Goal: Task Accomplishment & Management: Complete application form

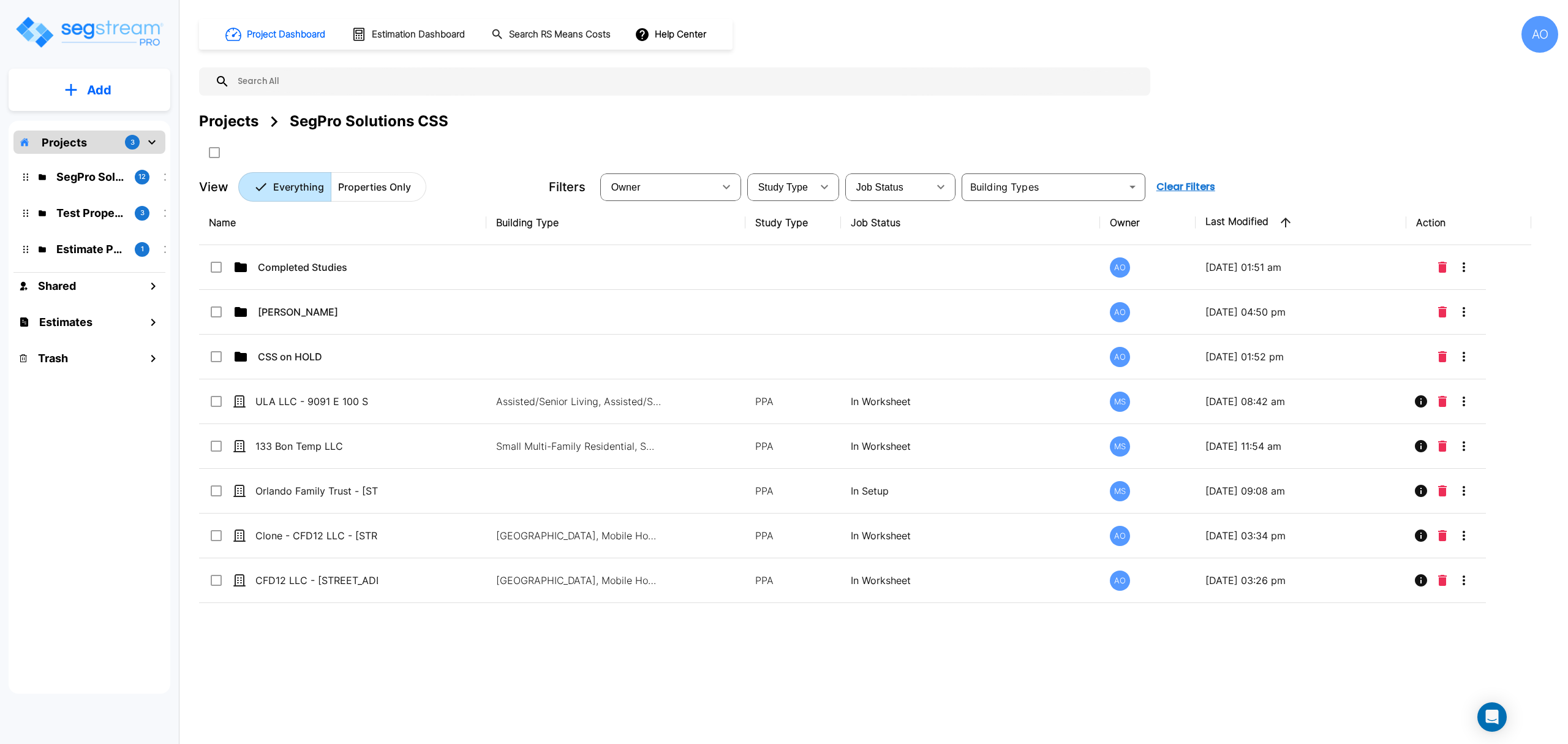
click at [89, 92] on p "Add" at bounding box center [99, 89] width 24 height 18
click at [106, 163] on p "Add Property" at bounding box center [96, 159] width 62 height 15
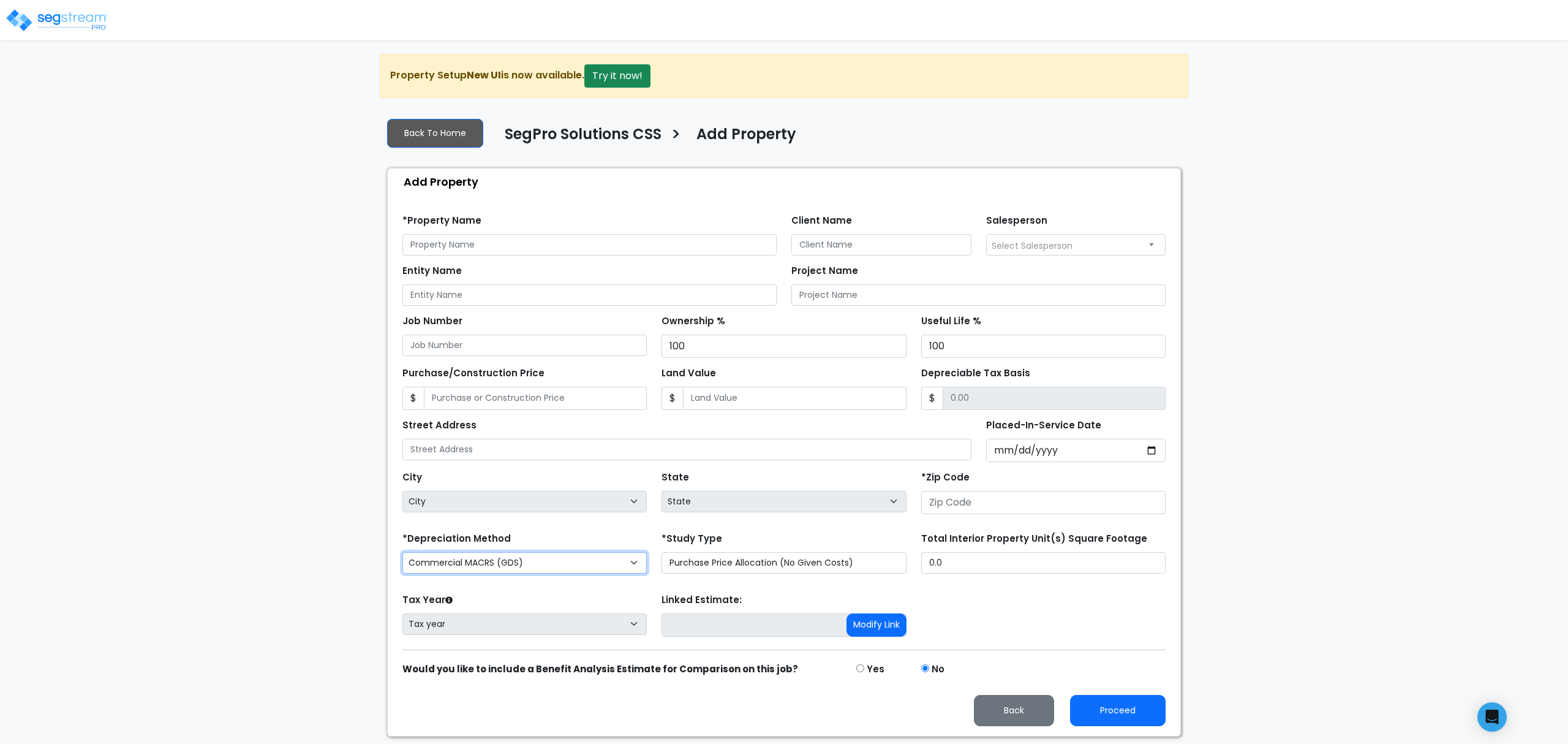
click at [546, 556] on select "Commercial MACRS (GDS) Residential Rental MACRS (GDS) Commercial MACRS (GDS) QIP" at bounding box center [525, 562] width 245 height 21
select select "CM(Q_5"
click at [484, 242] on input "text" at bounding box center [590, 244] width 374 height 21
type input "Eric Young - 600 East 63rd Street"
click at [804, 246] on input "Client Name" at bounding box center [881, 244] width 180 height 21
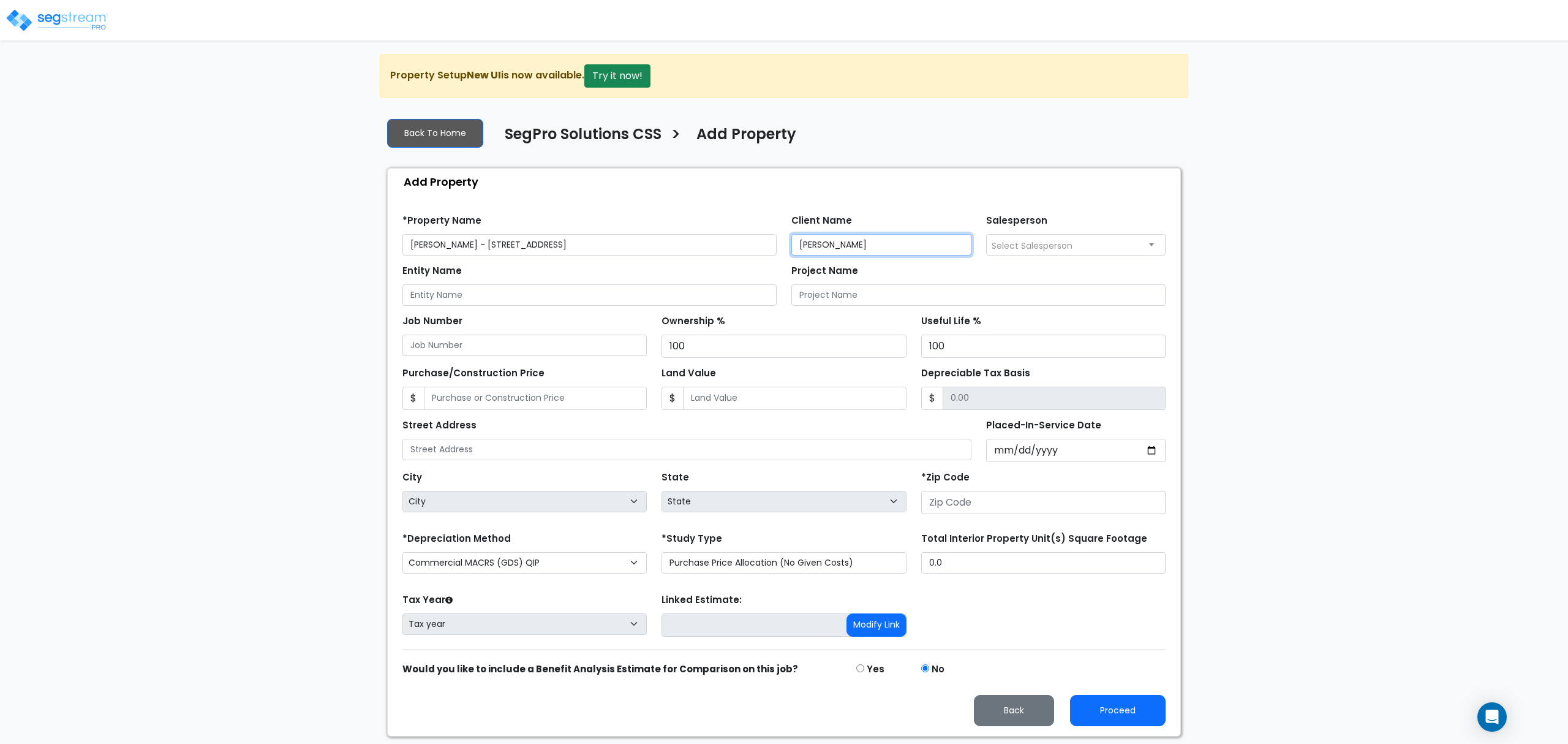
type input "Eric Young"
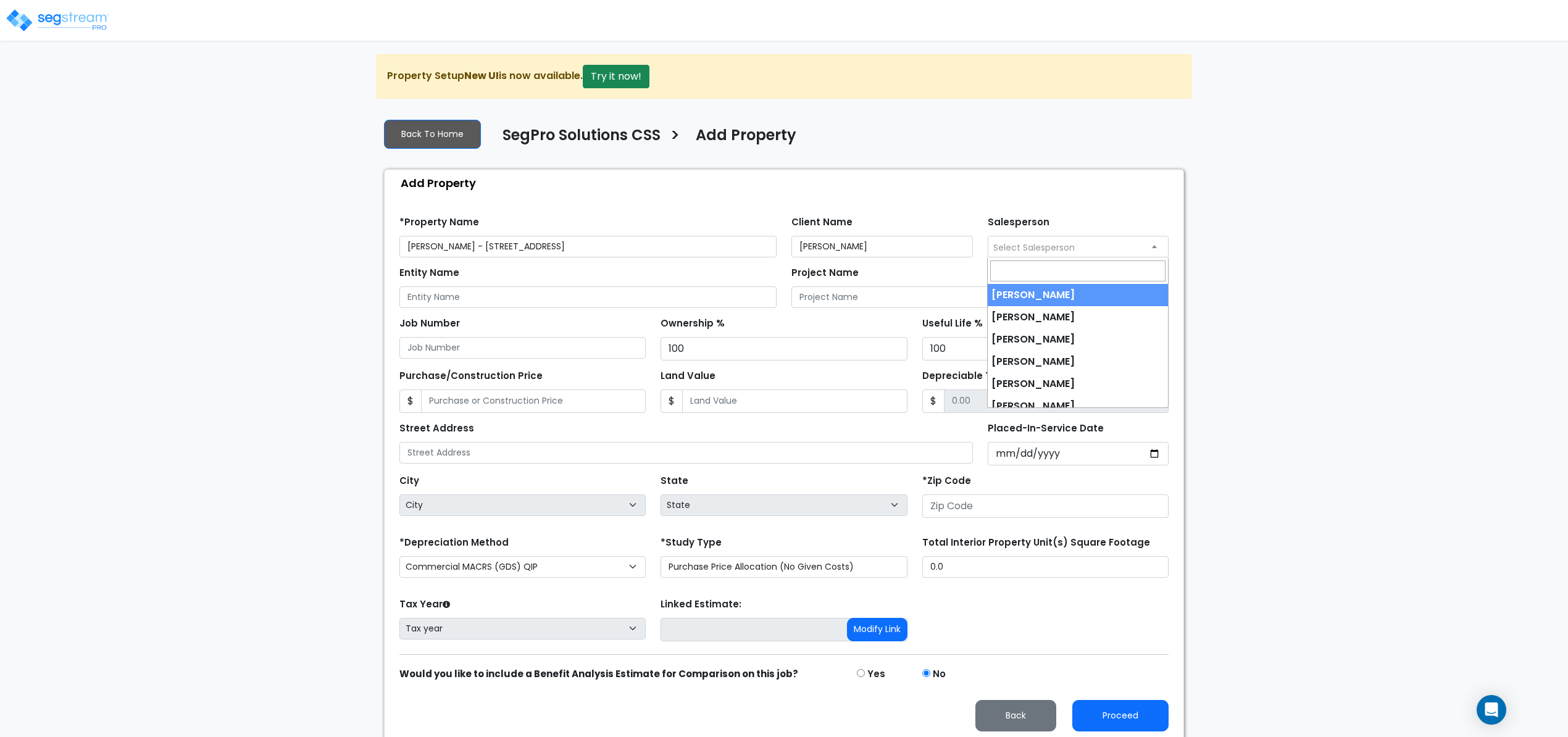
click at [1042, 243] on span "Select Salesperson" at bounding box center [1033, 248] width 81 height 13
type input "r"
type input "ROber"
click at [89, 21] on img at bounding box center [57, 20] width 105 height 25
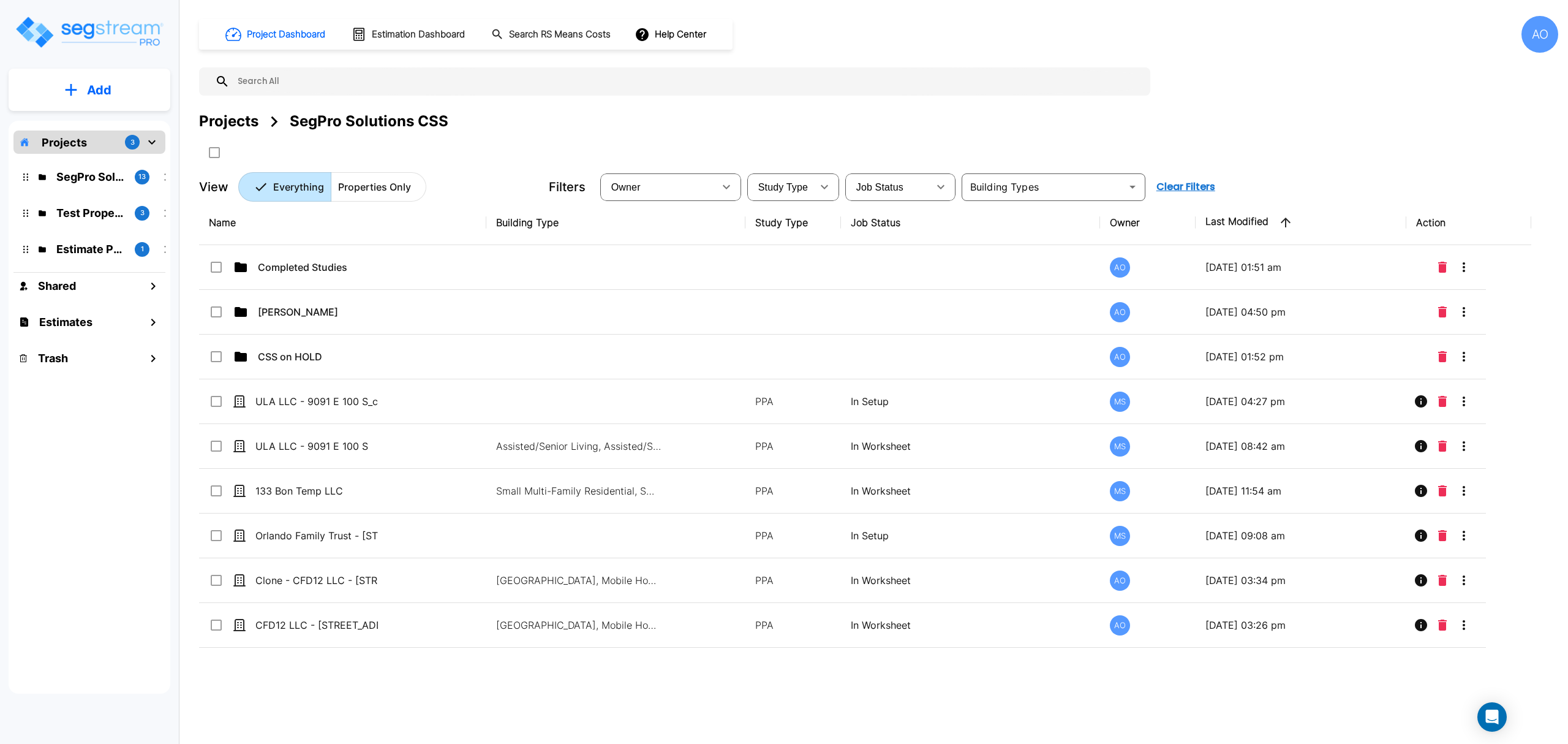
click at [1544, 45] on div "AO" at bounding box center [1540, 34] width 37 height 37
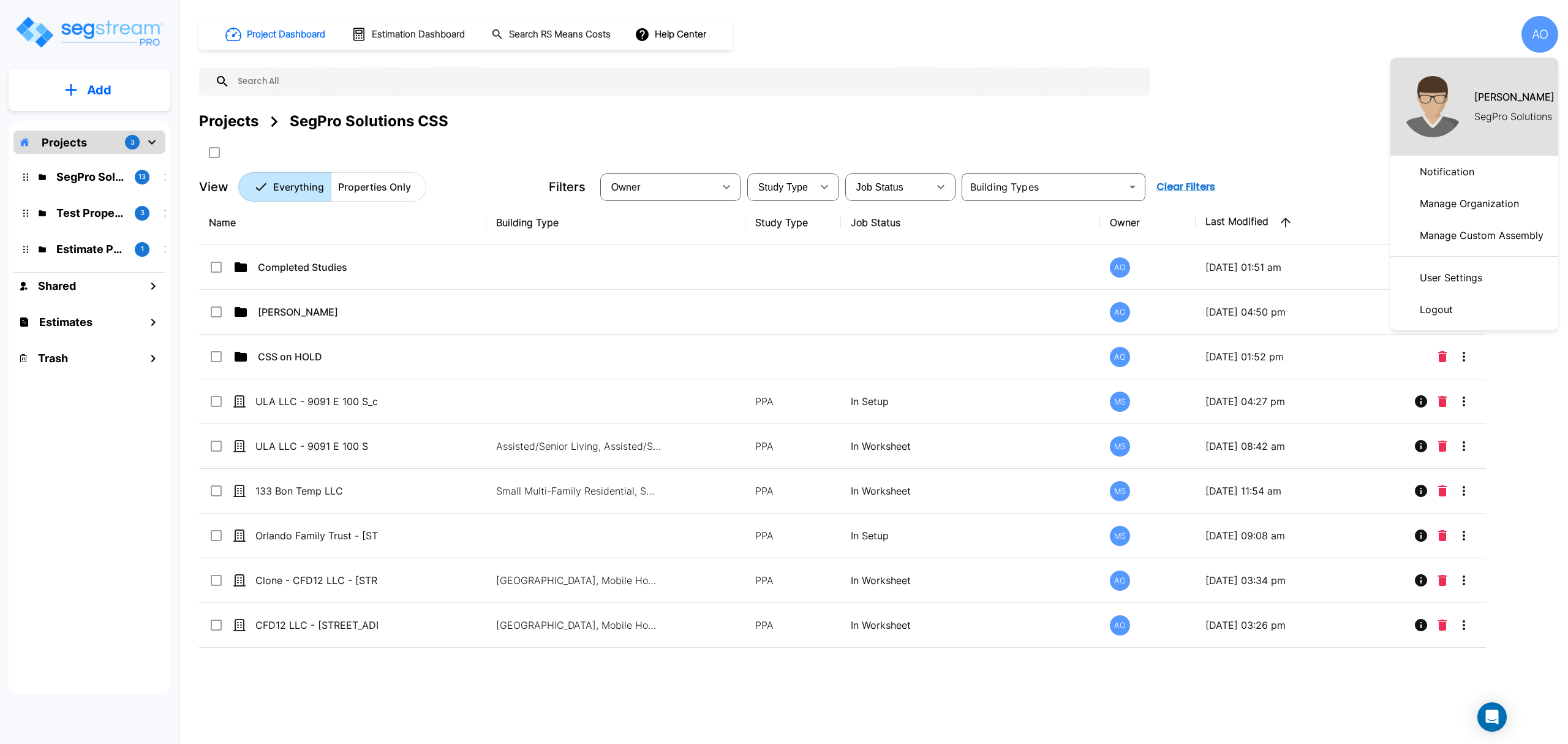
click at [1483, 195] on p "Manage Organization" at bounding box center [1469, 203] width 109 height 24
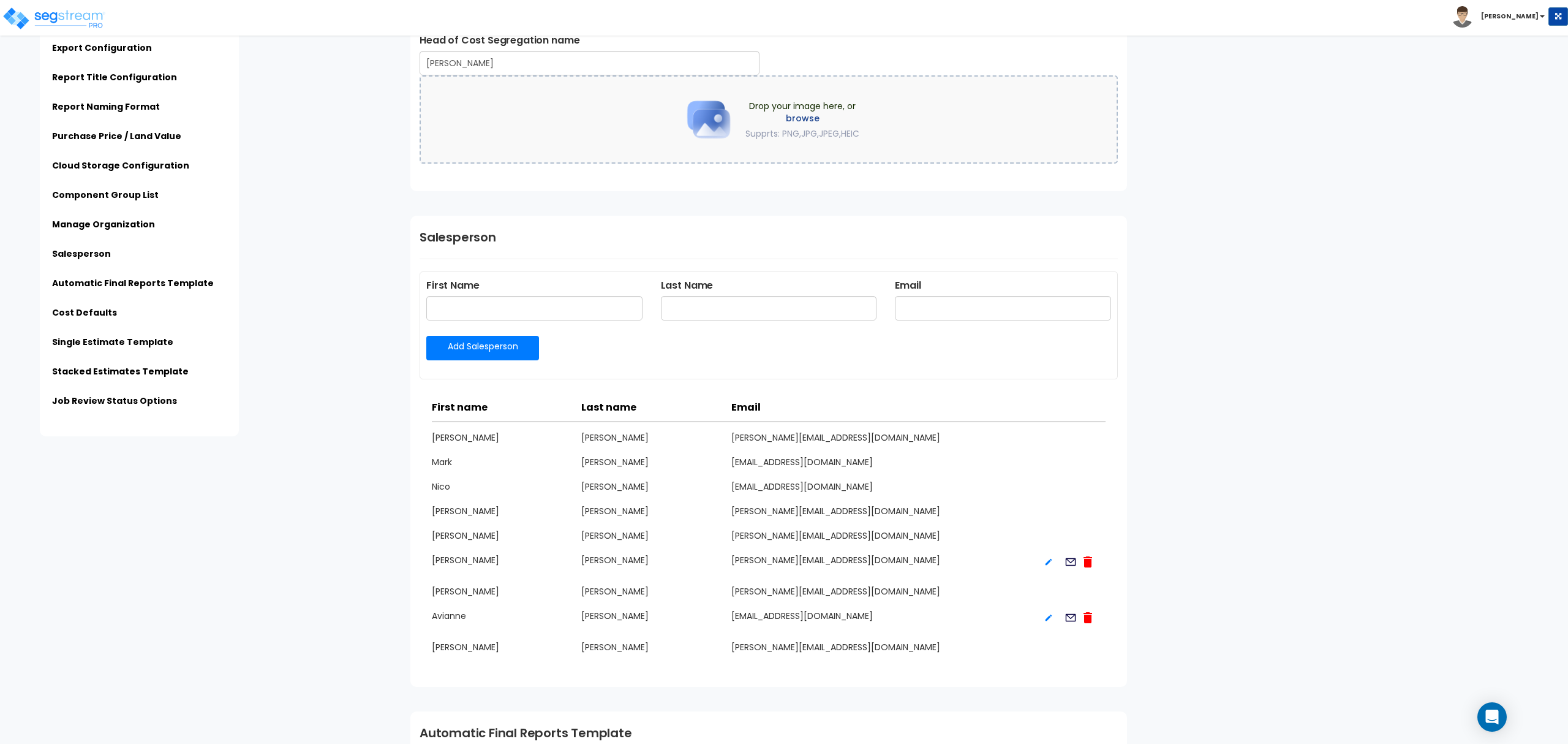
scroll to position [1961, 0]
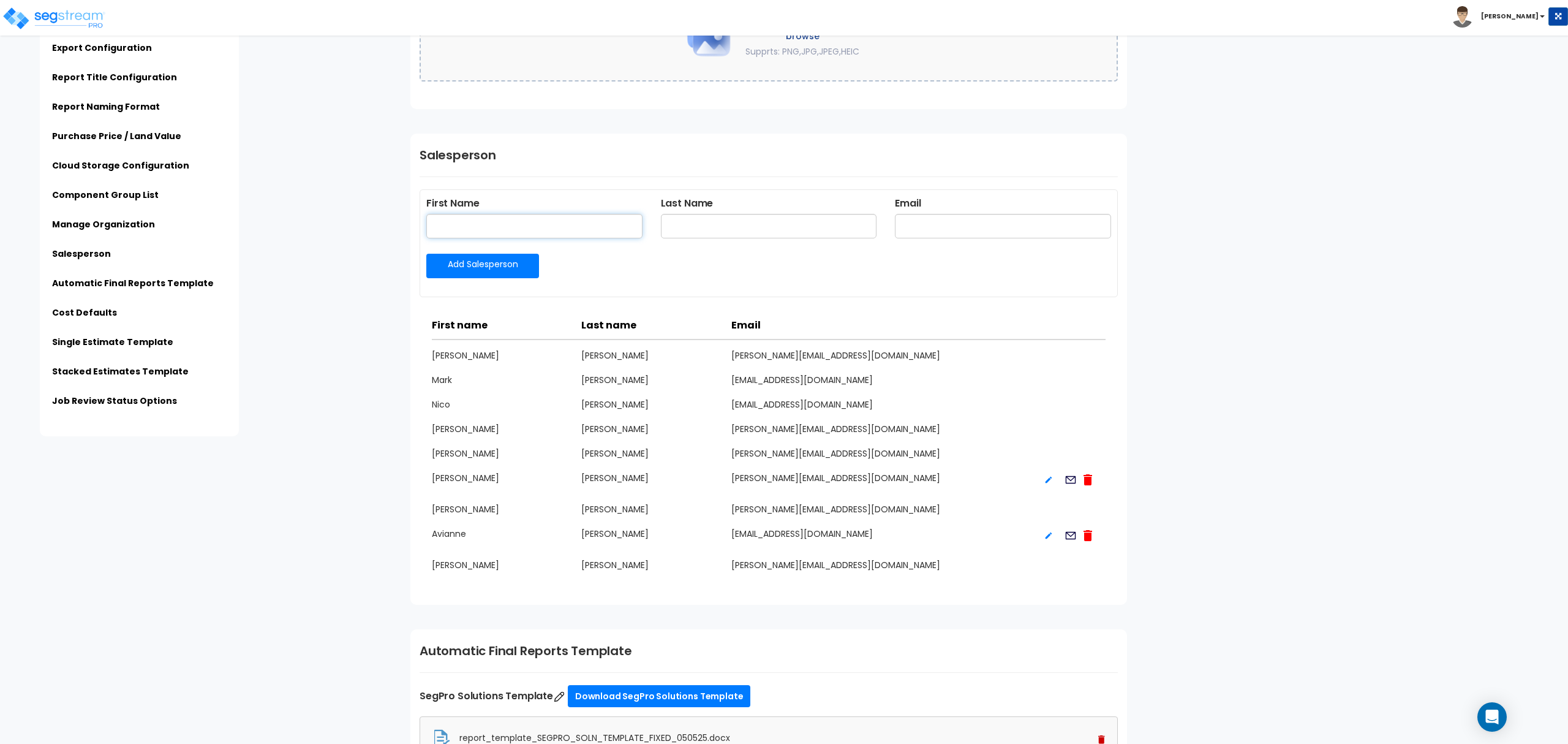
click at [490, 225] on input "text" at bounding box center [535, 226] width 216 height 24
type input "Robert"
type input "McNinch"
type input "Robert@SegProSolutions.com"
click at [507, 263] on link "Add Salesperson" at bounding box center [482, 265] width 113 height 24
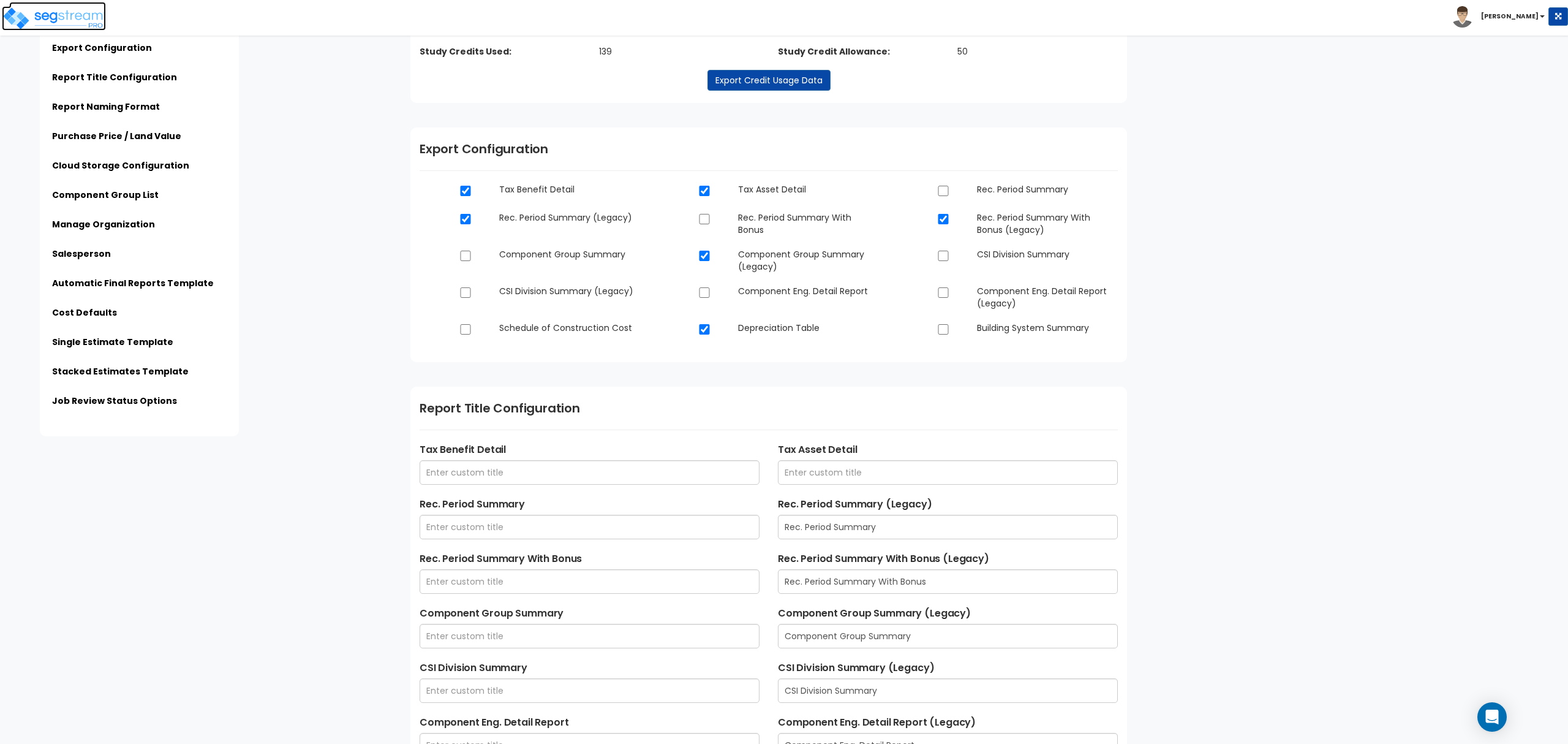
click at [62, 16] on img at bounding box center [54, 18] width 104 height 24
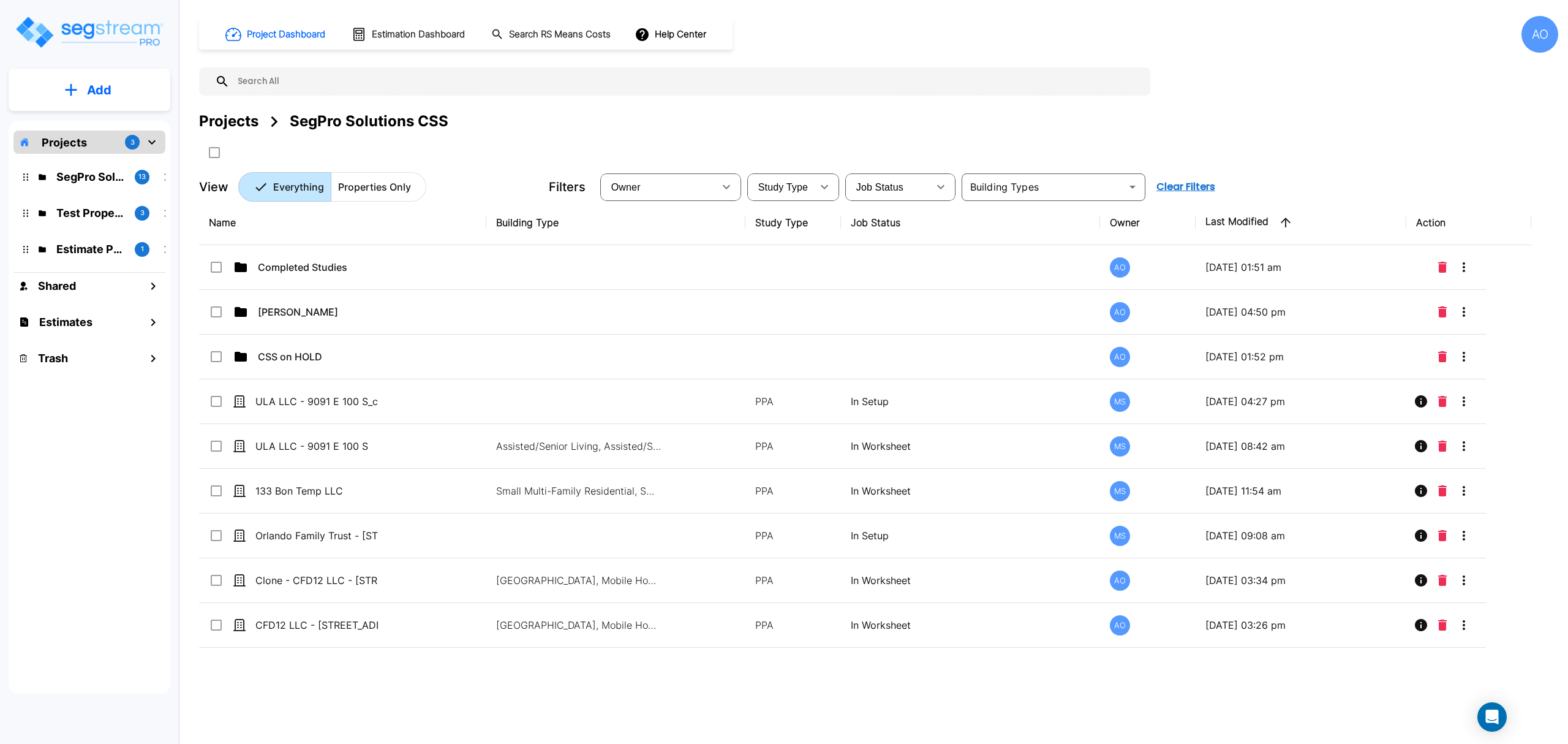
click at [91, 87] on p "Add" at bounding box center [99, 89] width 24 height 18
click at [103, 162] on p "Add Property" at bounding box center [96, 159] width 62 height 15
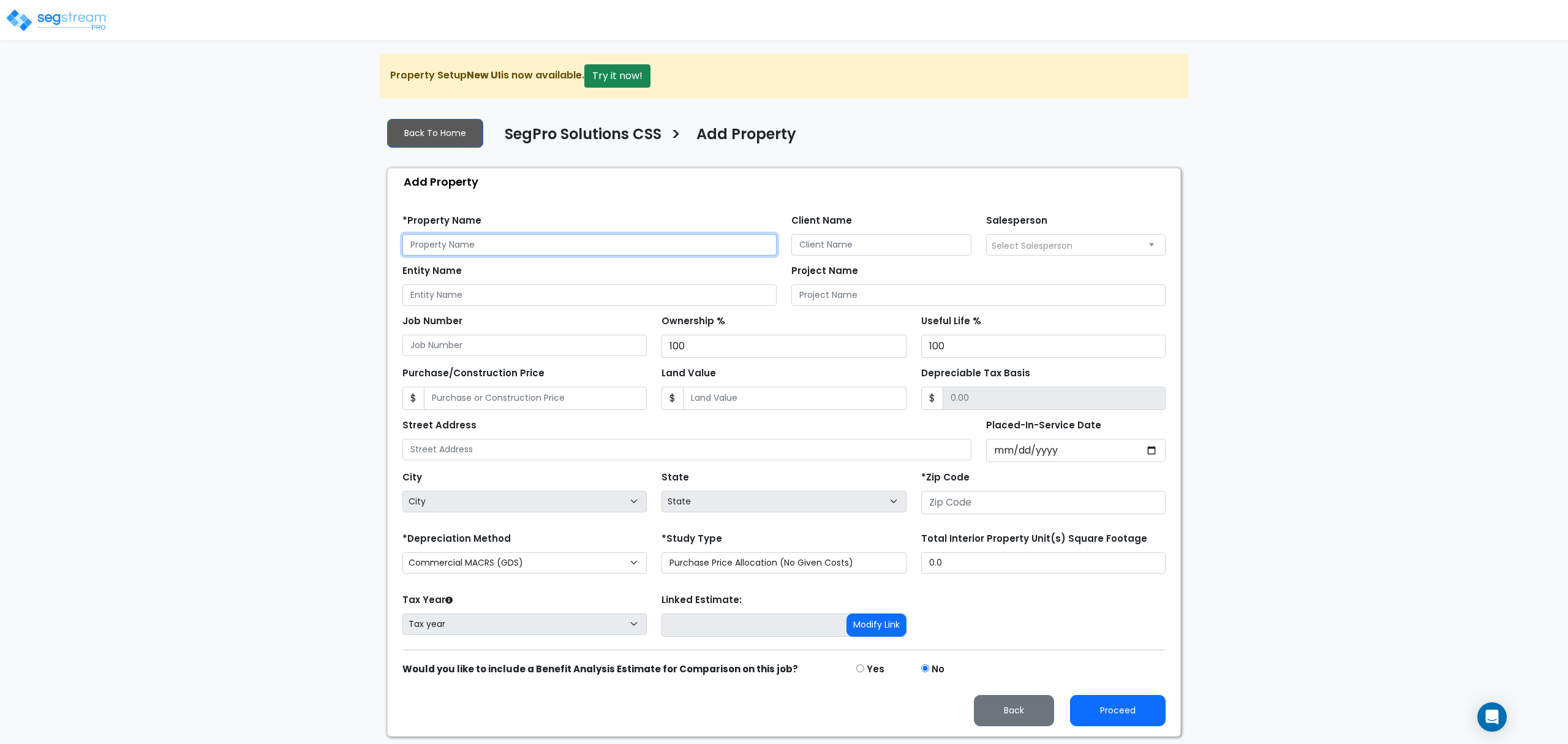
click at [447, 239] on input "text" at bounding box center [590, 244] width 374 height 21
type input "[PERSON_NAME] - [STREET_ADDRESS]"
type input "[PERSON_NAME]"
click at [1006, 251] on span "Select Salesperson" at bounding box center [1032, 246] width 81 height 13
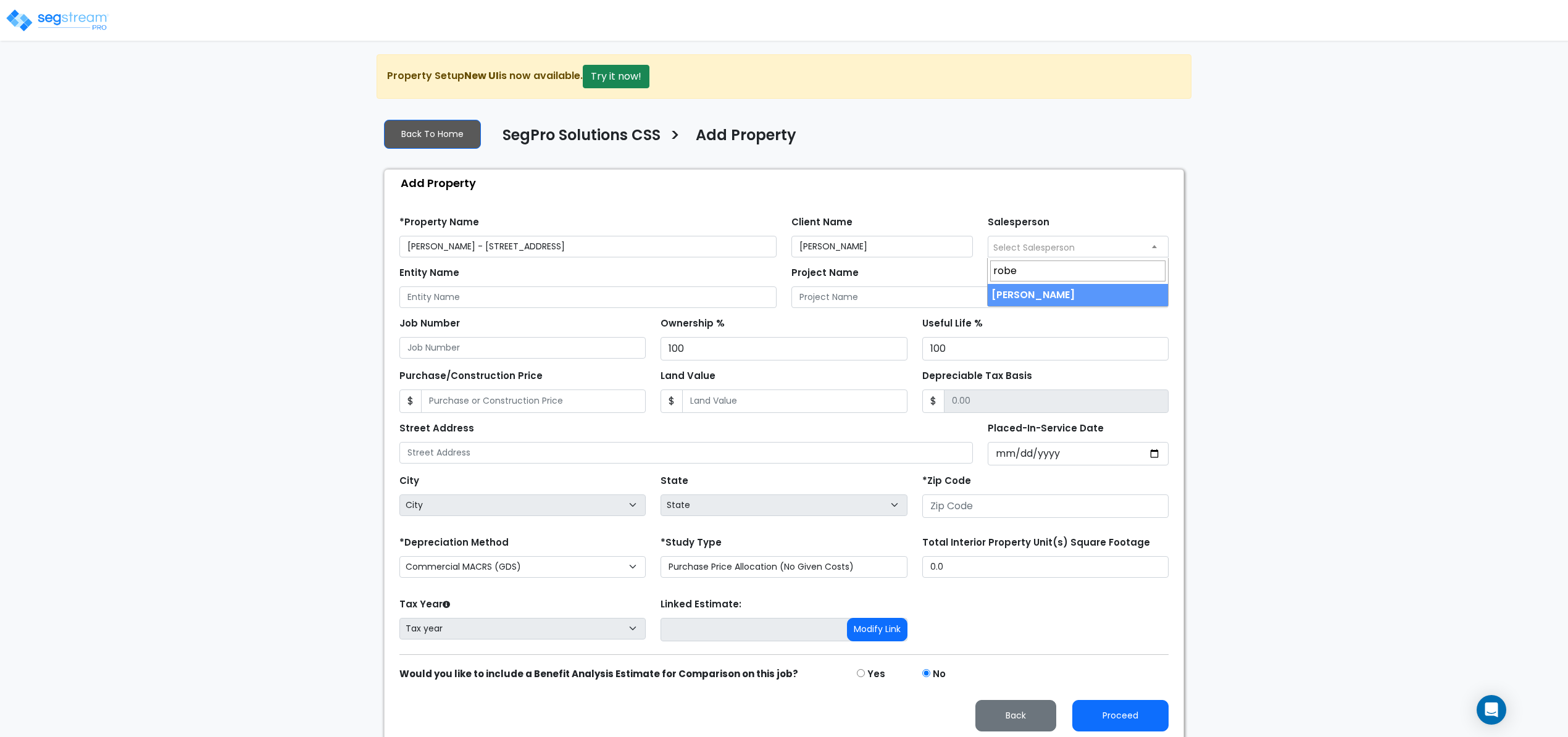
type input "rober"
select select "261"
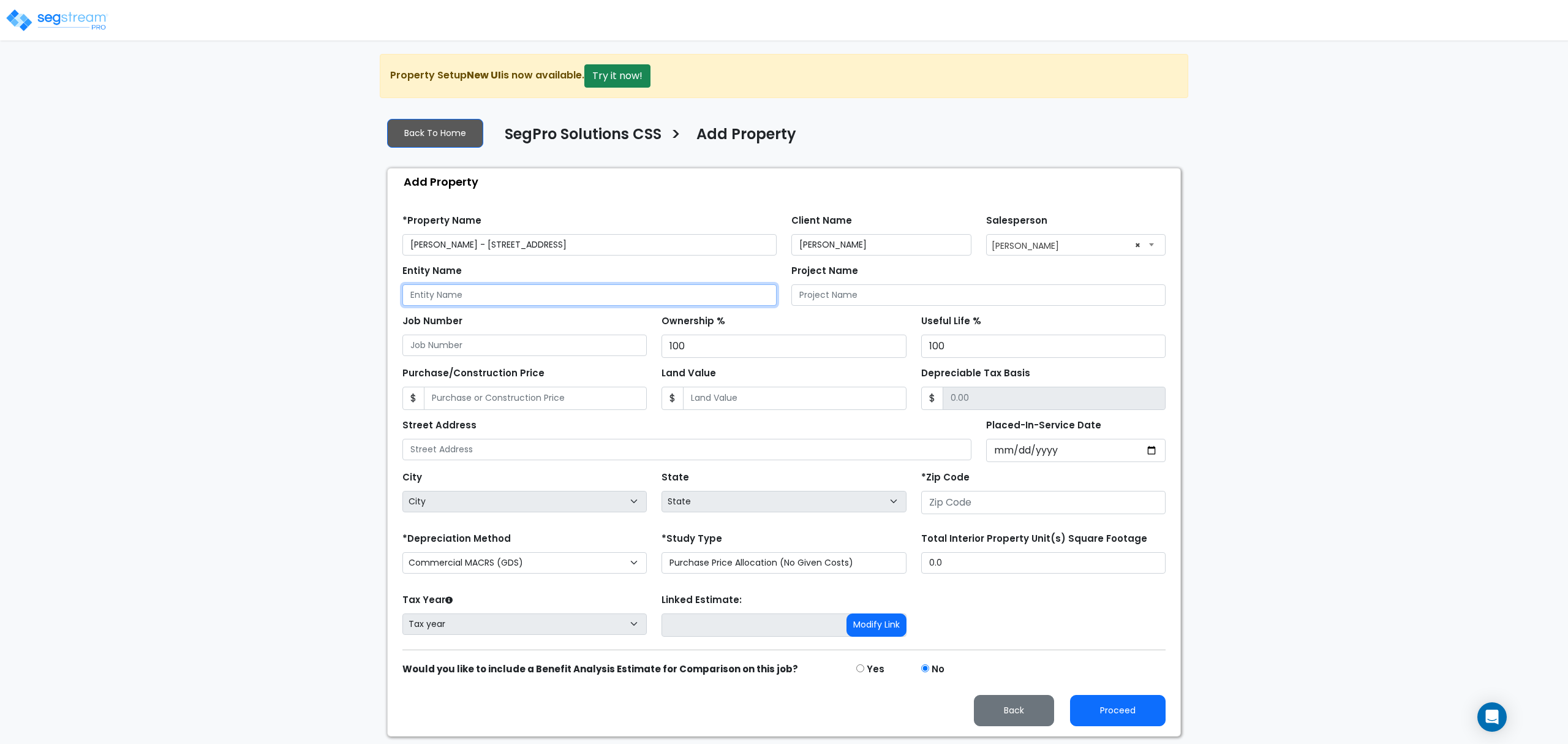
click at [437, 296] on input "Entity Name" at bounding box center [590, 295] width 374 height 21
type input "[PERSON_NAME] (Personal)"
click at [580, 410] on input "Purchase/Construction Price" at bounding box center [535, 398] width 223 height 23
type input "8"
type input "8.00"
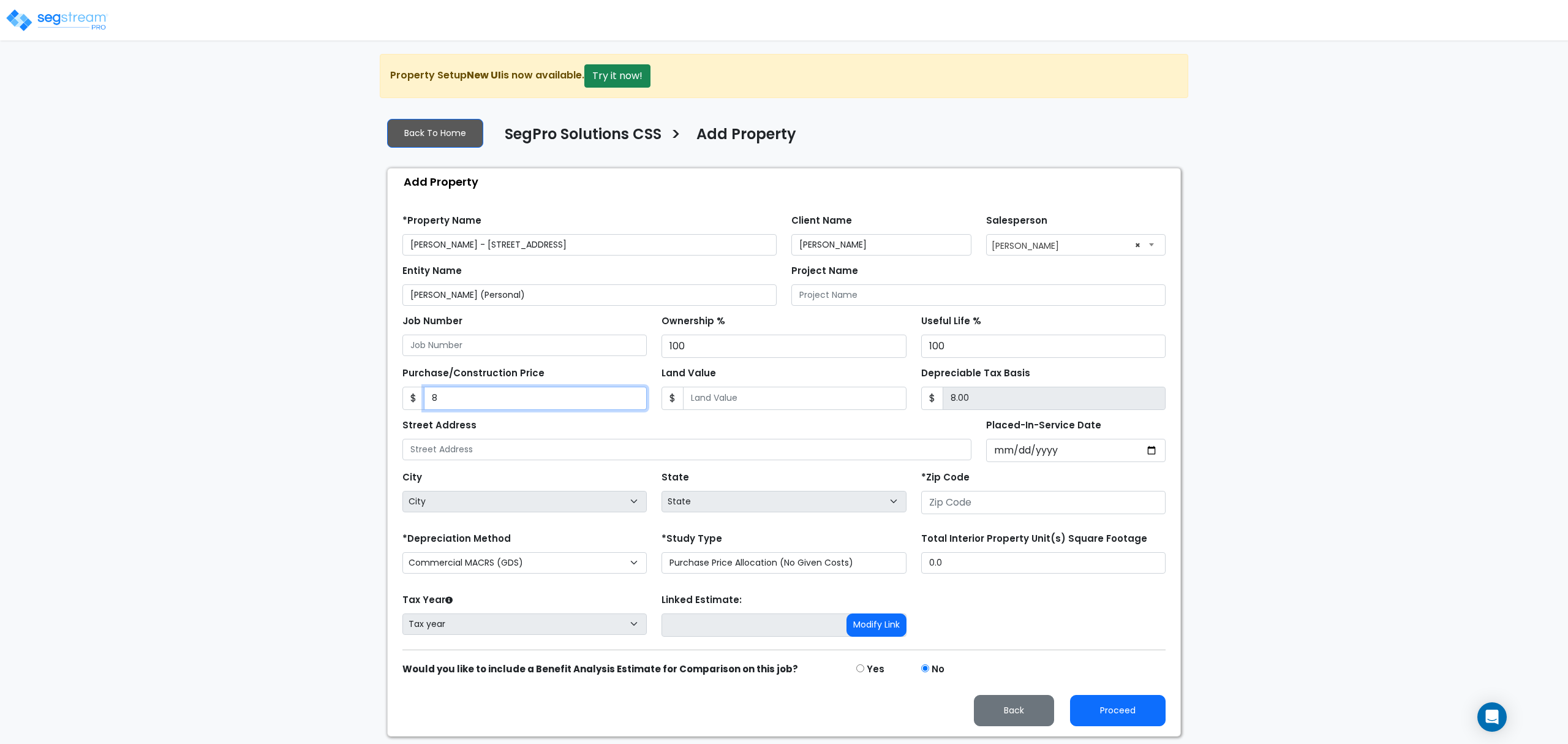
type input "81"
type input "81.00"
type input "818"
type input "818.00"
type input "8186"
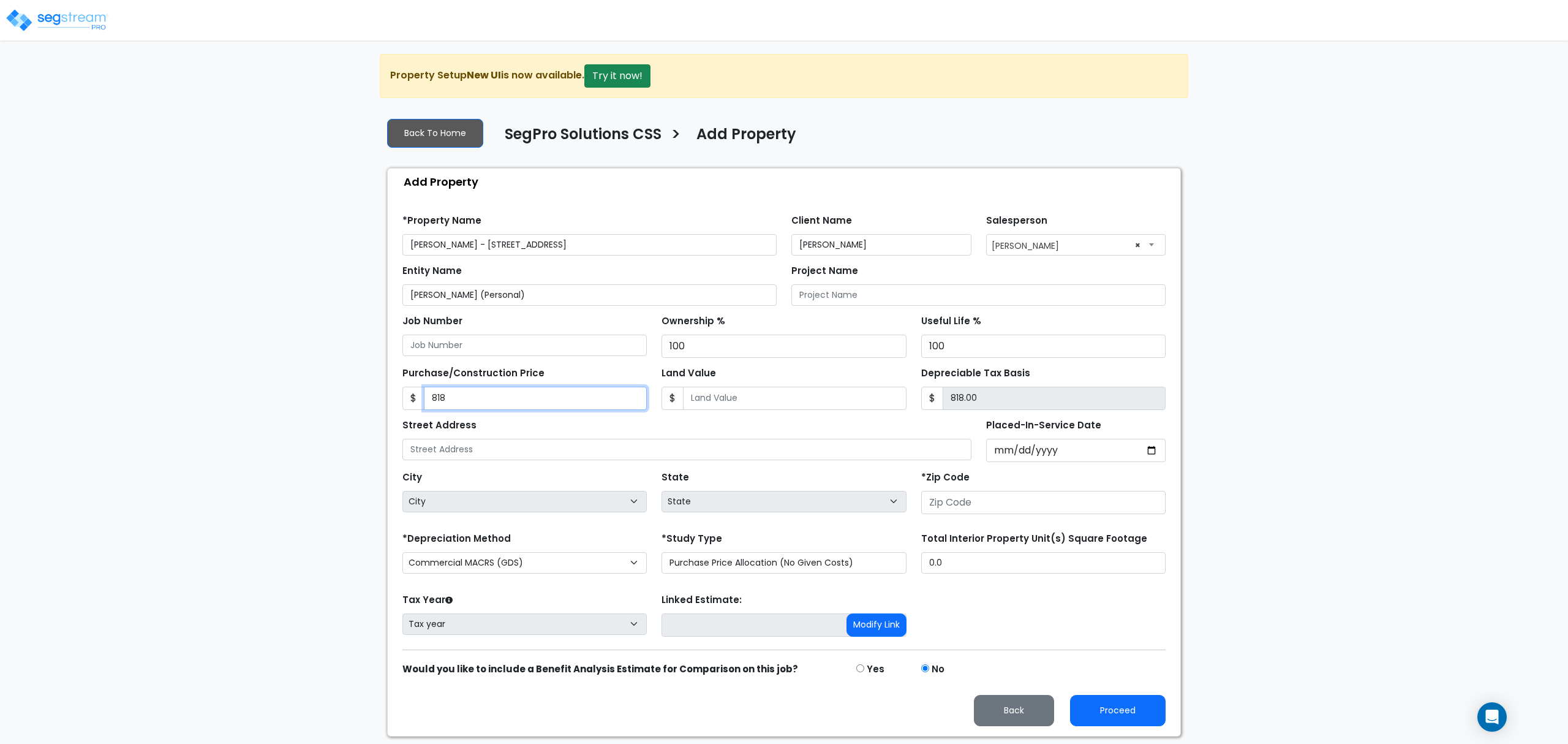
type input "8,186.00"
type input "8,1867"
type input "81,867.00"
type input "81,8671"
type input "818,671.00"
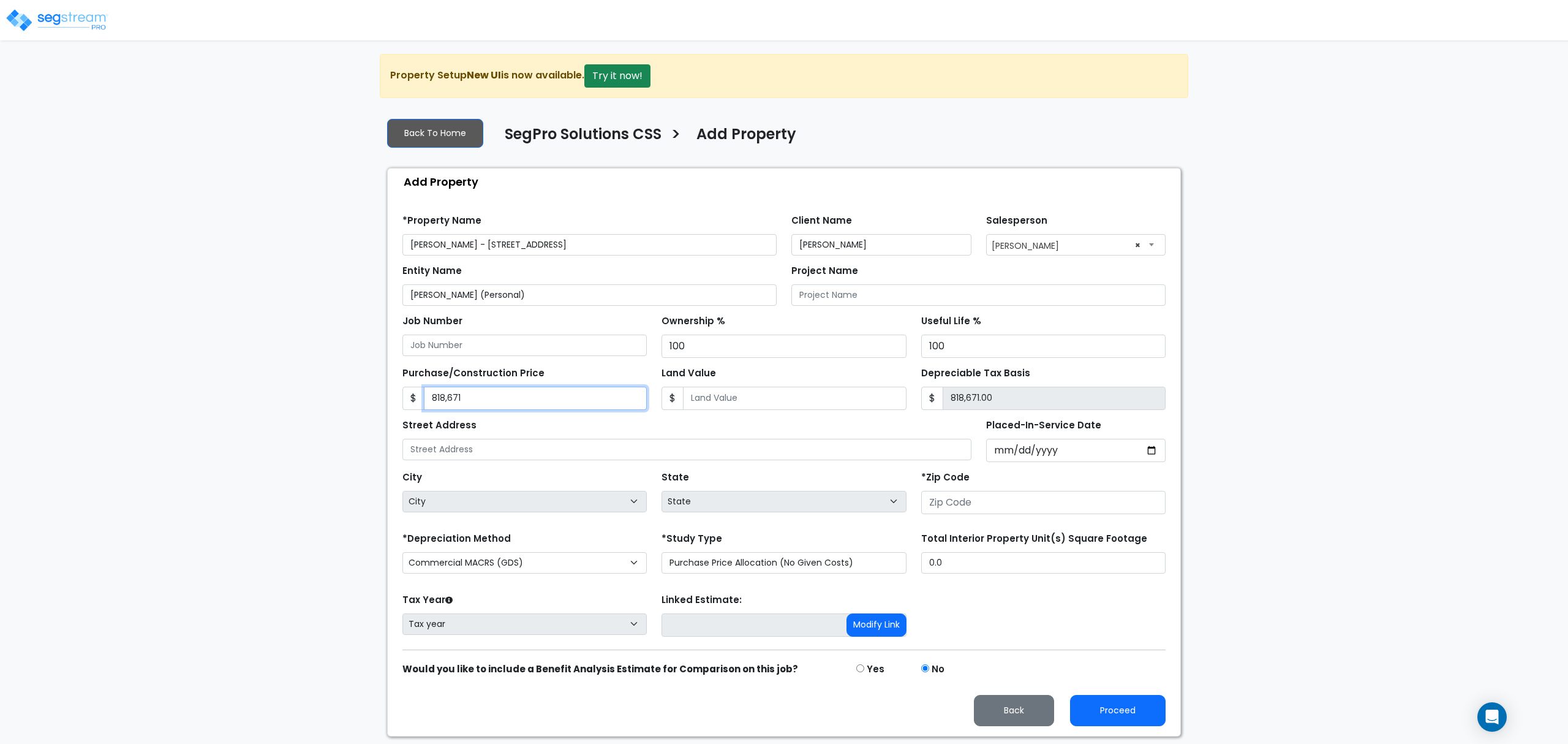
type input "818,671"
type input "0"
type input "818,671.00"
type input "0"
click at [497, 442] on input "text" at bounding box center [687, 449] width 569 height 21
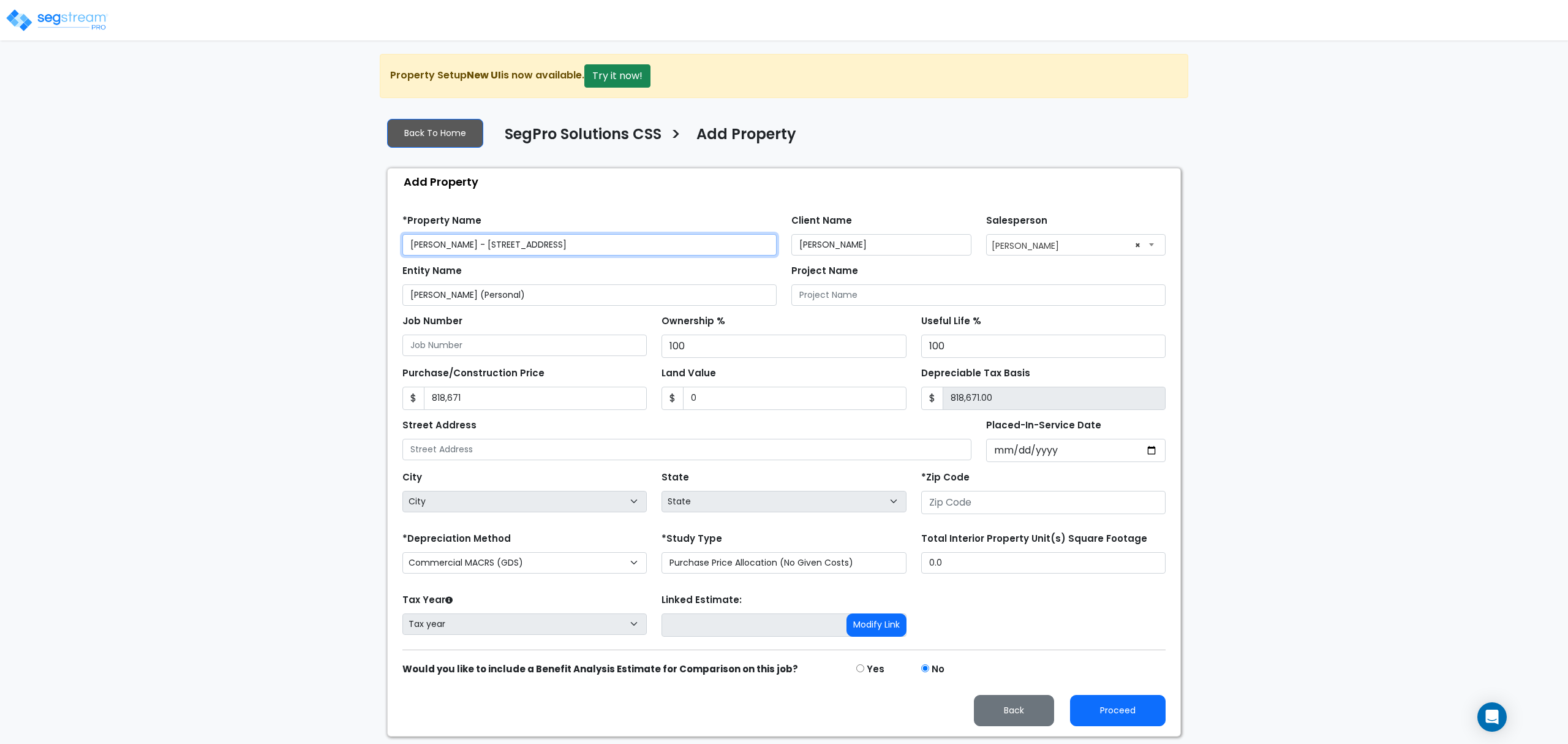
drag, startPoint x: 559, startPoint y: 250, endPoint x: 466, endPoint y: 254, distance: 93.1
click at [466, 254] on input "[PERSON_NAME] - [STREET_ADDRESS]" at bounding box center [590, 244] width 374 height 21
click at [474, 457] on input "text" at bounding box center [687, 449] width 569 height 21
paste input "[STREET_ADDRESS]"
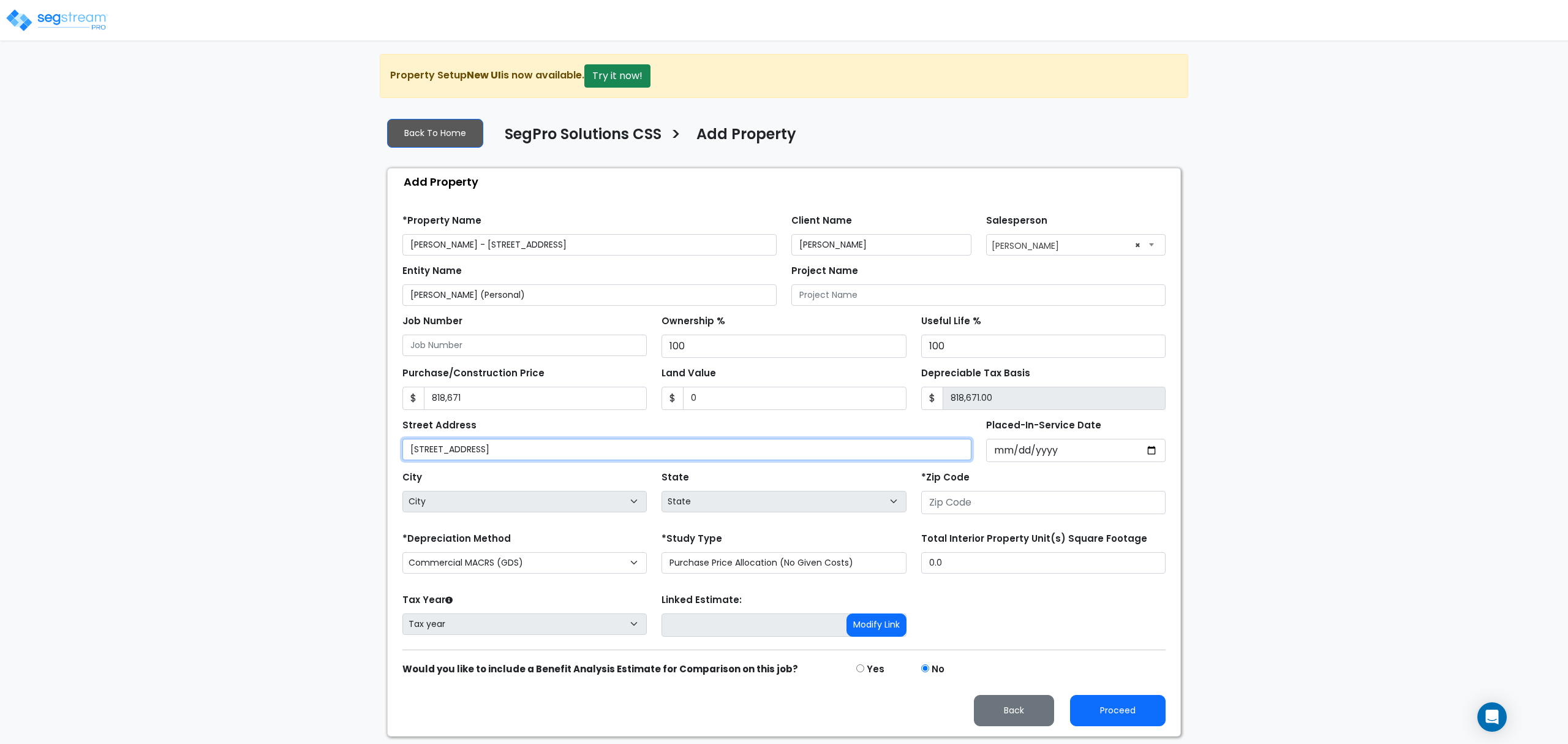
type input "600 East 63rd Street"
click at [1001, 447] on input "Placed-In-Service Date" at bounding box center [1076, 449] width 180 height 23
type input "0020-06-04"
select select "20"
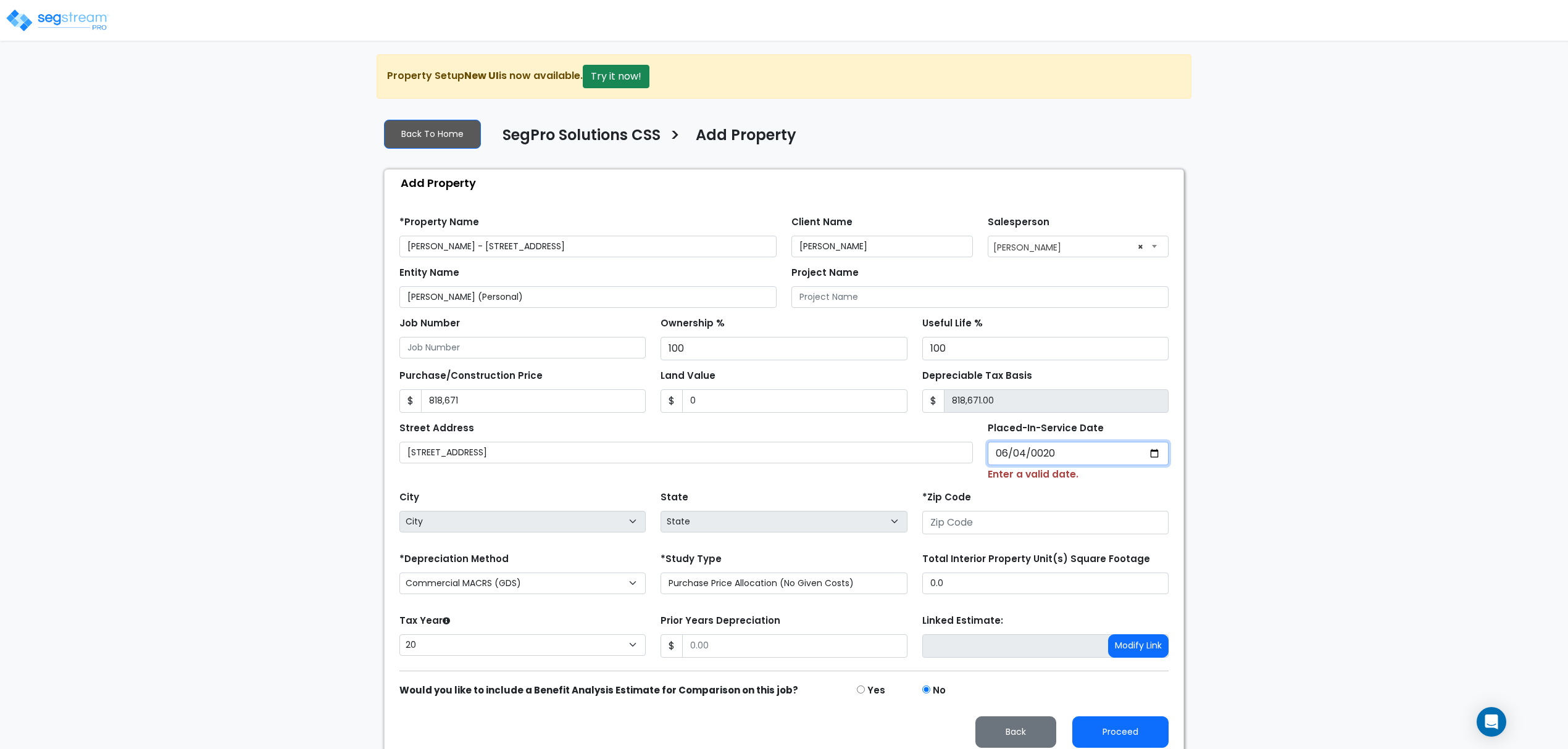
type input "0202-06-04"
select select "202"
type input "2024-06-04"
select select "2024"
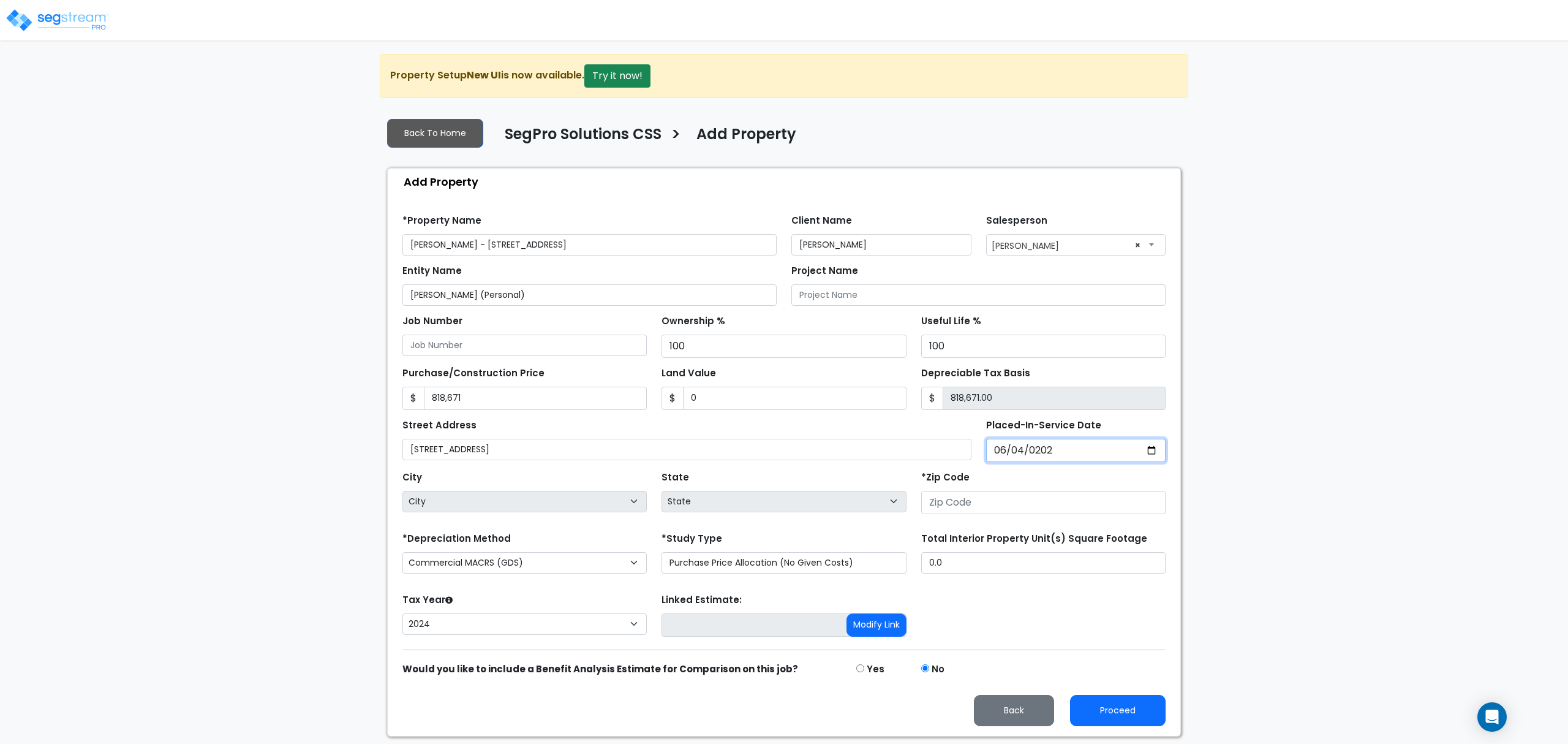
click at [1061, 455] on input "2024-06-04" at bounding box center [1076, 449] width 180 height 23
type input "0002-06-04"
select select "2"
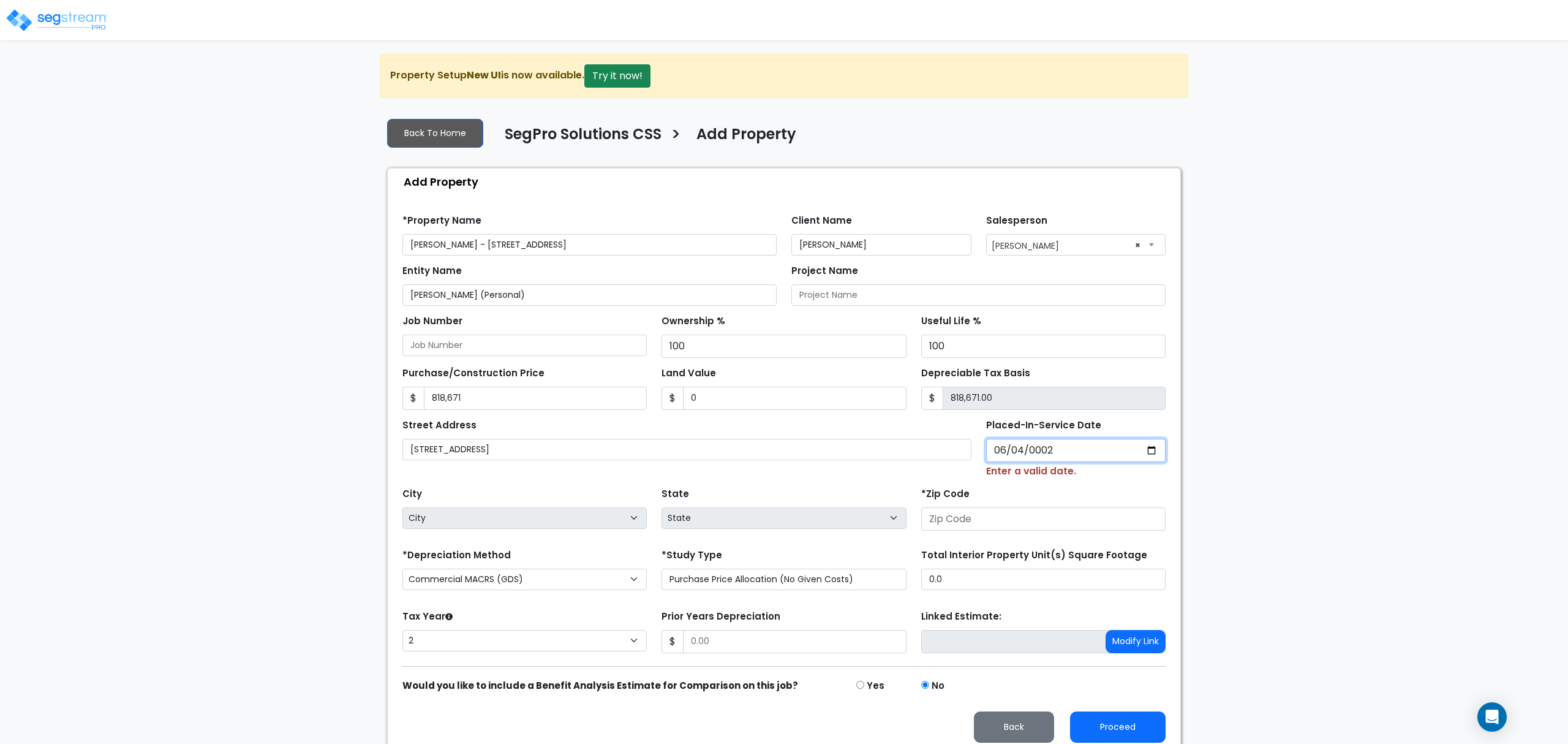
type input "0020-06-04"
select select "20"
type input "0202-06-04"
select select "202"
type input "2022-06-04"
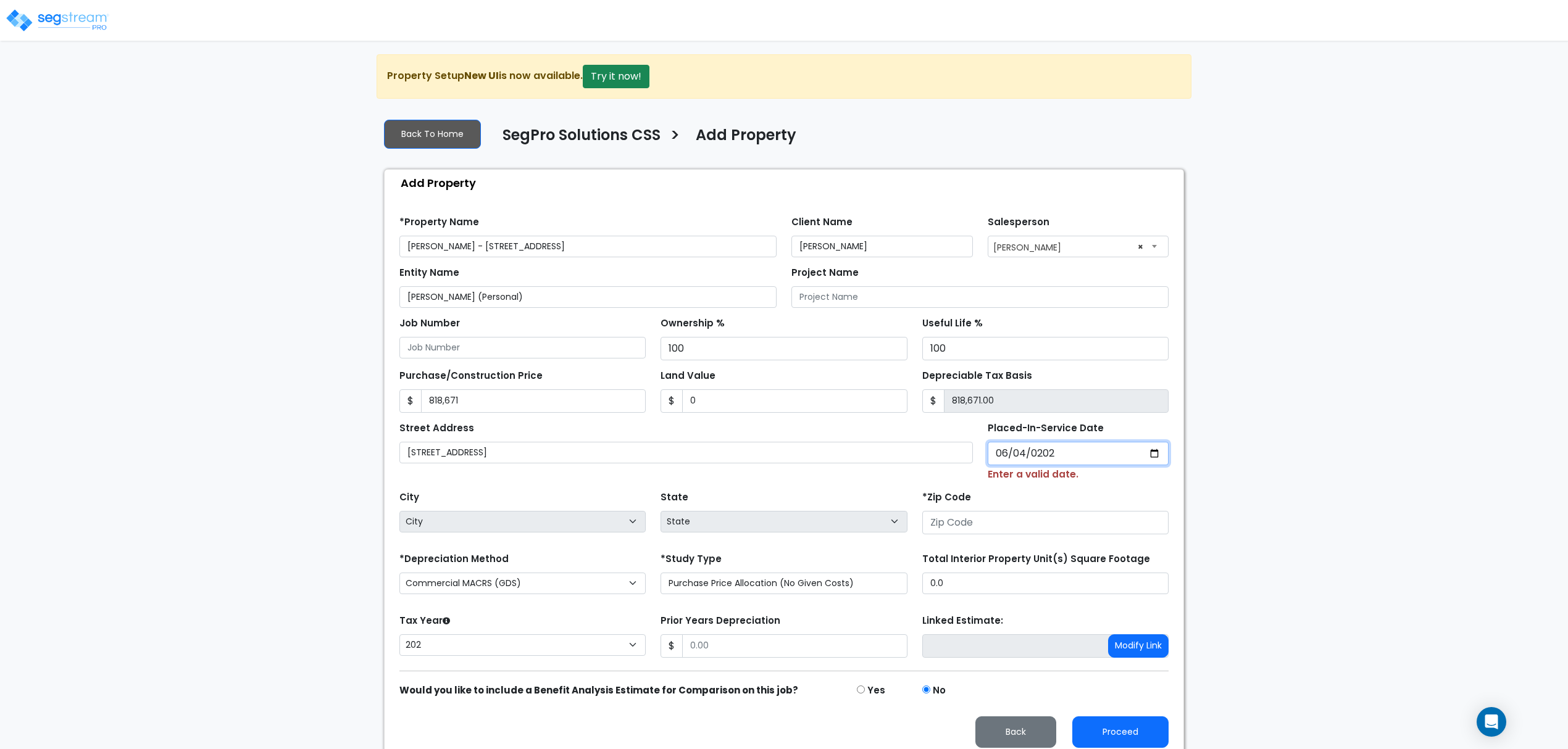
select select "2022"
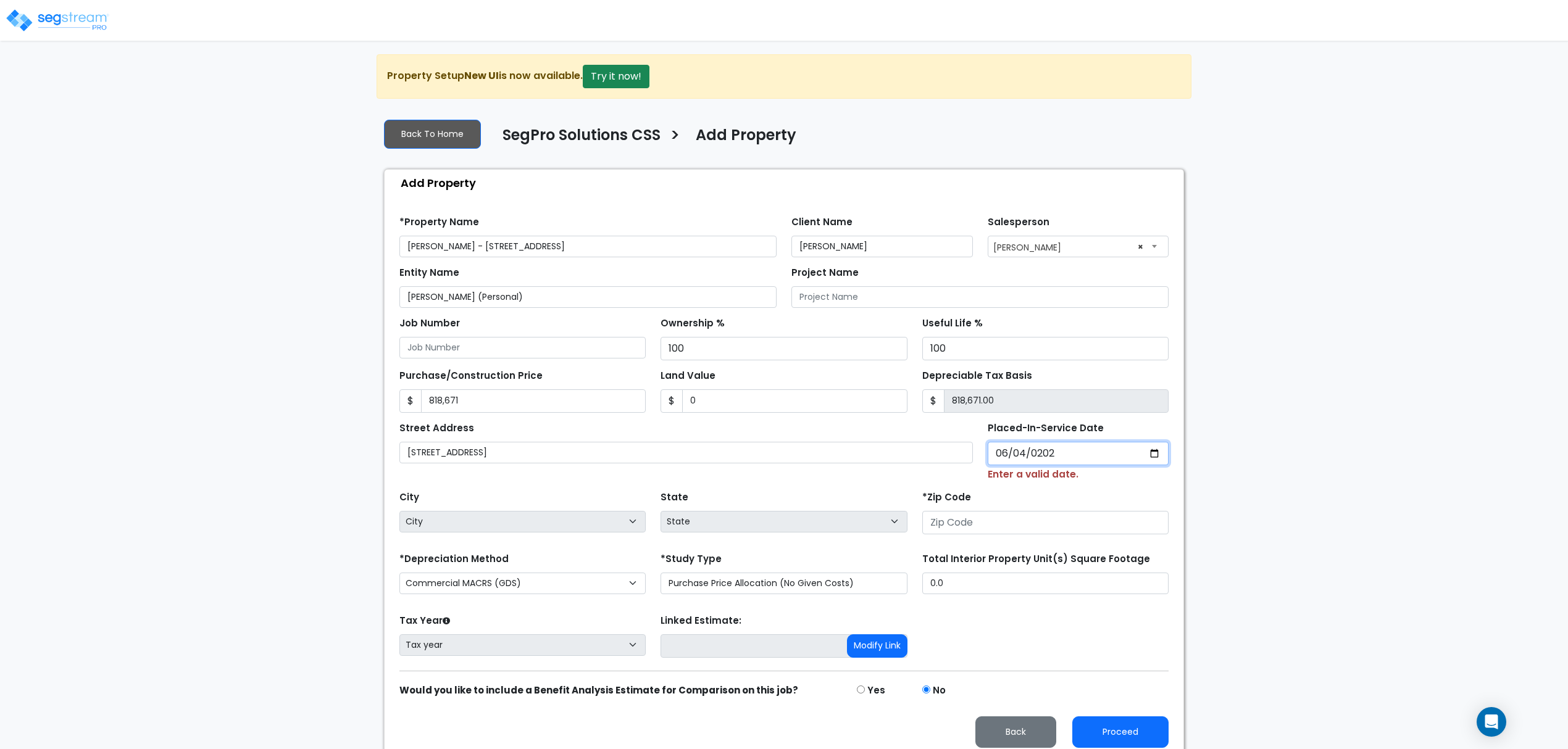
type input "202220-06-04"
type input "0020-06-04"
select select "20"
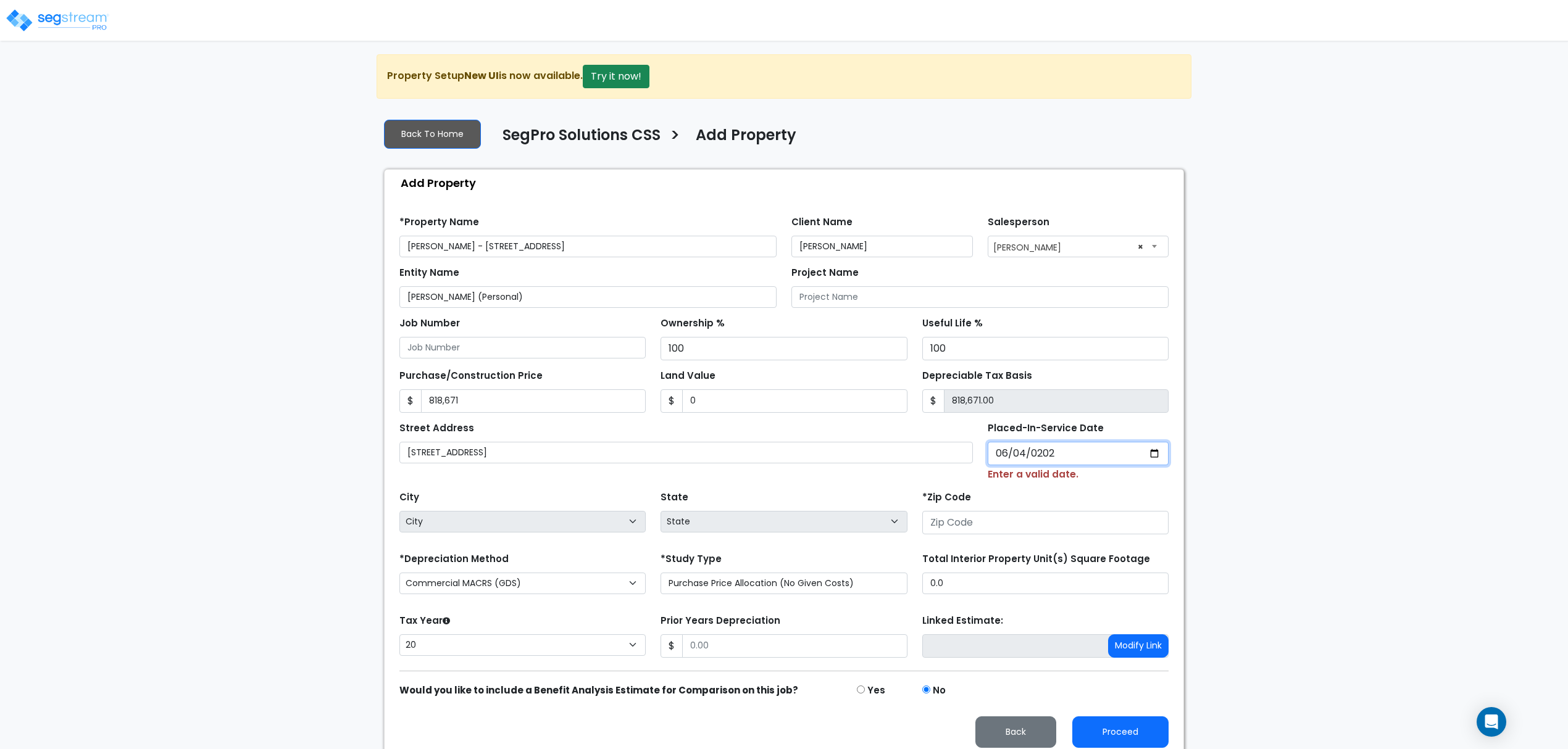
type input "[DATE]"
select select "2025"
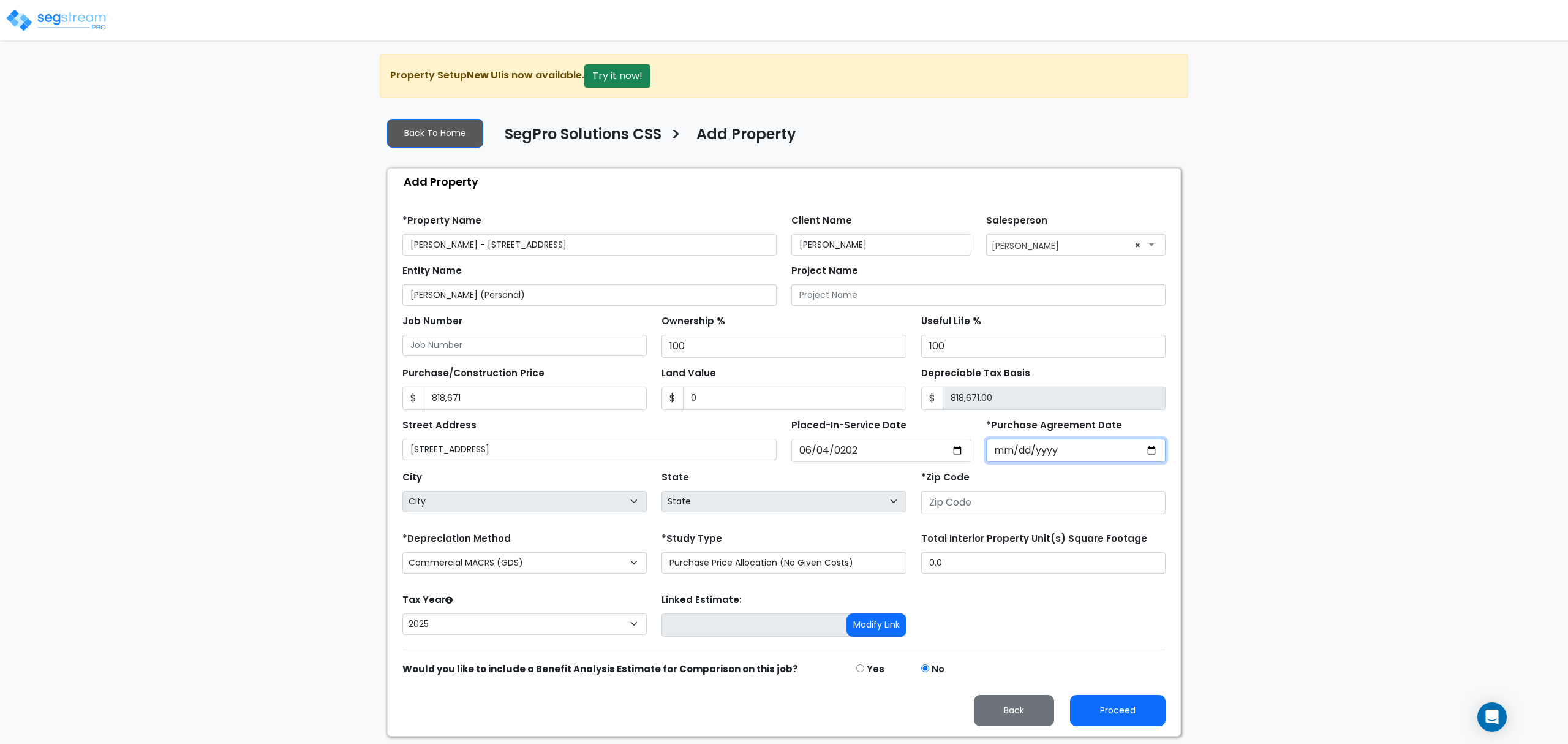
click at [1008, 453] on input "*Purchase Agreement Date" at bounding box center [1076, 449] width 180 height 23
type input "[DATE]"
click at [958, 503] on input "number" at bounding box center [1044, 502] width 245 height 23
click at [962, 506] on input "number" at bounding box center [1044, 502] width 245 height 23
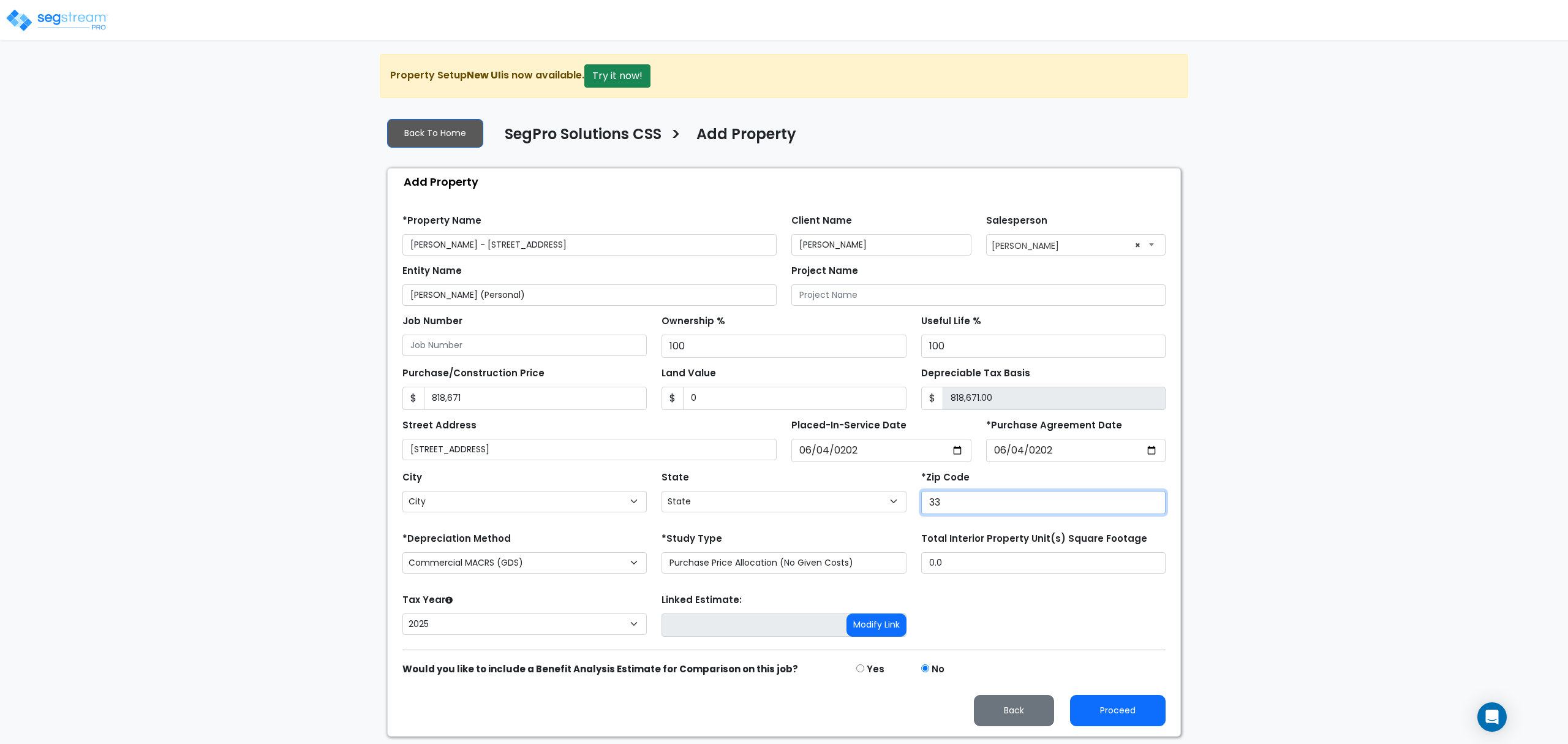
type input "330"
select select "FL"
type input "33050"
click at [553, 562] on select "Commercial MACRS (GDS) Residential Rental MACRS (GDS) Commercial MACRS (GDS) QIP" at bounding box center [525, 562] width 245 height 21
select select "CM(Q_5"
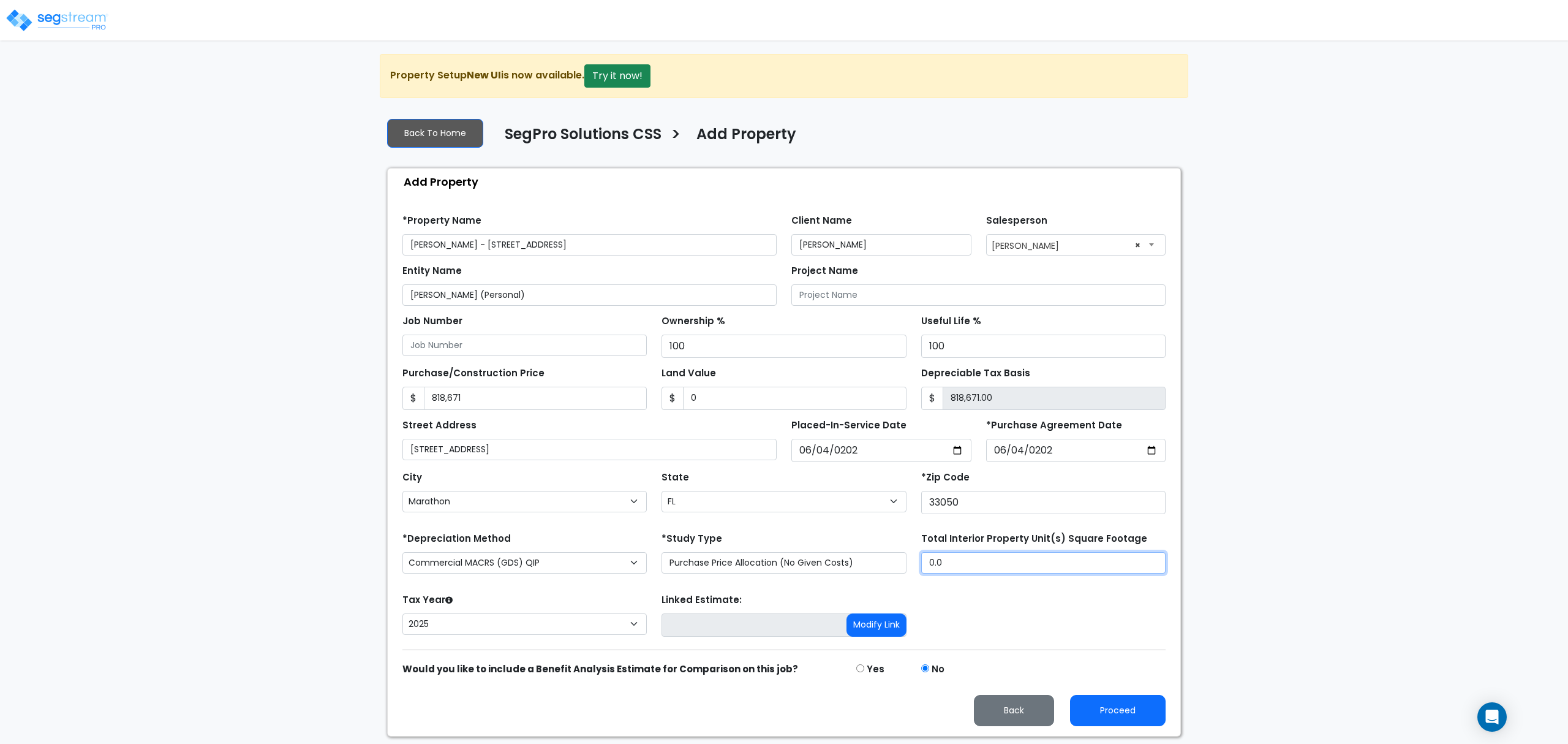
click at [996, 566] on input "0.0" at bounding box center [1044, 562] width 245 height 21
drag, startPoint x: 976, startPoint y: 566, endPoint x: 898, endPoint y: 562, distance: 78.1
click at [898, 562] on div "*Depreciation Method Commercial MACRS (GDS) Residential Rental MACRS (GDS) Comm…" at bounding box center [783, 554] width 778 height 49
type input "3,136"
click at [977, 633] on div "Tax Year Please Enter The Placed In Service Date First. 2026 2025 Prior Years D…" at bounding box center [783, 615] width 778 height 49
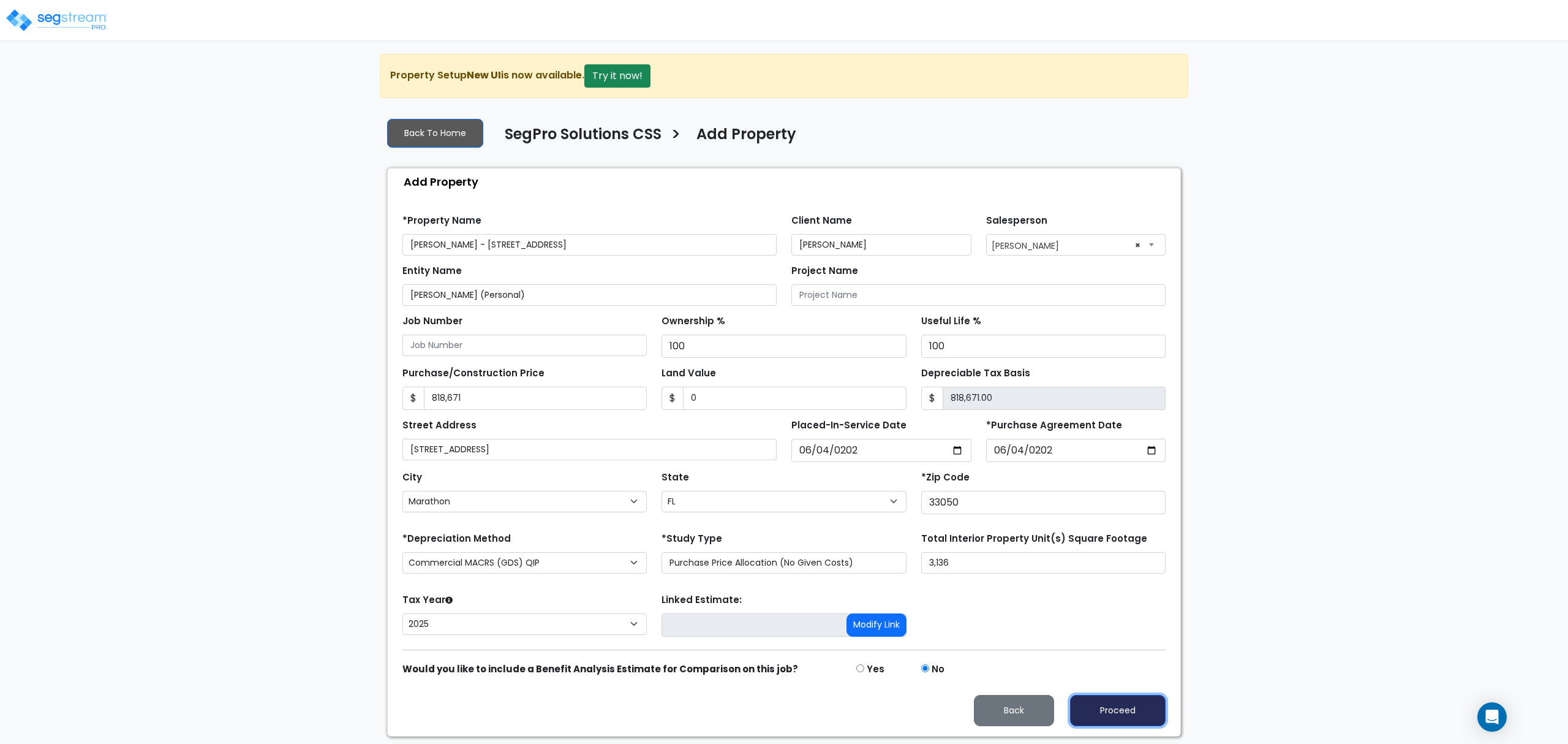
click at [1132, 715] on button "Proceed" at bounding box center [1117, 711] width 96 height 32
type input "818671"
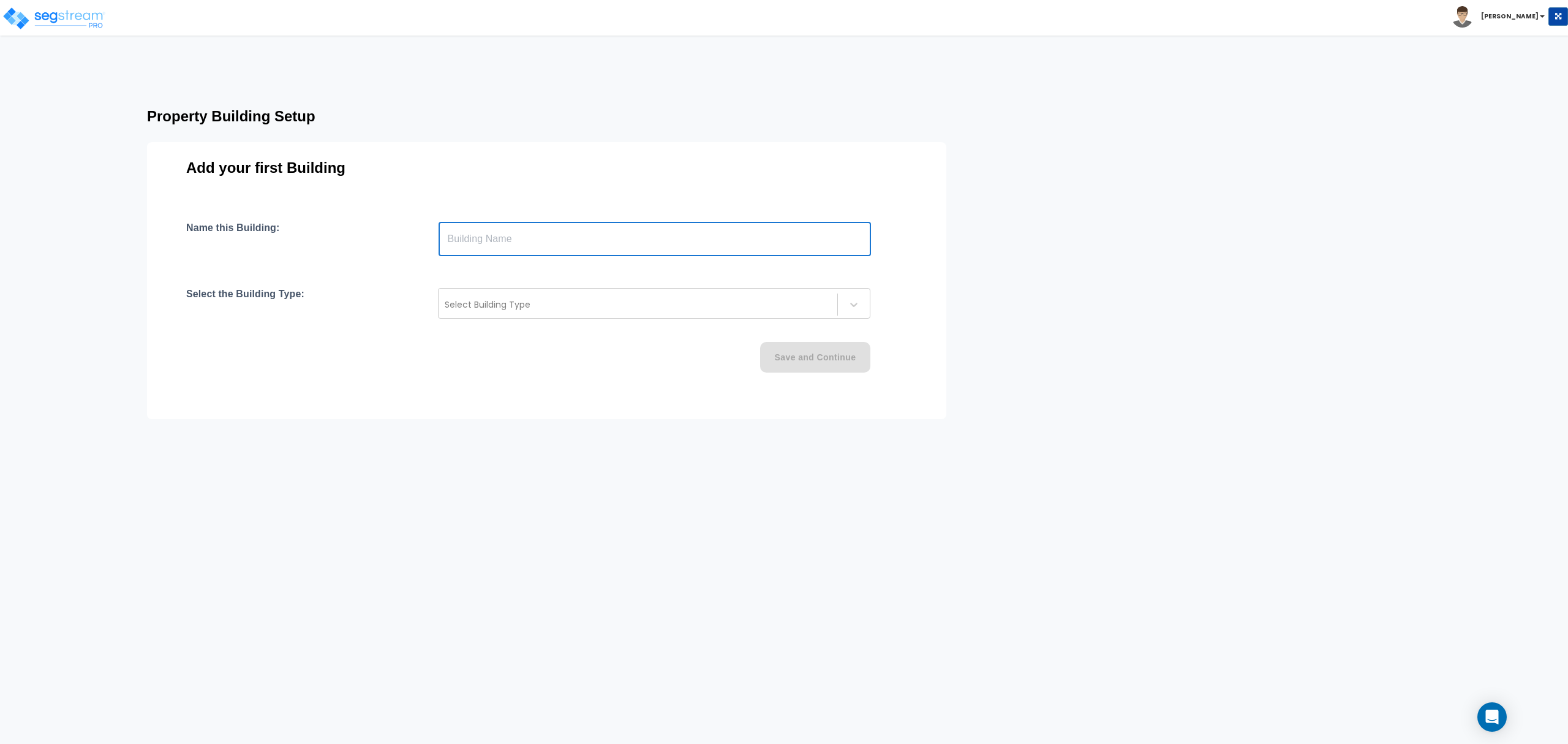
click at [455, 236] on input "text" at bounding box center [655, 239] width 433 height 34
click at [511, 241] on input "600 East" at bounding box center [655, 239] width 433 height 34
type input "600 East 63rd Street"
click at [531, 306] on div at bounding box center [638, 304] width 387 height 15
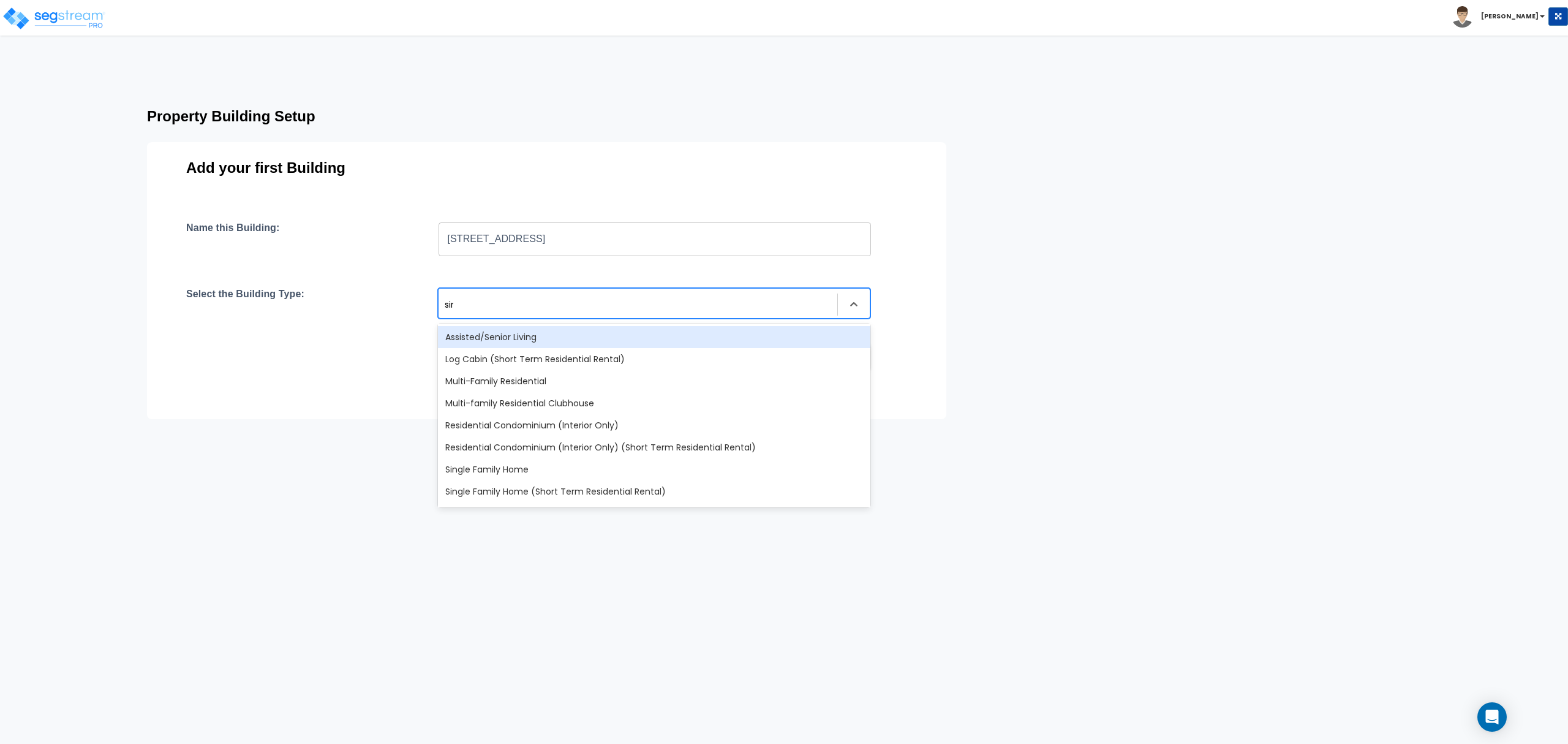
type input "sing"
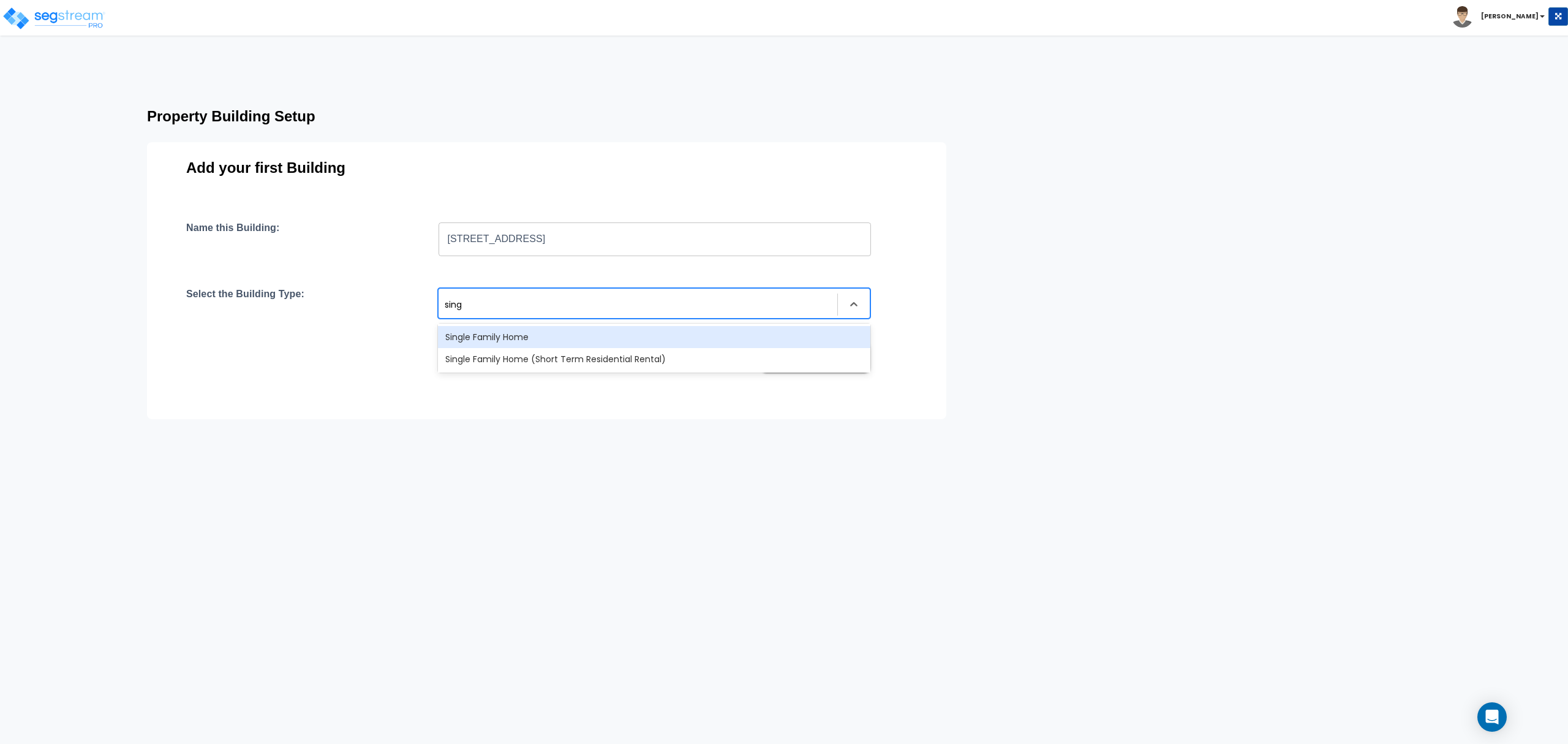
click at [513, 335] on div "Single Family Home" at bounding box center [655, 337] width 433 height 22
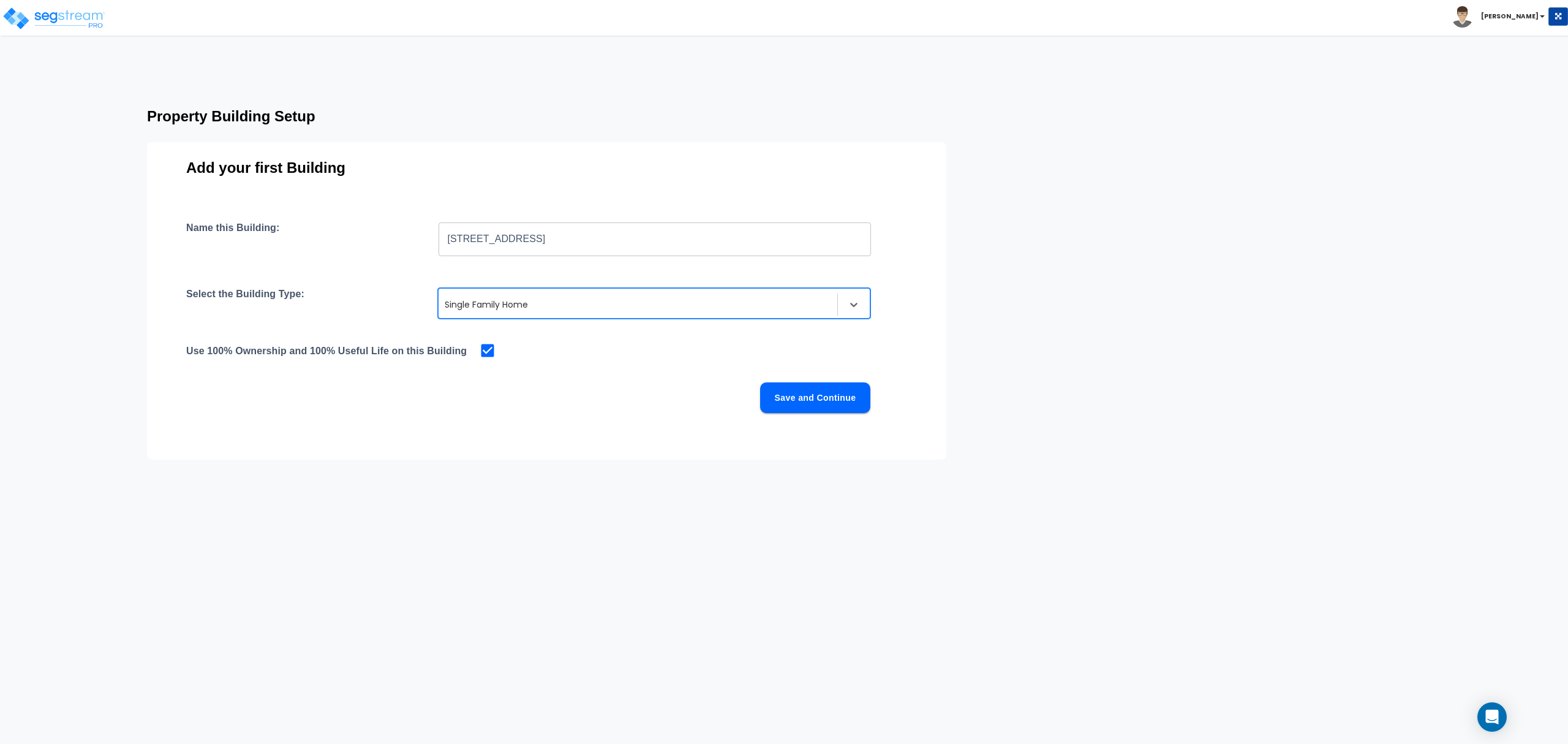
click at [799, 400] on button "Save and Continue" at bounding box center [816, 397] width 111 height 31
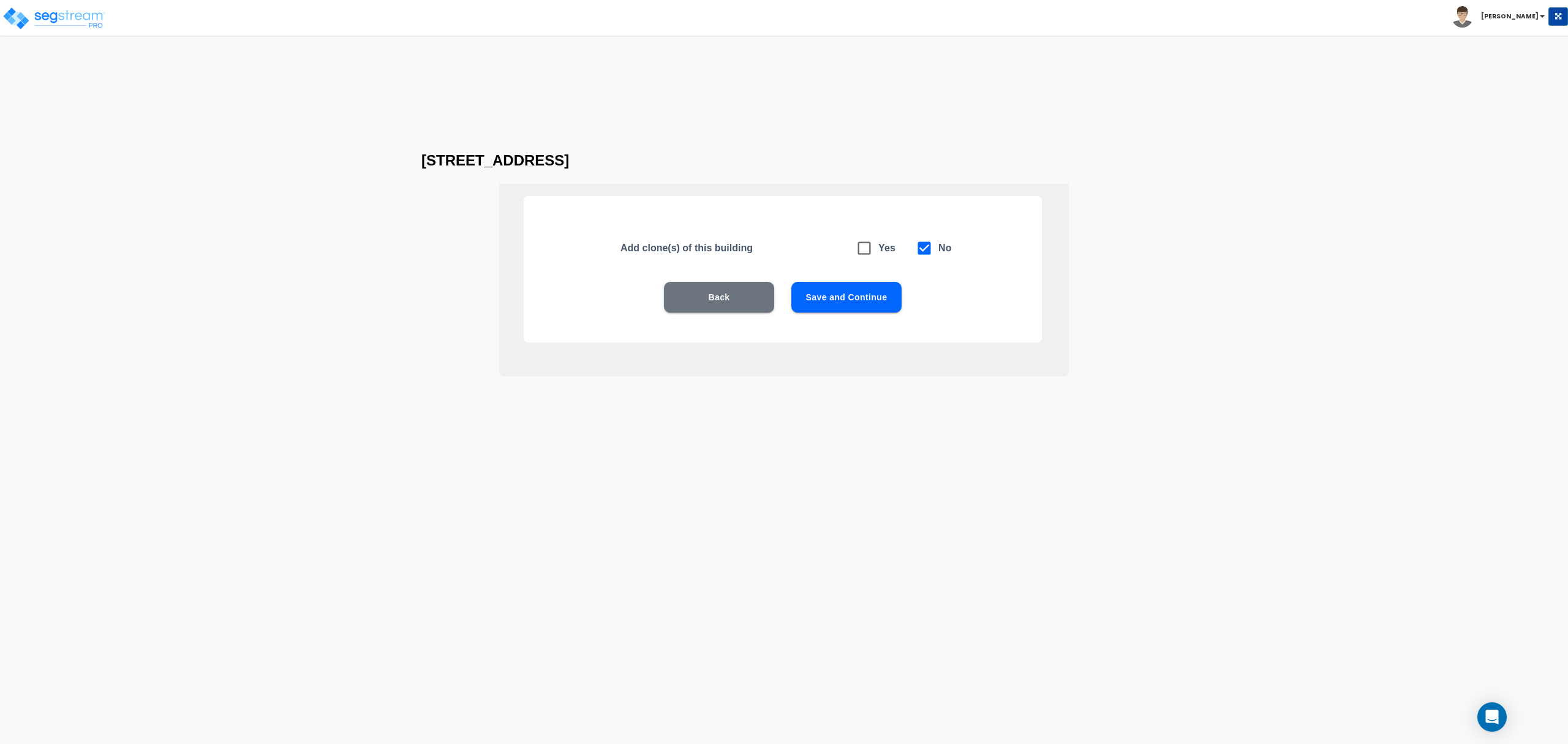
click at [834, 297] on button "Save and Continue" at bounding box center [846, 297] width 111 height 31
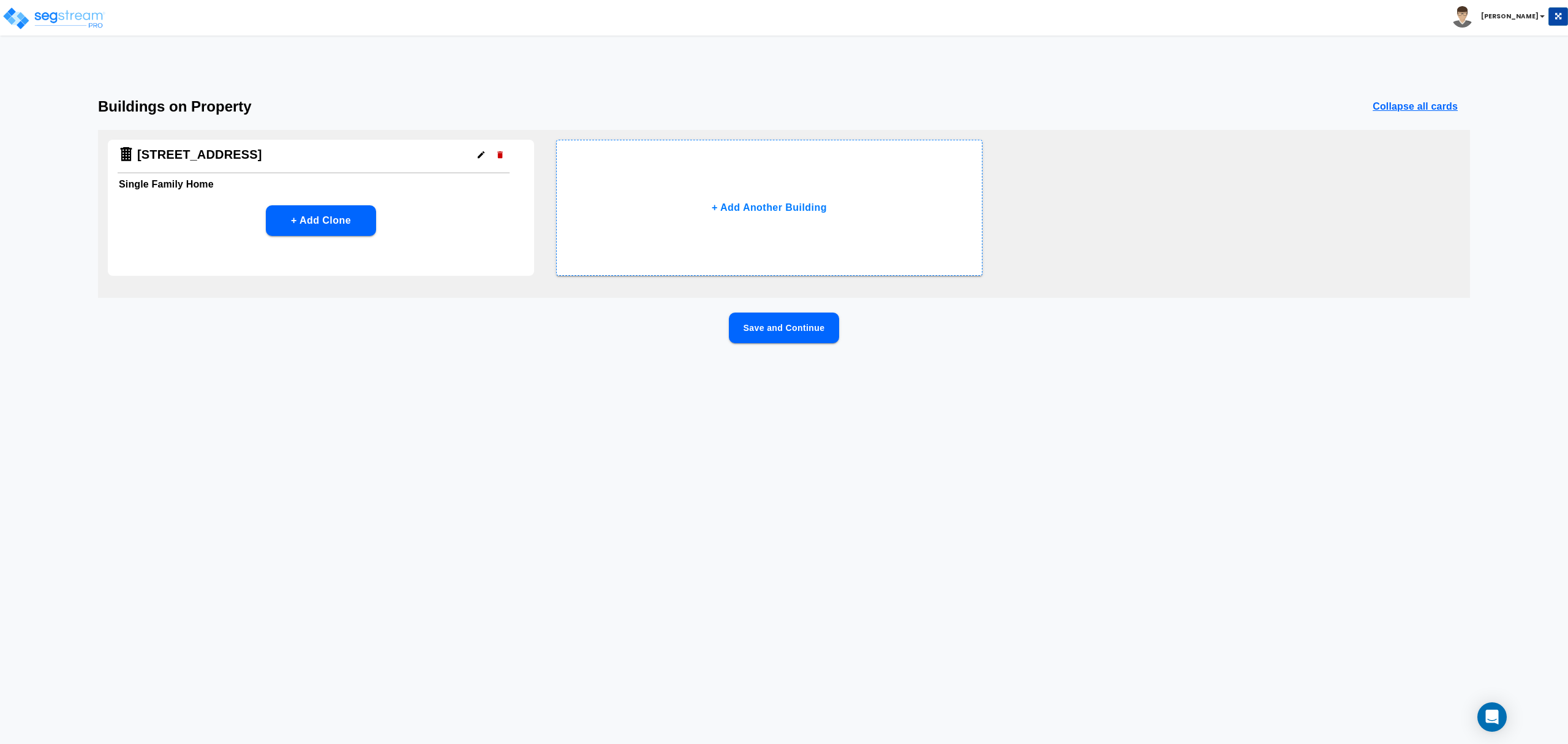
click at [775, 327] on button "Save and Continue" at bounding box center [784, 328] width 111 height 31
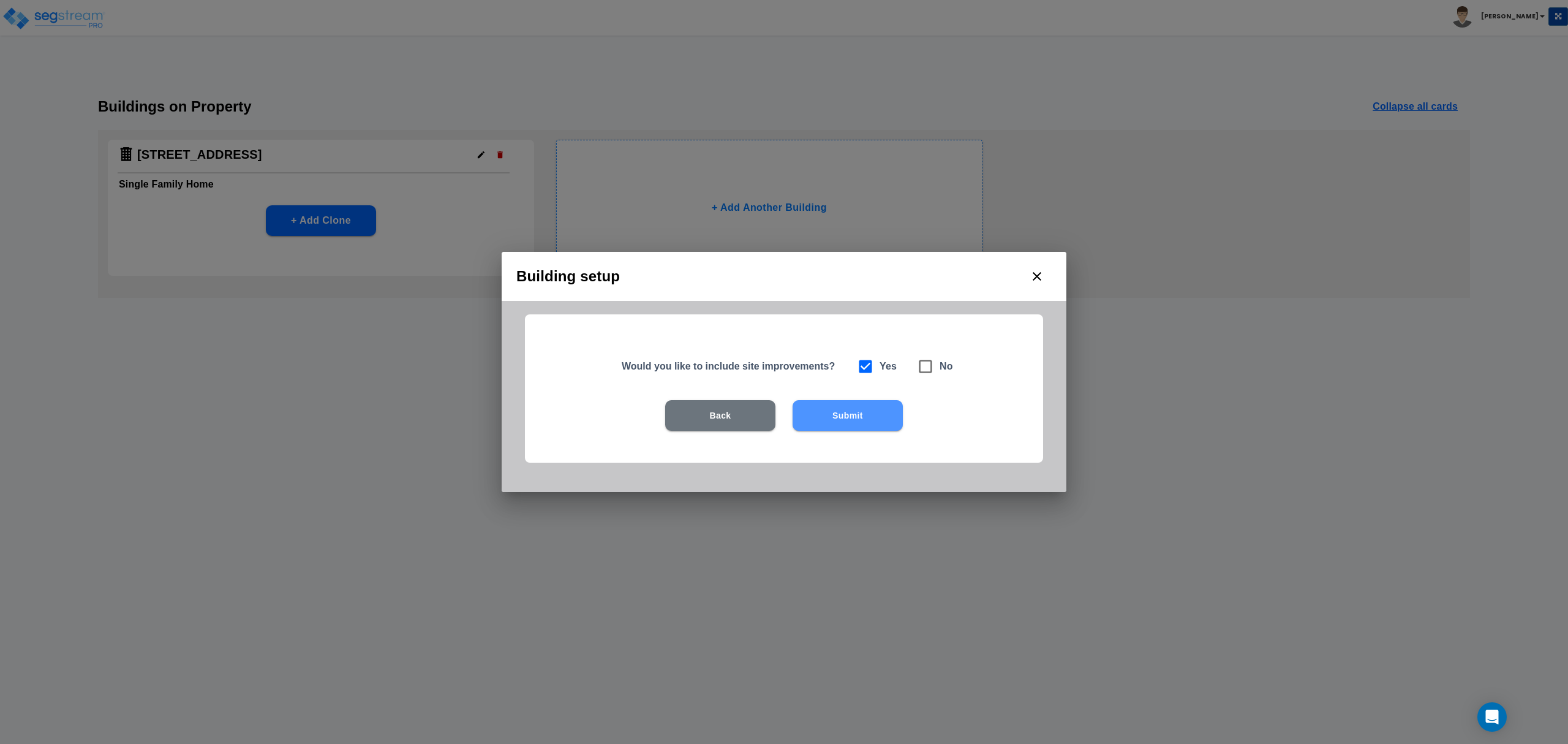
click at [836, 413] on button "Submit" at bounding box center [848, 415] width 111 height 31
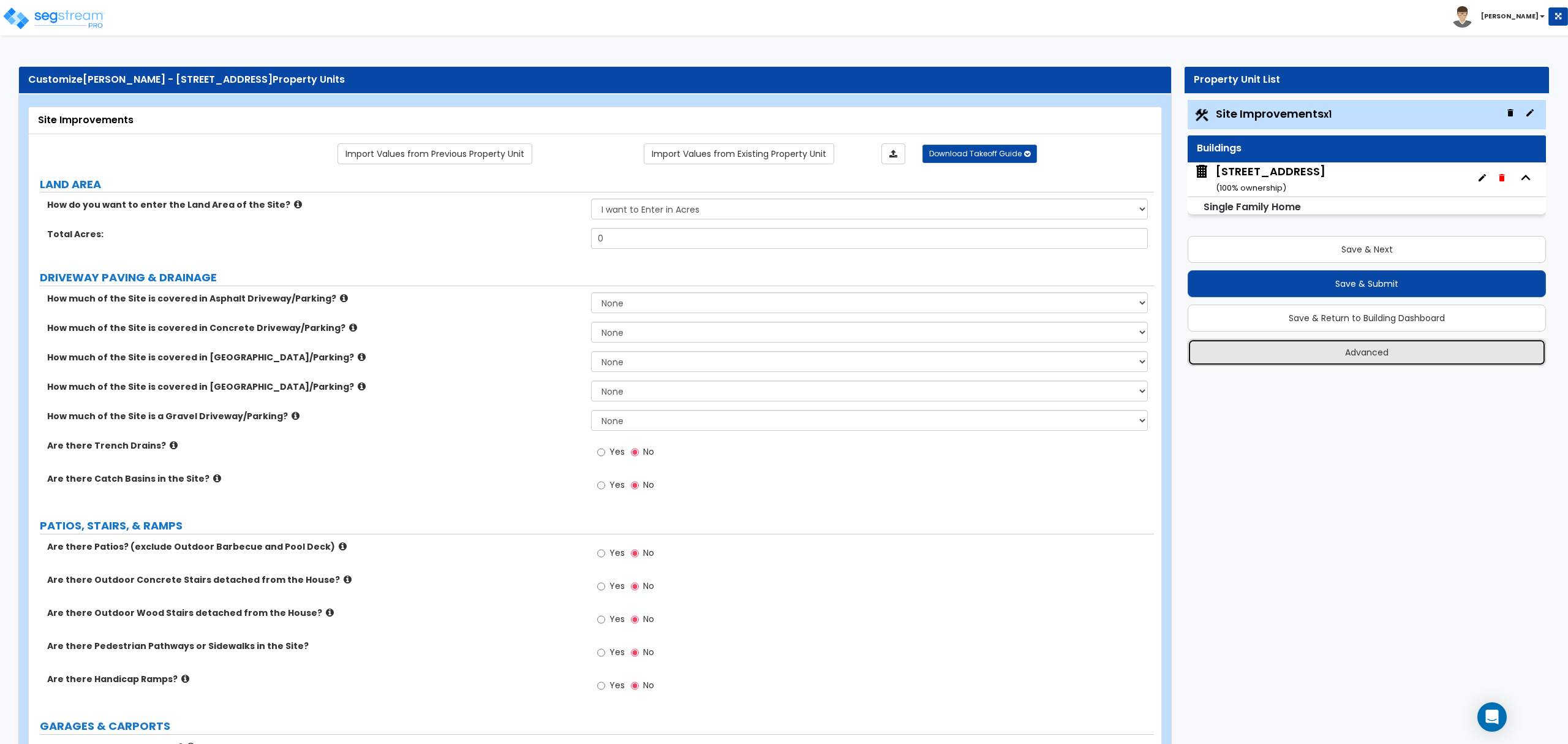
click at [1351, 356] on button "Advanced" at bounding box center [1367, 352] width 358 height 27
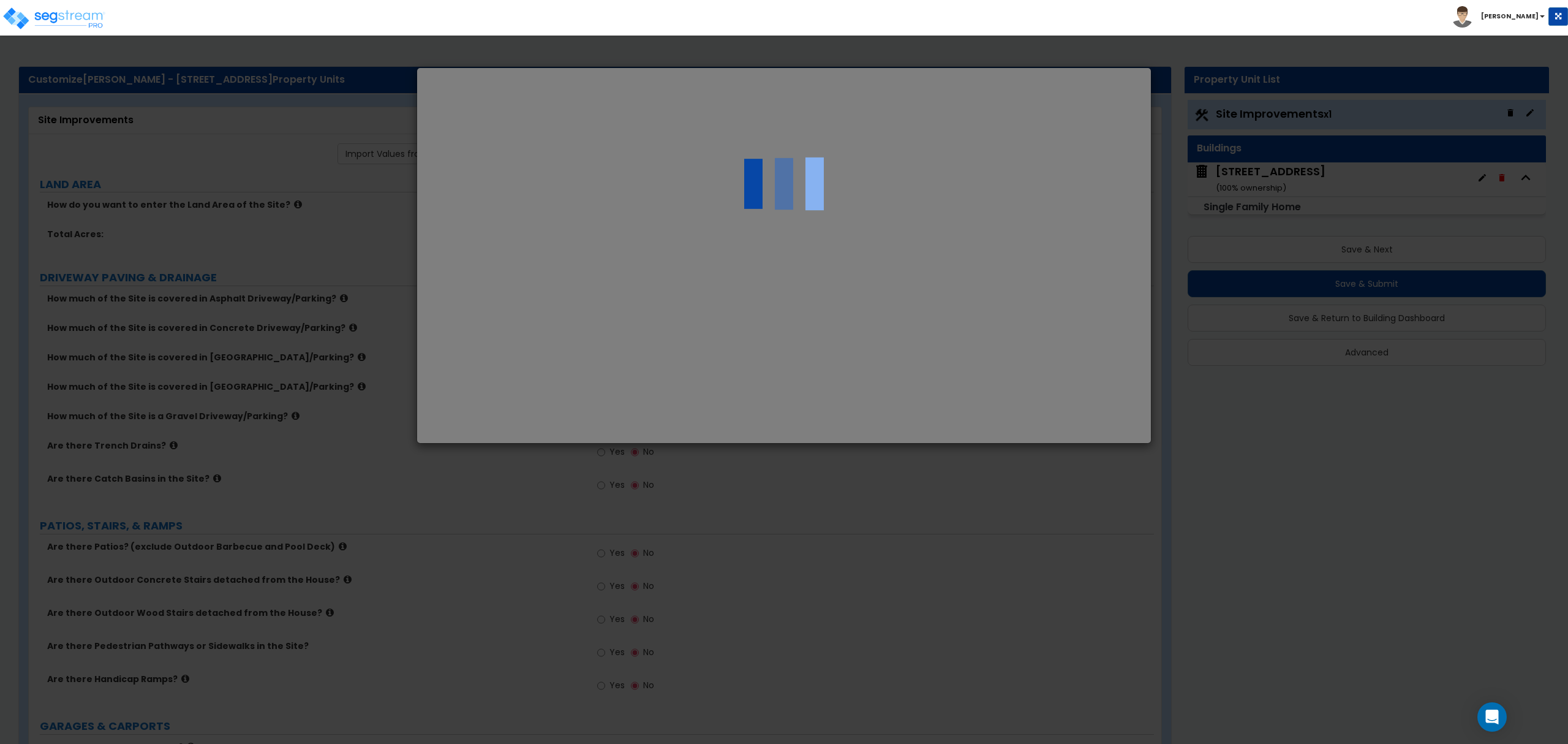
select select "FL"
select select "2025"
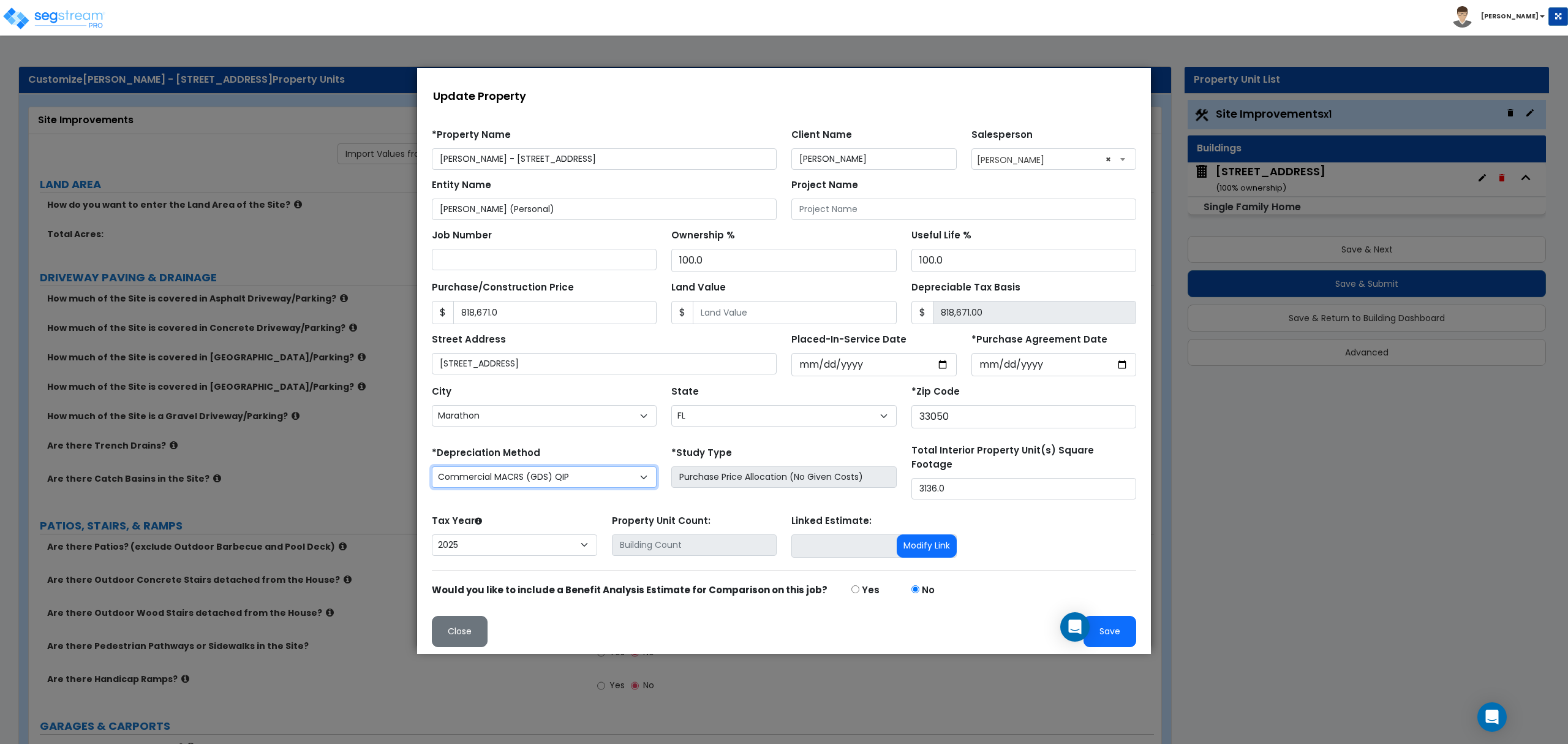
click at [605, 482] on select "Commercial MACRS (GDS) Residential Rental MACRS (GDS) Commercial MACRS (GDS) QIP" at bounding box center [544, 476] width 225 height 21
click at [432, 466] on select "Commercial MACRS (GDS) Residential Rental MACRS (GDS) Commercial MACRS (GDS) QIP" at bounding box center [544, 476] width 225 height 21
click at [1061, 523] on div "Tax Year Please Enter The Placed In Service Date First. 2026 2025 Prior Years D…" at bounding box center [784, 536] width 719 height 49
click at [1060, 521] on div "Tax Year Please Enter The Placed In Service Date First. 2026 2025 Prior Years D…" at bounding box center [784, 536] width 719 height 49
click at [632, 479] on select "Commercial MACRS (GDS) Residential Rental MACRS (GDS) Commercial MACRS (GDS) QIP" at bounding box center [544, 476] width 225 height 21
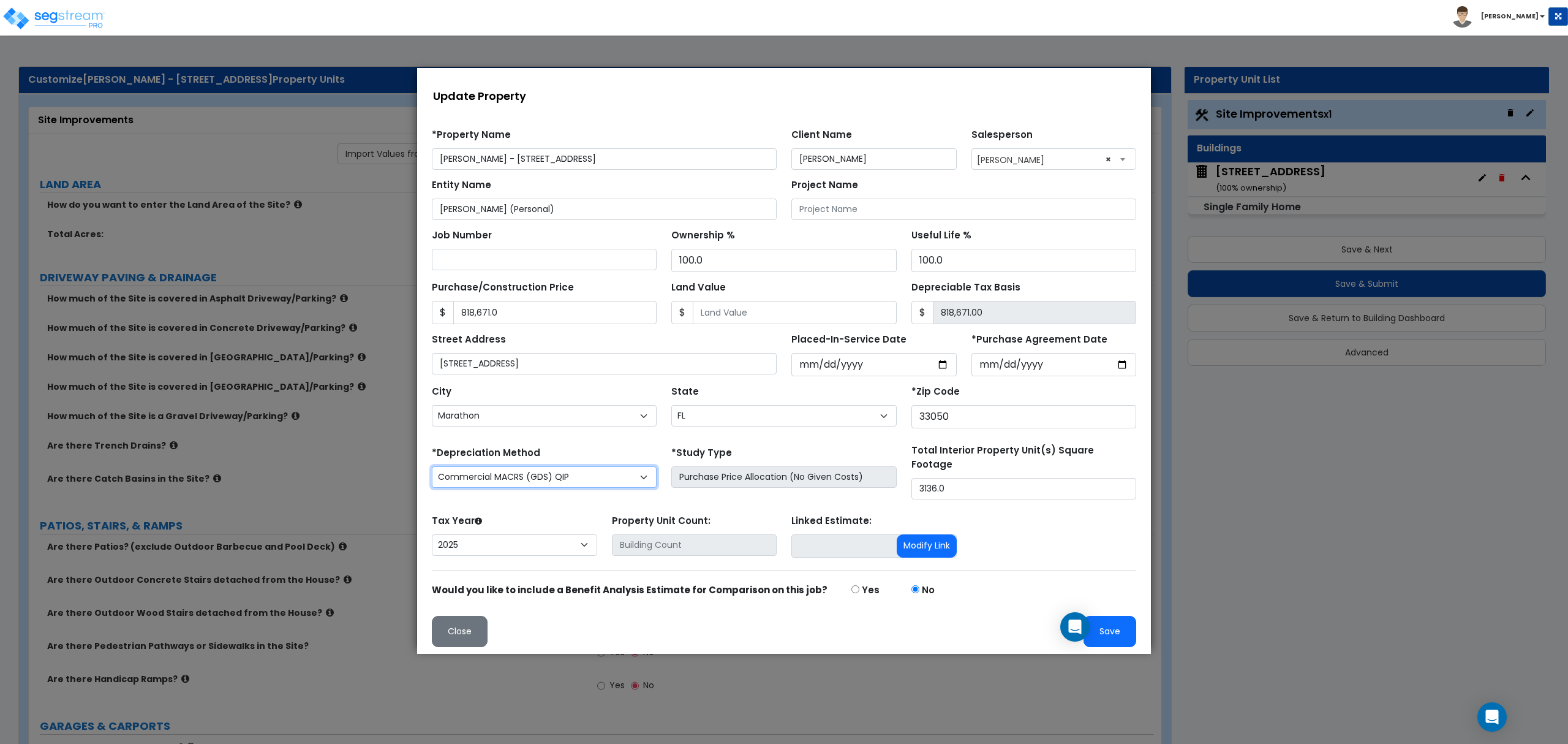
click at [632, 479] on select "Commercial MACRS (GDS) Residential Rental MACRS (GDS) Commercial MACRS (GDS) QIP" at bounding box center [544, 476] width 225 height 21
click at [761, 479] on input "Purchase Price Allocation (No Given Costs)" at bounding box center [783, 476] width 225 height 21
click at [463, 633] on button "Close" at bounding box center [460, 632] width 56 height 32
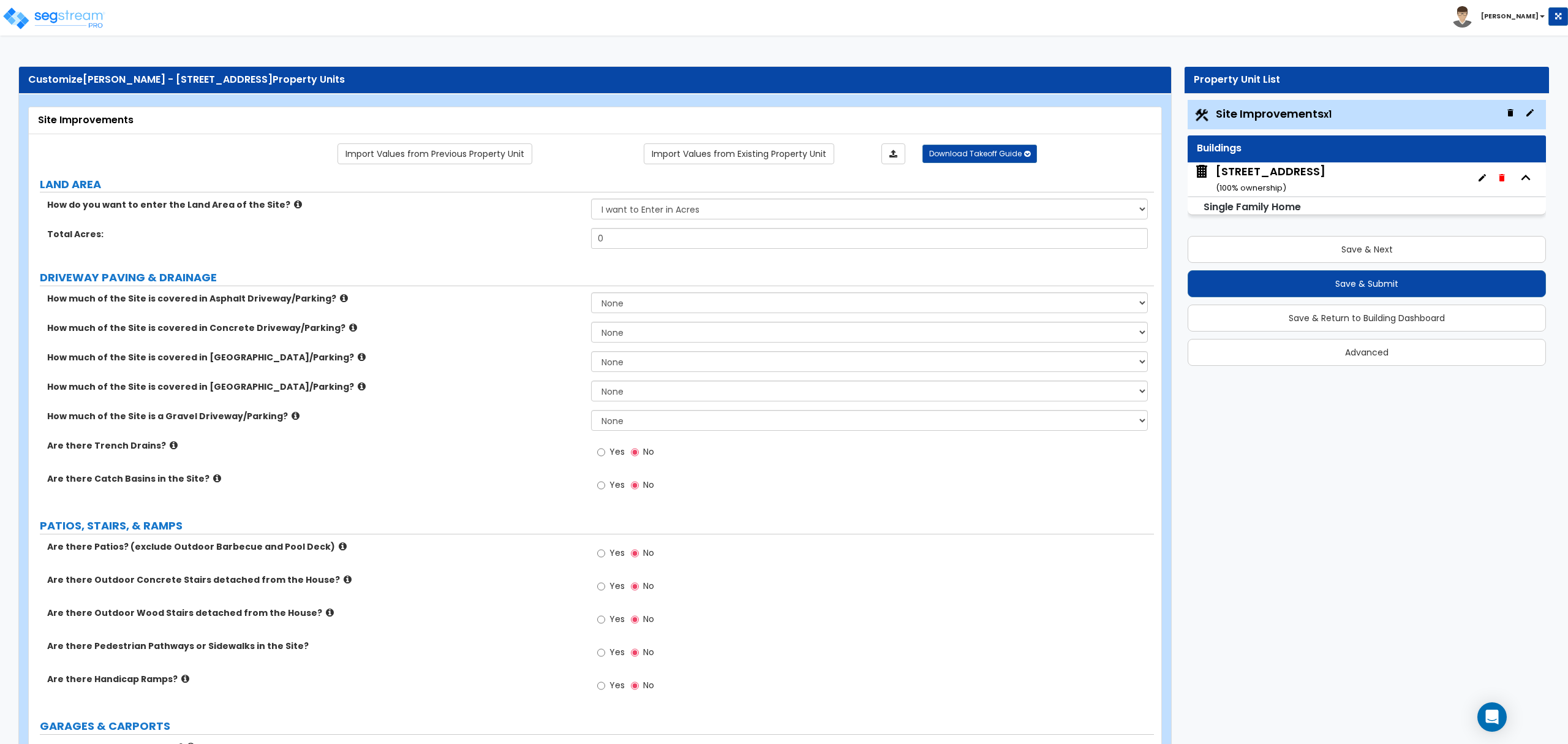
click at [484, 442] on label "Are there Trench Drains?" at bounding box center [314, 445] width 535 height 13
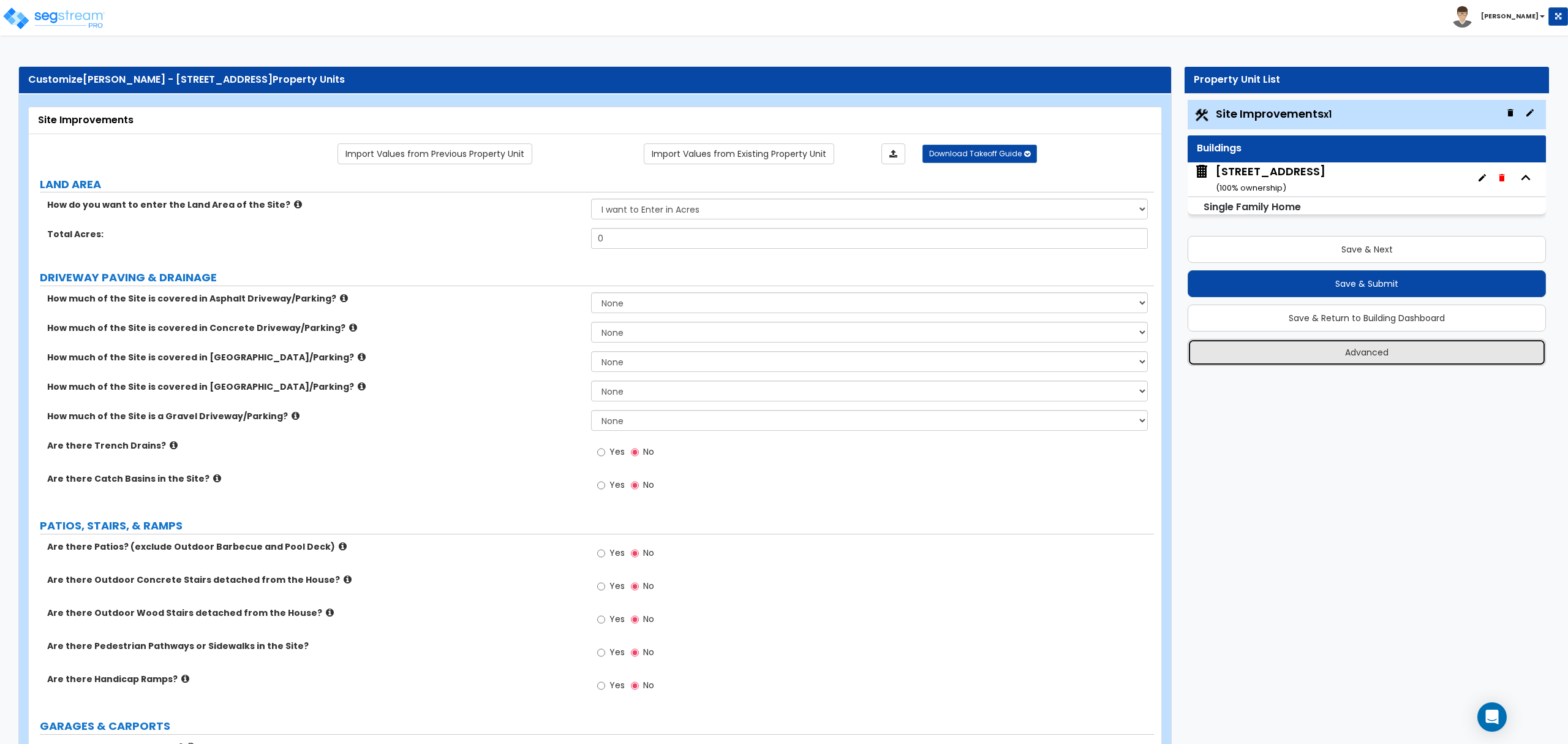
click at [1349, 359] on button "Advanced" at bounding box center [1367, 352] width 358 height 27
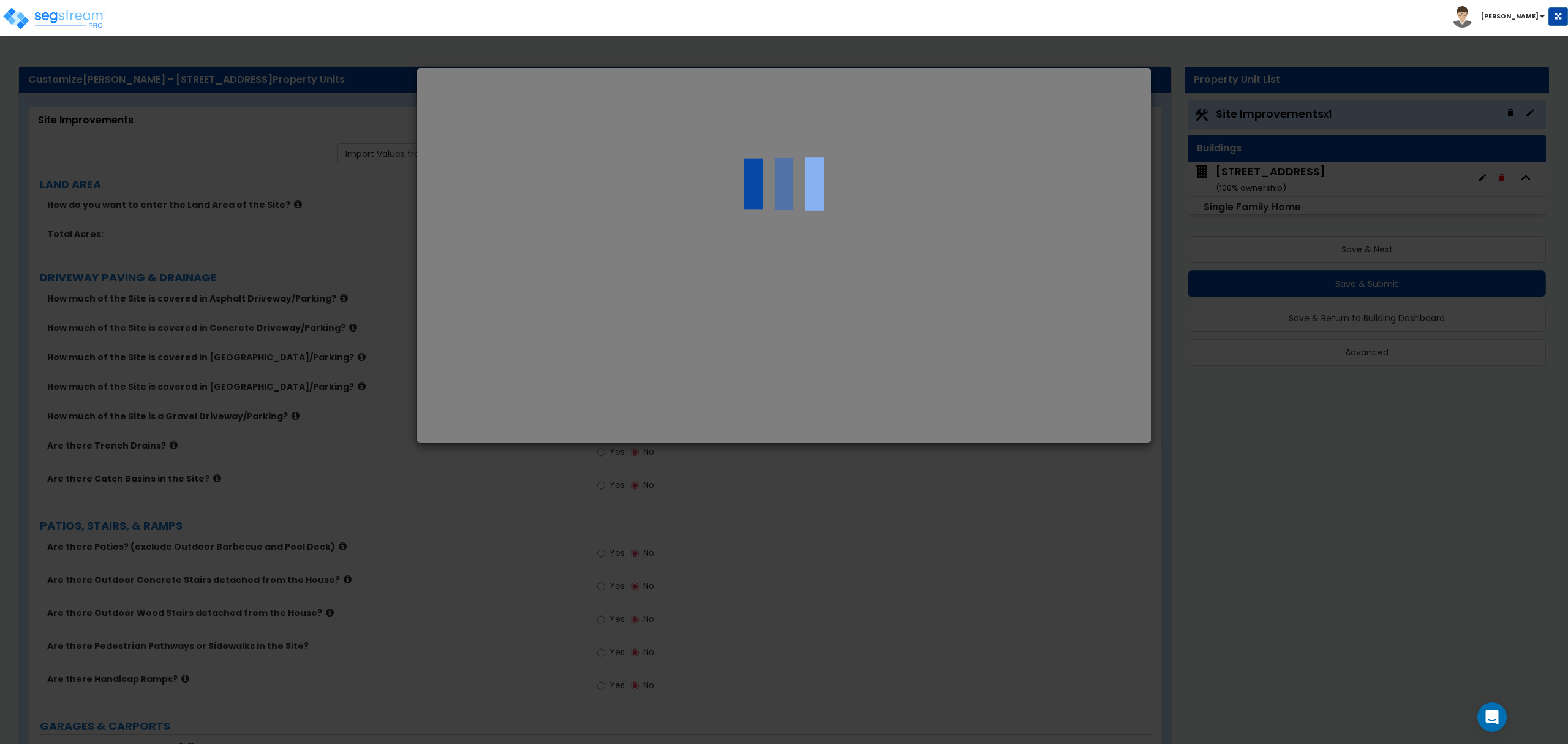
select select "FL"
select select "2025"
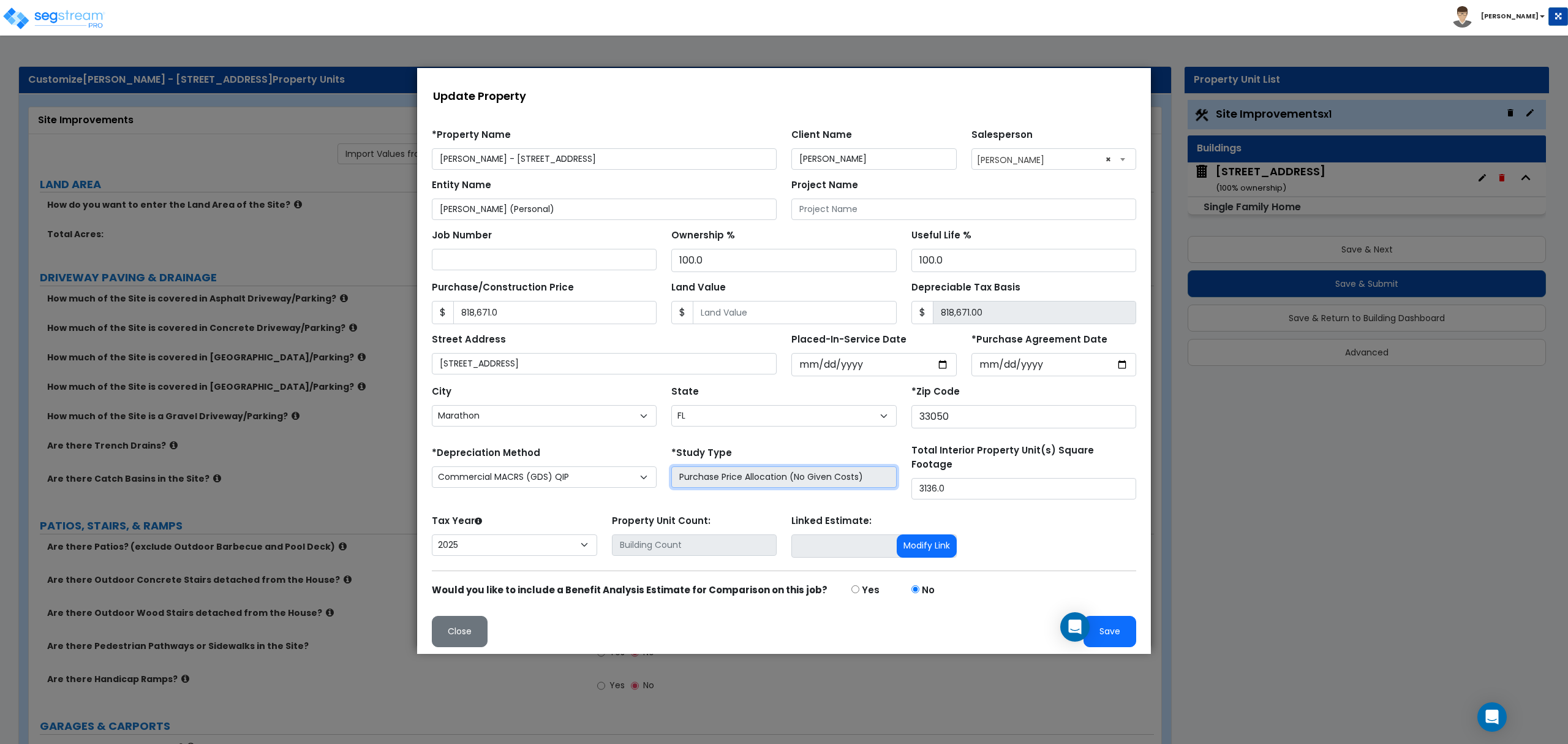
click at [767, 475] on input "Purchase Price Allocation (No Given Costs)" at bounding box center [783, 476] width 225 height 21
click at [469, 628] on button "Close" at bounding box center [460, 632] width 56 height 32
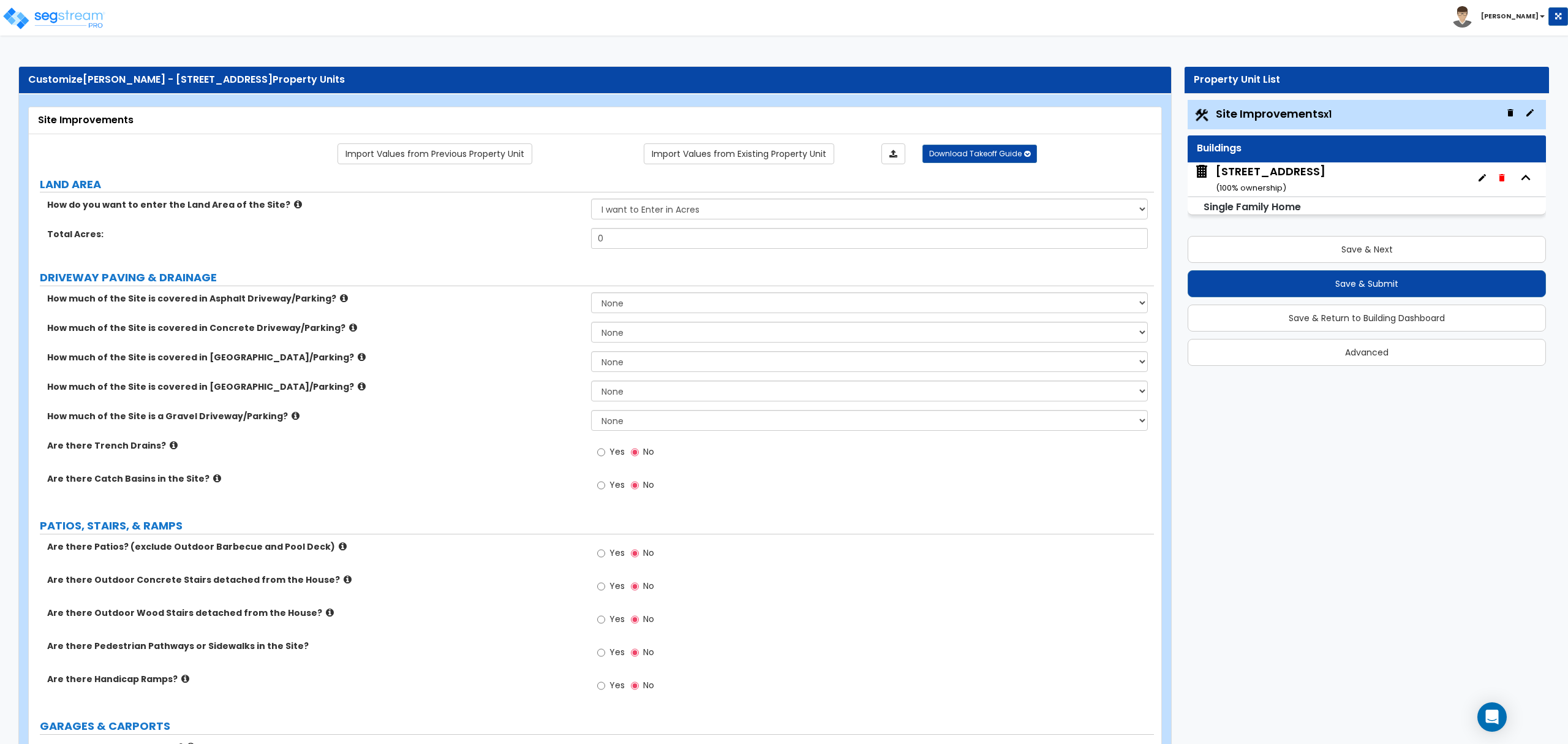
click at [38, 25] on img at bounding box center [54, 18] width 104 height 24
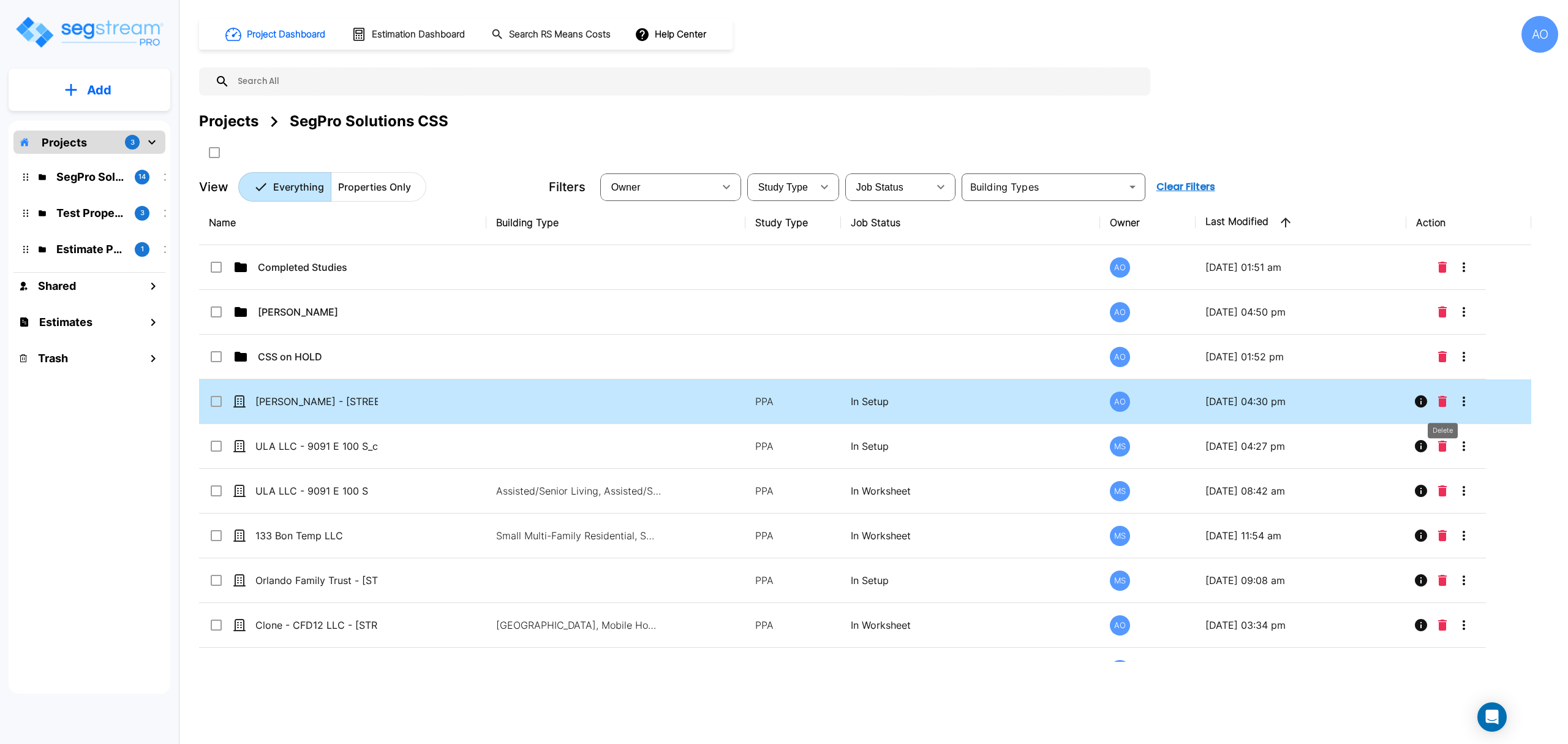
click at [1444, 404] on icon "Delete" at bounding box center [1442, 401] width 9 height 11
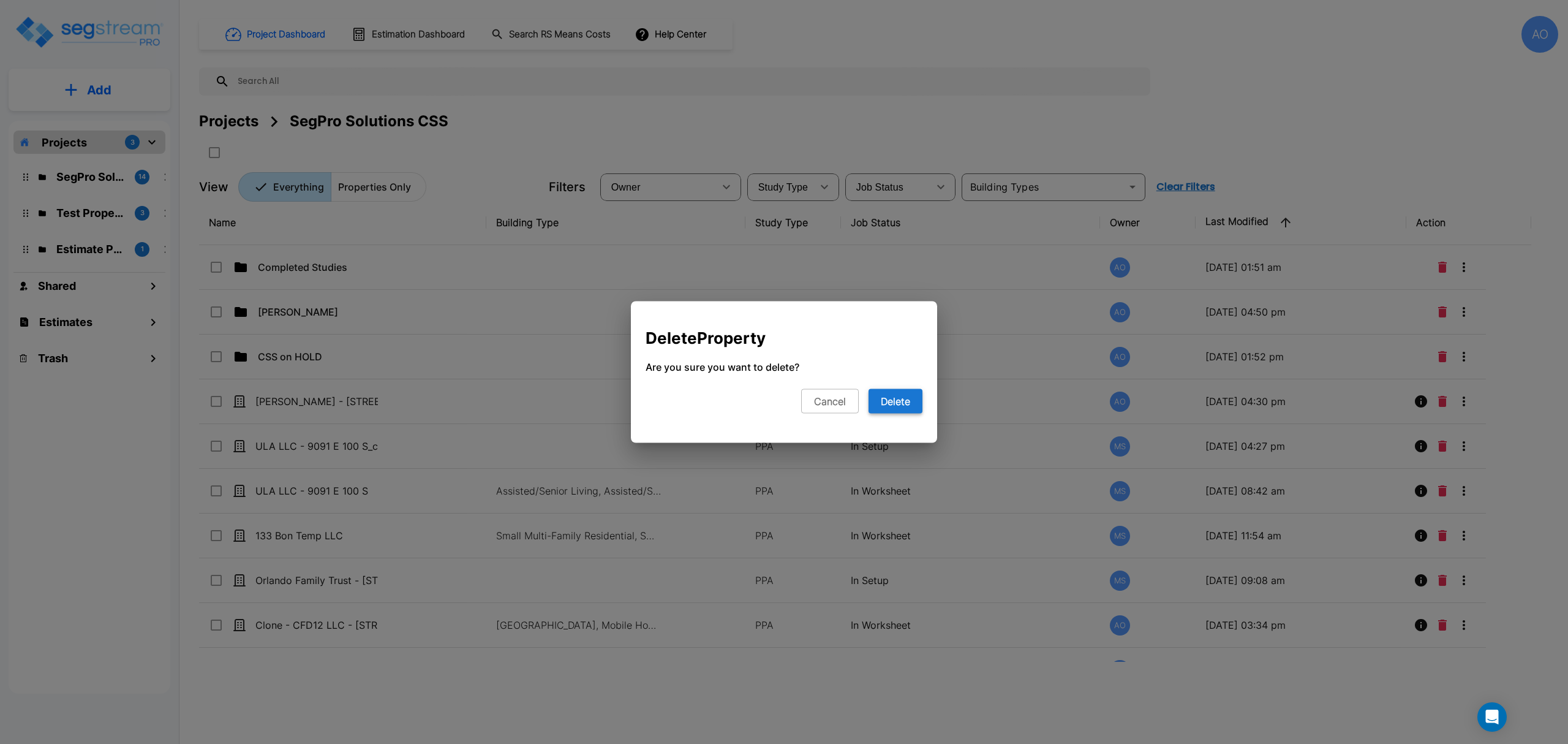
click at [908, 403] on button "Delete" at bounding box center [895, 401] width 54 height 24
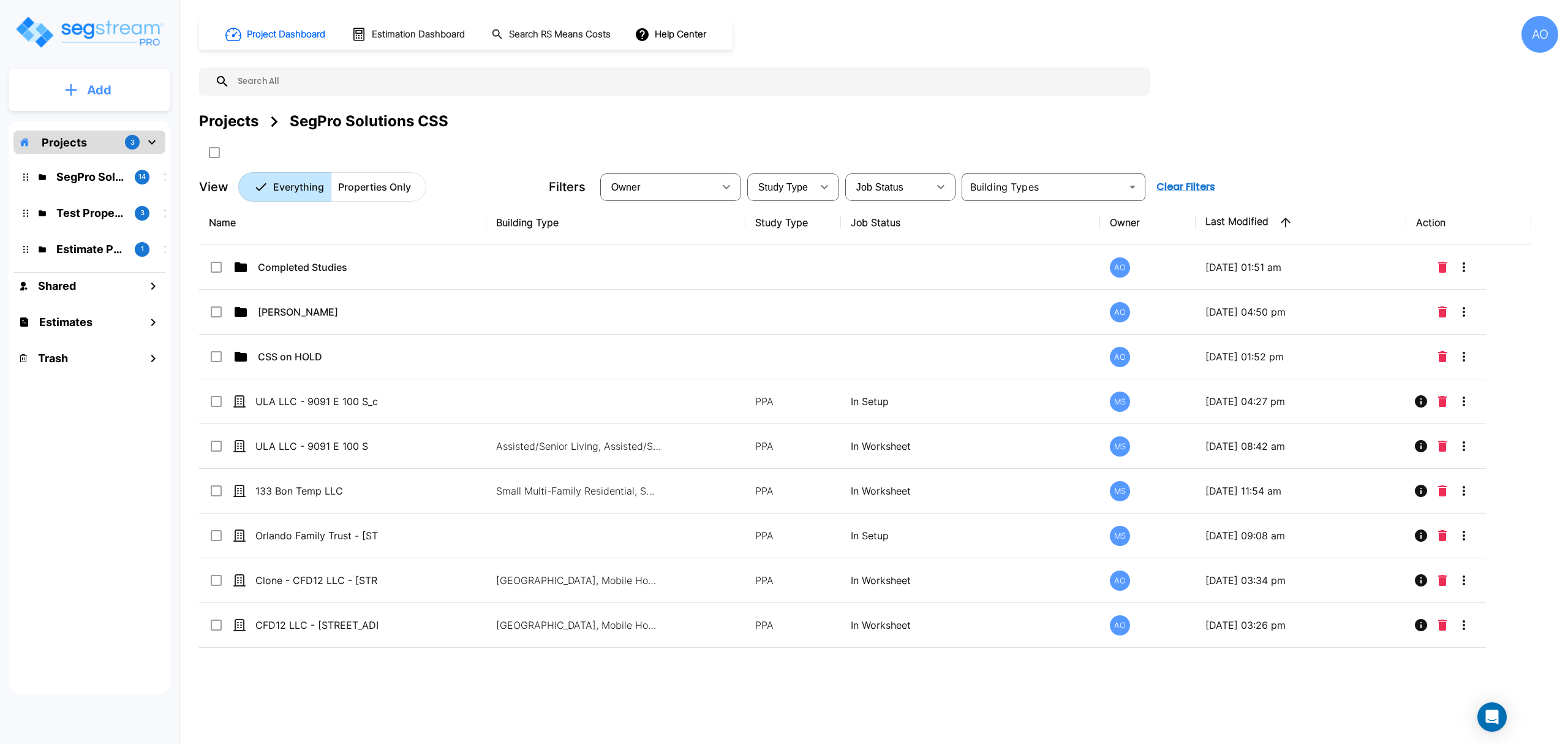
click at [78, 81] on button "Add" at bounding box center [89, 90] width 162 height 36
click at [114, 160] on p "Add Property" at bounding box center [96, 159] width 62 height 15
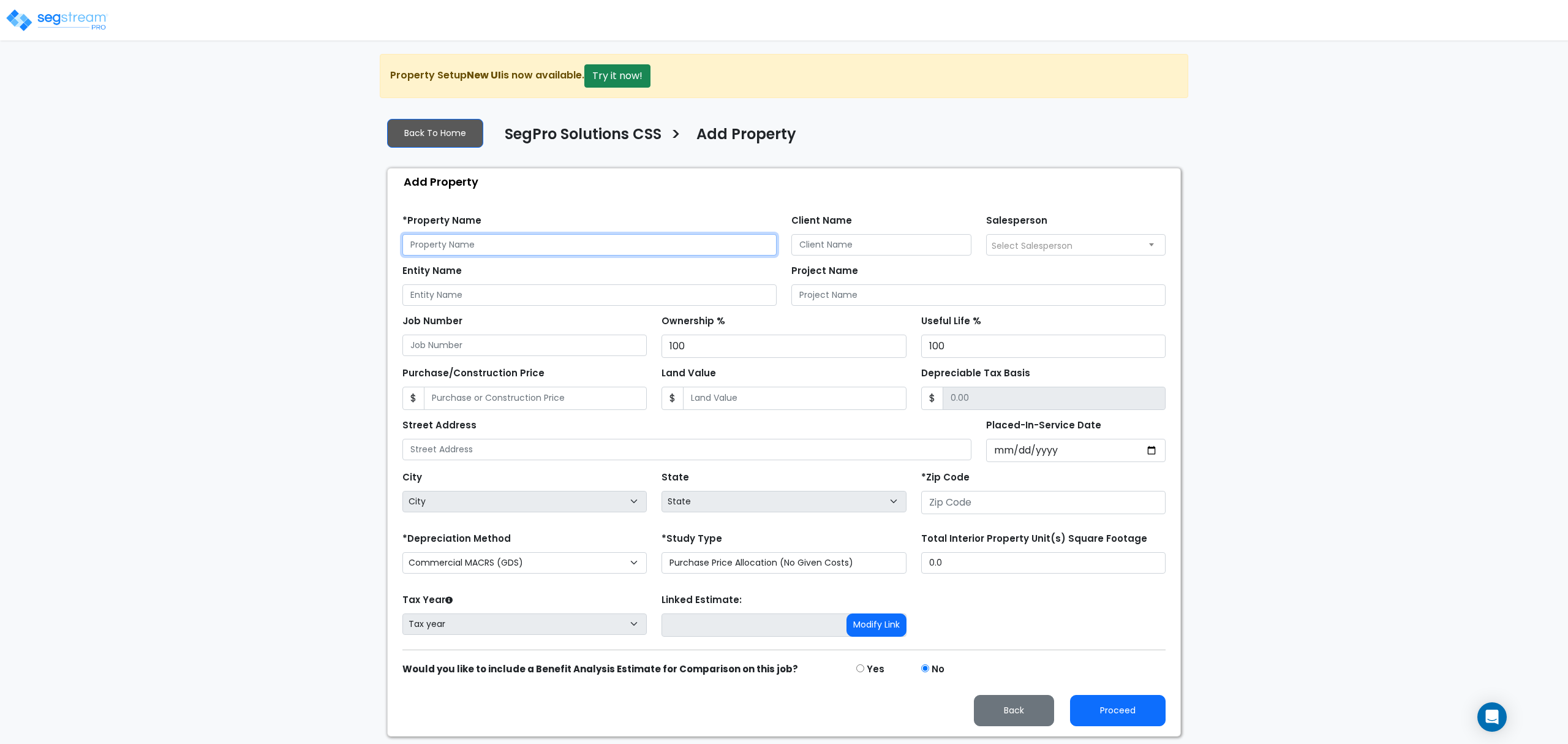
click at [488, 243] on input "text" at bounding box center [590, 244] width 374 height 21
type input "[PERSON_NAME] - [STREET_ADDRESS]"
type input "[PERSON_NAME]"
click at [1002, 241] on span "Select Salesperson" at bounding box center [1032, 246] width 81 height 13
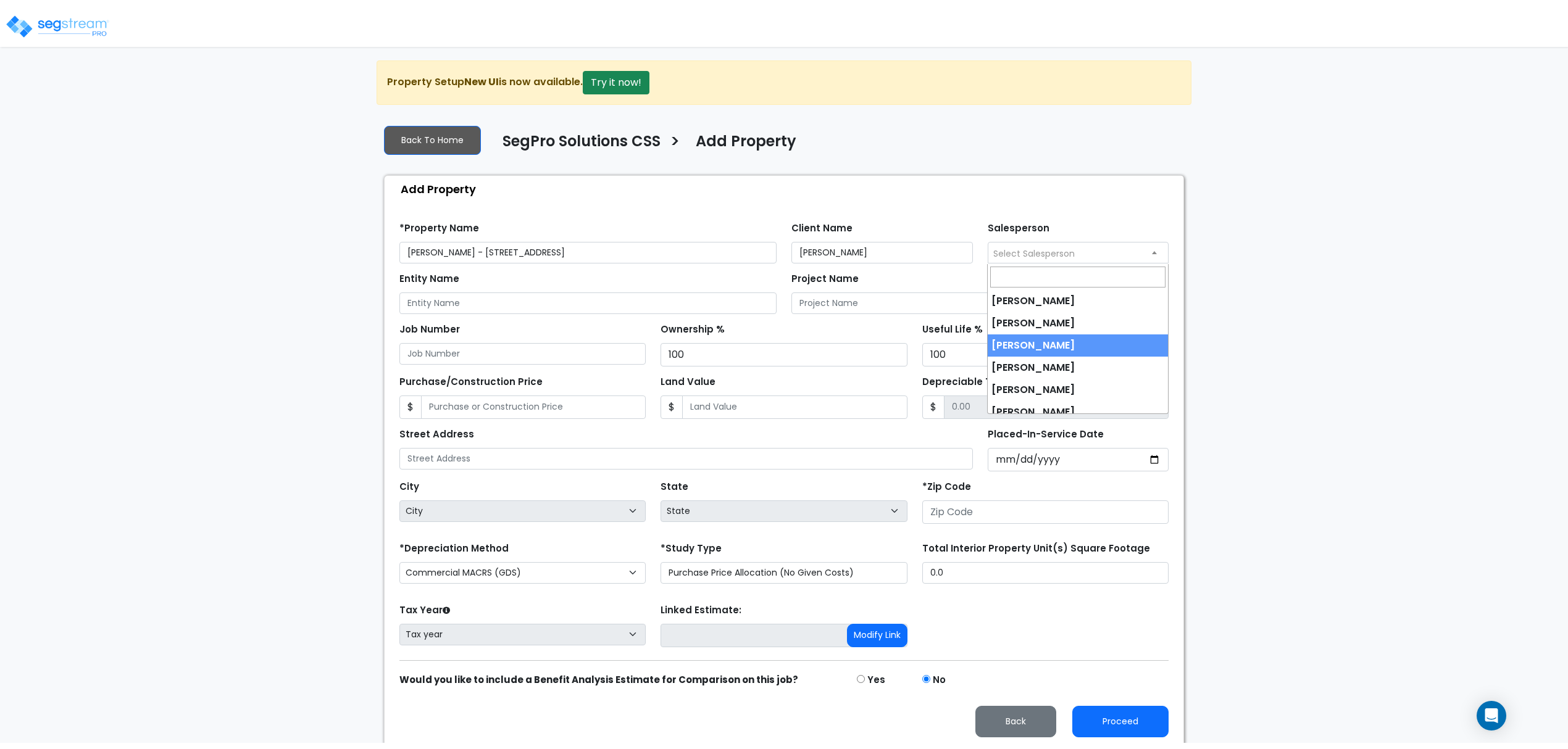
scroll to position [99, 0]
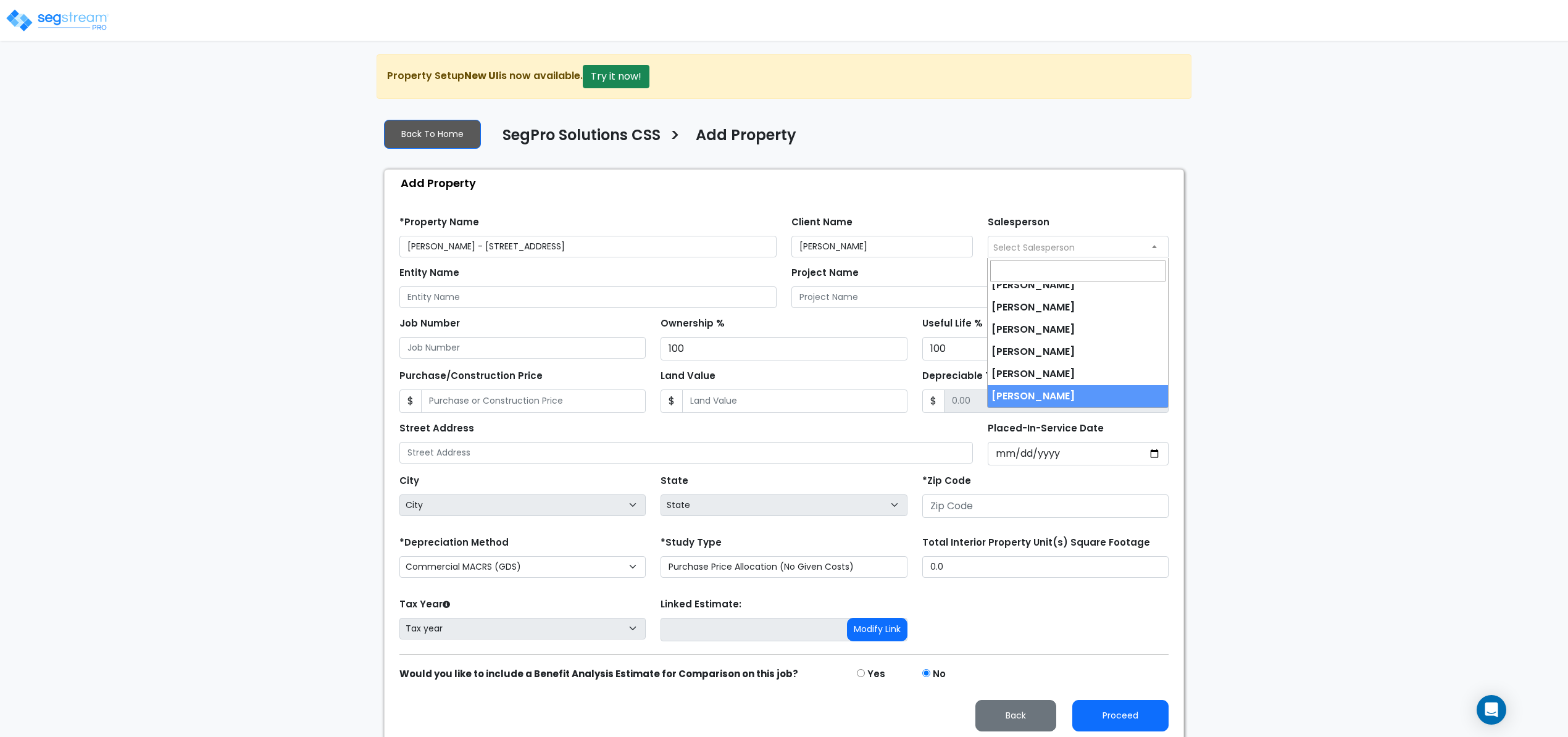
select select "261"
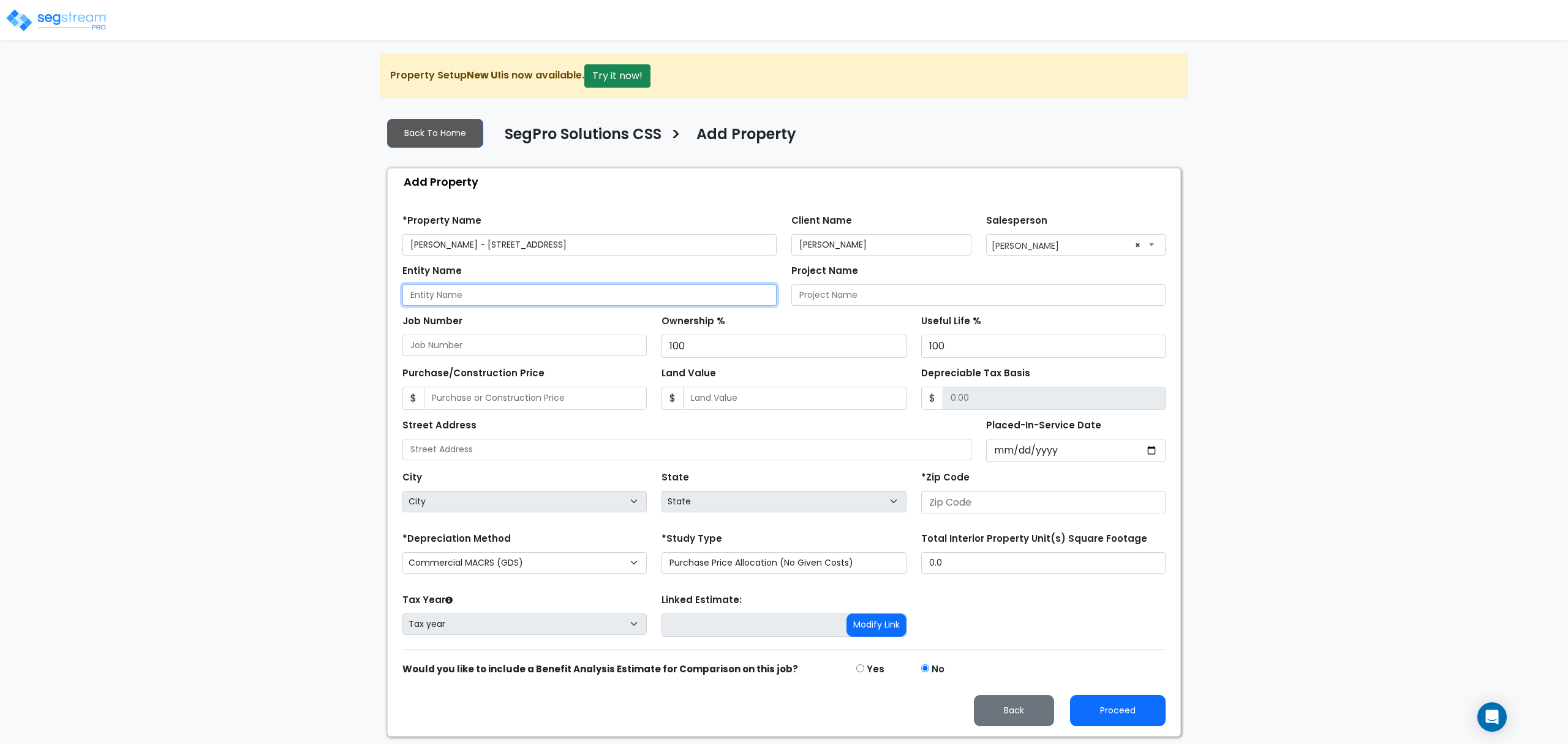
click at [491, 298] on input "Entity Name" at bounding box center [590, 295] width 374 height 21
type input "[PERSON_NAME] (Personal)"
type input "8"
type input "8.00"
type input "81"
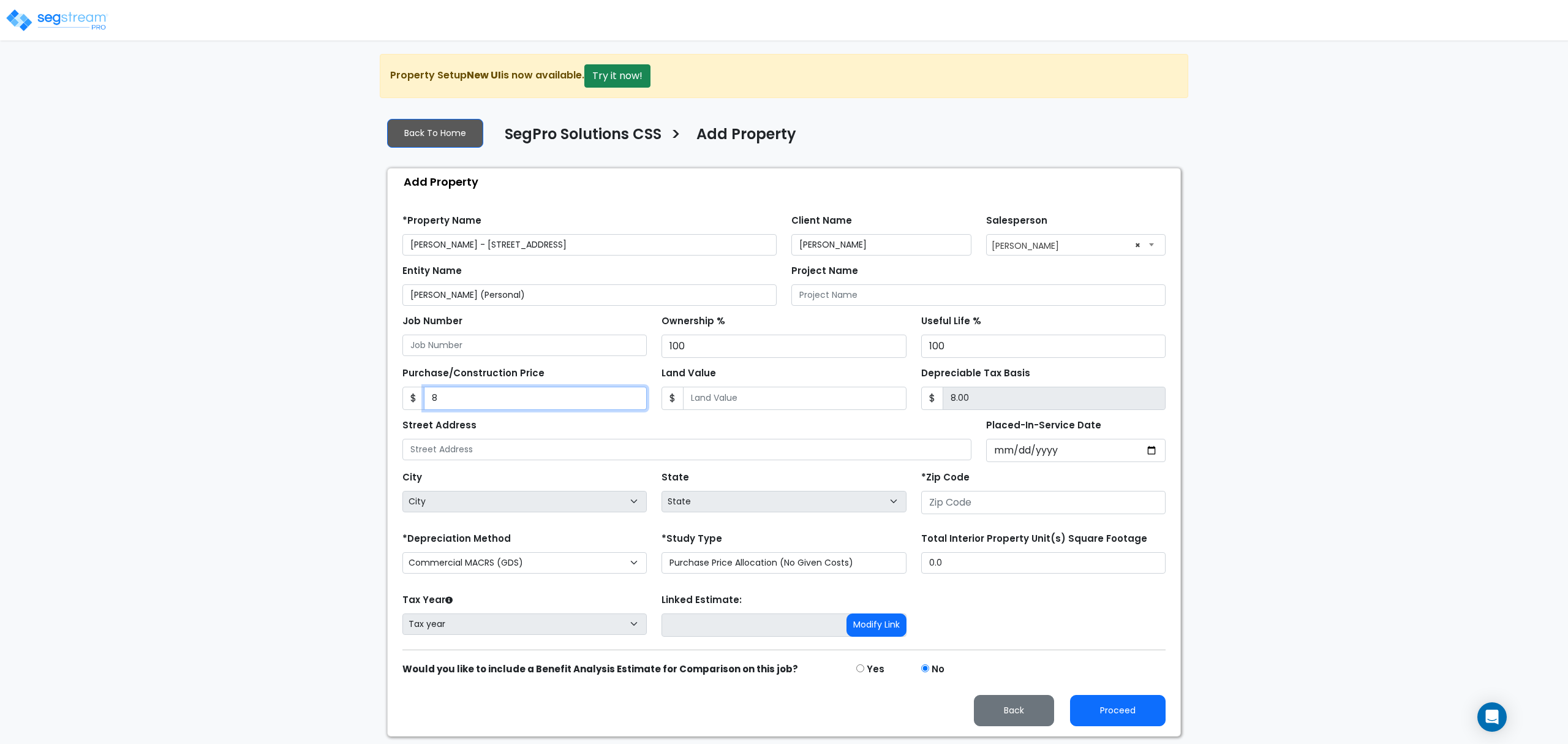
type input "81.00"
type input "818"
type input "818.00"
type input "8186"
type input "8,186.00"
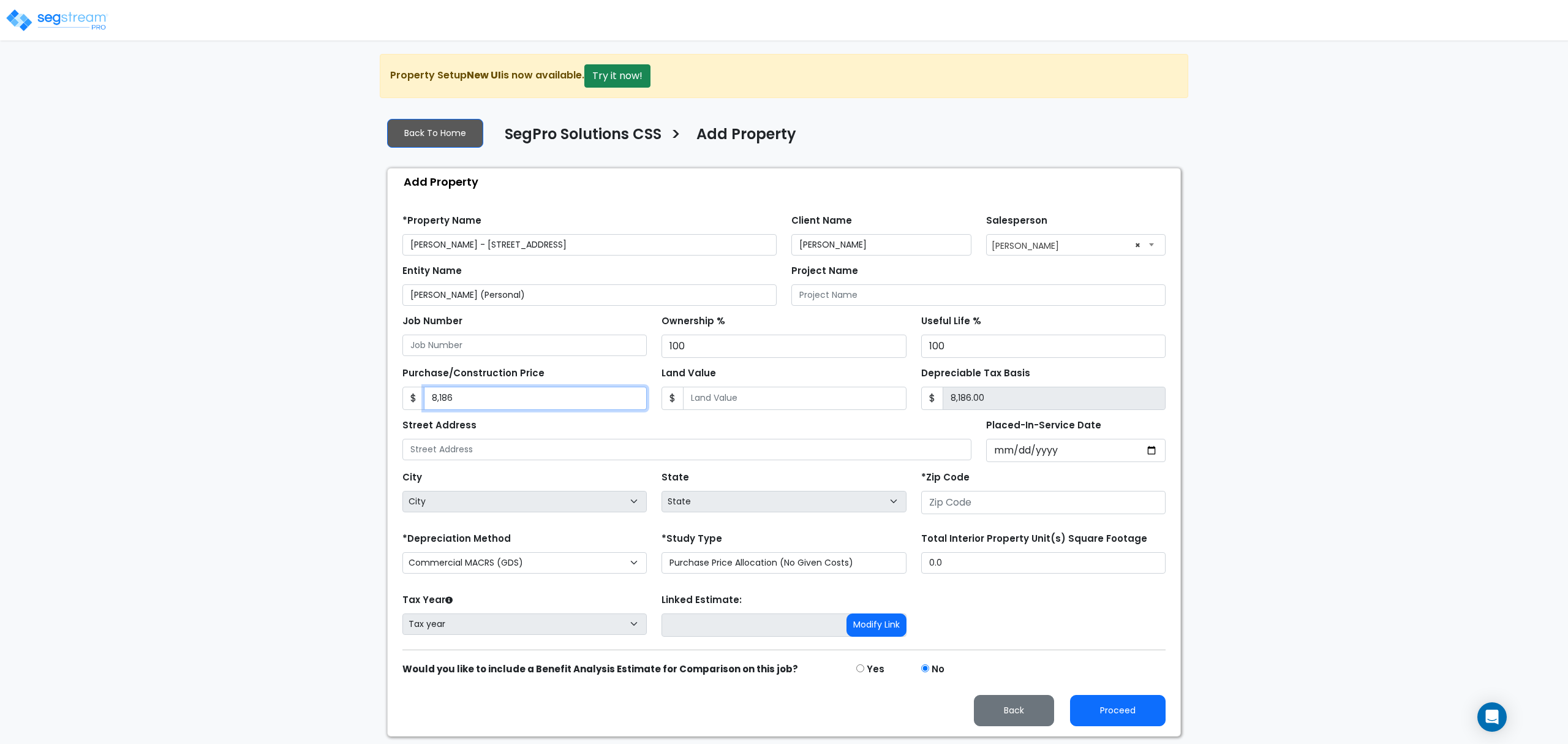
type input "8,1867"
type input "81,867.00"
type input "81,8671"
type input "818,671.00"
type input "818,671"
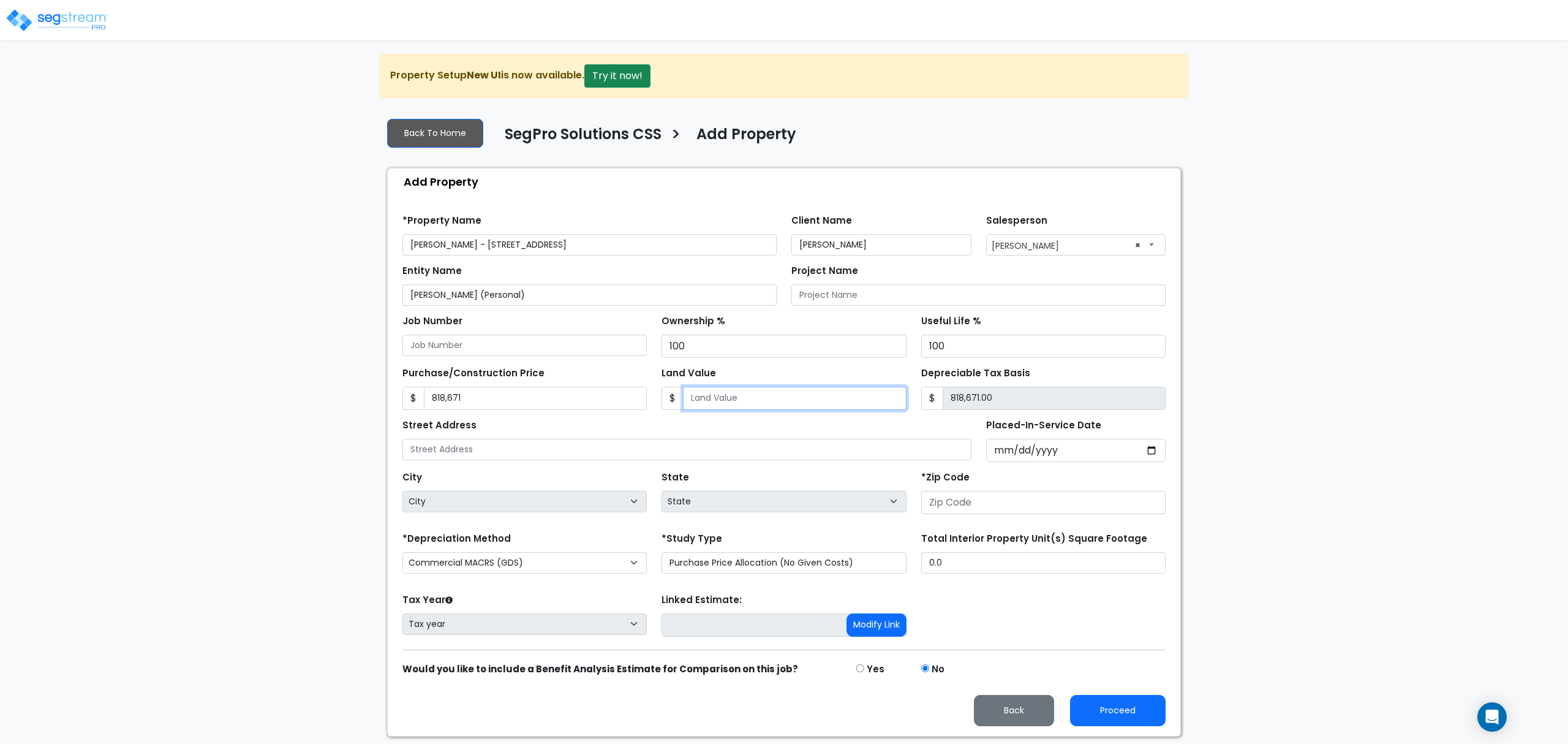
type input "0"
type input "818,671.00"
type input "0"
click at [544, 455] on input "text" at bounding box center [687, 449] width 569 height 21
click at [568, 247] on input "[PERSON_NAME] - [STREET_ADDRESS]" at bounding box center [590, 244] width 374 height 21
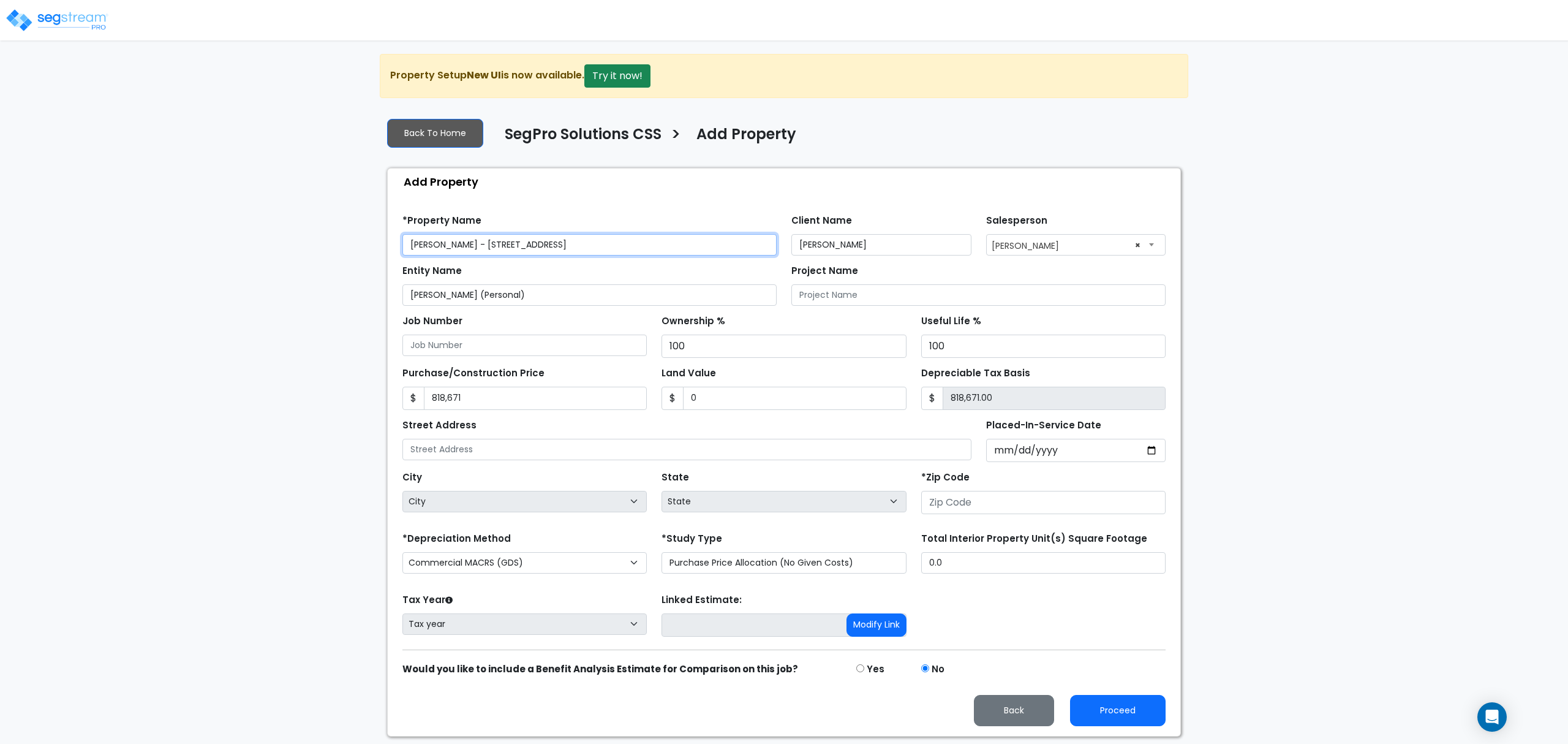
drag, startPoint x: 537, startPoint y: 245, endPoint x: 468, endPoint y: 257, distance: 70.0
click at [467, 244] on input "[PERSON_NAME] - [STREET_ADDRESS]" at bounding box center [590, 244] width 374 height 21
click at [456, 453] on input "text" at bounding box center [687, 449] width 569 height 21
paste input "[STREET_ADDRESS]"
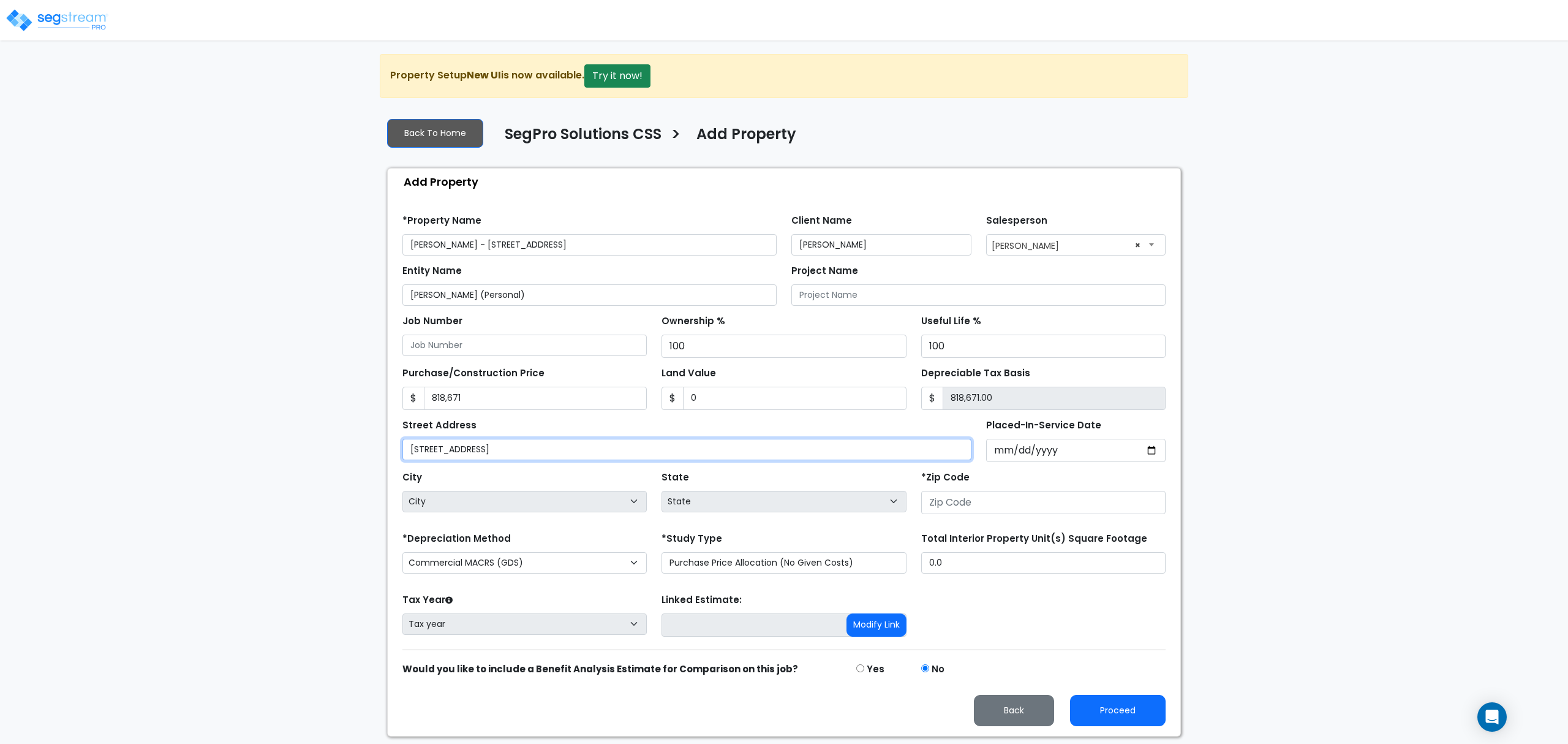
type input "600 East 63rd Street"
click at [1000, 449] on input "Placed-In-Service Date" at bounding box center [1076, 449] width 180 height 23
type input "0020-06-04"
select select "20"
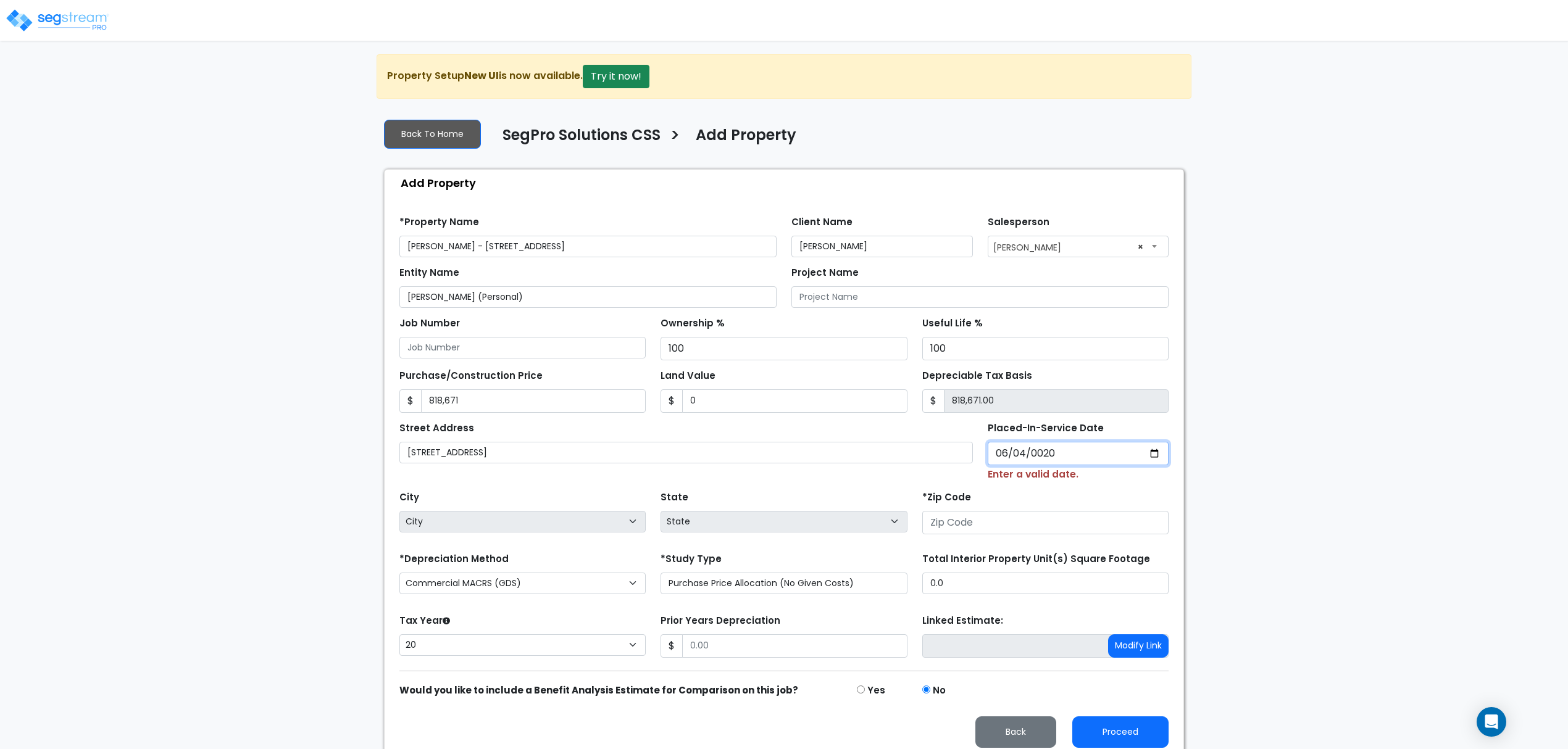
type input "0202-06-04"
select select "202"
type input "2025-06-04"
select select "2025"
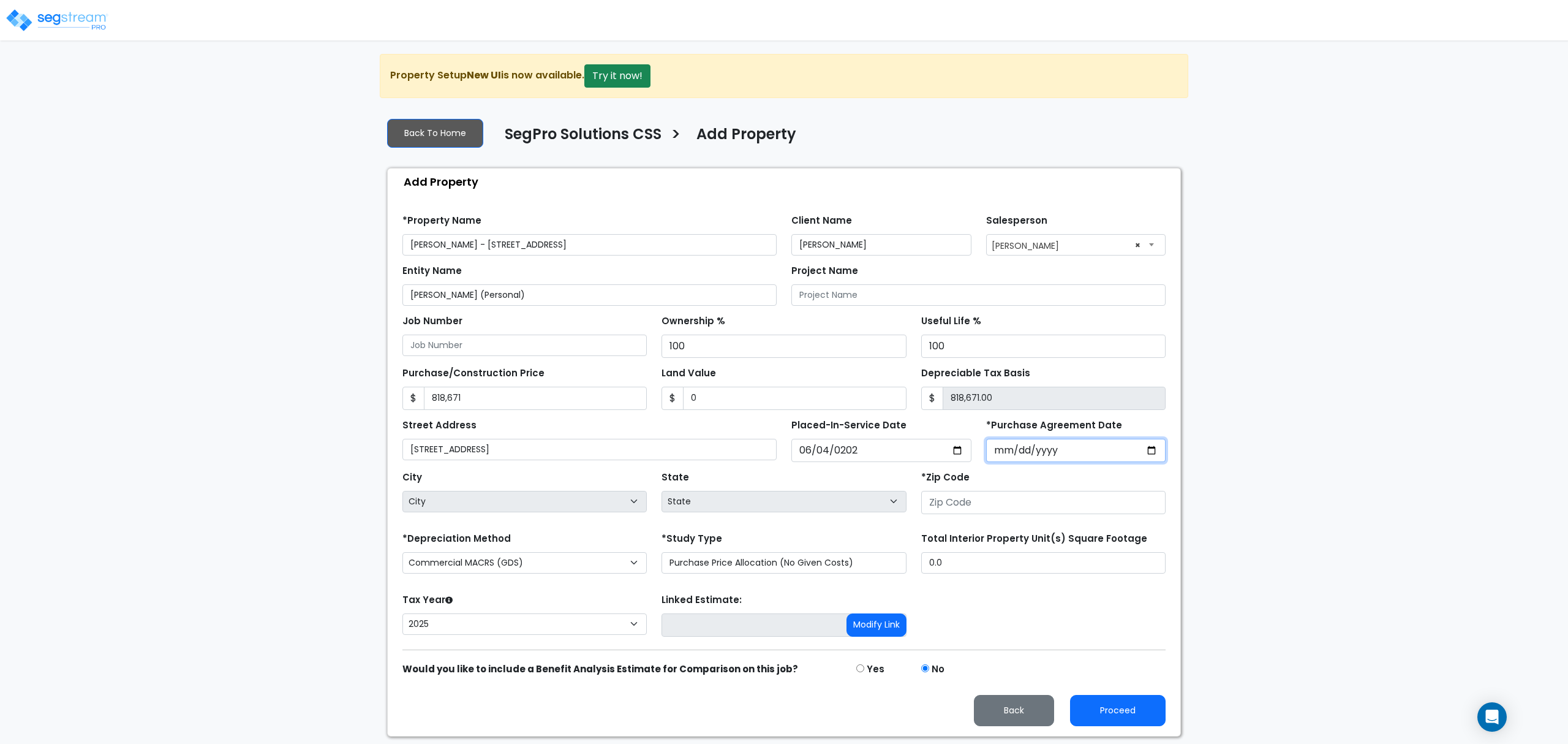
click at [1001, 455] on input "*Purchase Agreement Date" at bounding box center [1076, 449] width 180 height 23
type input "2025-06-04"
click at [979, 502] on input "1" at bounding box center [1044, 502] width 245 height 23
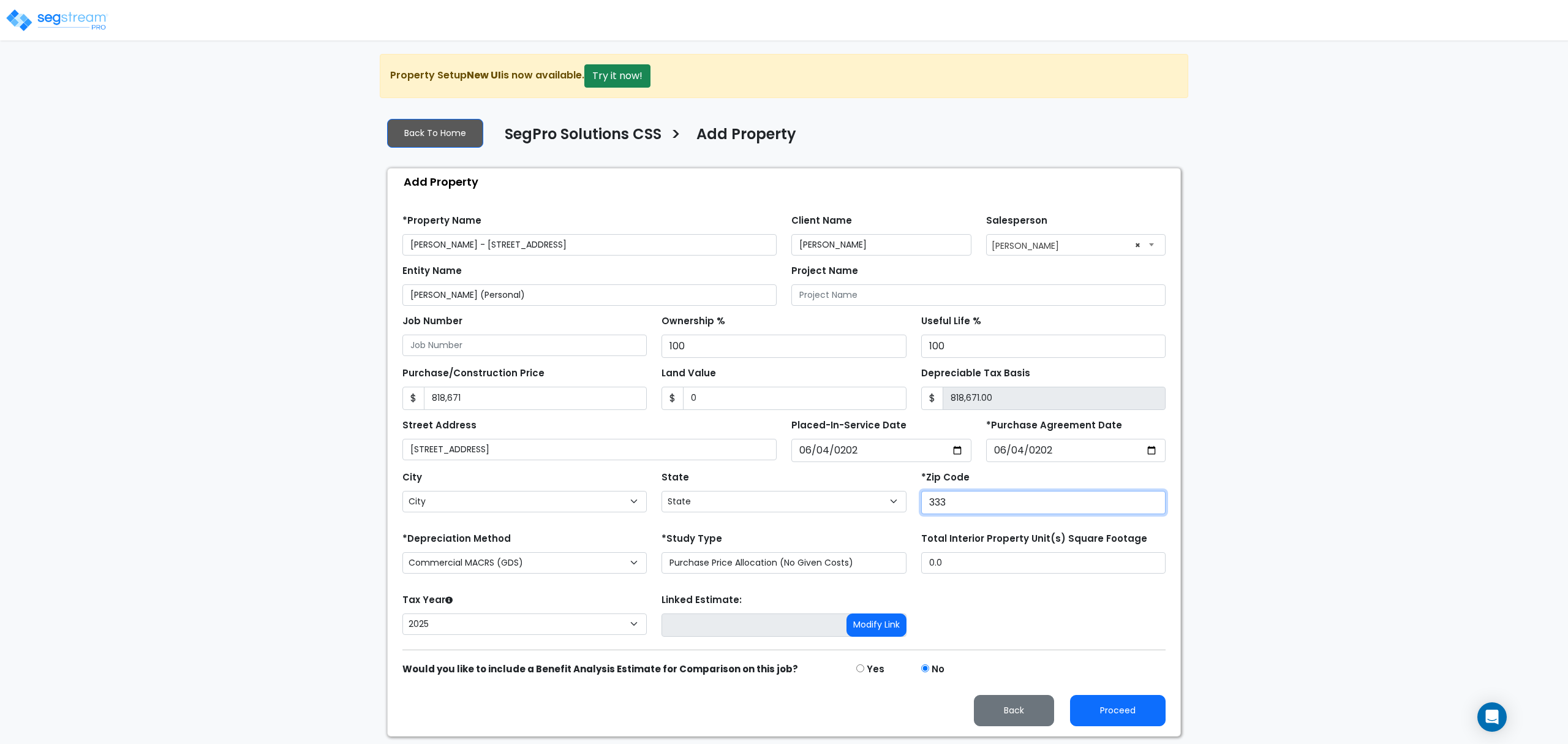
type input "3330"
select select "FL"
type input "333050"
select select
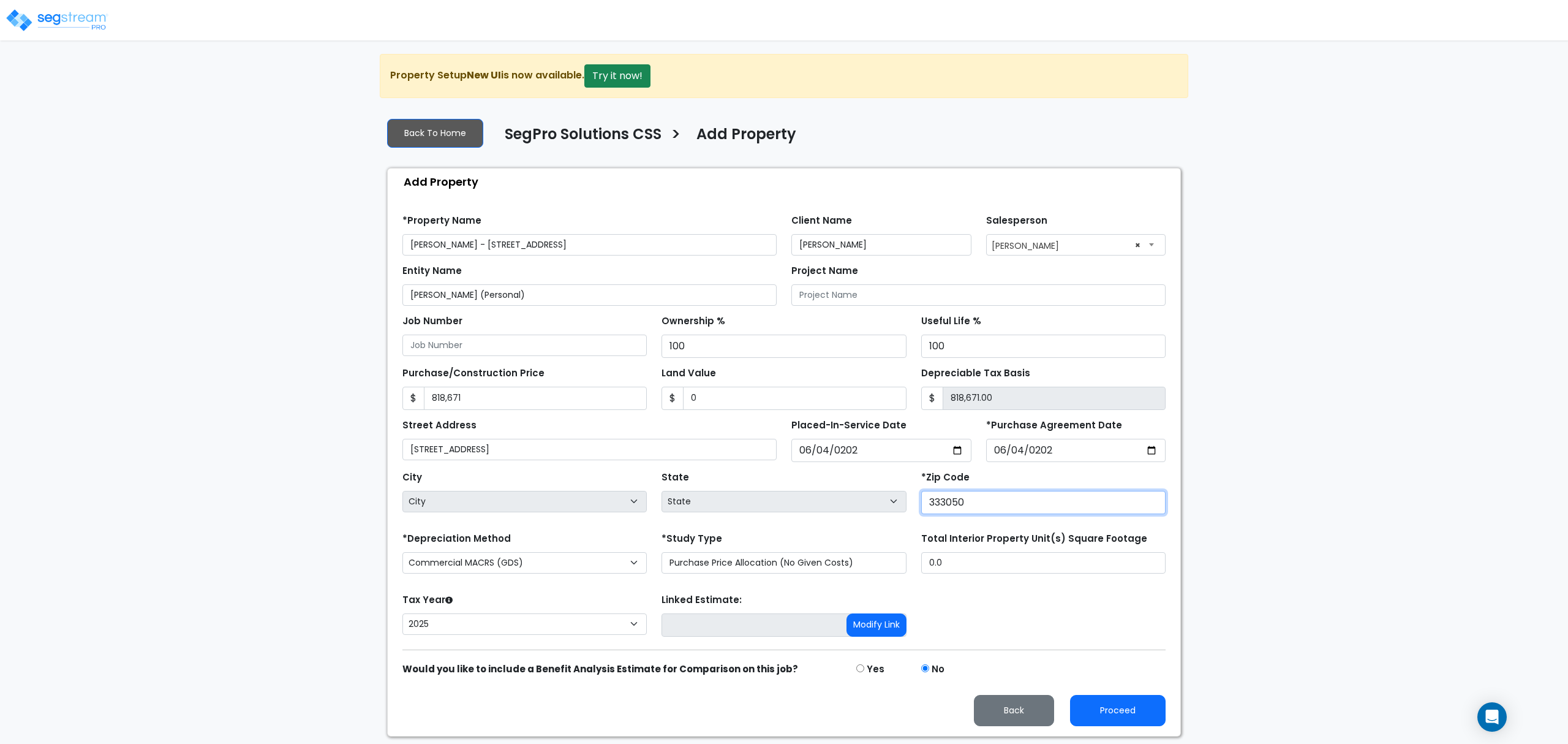
type input "333050"
click at [571, 558] on select "Commercial MACRS (GDS) Residential Rental MACRS (GDS) Commercial MACRS (GDS) QIP" at bounding box center [525, 562] width 245 height 21
select select "CM(Q_5"
click at [711, 569] on select "Purchase Price Allocation (No Given Costs) New Construction / Reno / TI's (Give…" at bounding box center [784, 562] width 245 height 21
select select "NEW"
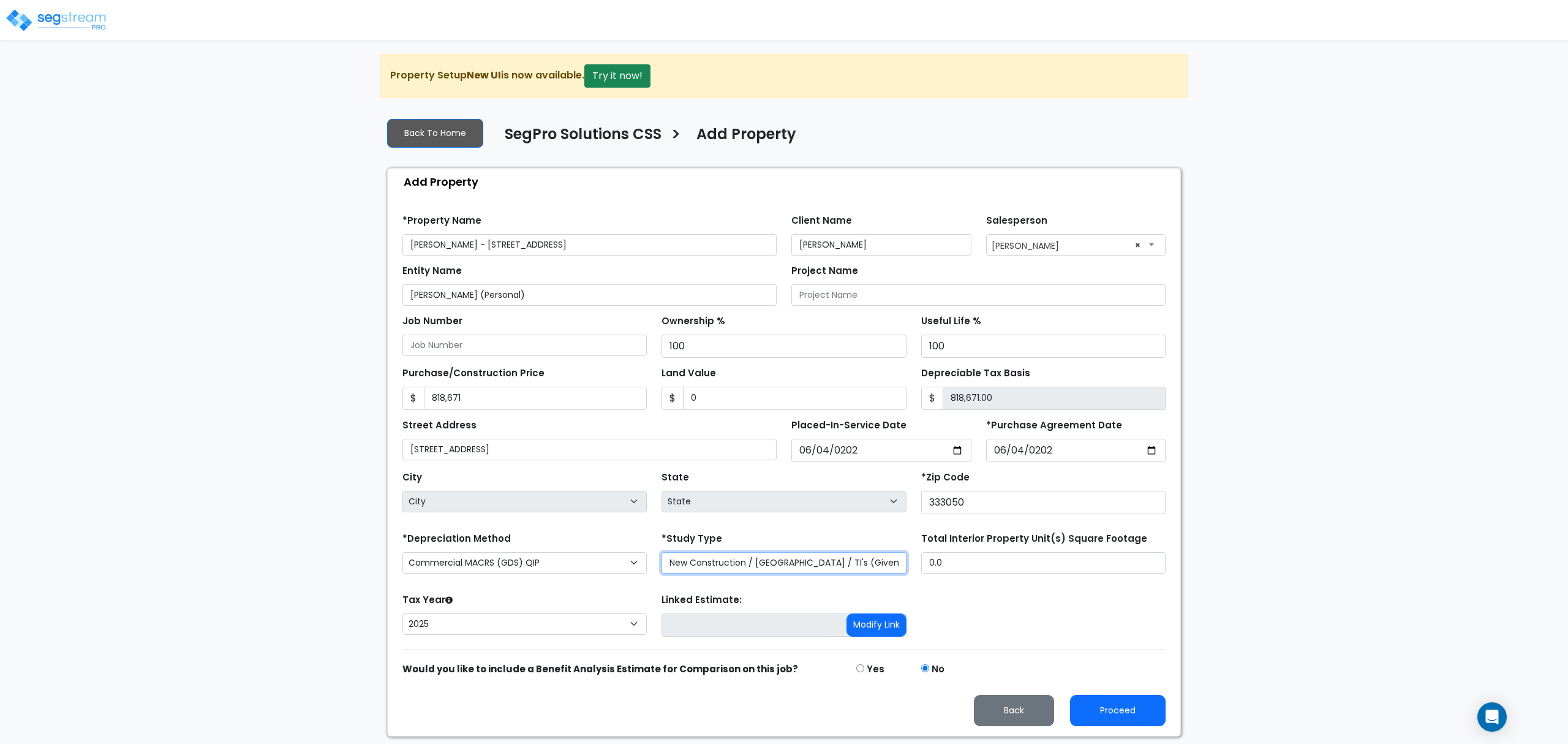
click at [662, 555] on select "Purchase Price Allocation (No Given Costs) New Construction / Reno / TI's (Give…" at bounding box center [784, 562] width 245 height 21
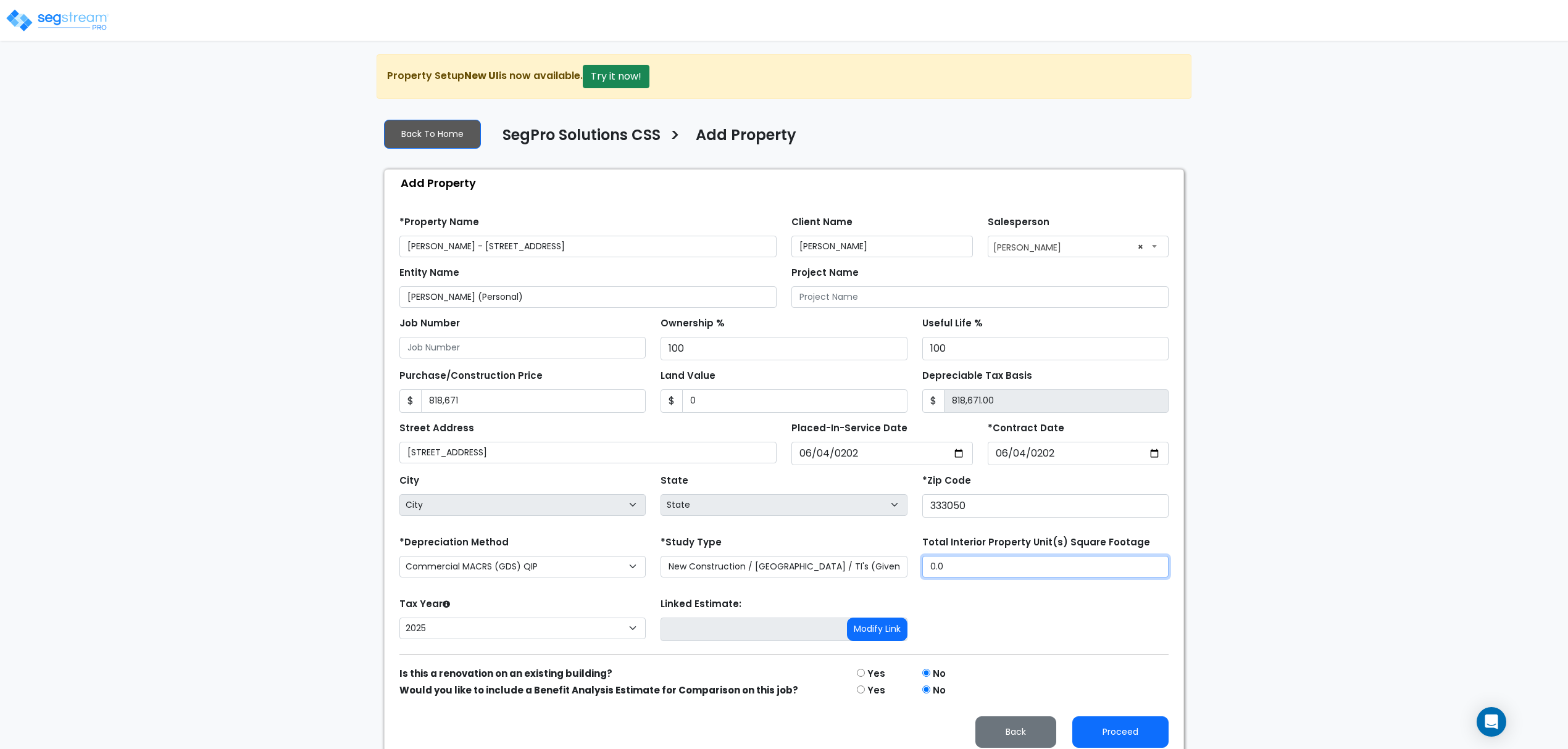
click at [951, 575] on input "0.0" at bounding box center [1045, 566] width 247 height 21
drag, startPoint x: 963, startPoint y: 571, endPoint x: 909, endPoint y: 569, distance: 54.0
click at [909, 569] on div "*Depreciation Method Commercial MACRS (GDS) Residential Rental MACRS (GDS) Comm…" at bounding box center [784, 557] width 784 height 49
type input "3,136"
click at [1001, 622] on div "Tax Year Please Enter The Placed In Service Date First. 2026 2025 Prior Years D…" at bounding box center [784, 619] width 784 height 49
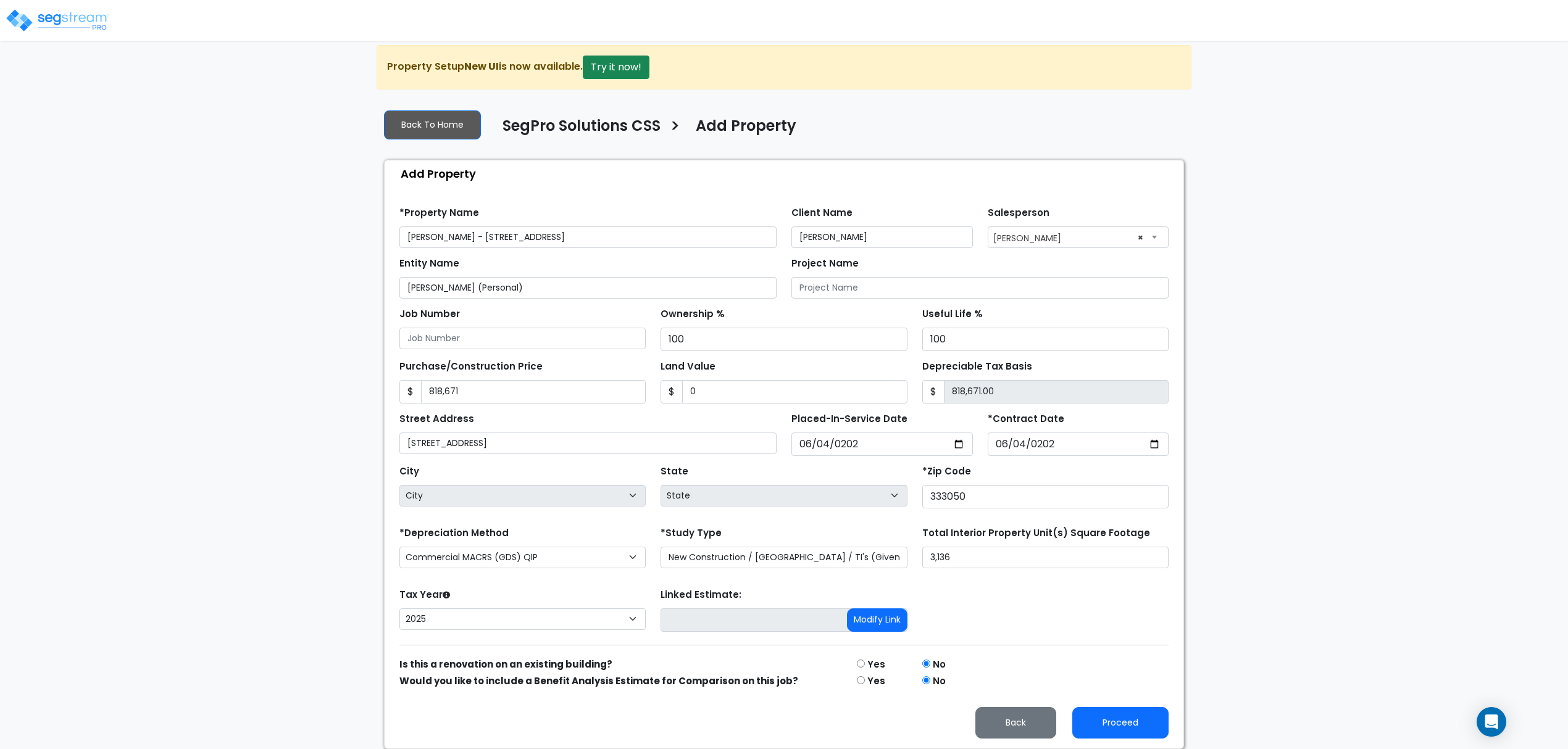
scroll to position [13, 0]
click at [859, 662] on input "radio" at bounding box center [861, 663] width 8 height 8
radio input "true"
click at [1111, 722] on button "Proceed" at bounding box center [1120, 723] width 96 height 32
type input "818671"
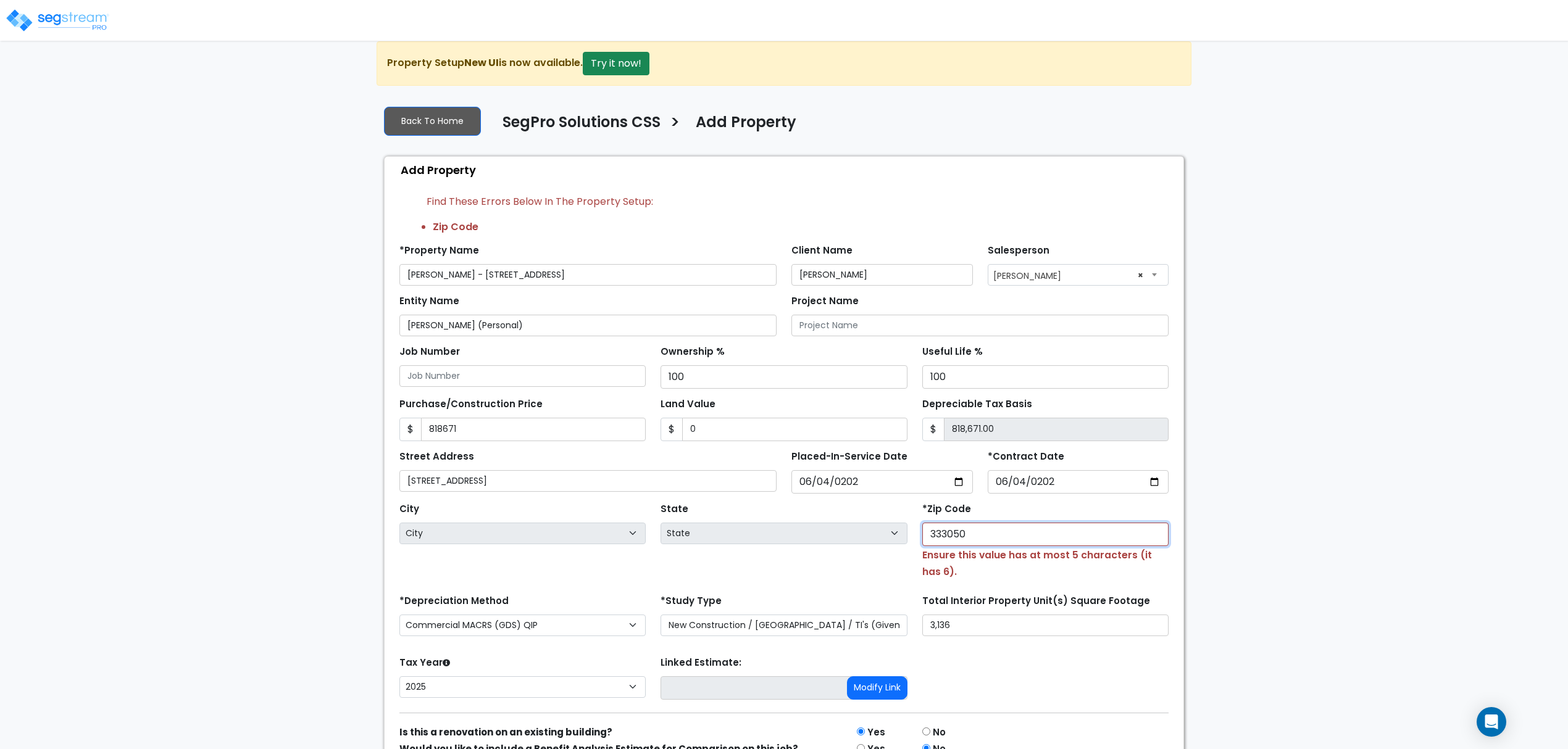
click at [975, 534] on input "333050" at bounding box center [1045, 534] width 247 height 23
click at [838, 545] on div "City City Alachua Alford Altamonte Springs Altha Altoona Alturas Alva Anna Mari…" at bounding box center [784, 537] width 784 height 86
type input "33"
select select "FL"
type input "33050"
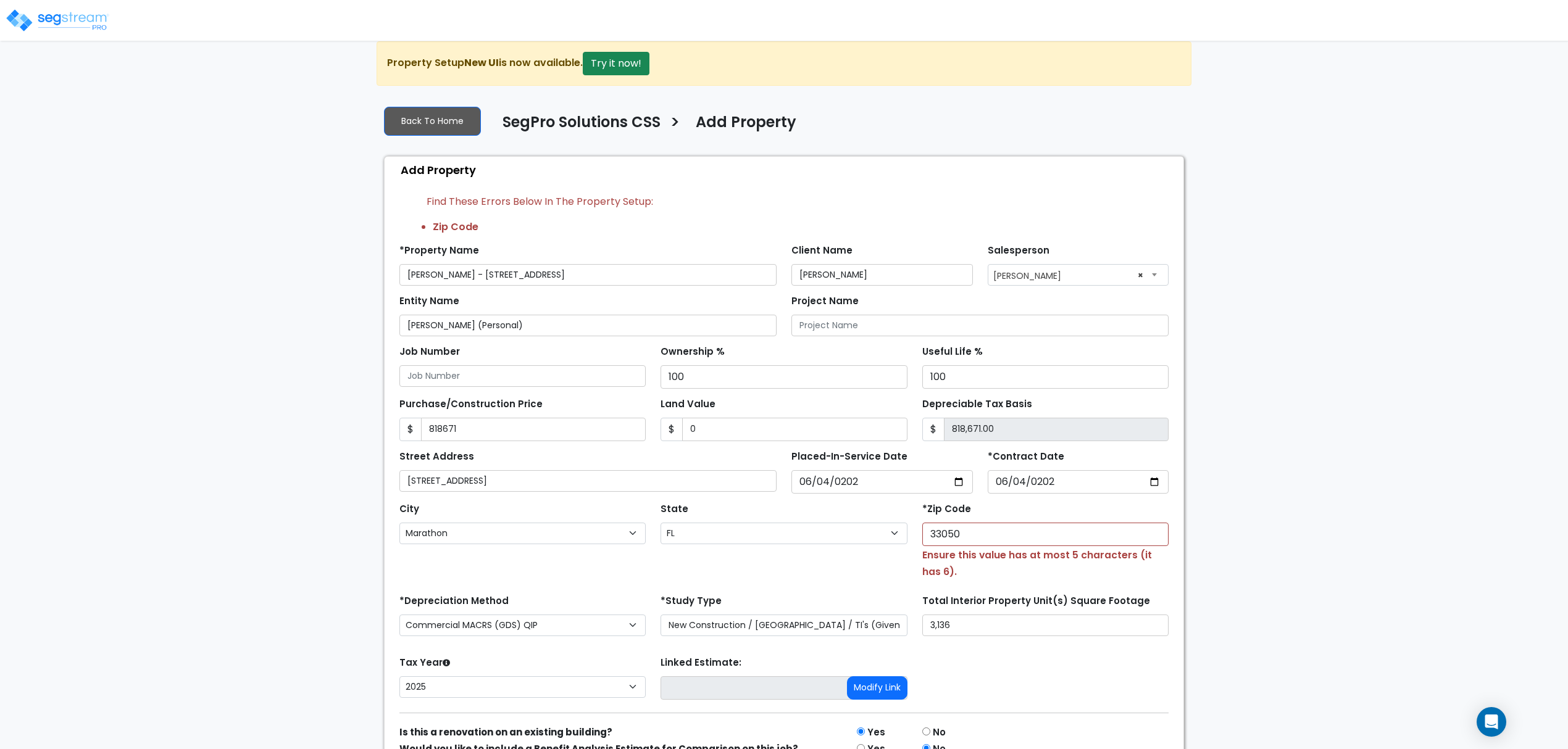
click at [814, 603] on div "*Study Type Purchase Price Allocation (No Given Costs) New Construction / Reno …" at bounding box center [784, 614] width 247 height 45
click at [946, 536] on input "33050" at bounding box center [1045, 534] width 247 height 23
click at [1277, 607] on div "We are Building your Property. So please grab a coffee and let us do the heavy …" at bounding box center [784, 429] width 1568 height 775
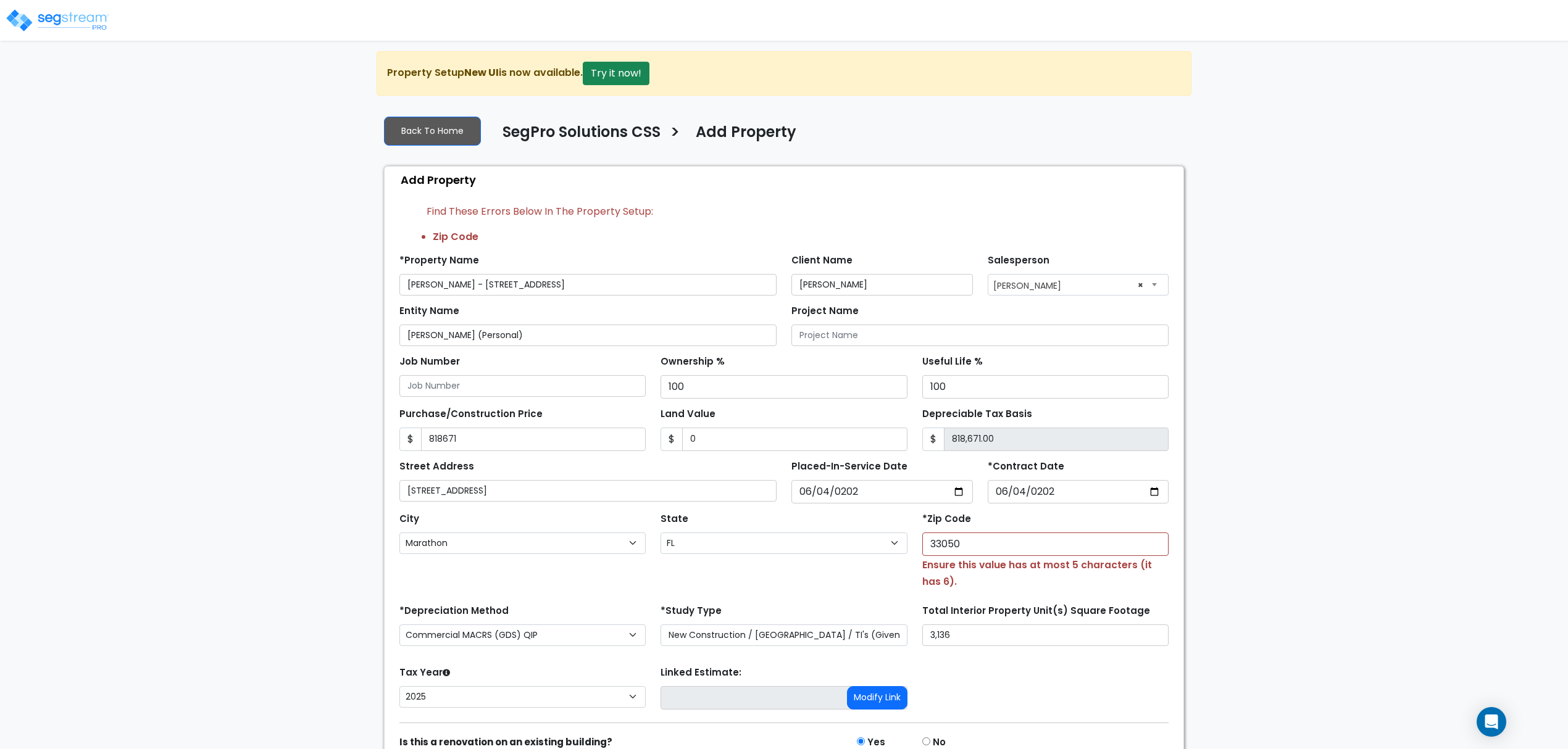
scroll to position [85, 0]
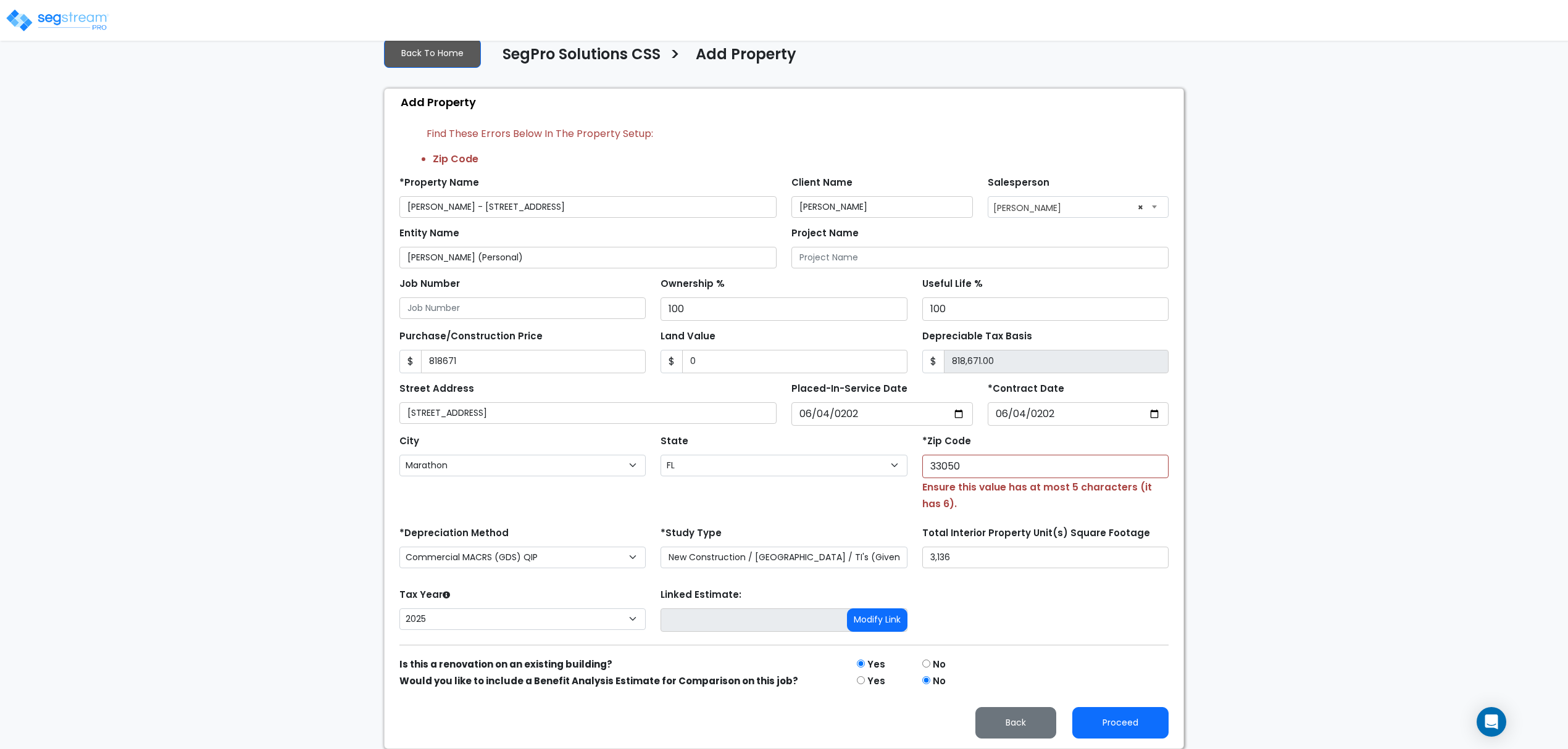
click at [1087, 627] on div "Tax Year Please Enter The Placed In Service Date First. 2026 2025 Prior Years D…" at bounding box center [784, 610] width 784 height 49
click at [1127, 731] on button "Proceed" at bounding box center [1120, 723] width 96 height 32
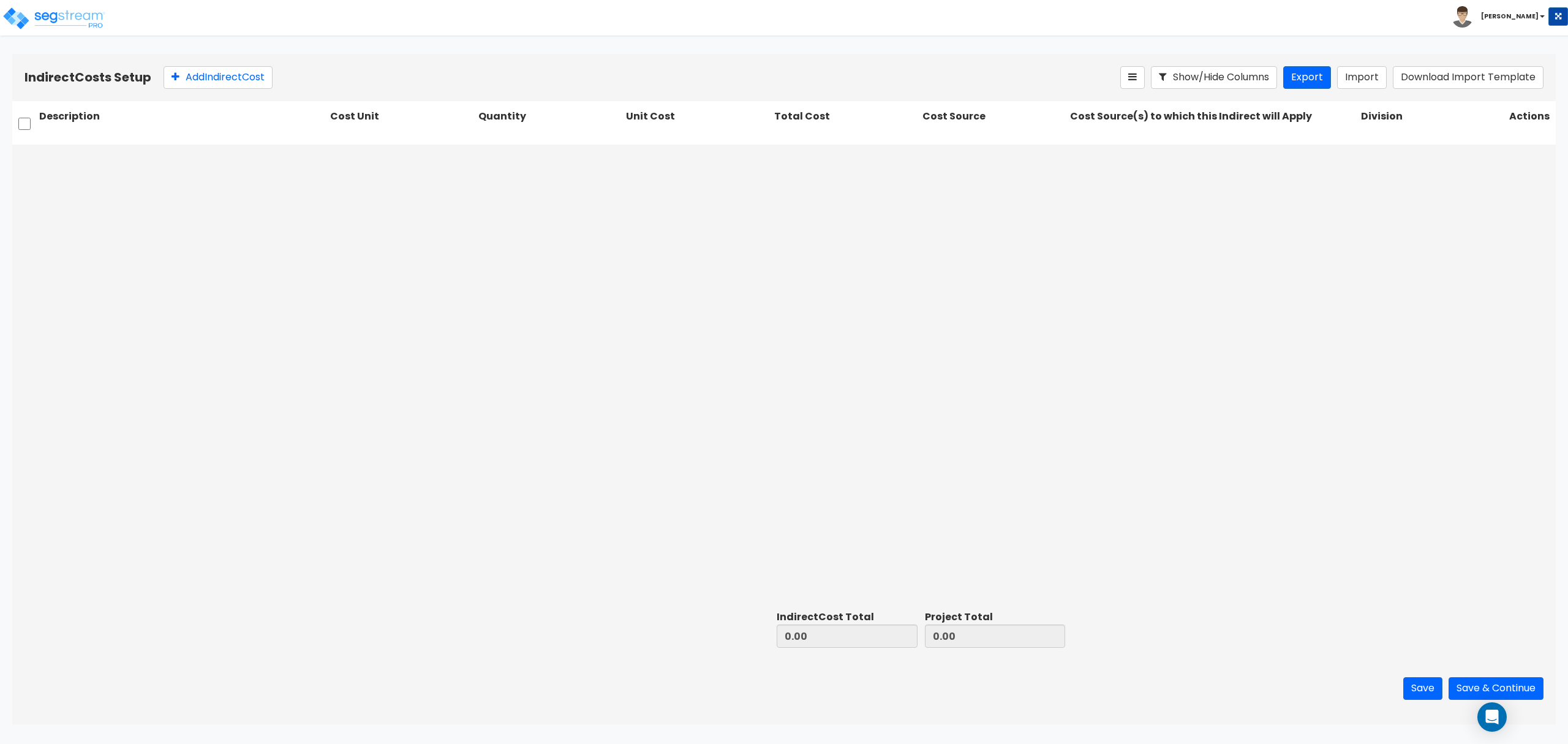
click at [338, 329] on div at bounding box center [784, 374] width 1544 height 460
click at [193, 79] on button "Add Indirect Cost" at bounding box center [218, 77] width 109 height 23
click at [126, 160] on input "text" at bounding box center [182, 158] width 286 height 23
paste input "Existing Structure Demo (Interior)"
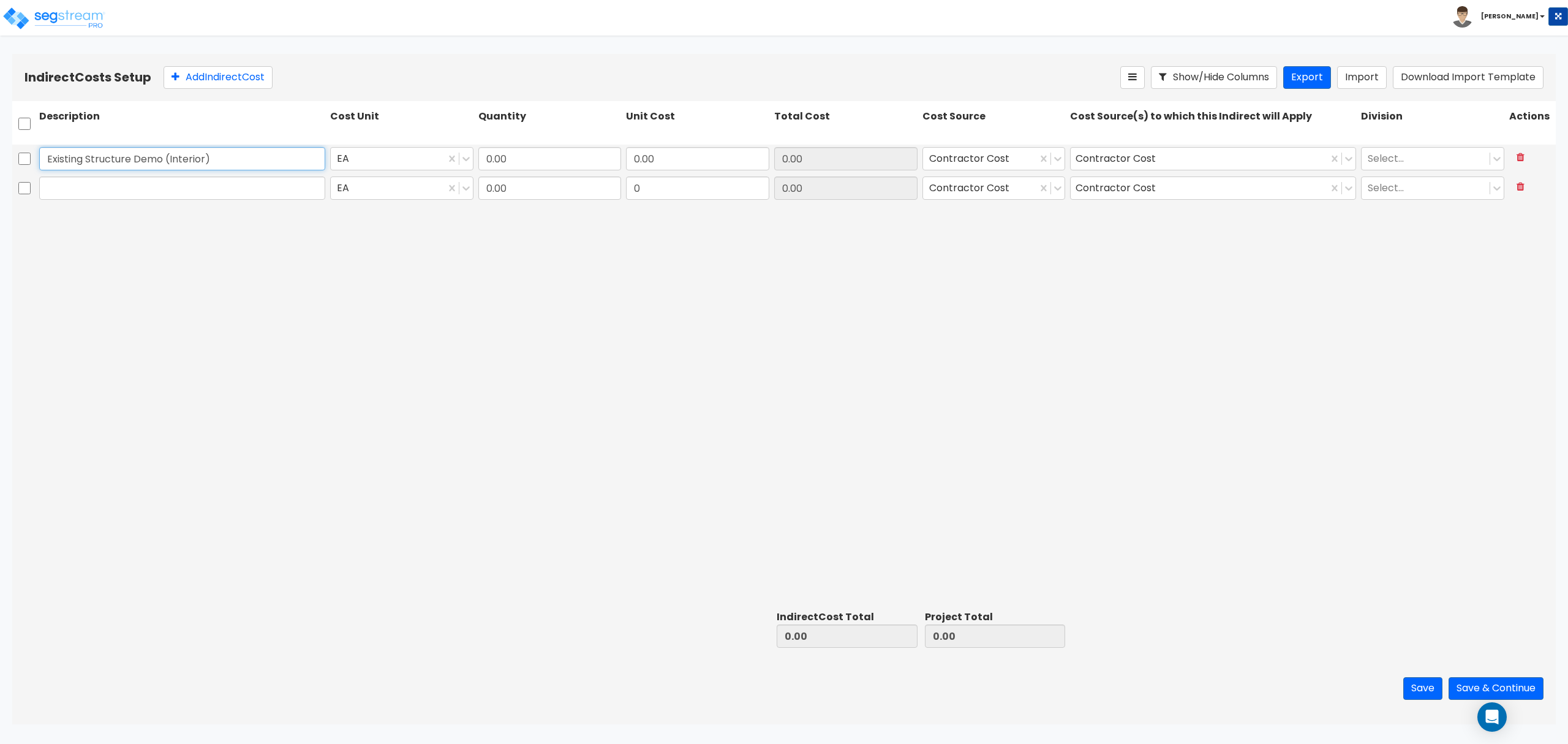
type input "Existing Structure Demo (Interior)"
click at [123, 194] on input "text" at bounding box center [182, 187] width 286 height 23
click at [148, 190] on input "text" at bounding box center [182, 187] width 286 height 23
paste input "Interest, Permits, Plans & Insurance"
type input "Interest, Permits, Plans & Insurance"
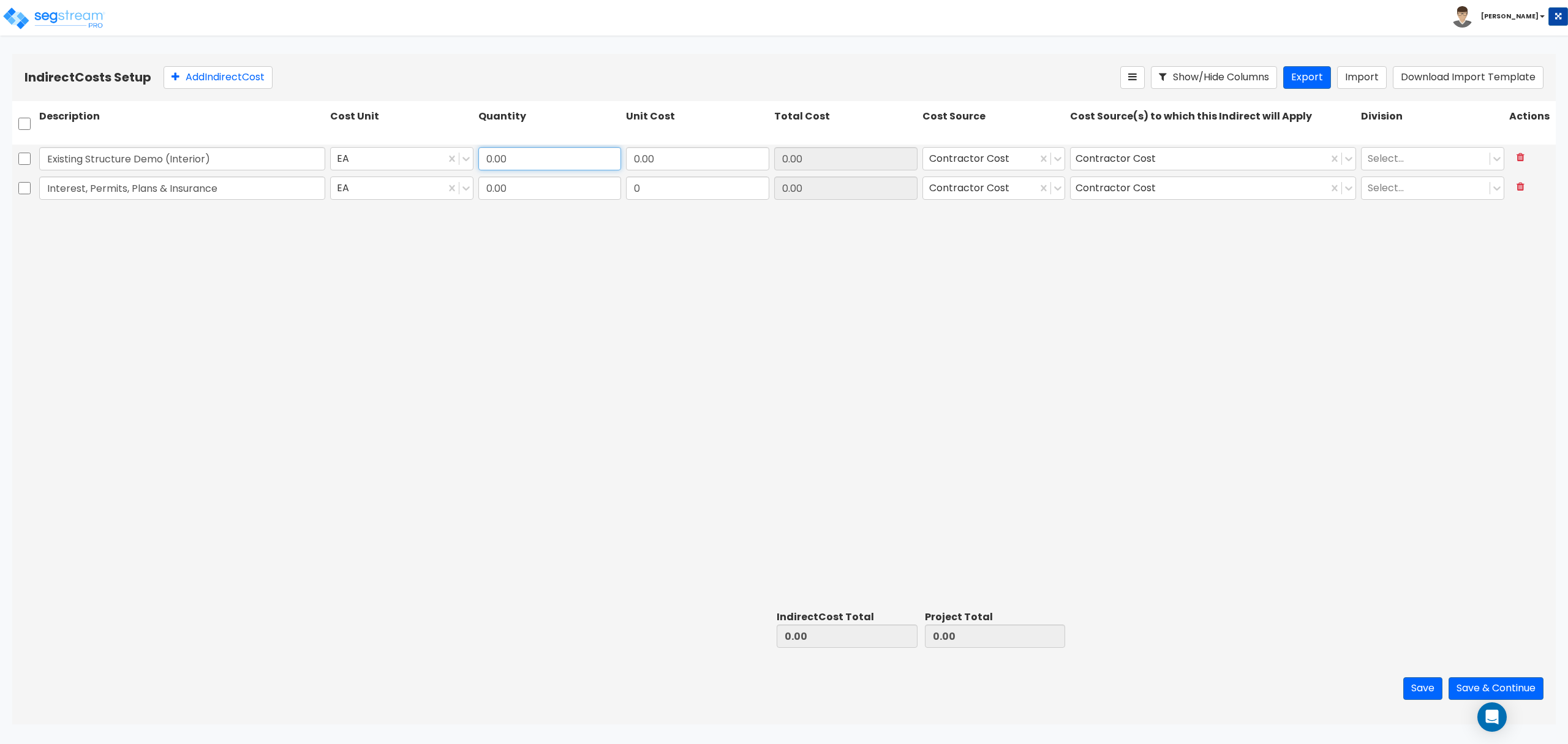
click at [539, 162] on input "0.00" at bounding box center [550, 158] width 144 height 23
type input "1"
click at [696, 165] on input "0.00" at bounding box center [698, 158] width 144 height 23
drag, startPoint x: 679, startPoint y: 157, endPoint x: 616, endPoint y: 152, distance: 63.2
click at [616, 152] on div "Existing Structure Demo (Interior) EA 1 0.00 0.00 Contractor Cost Contractor Co…" at bounding box center [784, 159] width 1544 height 28
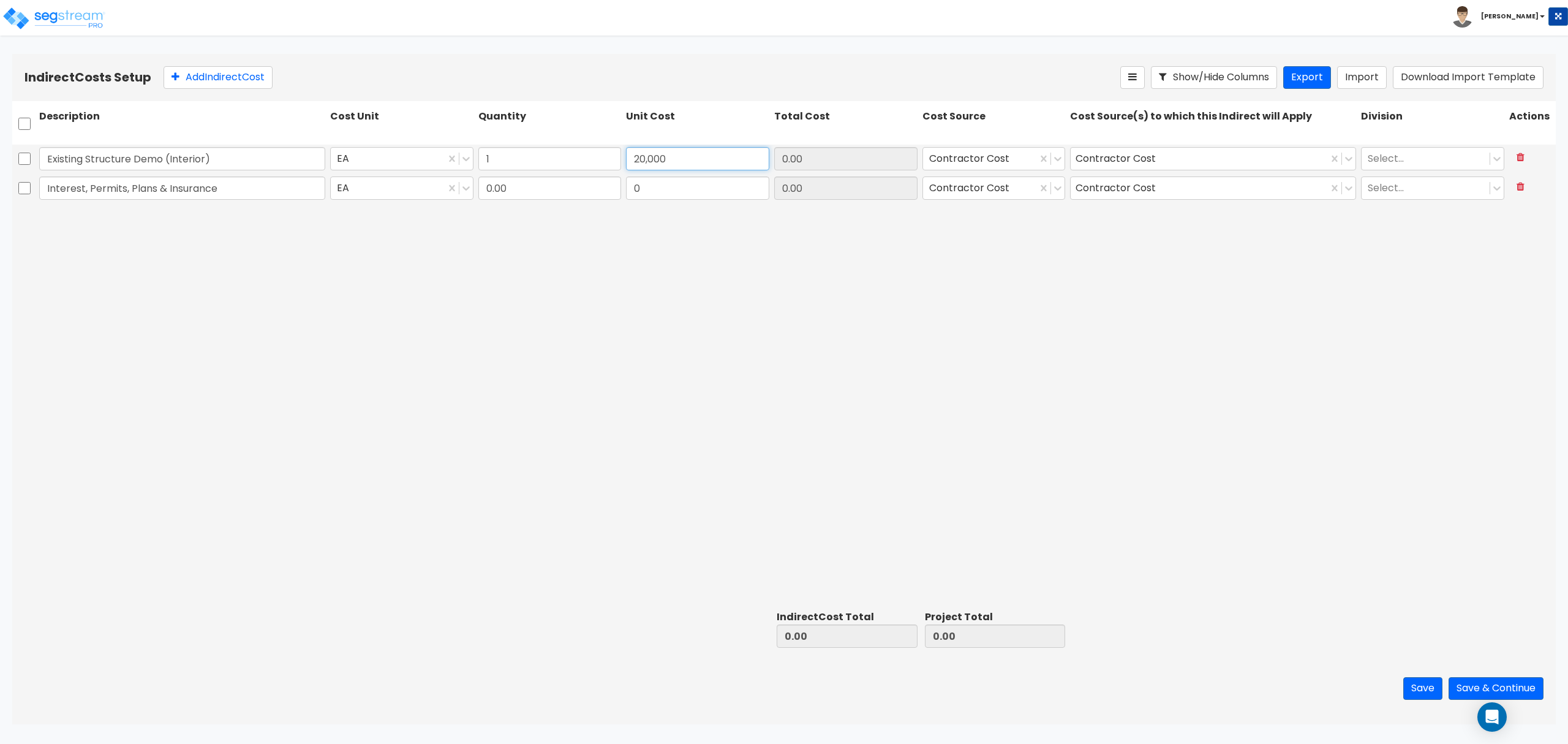
type input "20,000"
type input "20,000.00"
click at [1392, 160] on div at bounding box center [1425, 159] width 116 height 17
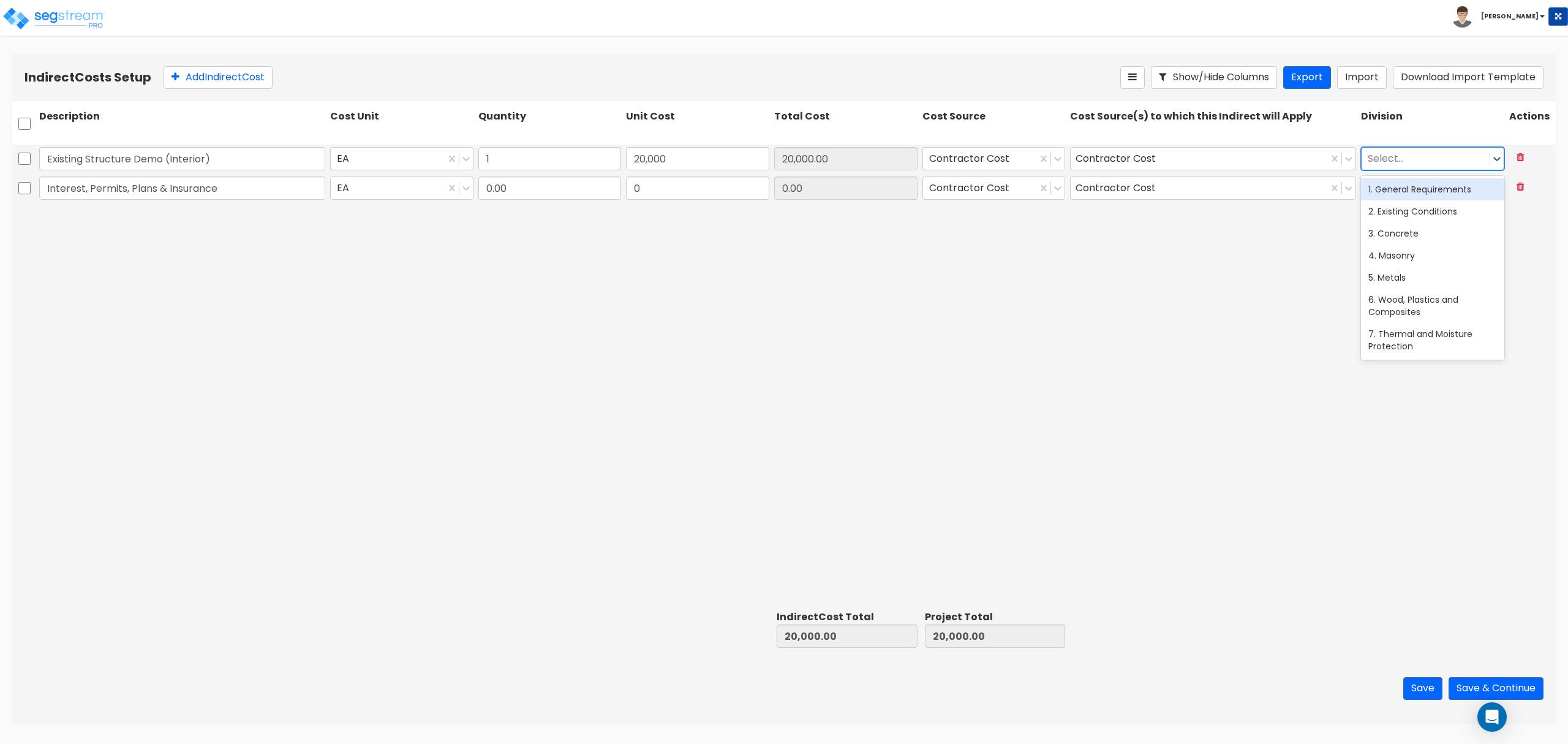
click at [1400, 192] on div "1. General Requirements" at bounding box center [1433, 190] width 144 height 22
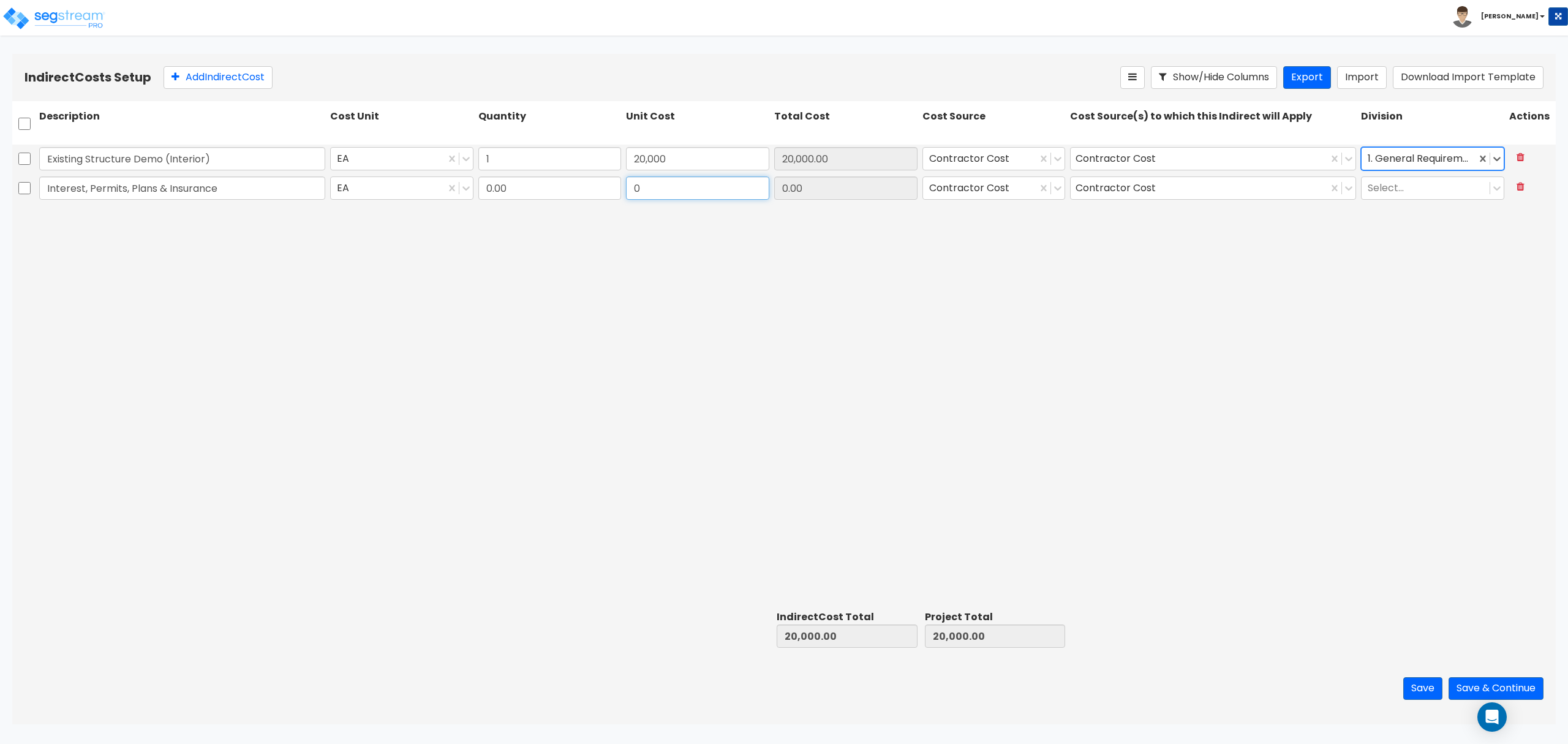
click at [673, 193] on input "0" at bounding box center [698, 187] width 144 height 23
type input "157,622"
type input "1"
type input "157,622.00"
click at [1399, 193] on div at bounding box center [1425, 188] width 116 height 17
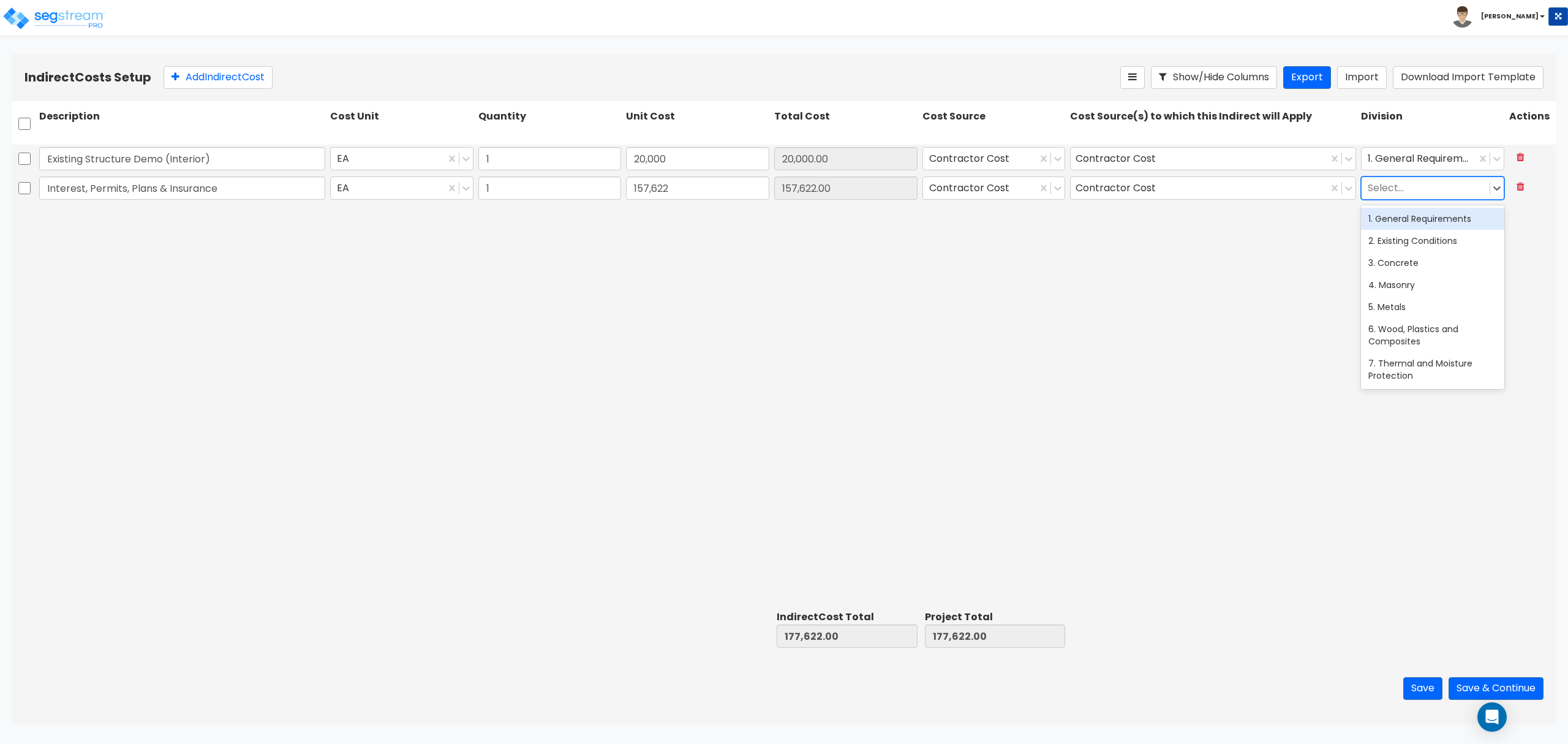
click at [1409, 222] on div "1. General Requirements" at bounding box center [1433, 219] width 144 height 22
click at [1289, 327] on div "Existing Structure Demo (Interior) EA 1 20,000 20,000.00 Contractor Cost Contra…" at bounding box center [784, 374] width 1544 height 460
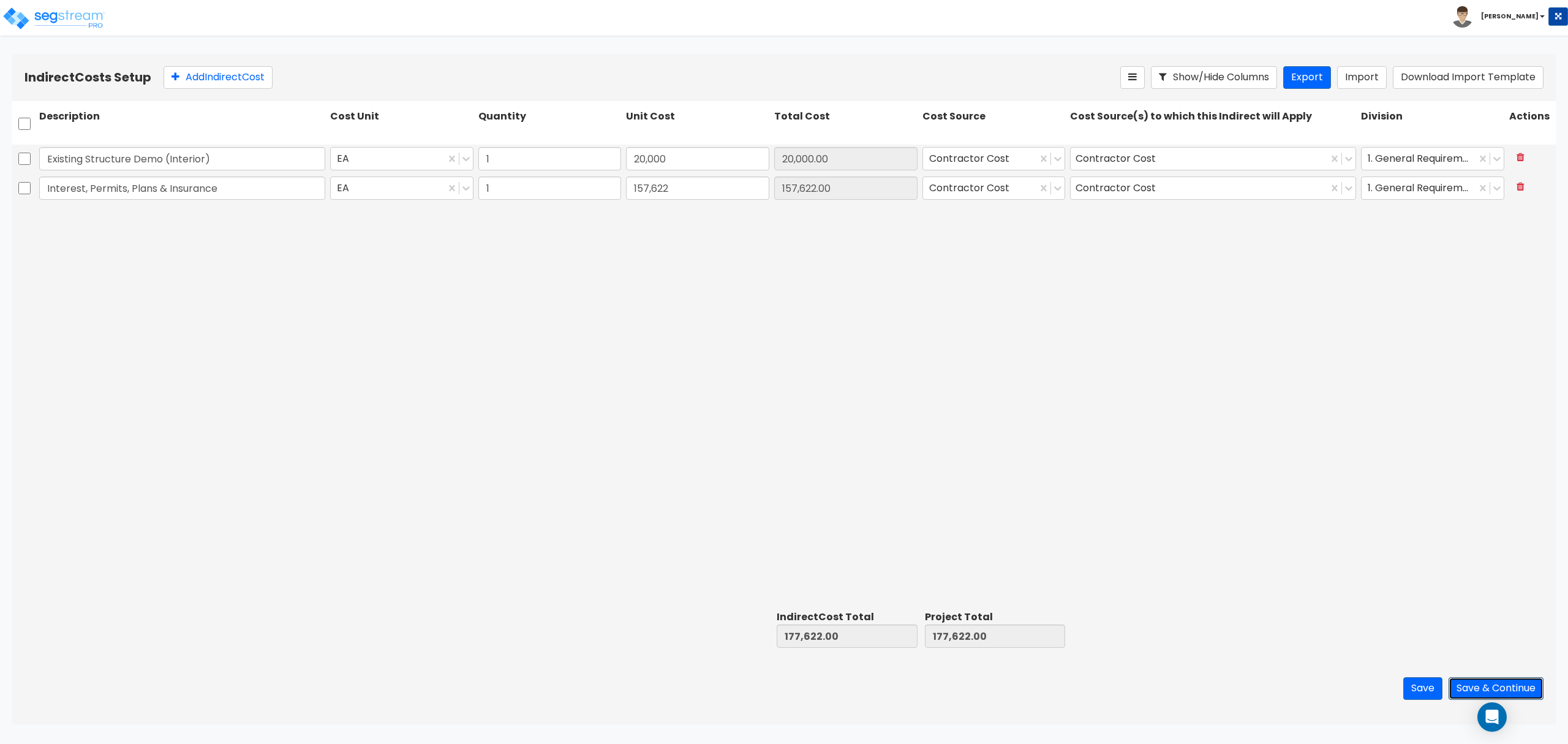
click at [1473, 682] on button "Save & Continue" at bounding box center [1496, 688] width 95 height 23
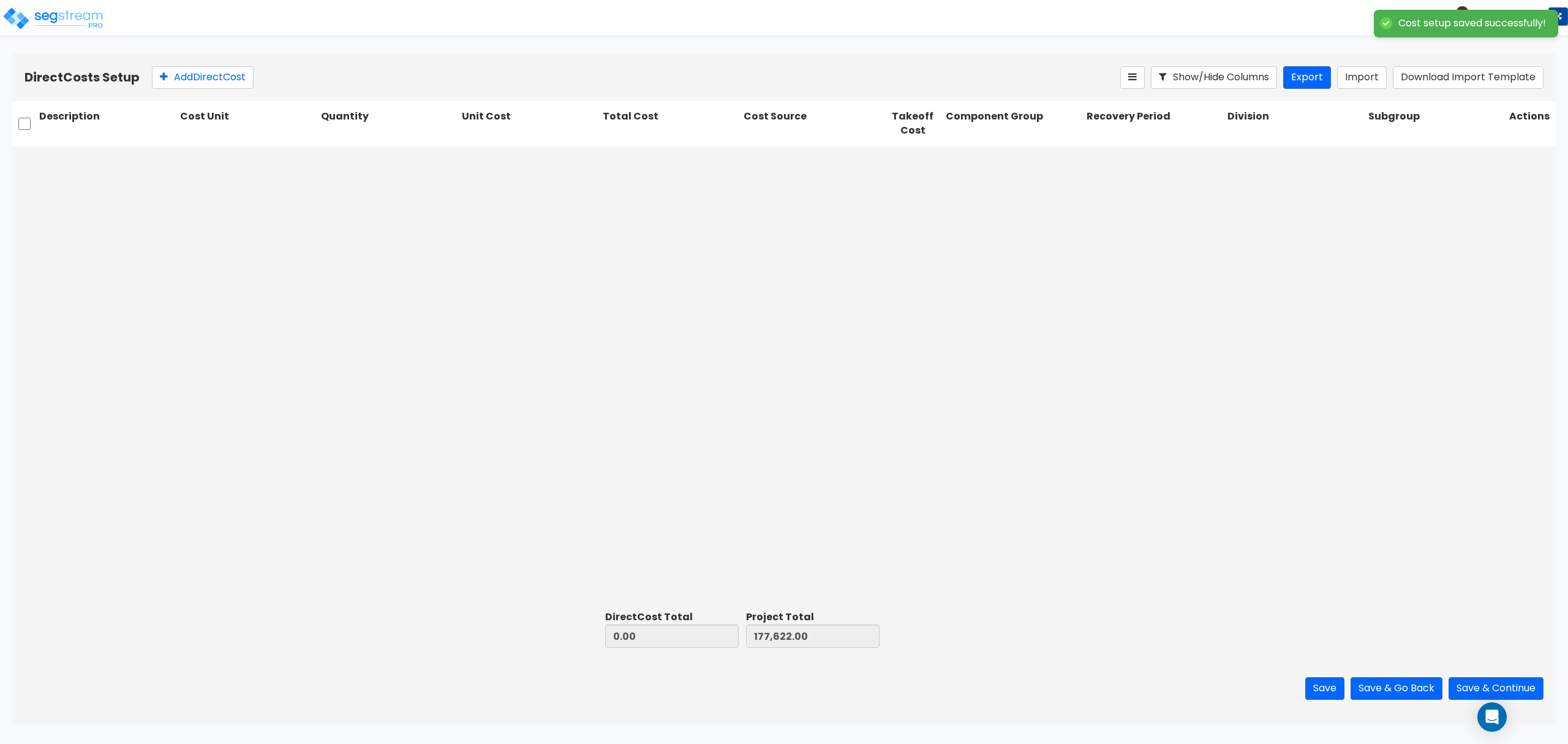
click at [505, 238] on div at bounding box center [784, 376] width 1544 height 460
click at [1435, 73] on button "Download Import Template" at bounding box center [1468, 77] width 151 height 23
click at [1223, 321] on div at bounding box center [784, 376] width 1544 height 460
click at [1357, 82] on button "Import" at bounding box center [1362, 77] width 50 height 23
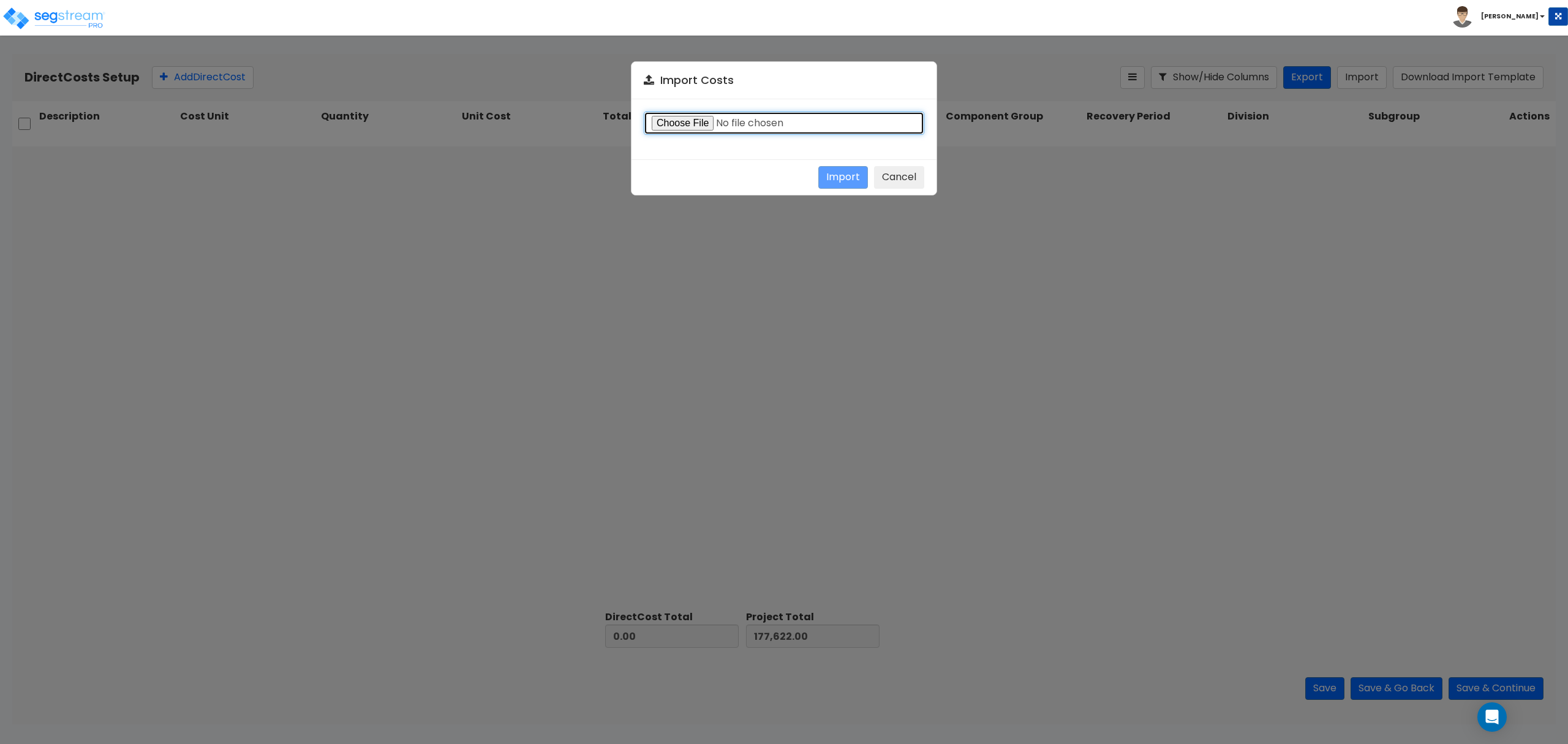
click at [681, 127] on input "file" at bounding box center [783, 122] width 280 height 23
type input "C:\fakepath\Direct Costs Import_Eric Young_600 Estate 63rd Street.csv"
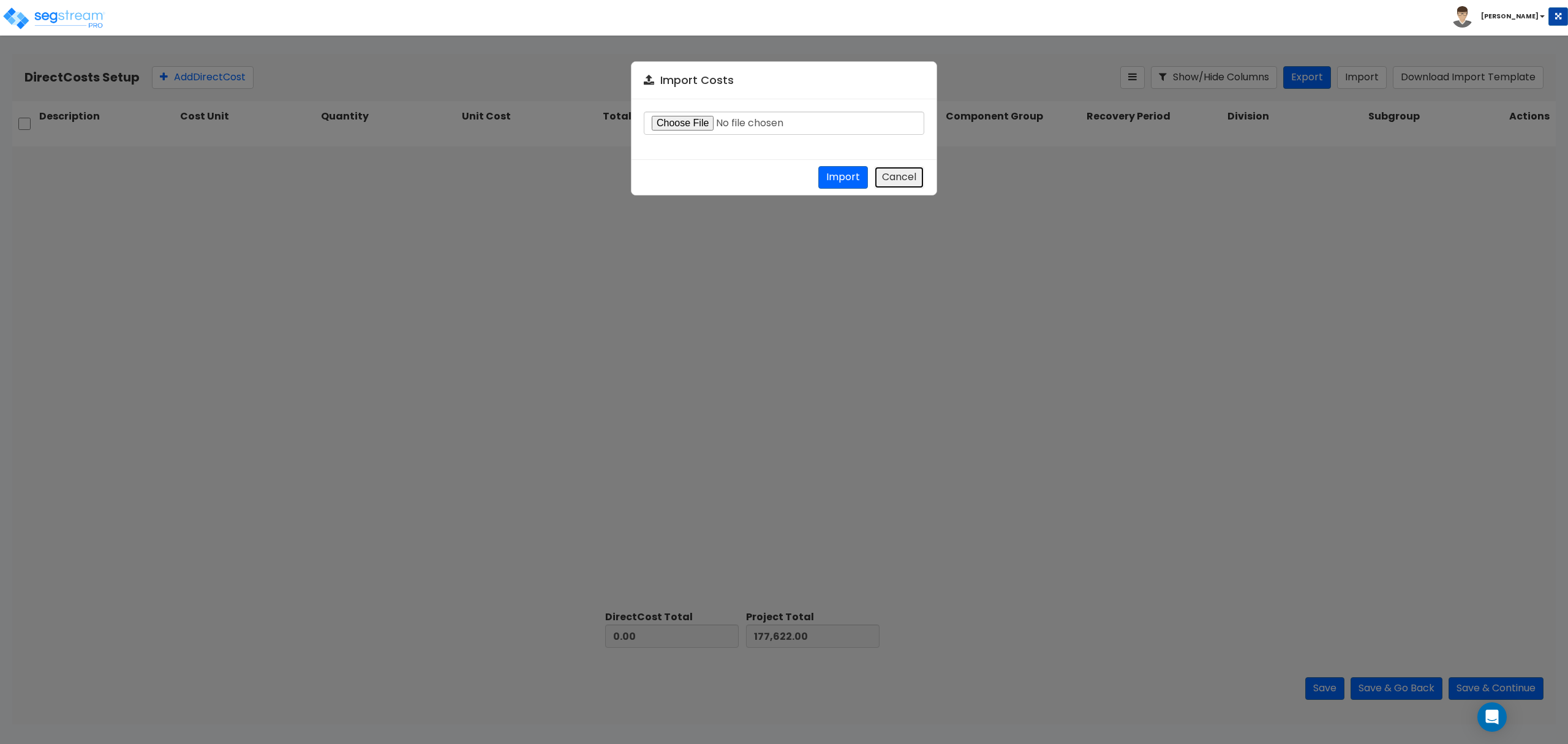
click at [876, 179] on button "Cancel" at bounding box center [899, 177] width 51 height 23
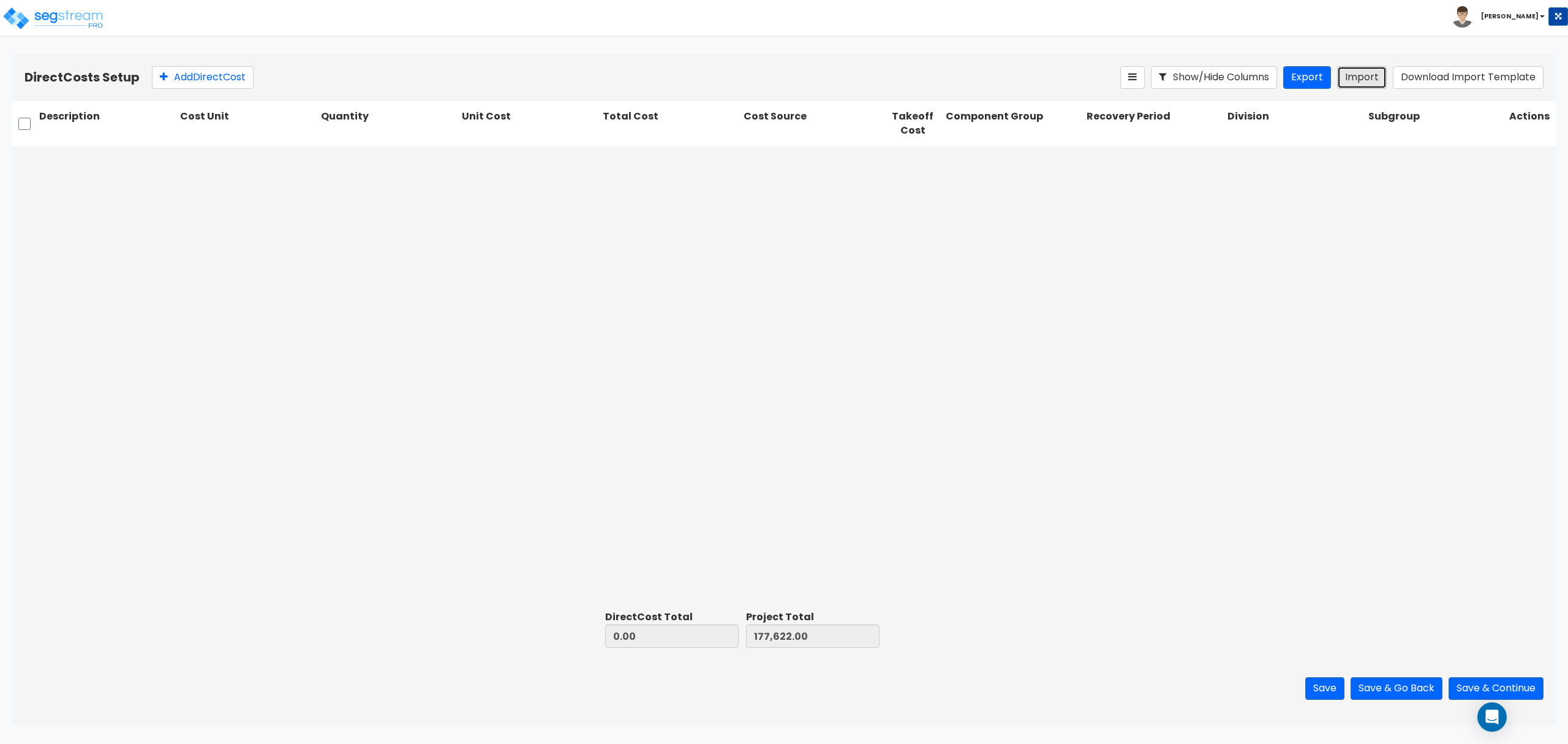
click at [1365, 76] on button "Import" at bounding box center [1362, 77] width 50 height 23
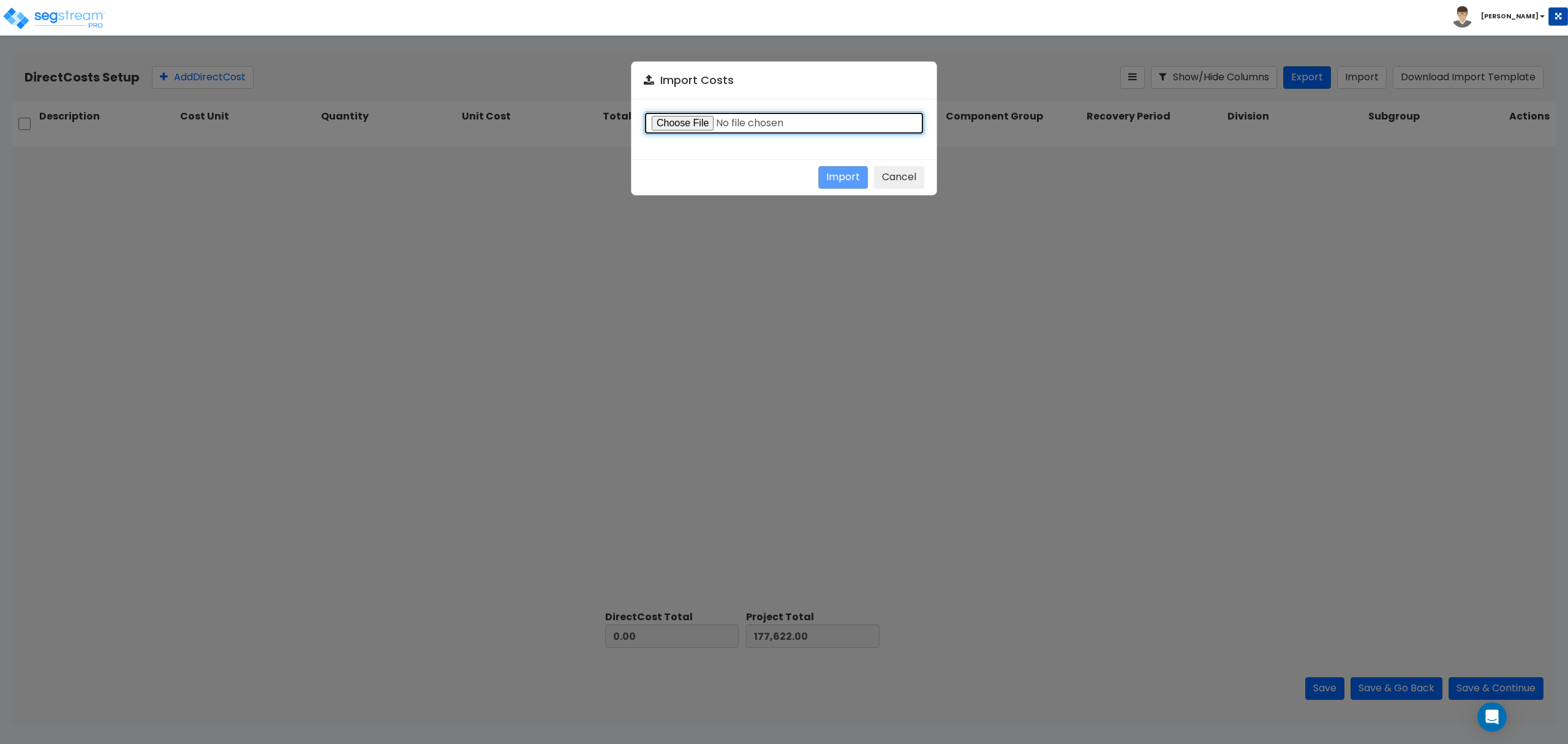
click at [696, 123] on input "file" at bounding box center [783, 122] width 280 height 23
type input "C:\fakepath\Direct Costs Import_Eric Young_600 Estate 63rd Street.csv"
click at [831, 178] on button "Import" at bounding box center [842, 177] width 50 height 23
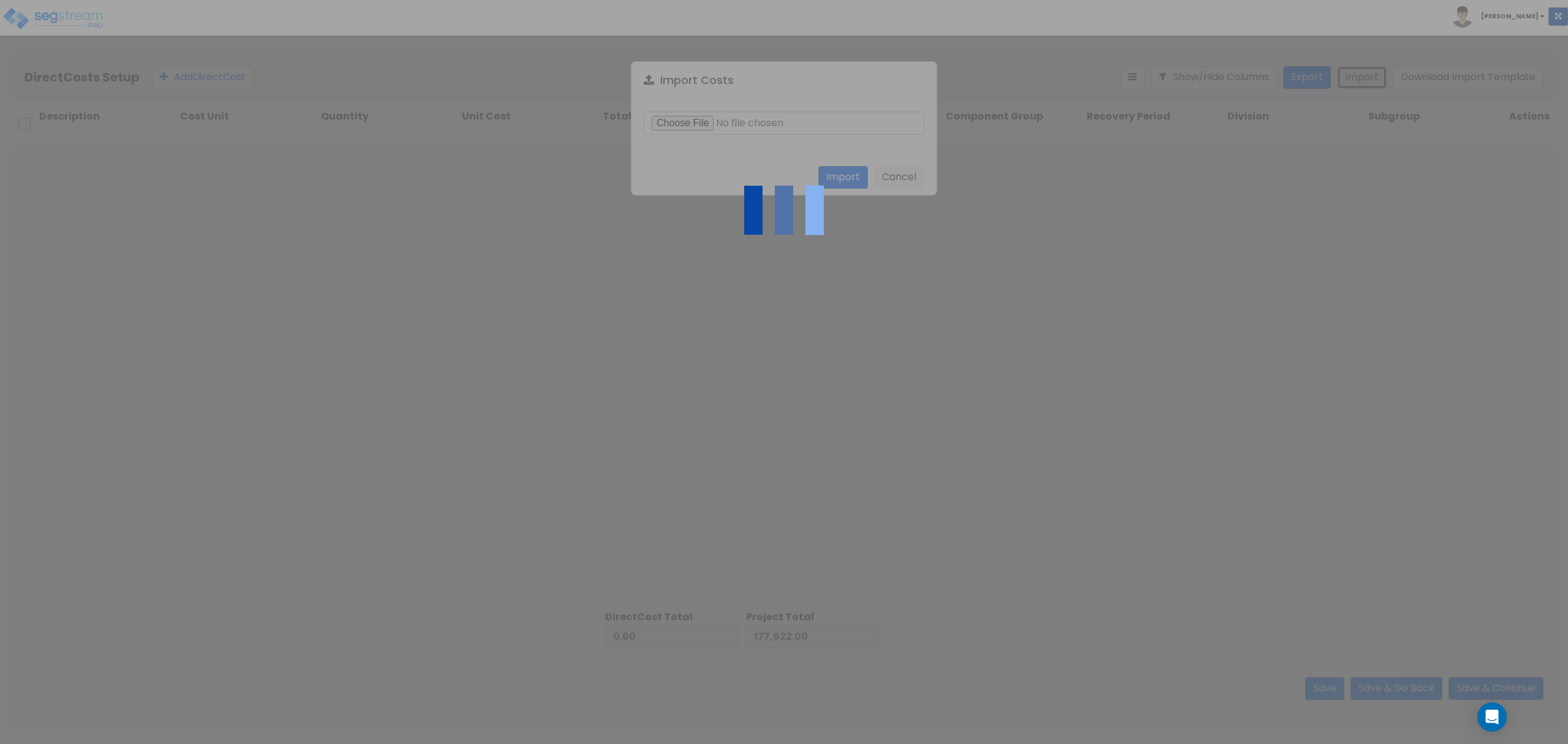
type input "641,049.00"
type input "818,671.00"
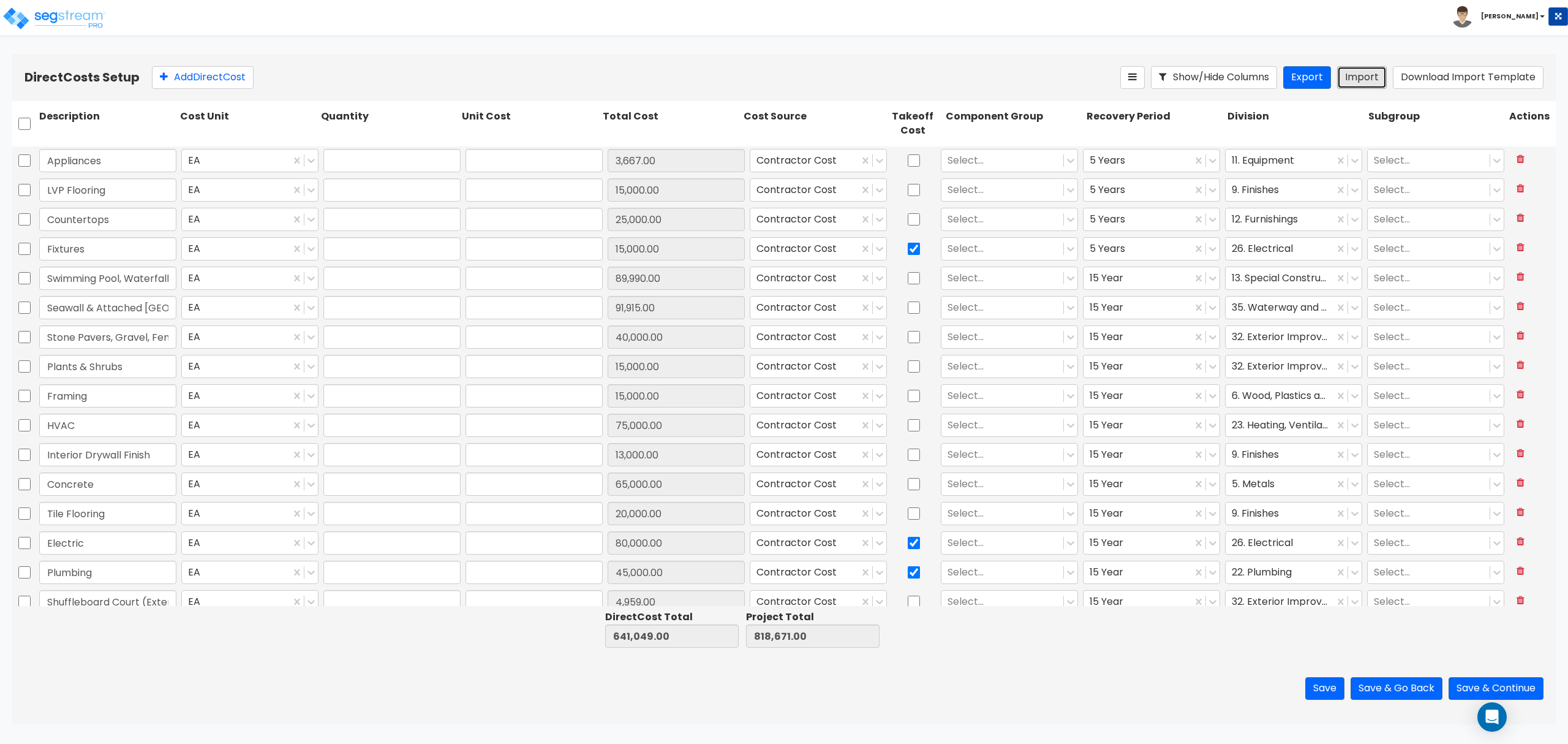
type input "1"
type input "3,667"
type input "1"
type input "15,000"
type input "1"
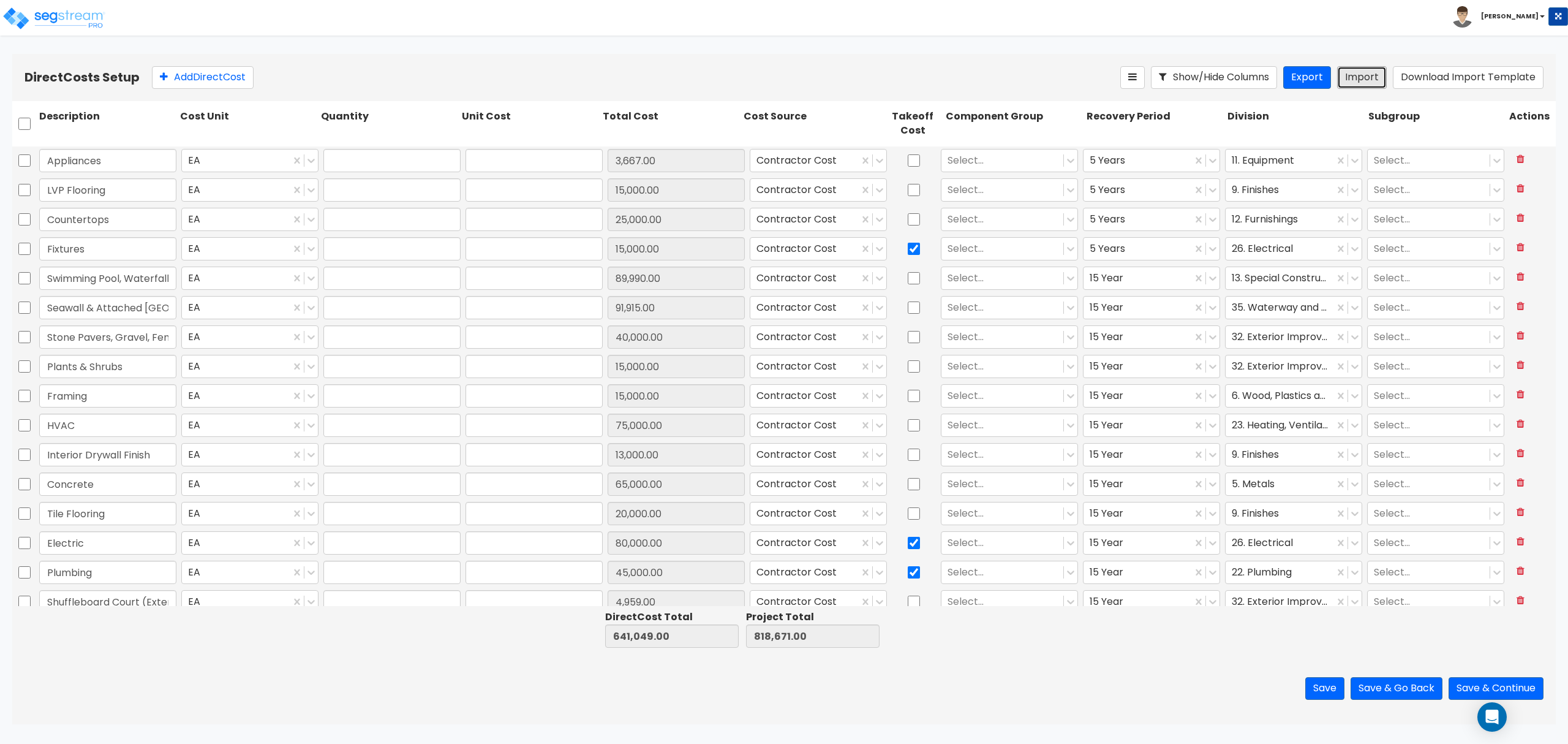
type input "25,000"
type input "1"
type input "15,000"
type input "1"
type input "89,990"
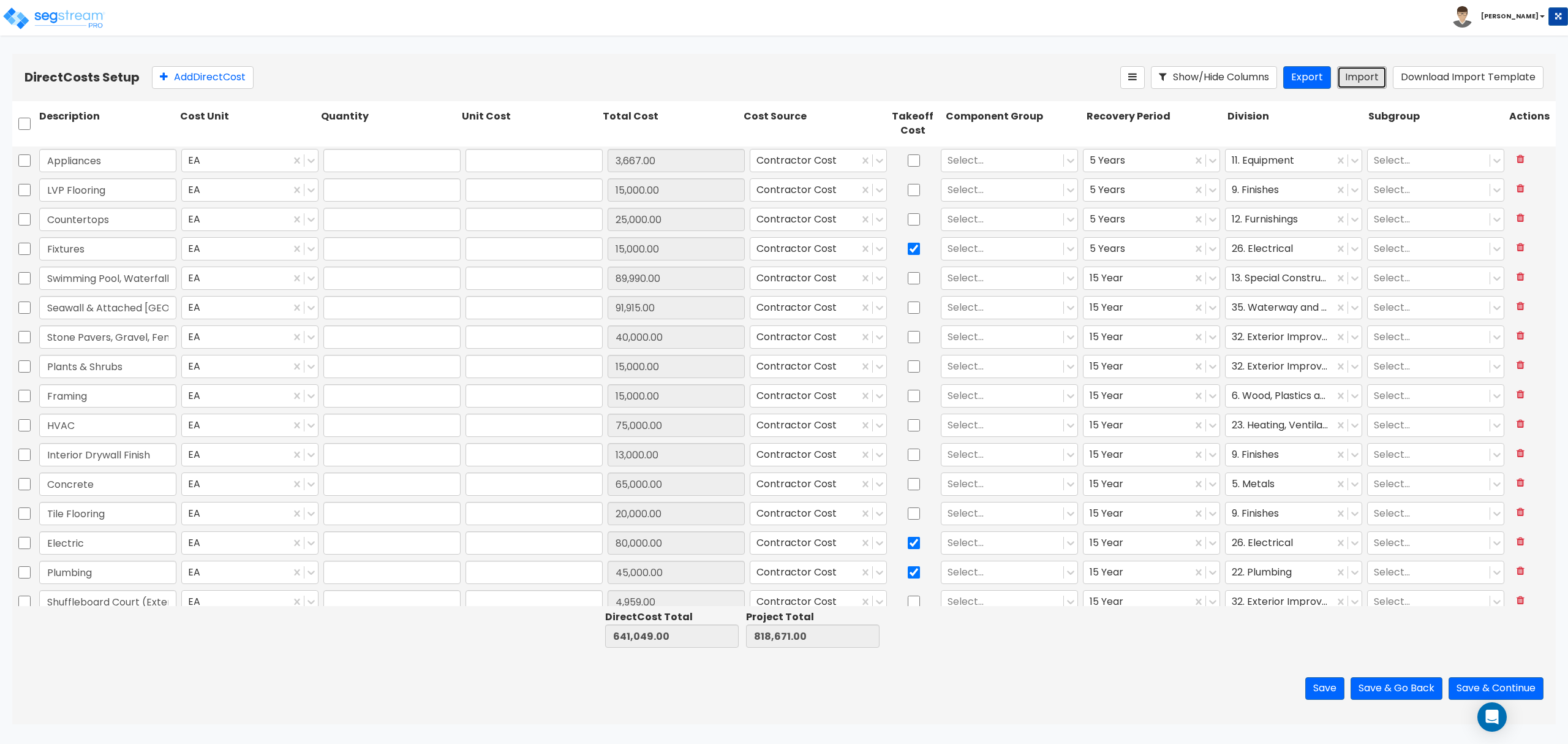
type input "1"
type input "91,915"
type input "1"
type input "40,000"
type input "1"
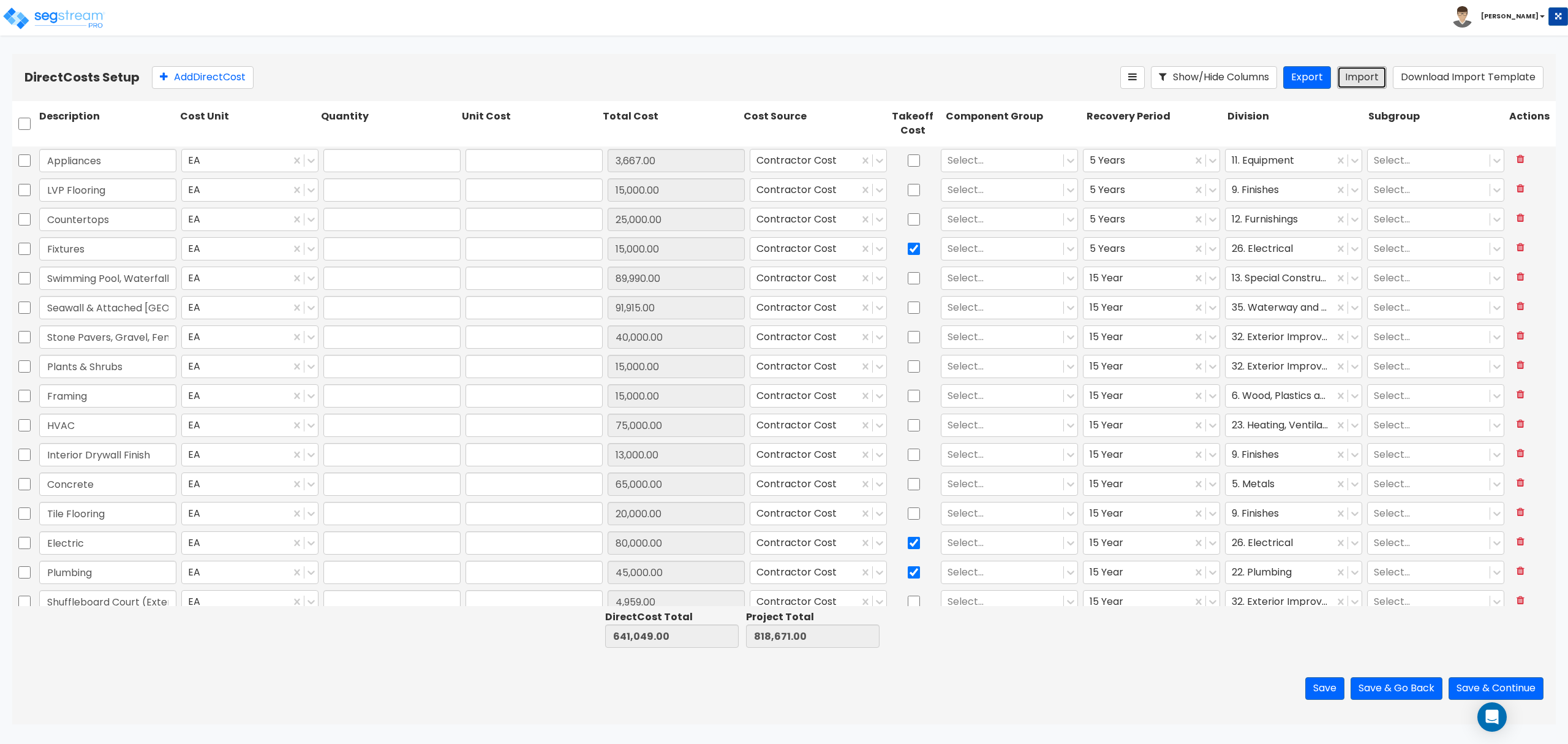
type input "15,000"
type input "1"
type input "15,000"
type input "1"
type input "75,000"
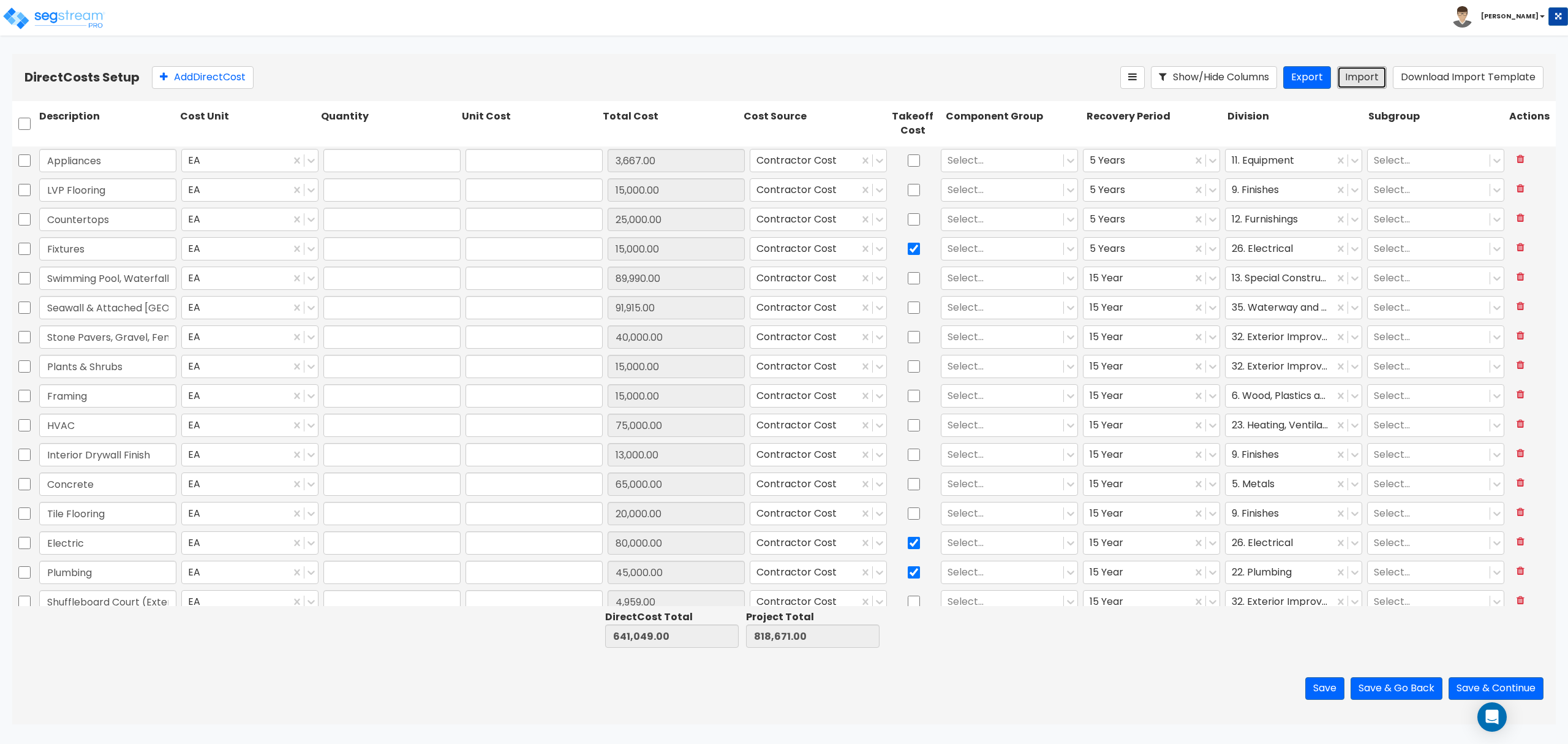
type input "1"
type input "13,000"
type input "1"
type input "65,000"
type input "1"
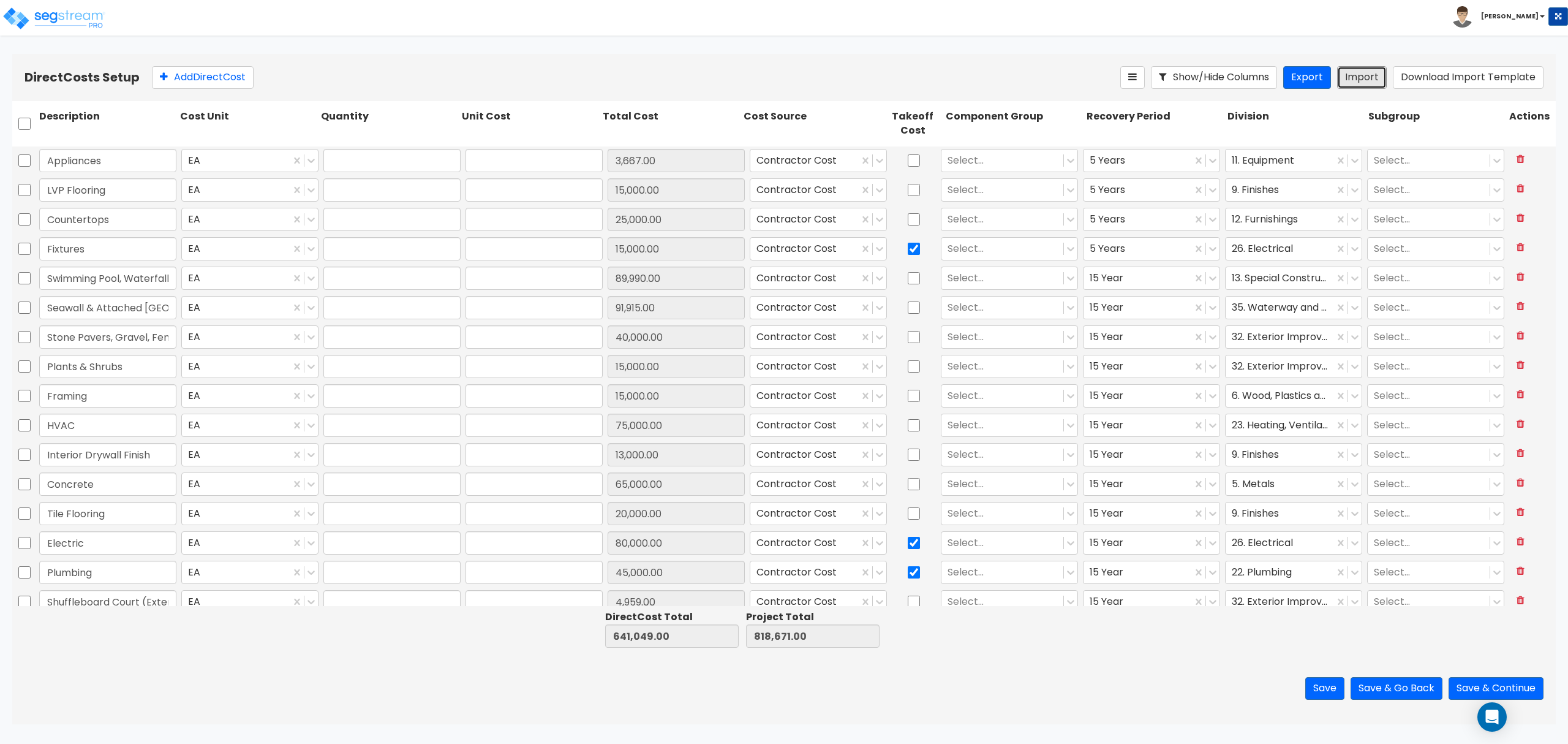
type input "20,000"
type input "1"
type input "80,000"
type input "1"
type input "45,000"
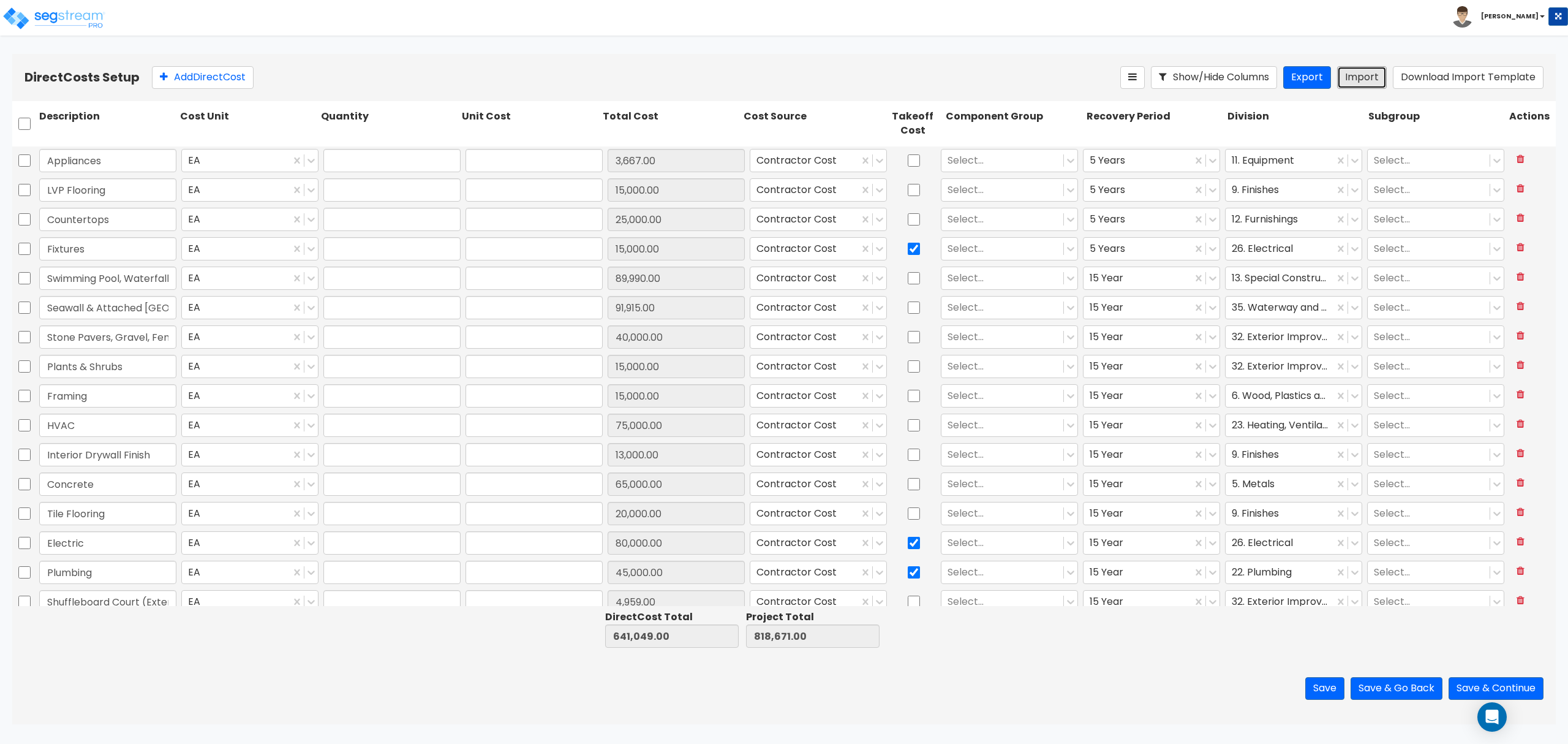
type input "1"
type input "4,959"
type input "1"
type input "5,518"
type input "1"
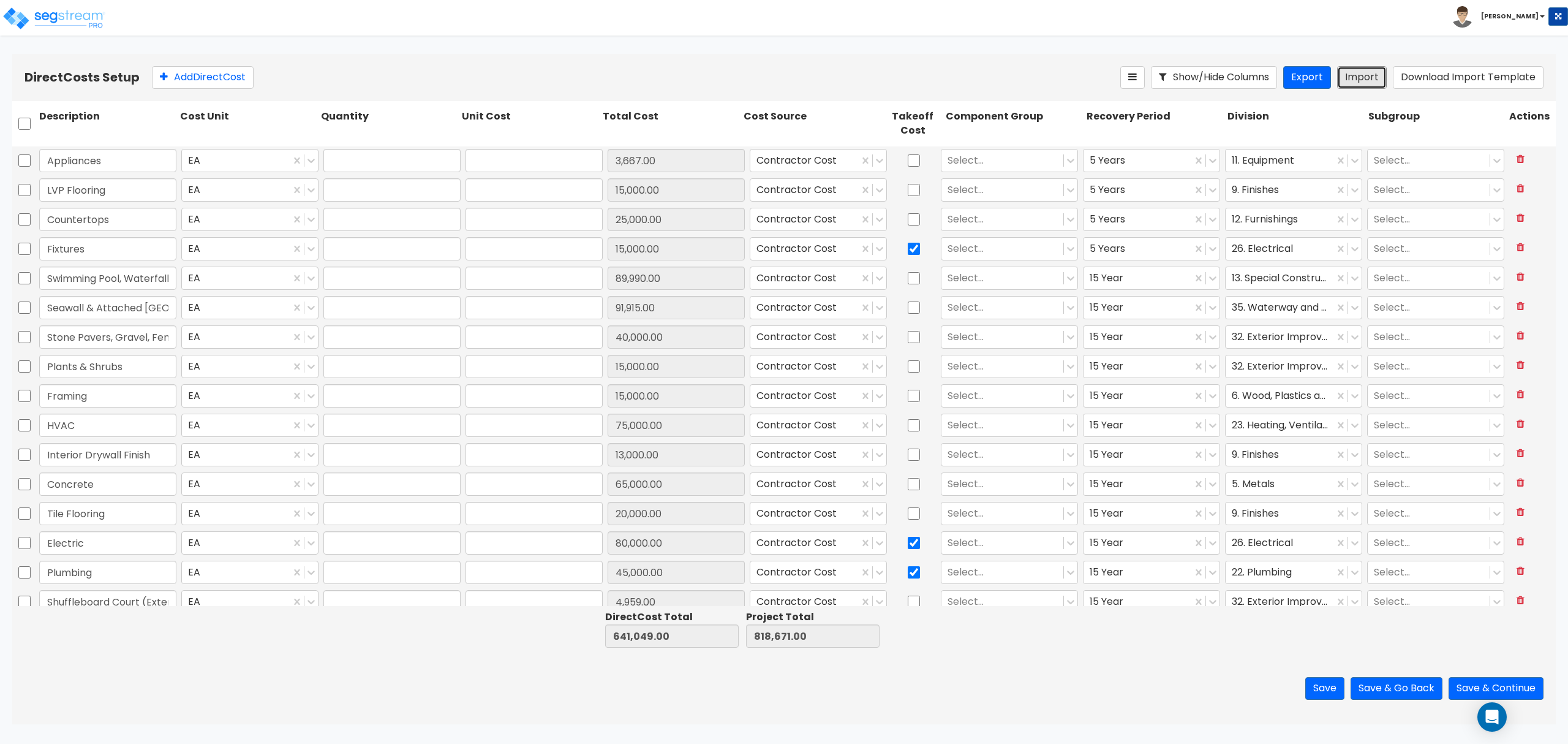
type input "22,000"
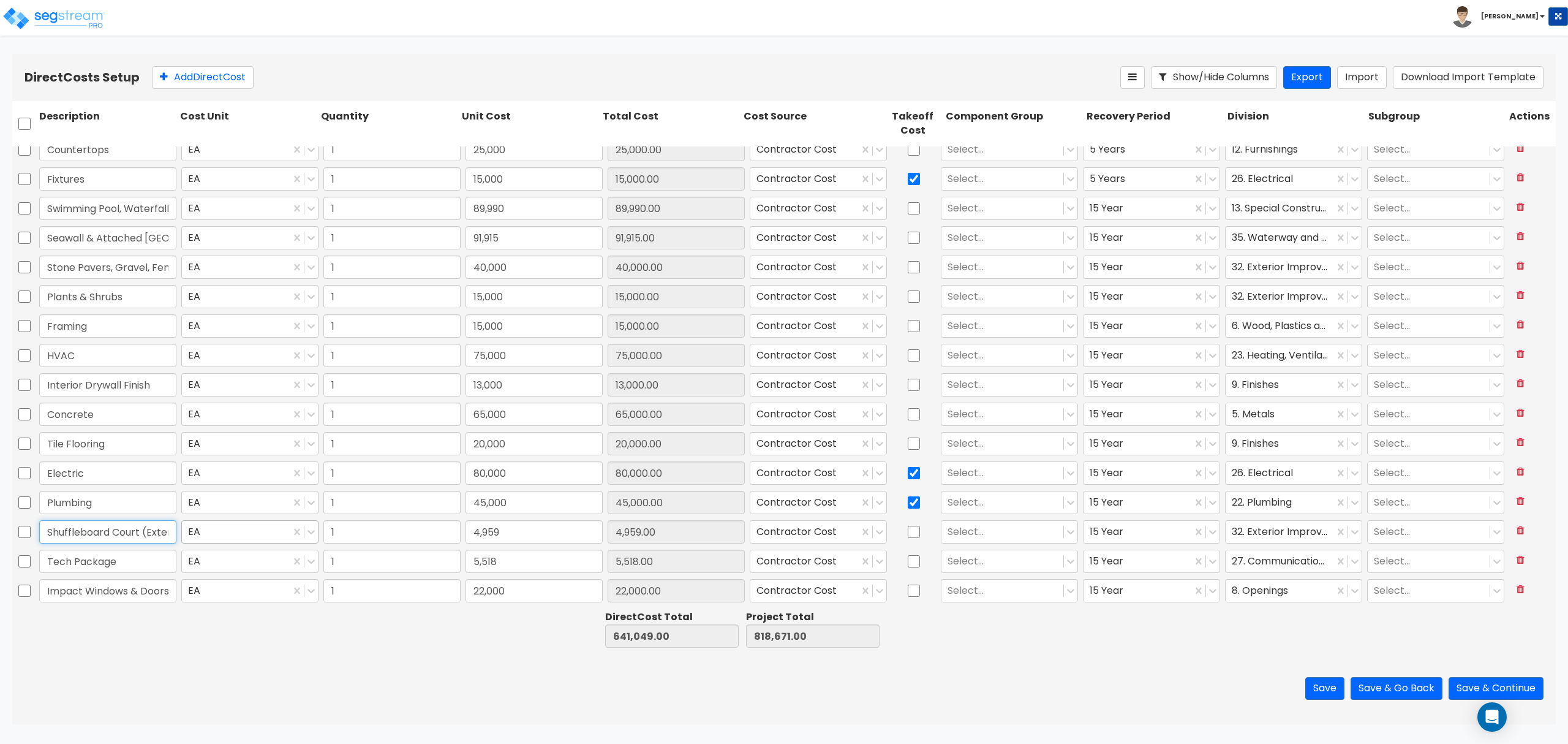
scroll to position [0, 20]
drag, startPoint x: 116, startPoint y: 535, endPoint x: 201, endPoint y: 537, distance: 85.0
click at [201, 537] on div "Shuffleboard Court (Exterior) EA 1 4,959 4,959.00 Contractor Cost Select... 15 …" at bounding box center [784, 532] width 1544 height 28
click at [135, 535] on input "Shuffleboard Court (Exterior)" at bounding box center [108, 532] width 137 height 23
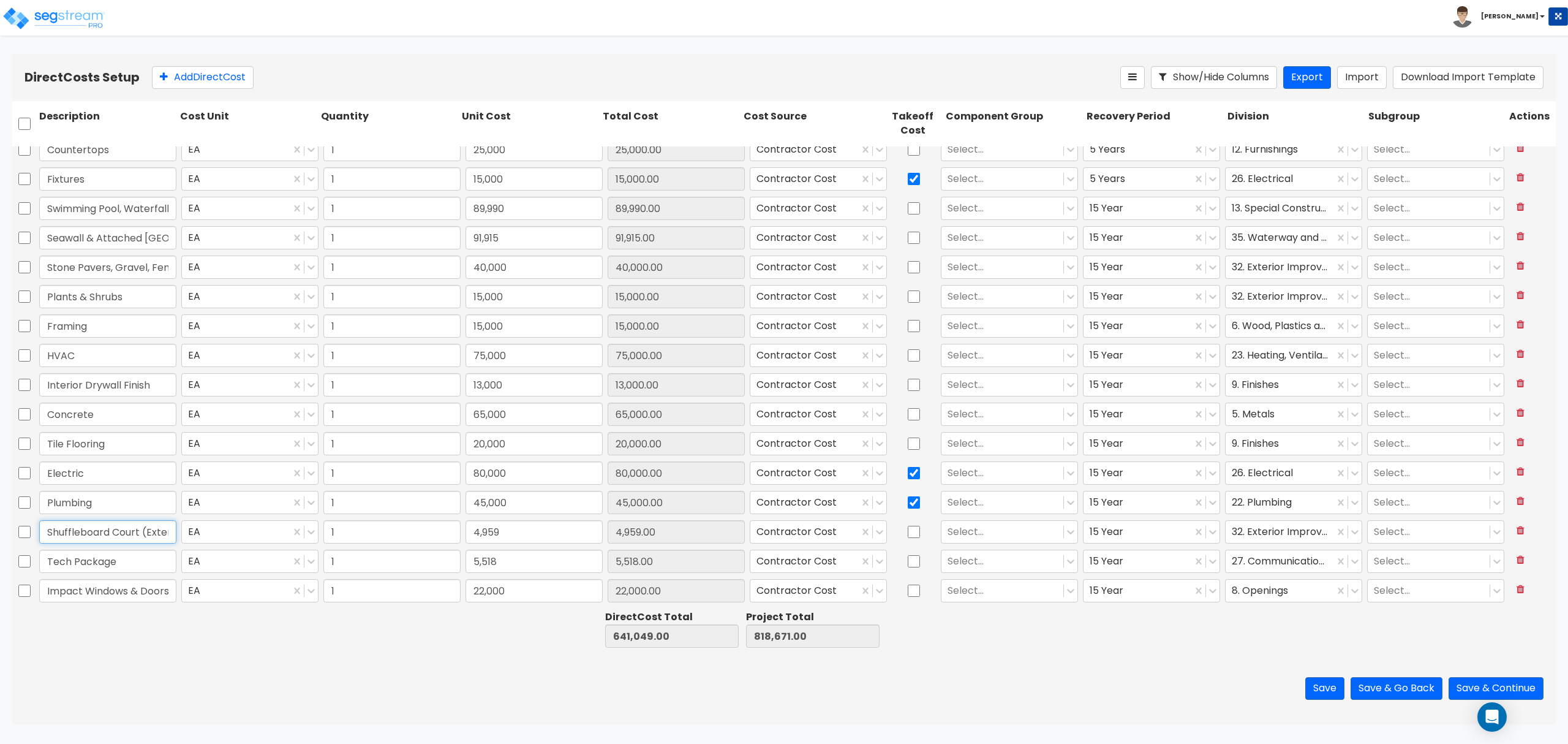
drag, startPoint x: 129, startPoint y: 535, endPoint x: 28, endPoint y: 528, distance: 101.2
click at [28, 528] on div "Shuffleboard Court (Exterior) EA 1 4,959 4,959.00 Contractor Cost Select... 15 …" at bounding box center [784, 532] width 1544 height 28
drag, startPoint x: 120, startPoint y: 269, endPoint x: 171, endPoint y: 272, distance: 51.1
click at [171, 272] on input "Stone Pavers, Gravel, Fencing & Putting Green" at bounding box center [108, 267] width 137 height 23
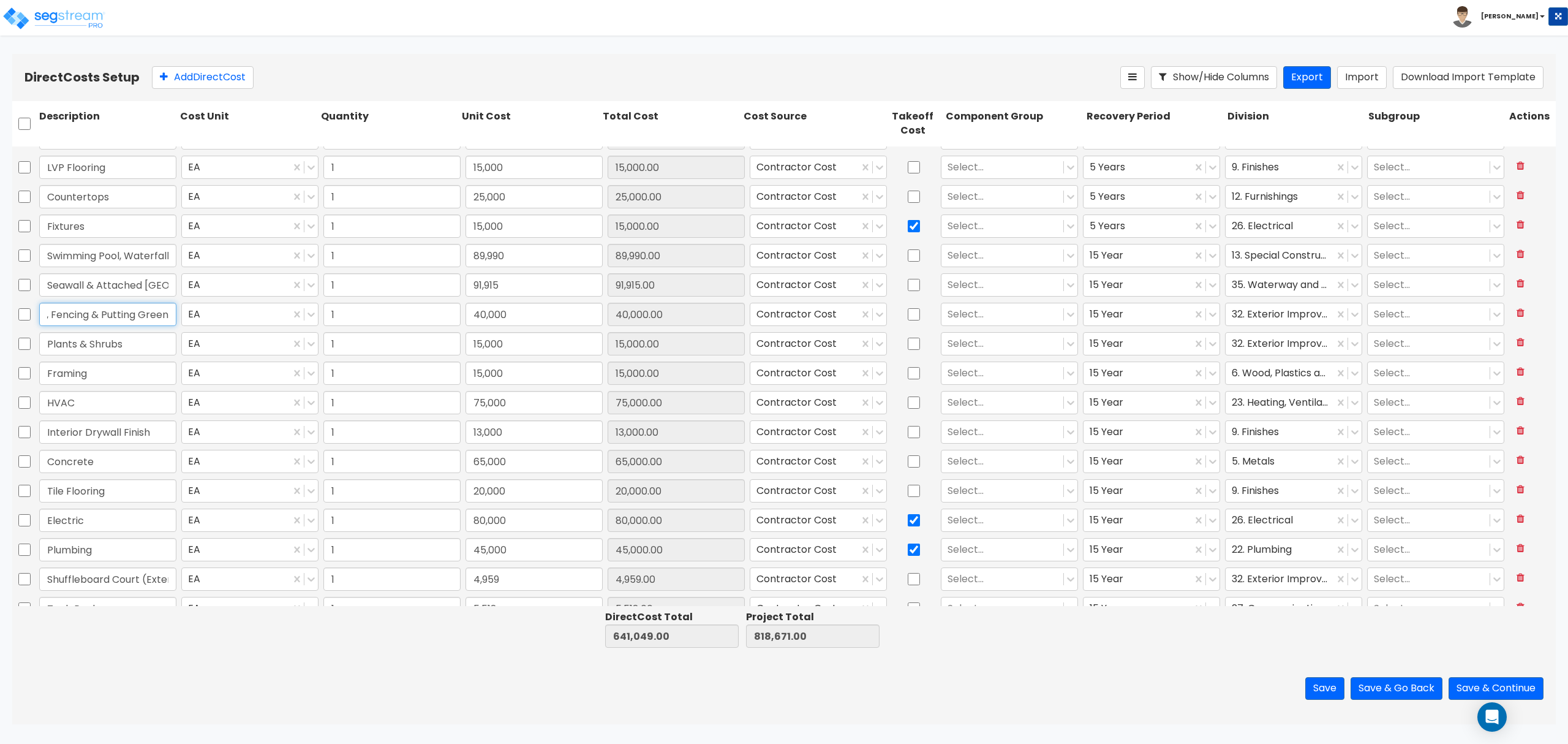
scroll to position [0, 0]
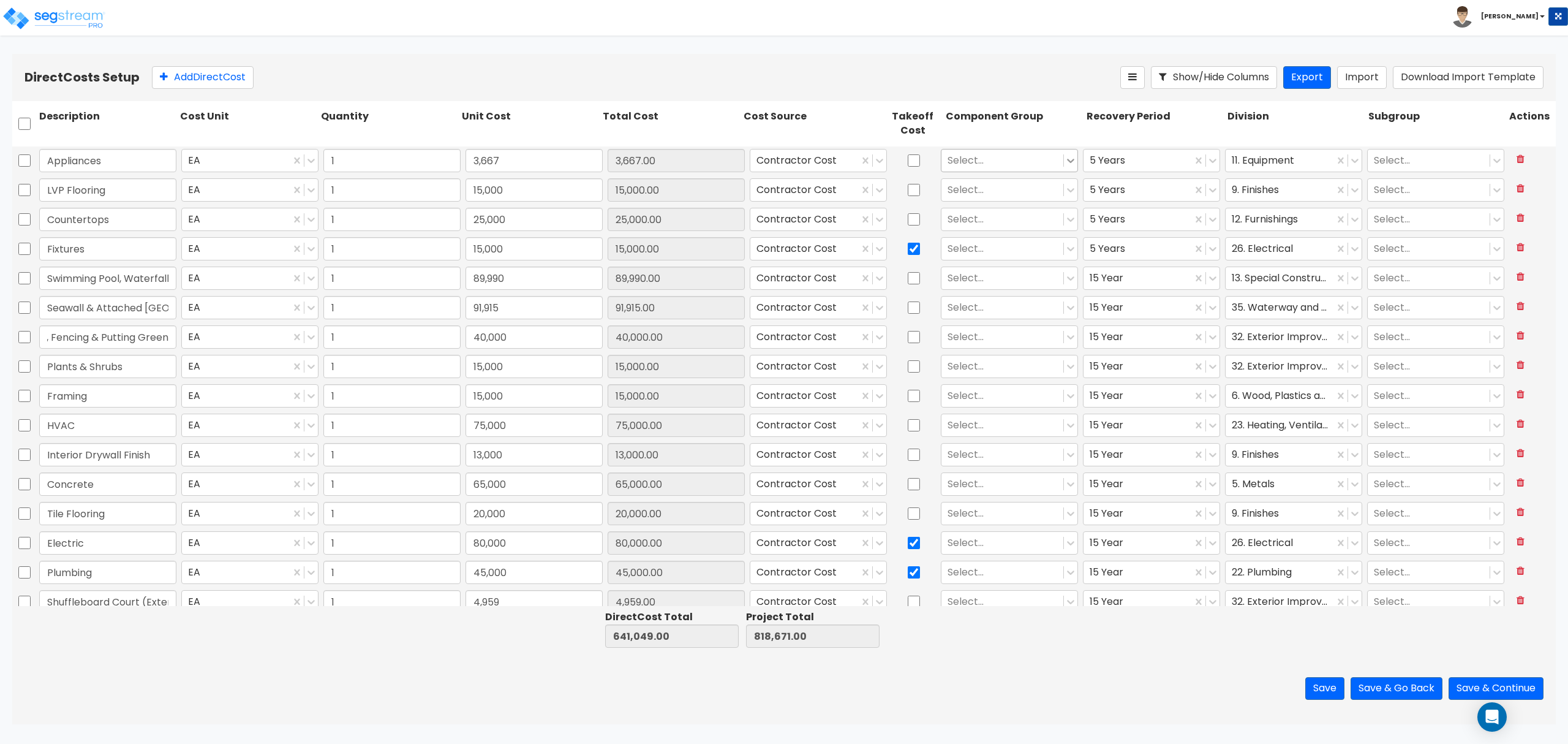
click at [1067, 163] on icon at bounding box center [1070, 160] width 7 height 4
type input "k"
type input "kitchen eq"
click at [969, 191] on div at bounding box center [1002, 190] width 110 height 17
type input "lami"
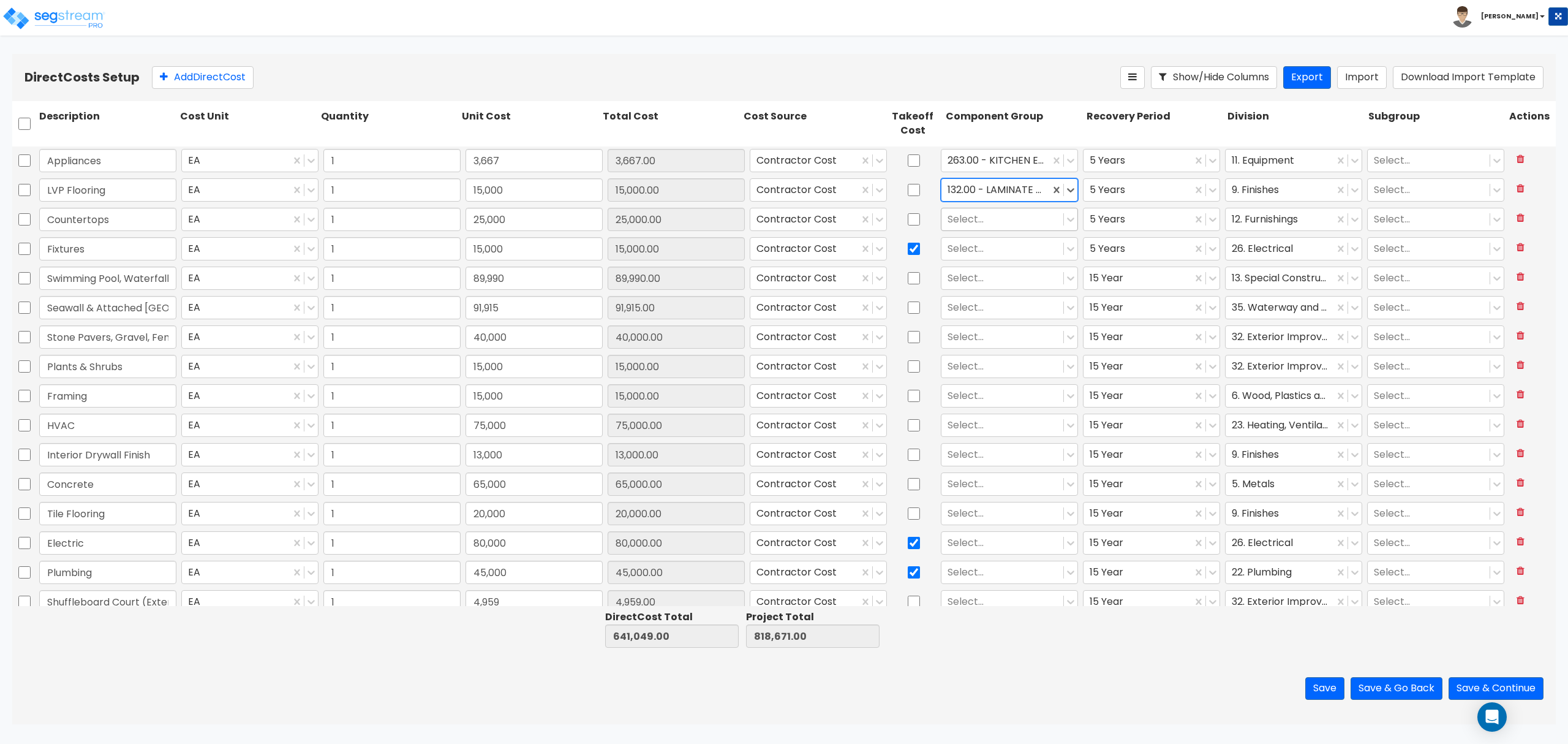
click at [949, 223] on div at bounding box center [1002, 219] width 110 height 17
type input "c"
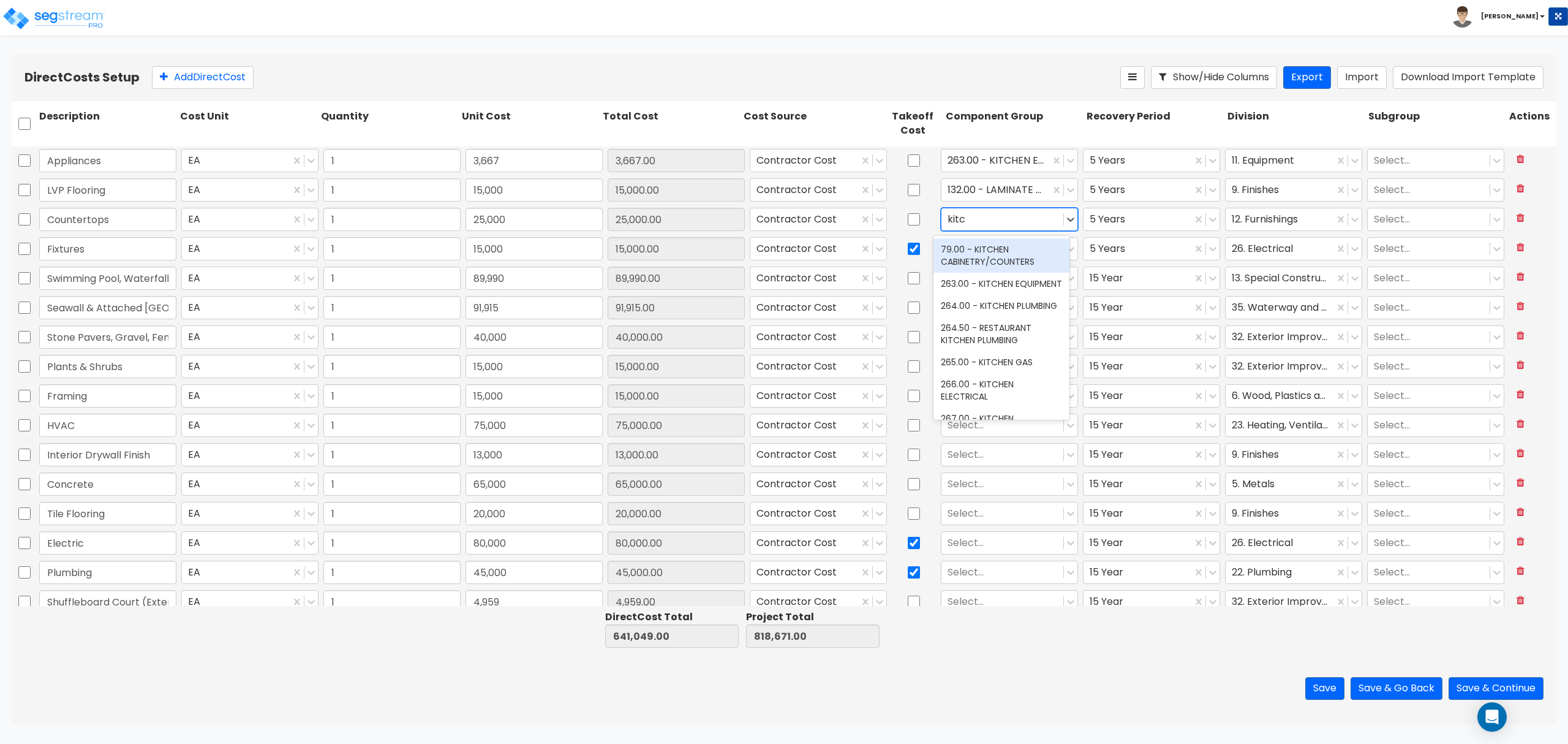
type input "kitch"
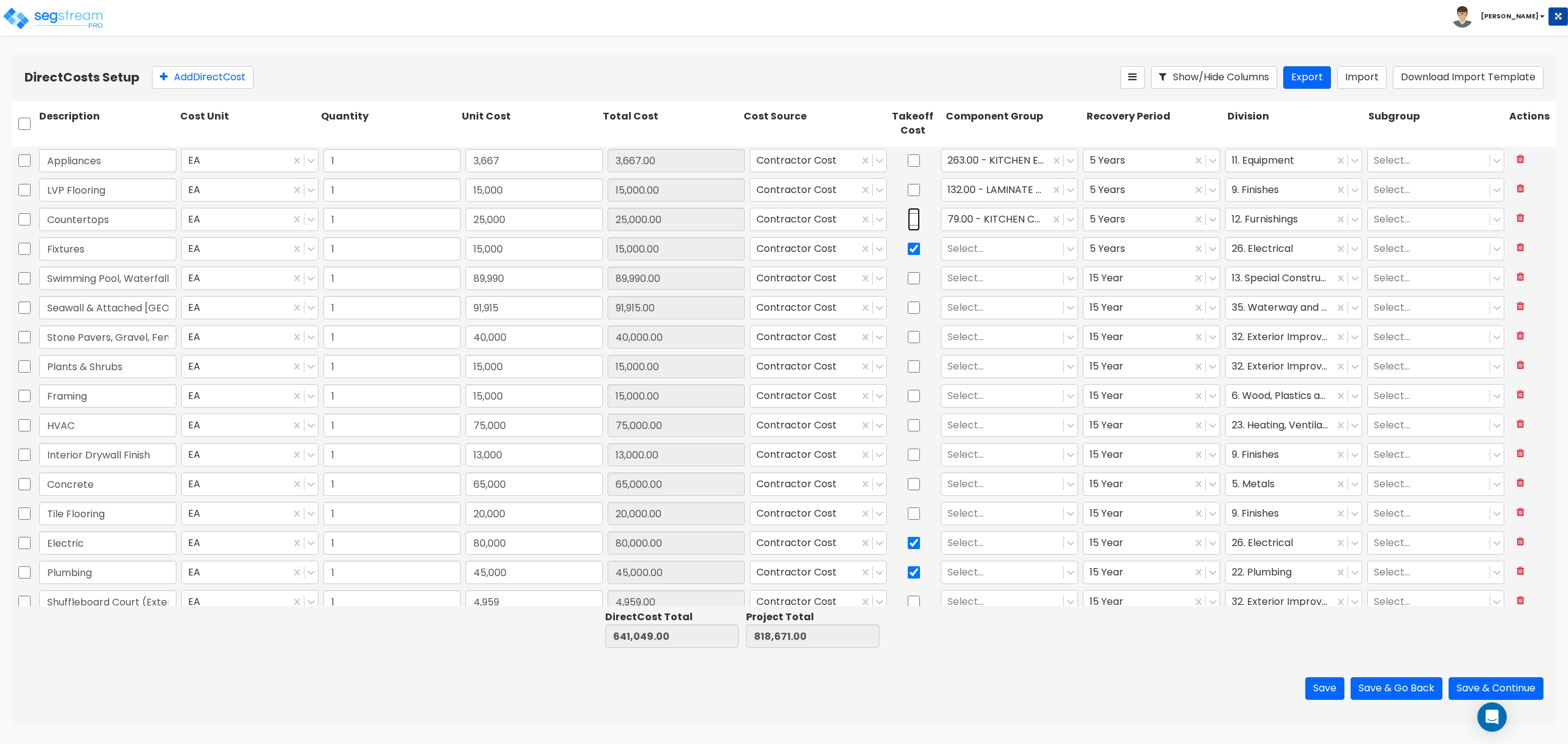
drag, startPoint x: 909, startPoint y: 220, endPoint x: 920, endPoint y: 231, distance: 15.6
click at [909, 220] on input "checkbox" at bounding box center [914, 219] width 13 height 23
checkbox input "true"
click at [985, 255] on div at bounding box center [1002, 248] width 110 height 17
type input "p"
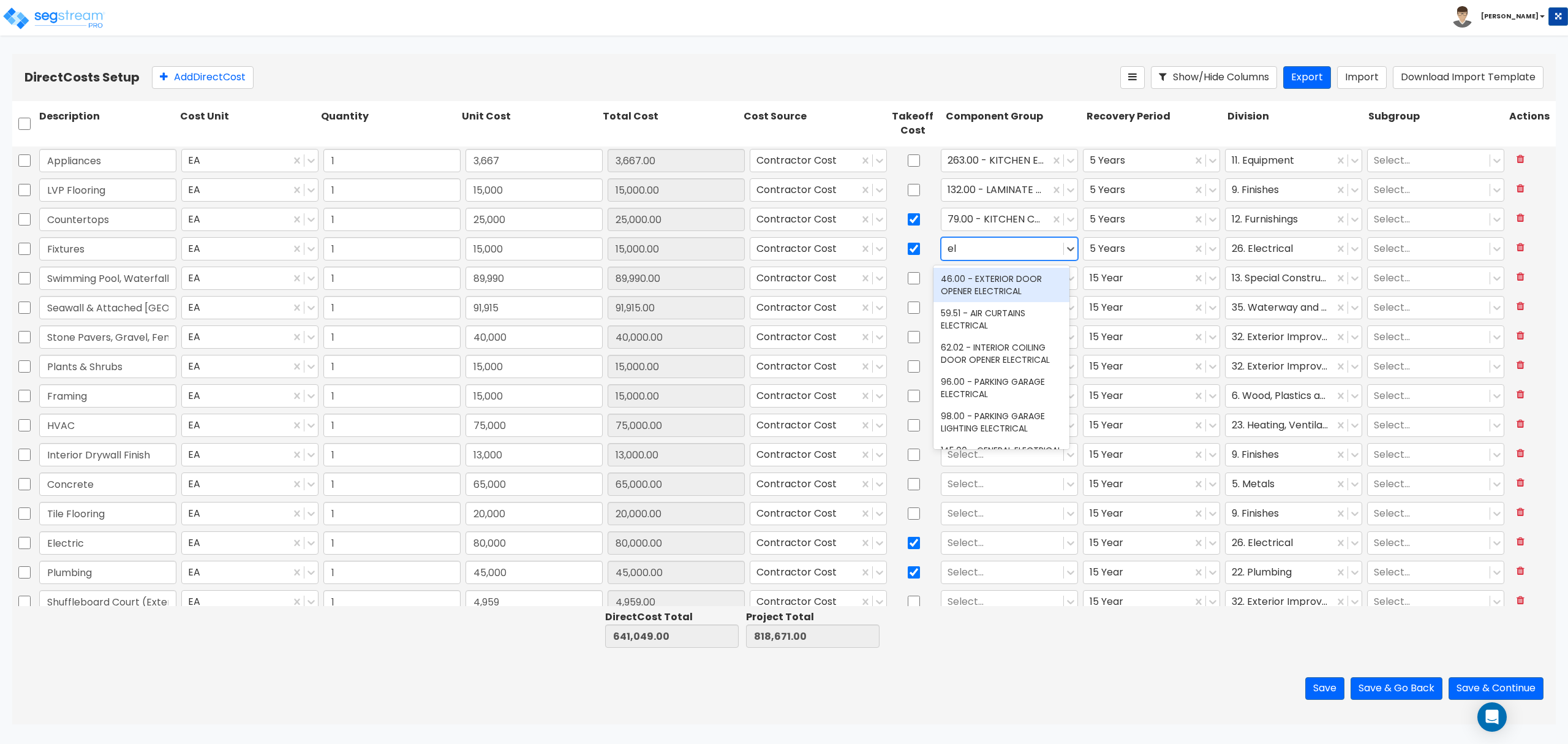
type input "e"
type input "lighting"
click at [1012, 351] on div "151.00 - GENERAL LIGHTING FIXTURES" at bounding box center [1001, 353] width 136 height 34
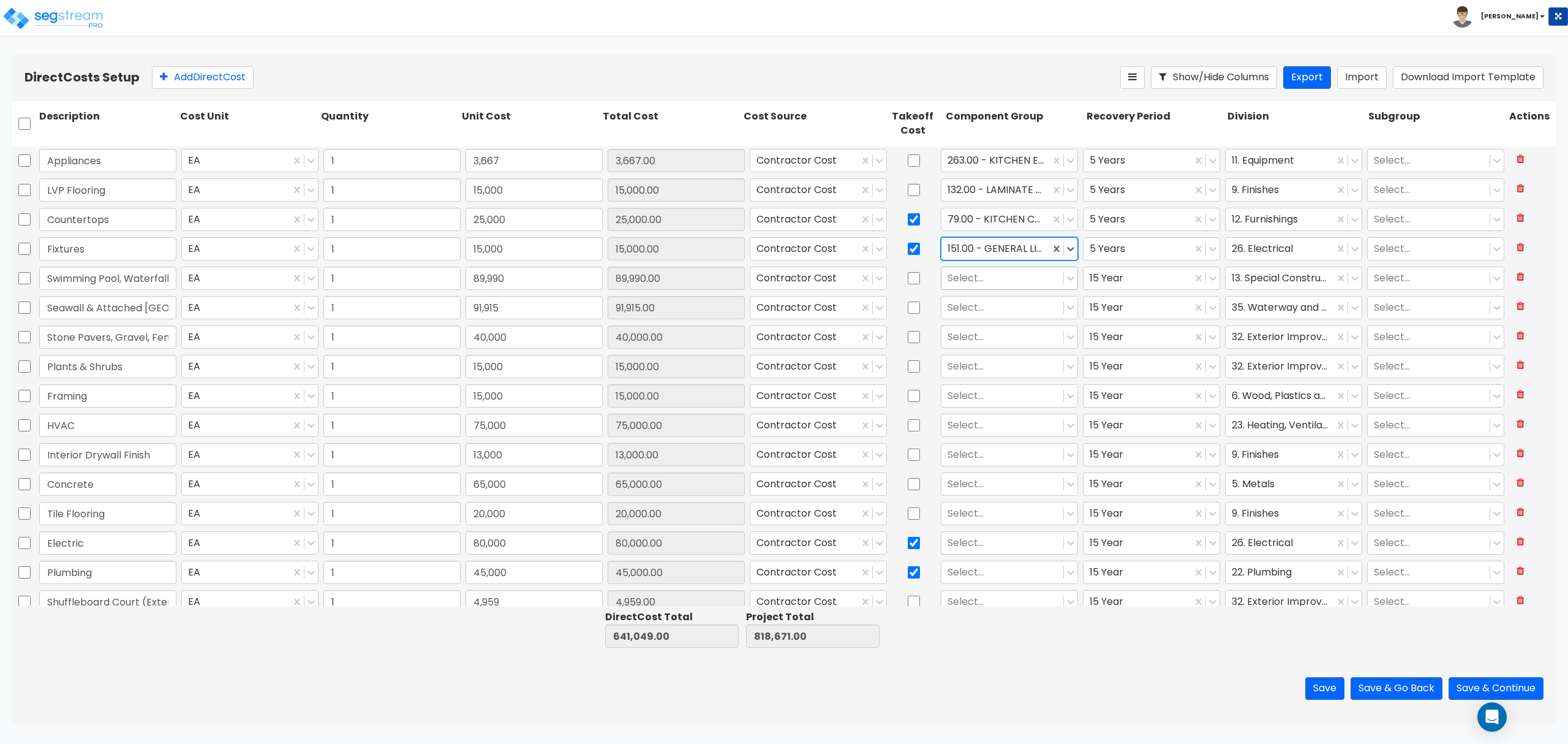
click at [992, 284] on div at bounding box center [1002, 277] width 110 height 17
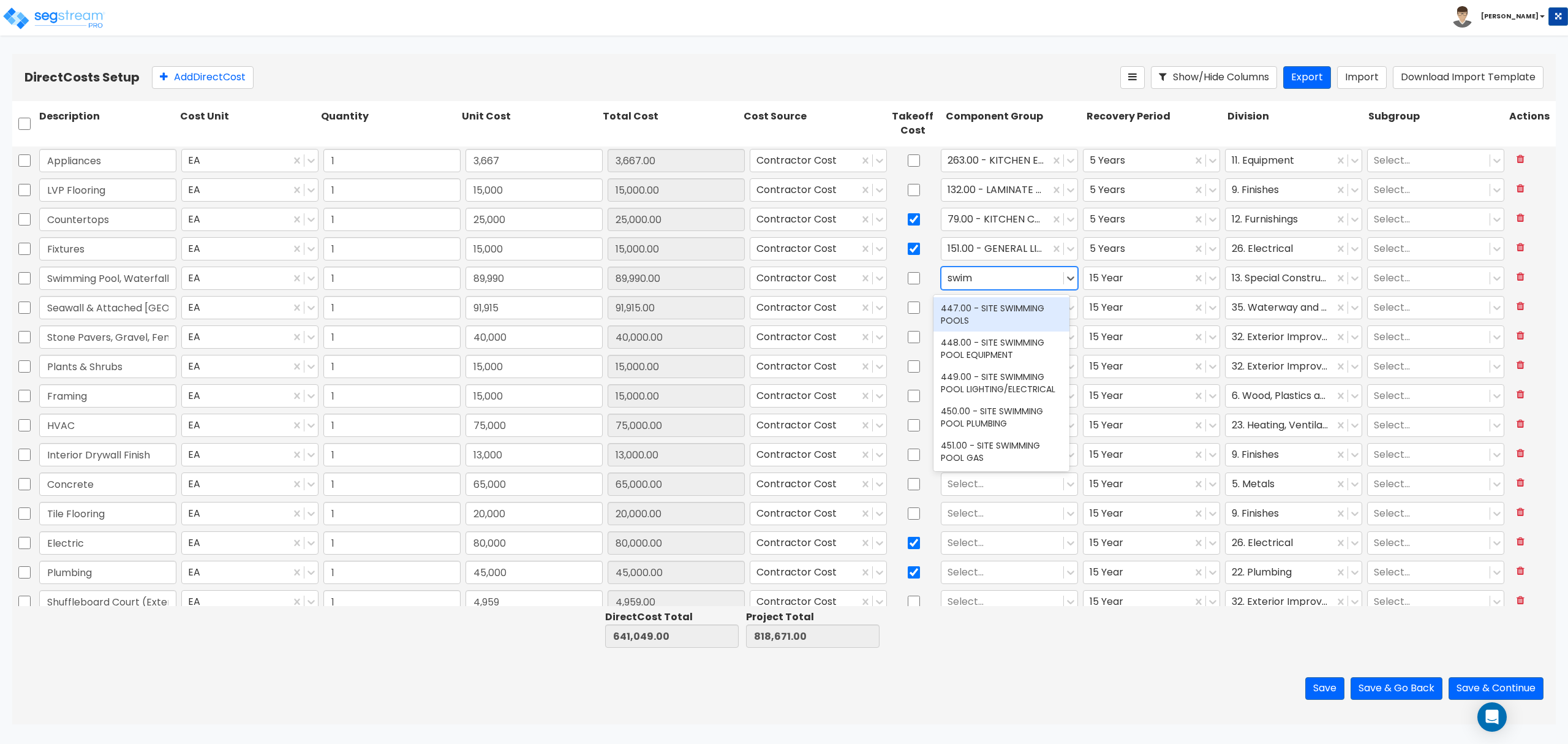
type input "swimm"
click at [985, 312] on div at bounding box center [1002, 307] width 110 height 17
type input "seawa"
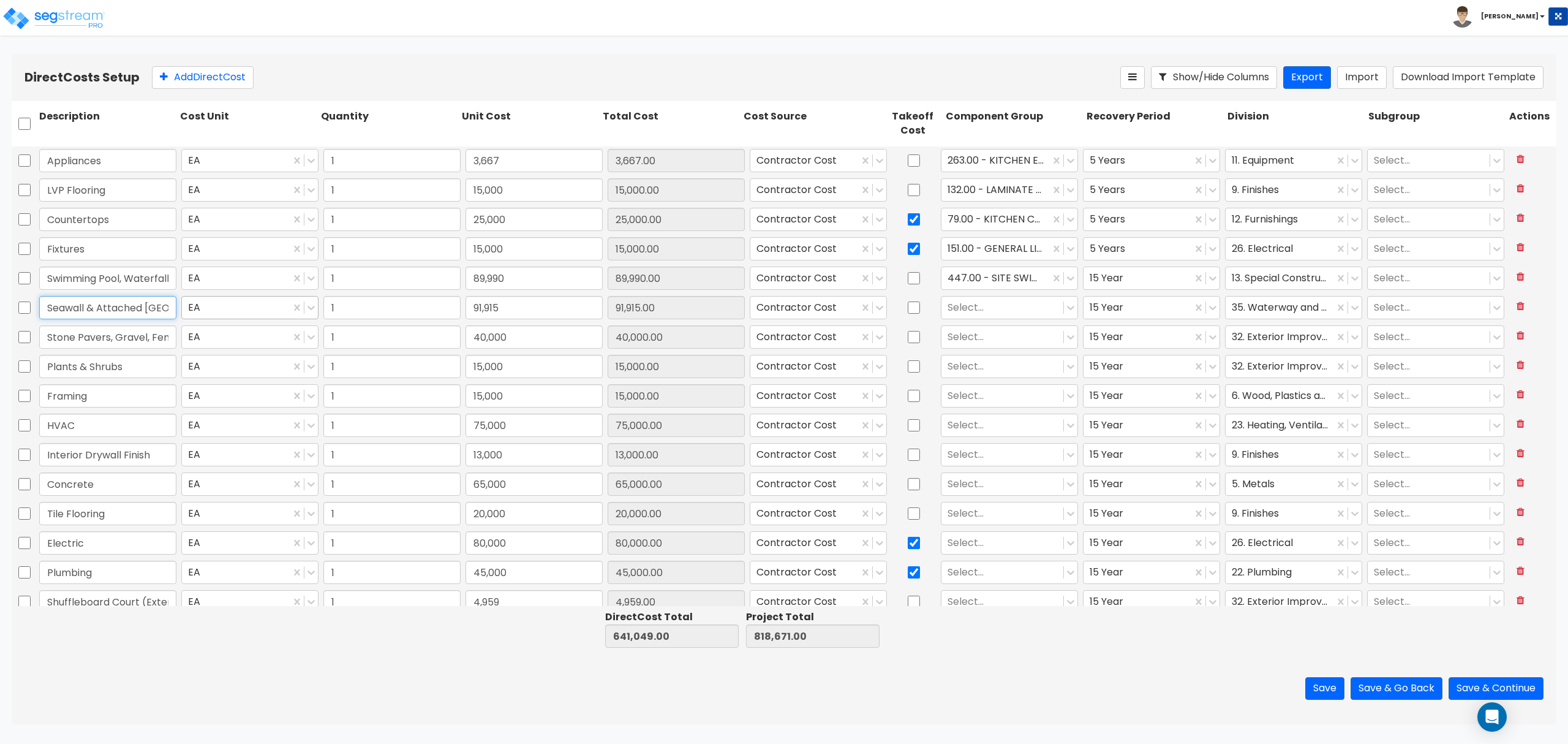
scroll to position [0, 33]
drag, startPoint x: 107, startPoint y: 309, endPoint x: 201, endPoint y: 310, distance: 94.0
click at [189, 304] on div "Seawall & Attached Wood Dock EA 1 91,915 91,915.00 Contractor Cost Select... 15…" at bounding box center [784, 308] width 1544 height 28
click at [966, 314] on div at bounding box center [1002, 307] width 110 height 17
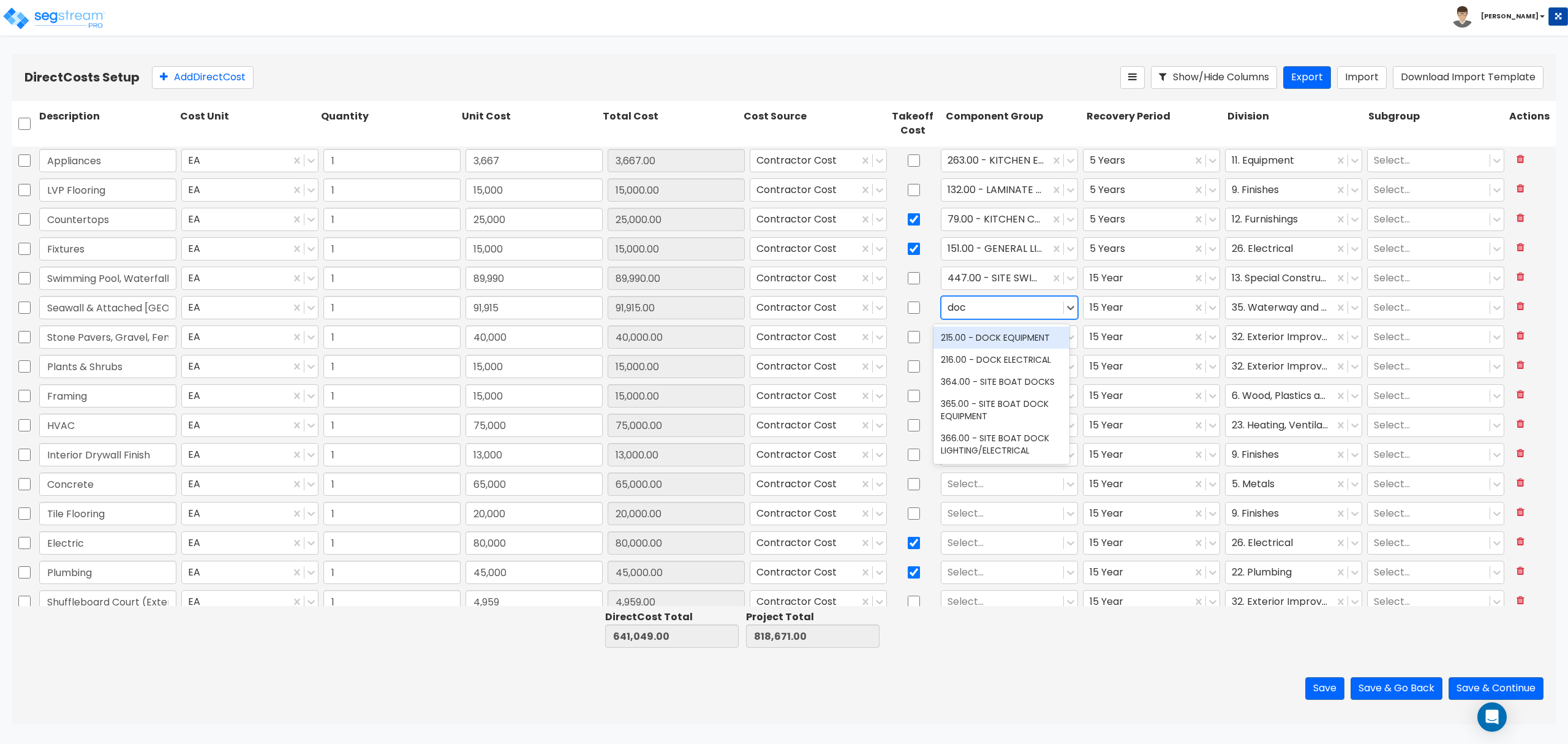
type input "dock"
click at [1005, 383] on div "364.00 - SITE BOAT DOCKS" at bounding box center [1001, 381] width 136 height 22
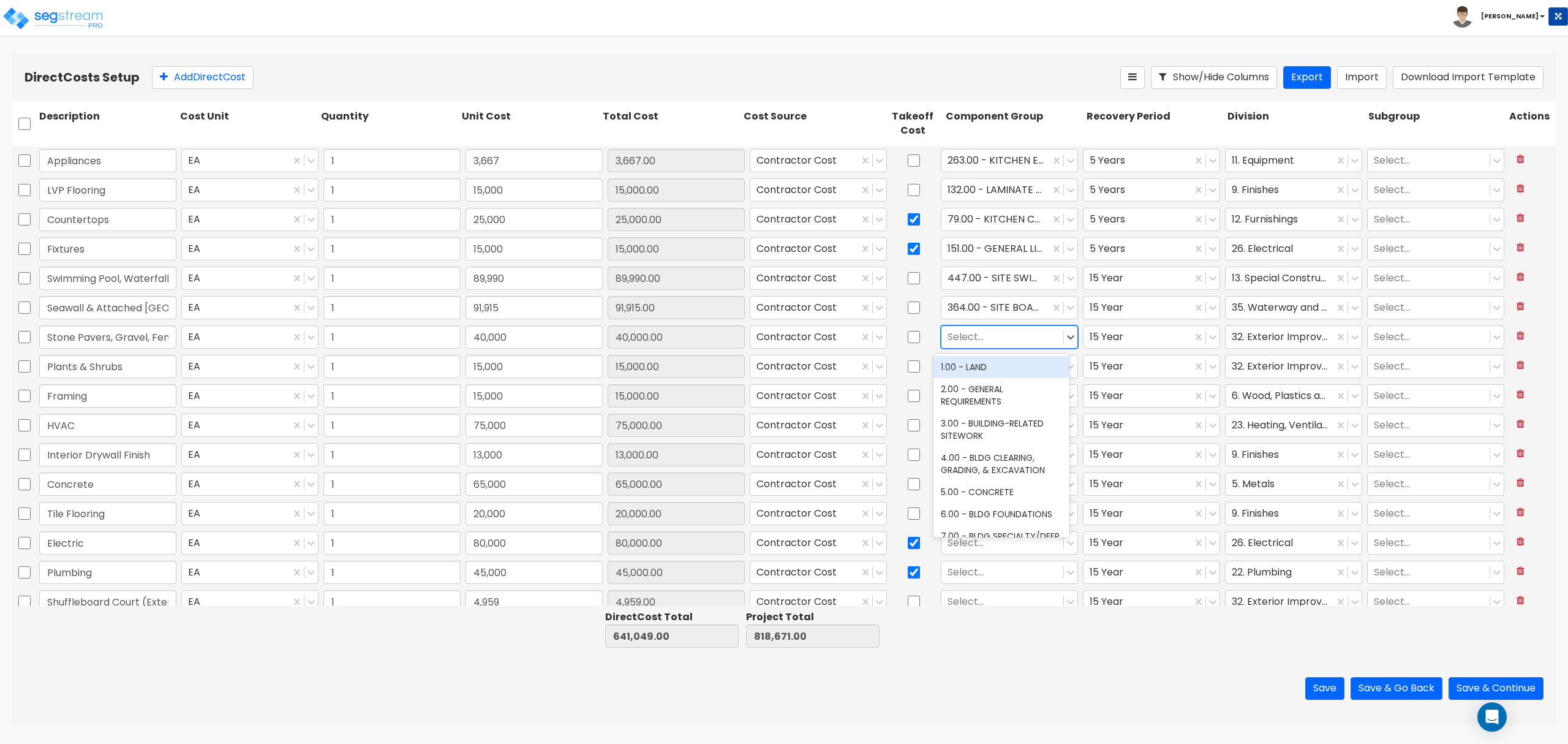
click at [977, 340] on div at bounding box center [1002, 336] width 110 height 17
type input "fenc"
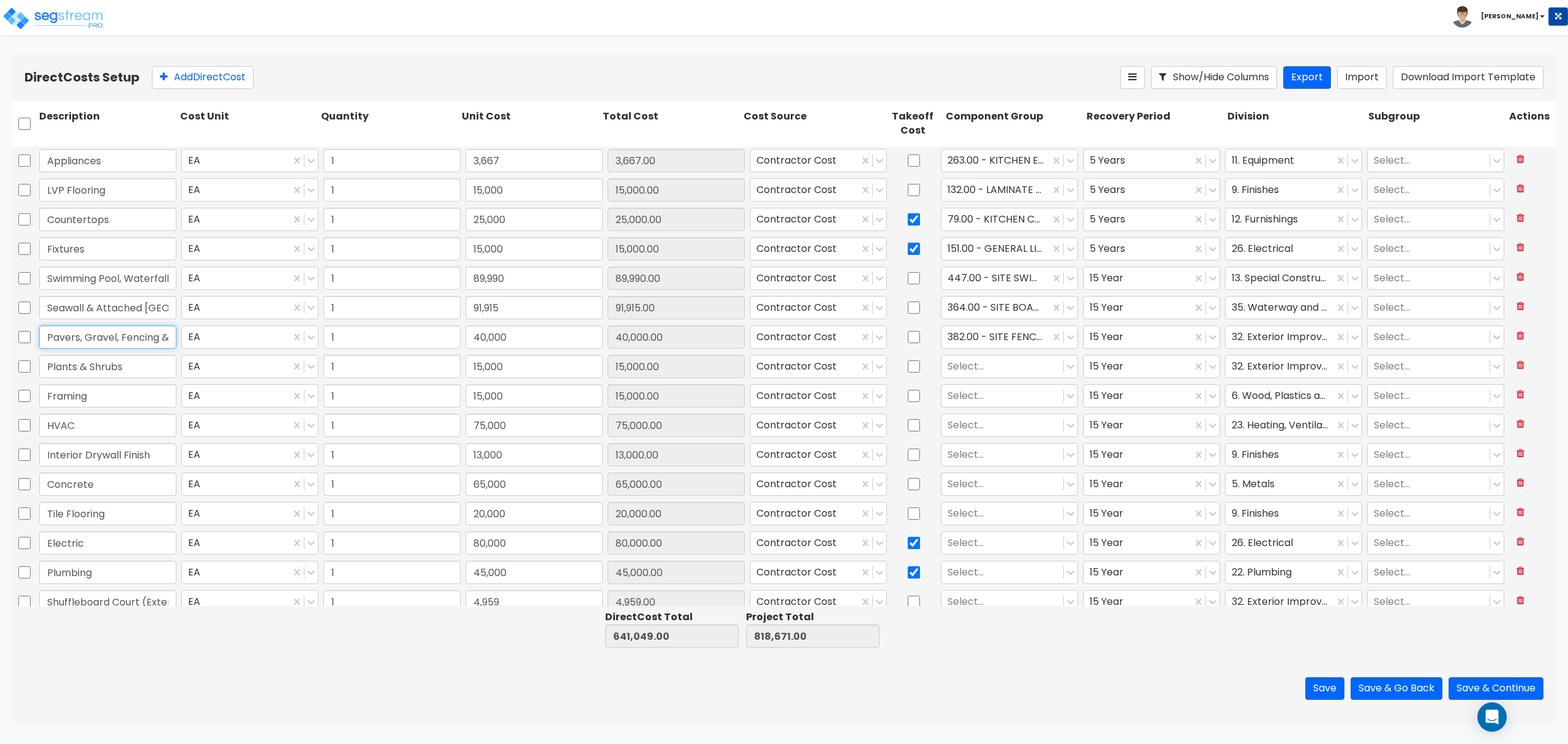
scroll to position [0, 102]
drag, startPoint x: 113, startPoint y: 332, endPoint x: 170, endPoint y: 334, distance: 57.0
click at [170, 334] on input "Stone Pavers, Gravel, Fencing & Putting Green" at bounding box center [108, 336] width 137 height 23
click at [151, 366] on input "Plants & Shrubs" at bounding box center [108, 366] width 137 height 23
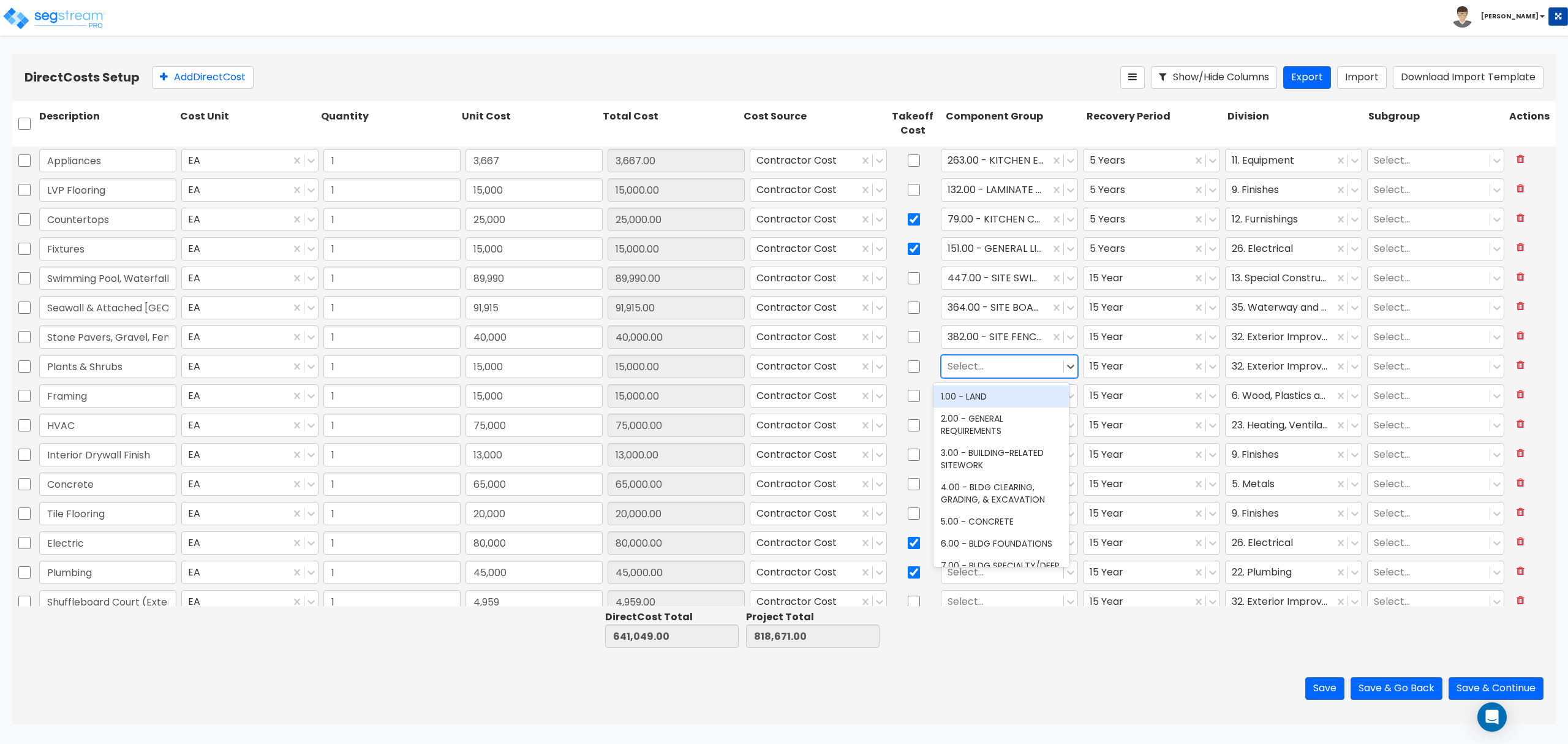
click at [970, 369] on div at bounding box center [1002, 366] width 110 height 17
type input "s"
type input "t"
type input "plant"
click at [968, 391] on div "429.00 - SITE PLANTERS" at bounding box center [1001, 396] width 136 height 22
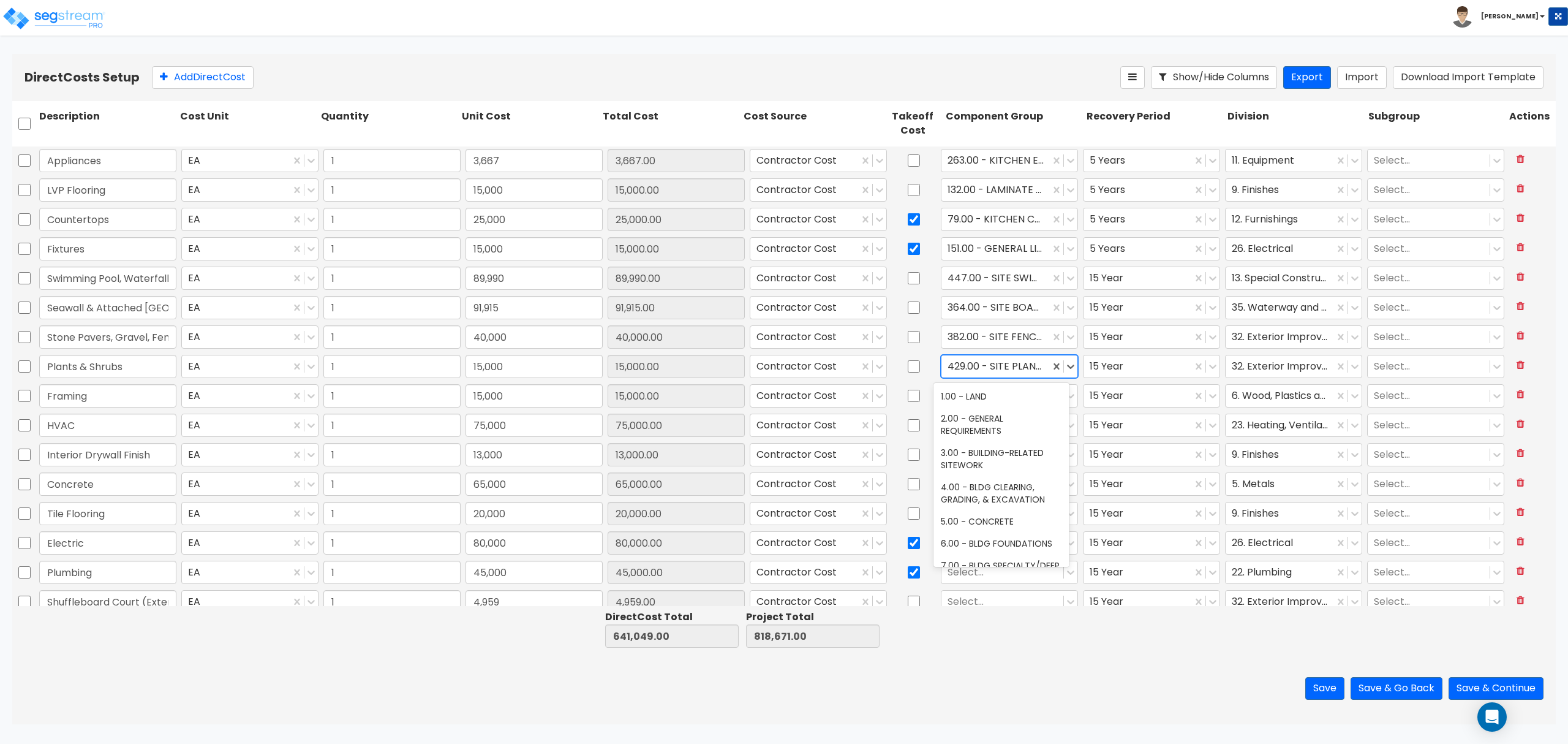
click at [1033, 368] on div at bounding box center [996, 366] width 96 height 17
click at [983, 396] on div at bounding box center [1002, 395] width 110 height 17
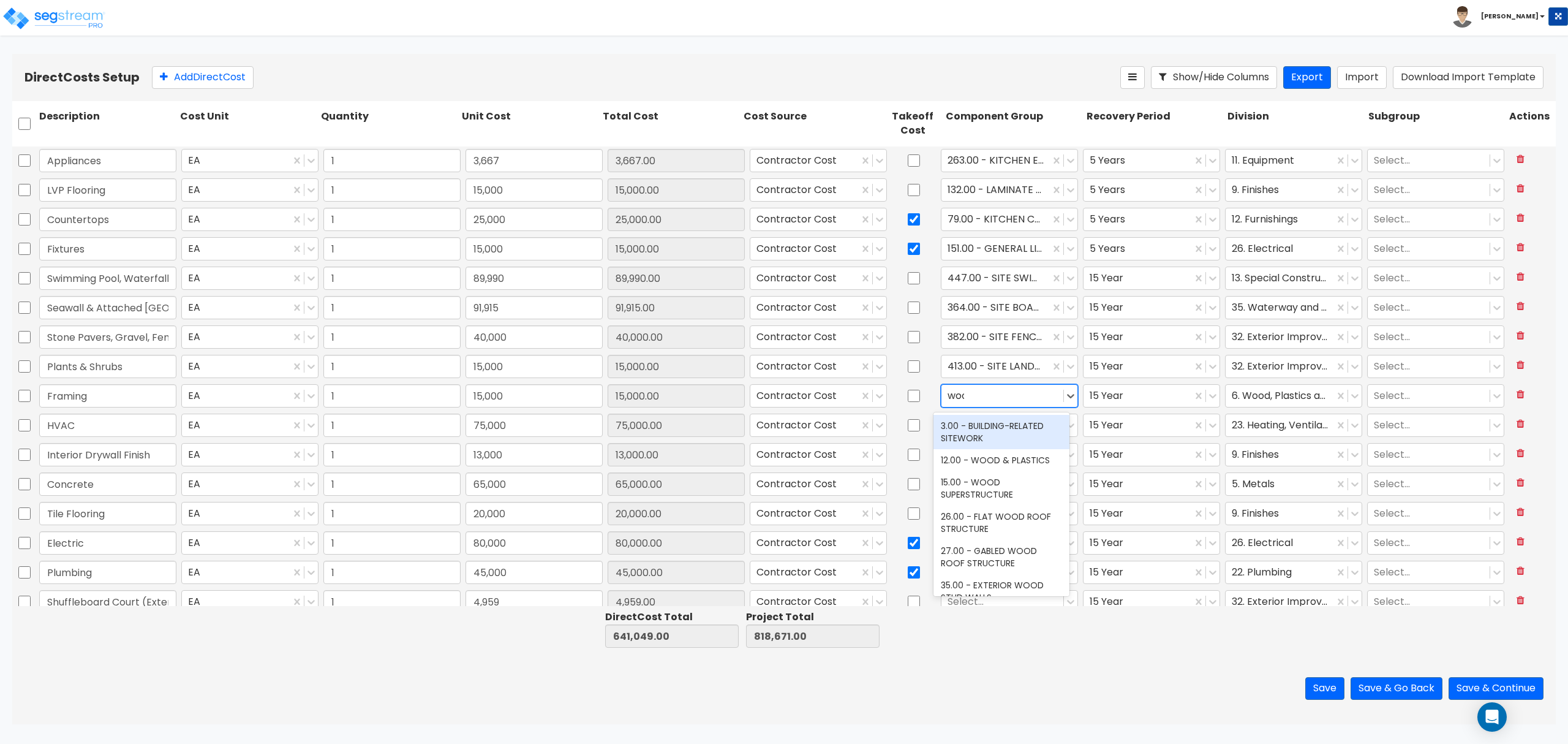
type input "wood"
click at [977, 425] on div at bounding box center [1002, 425] width 110 height 17
type input "hvac"
click at [957, 457] on div "147.00 - GENERAL HVAC EQUIPMENT/DUCTWORK" at bounding box center [1001, 460] width 136 height 34
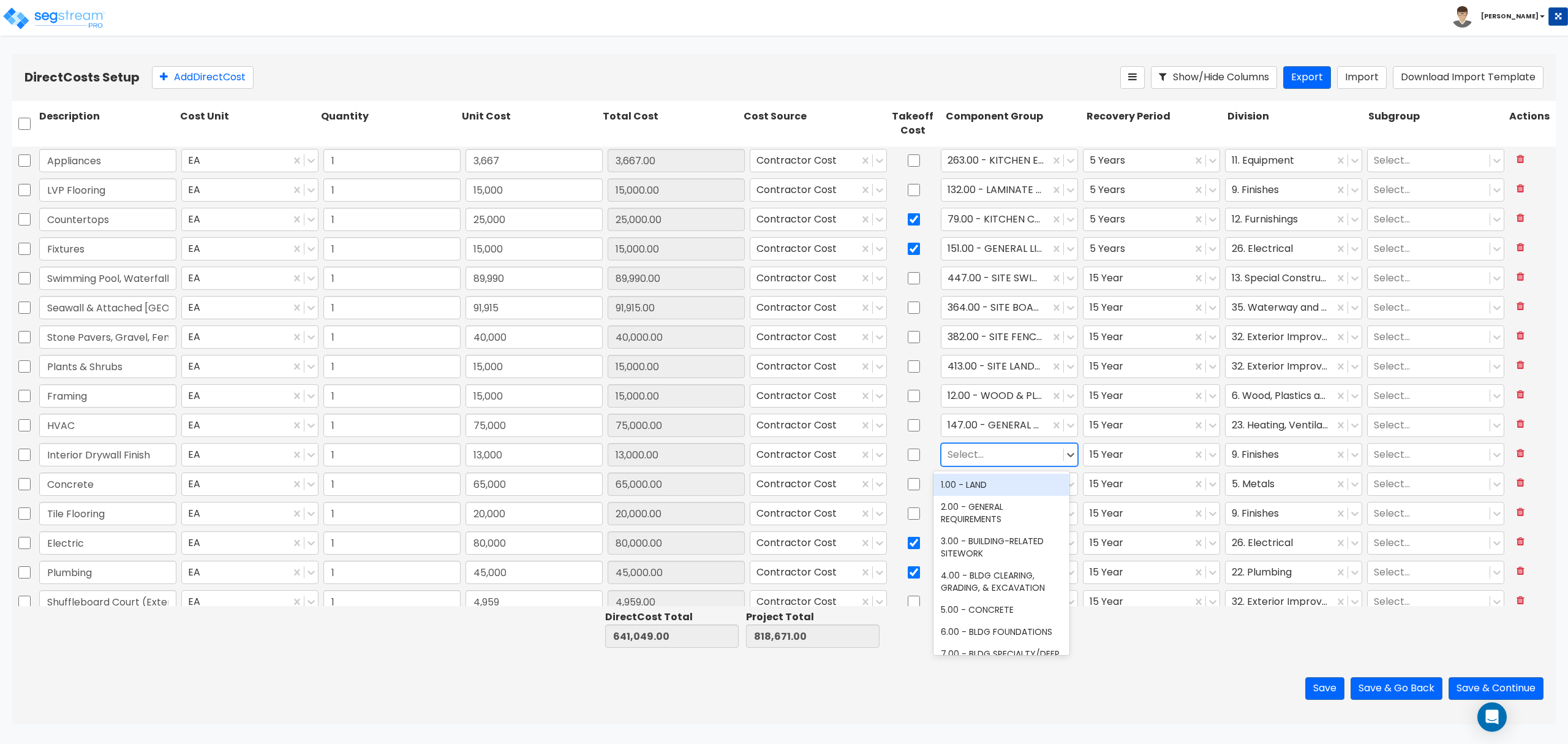
click at [966, 453] on div at bounding box center [1002, 454] width 110 height 17
type input "drywall"
click at [995, 483] on div at bounding box center [1002, 483] width 110 height 17
type input "c"
type input "site con"
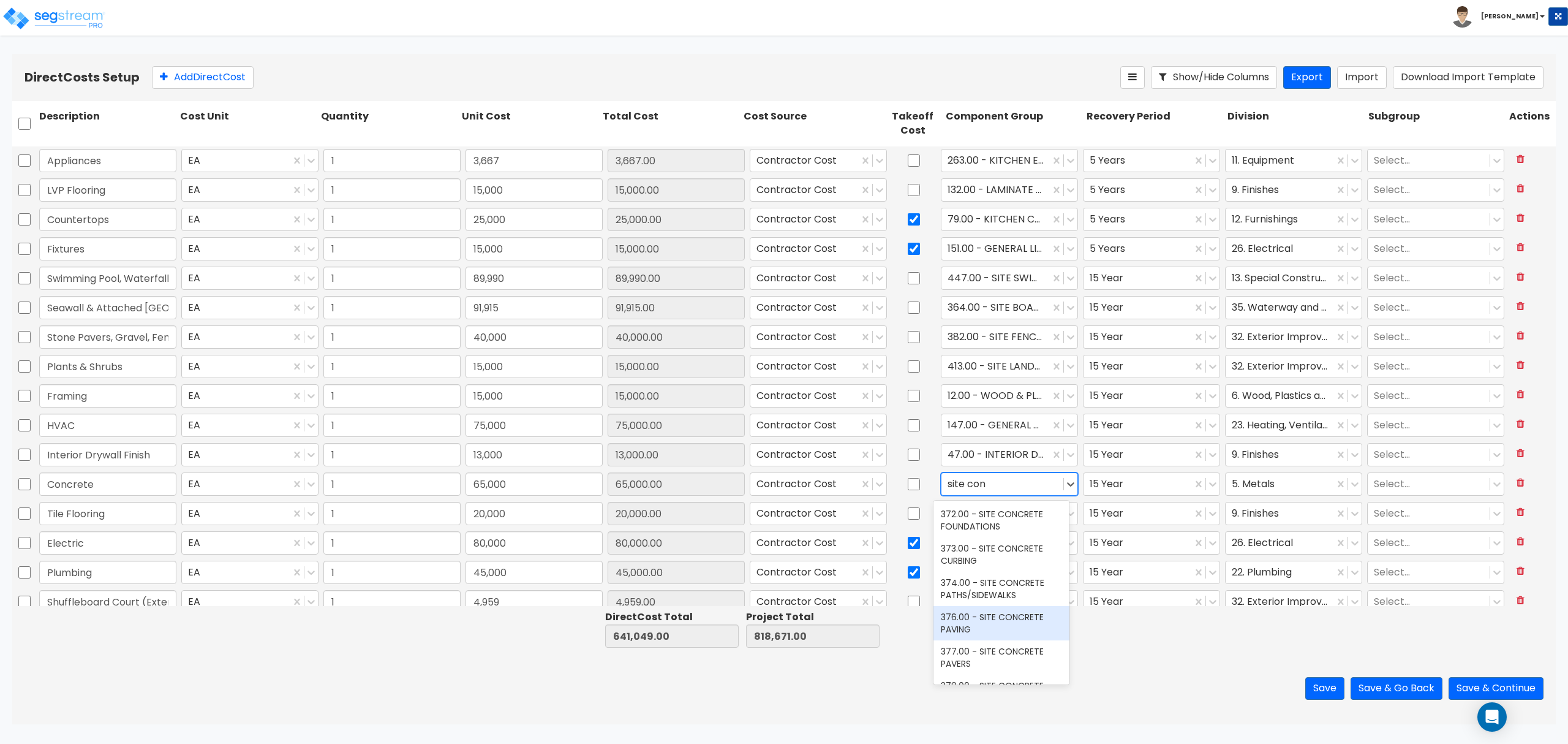
click at [1010, 622] on div "376.00 - SITE CONCRETE PAVING" at bounding box center [1001, 622] width 136 height 34
click at [974, 513] on div at bounding box center [1002, 513] width 110 height 17
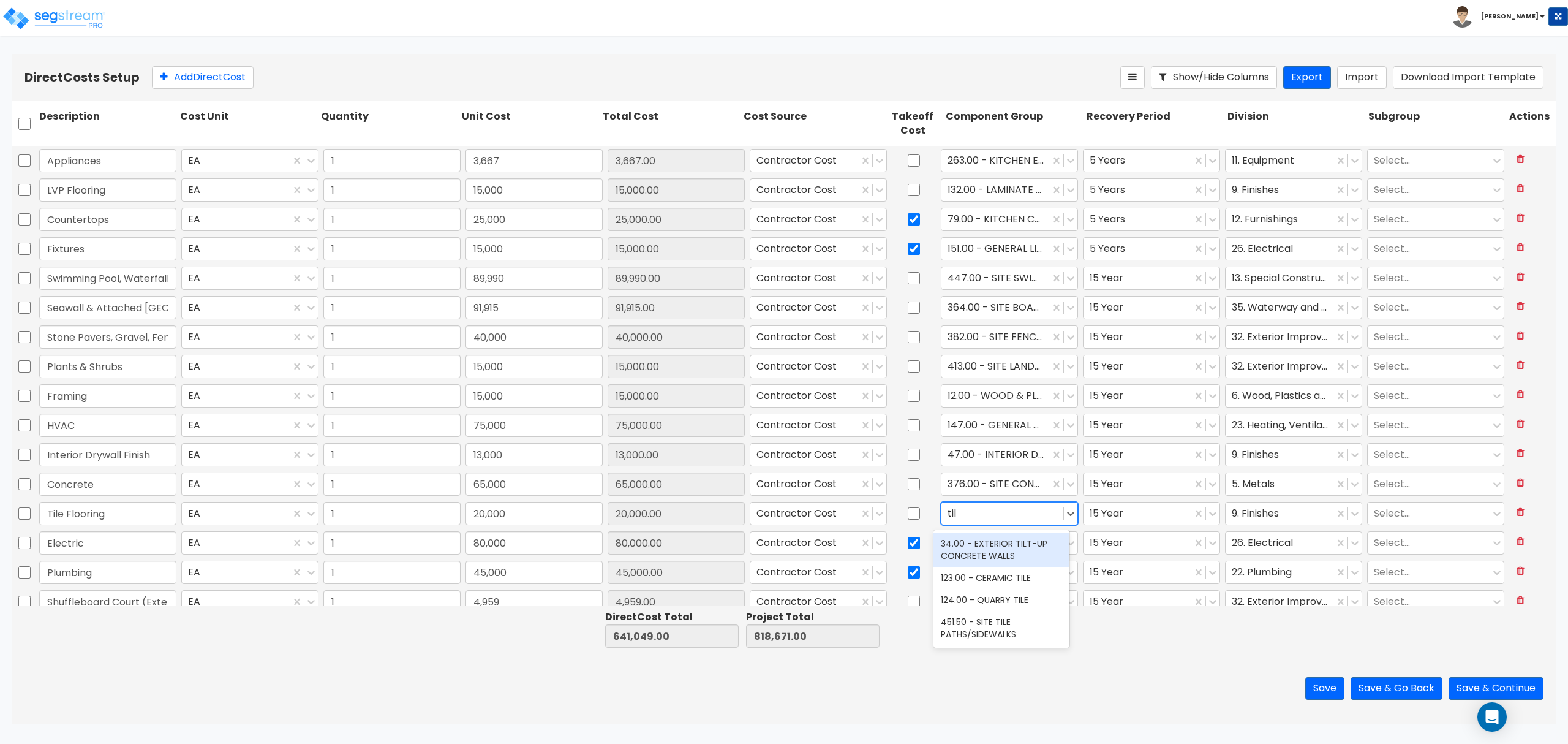
type input "tile"
click at [981, 539] on div "123.00 - CERAMIC TILE" at bounding box center [1001, 543] width 136 height 22
click at [973, 544] on div at bounding box center [1002, 543] width 110 height 17
type input "e"
type input "general ele"
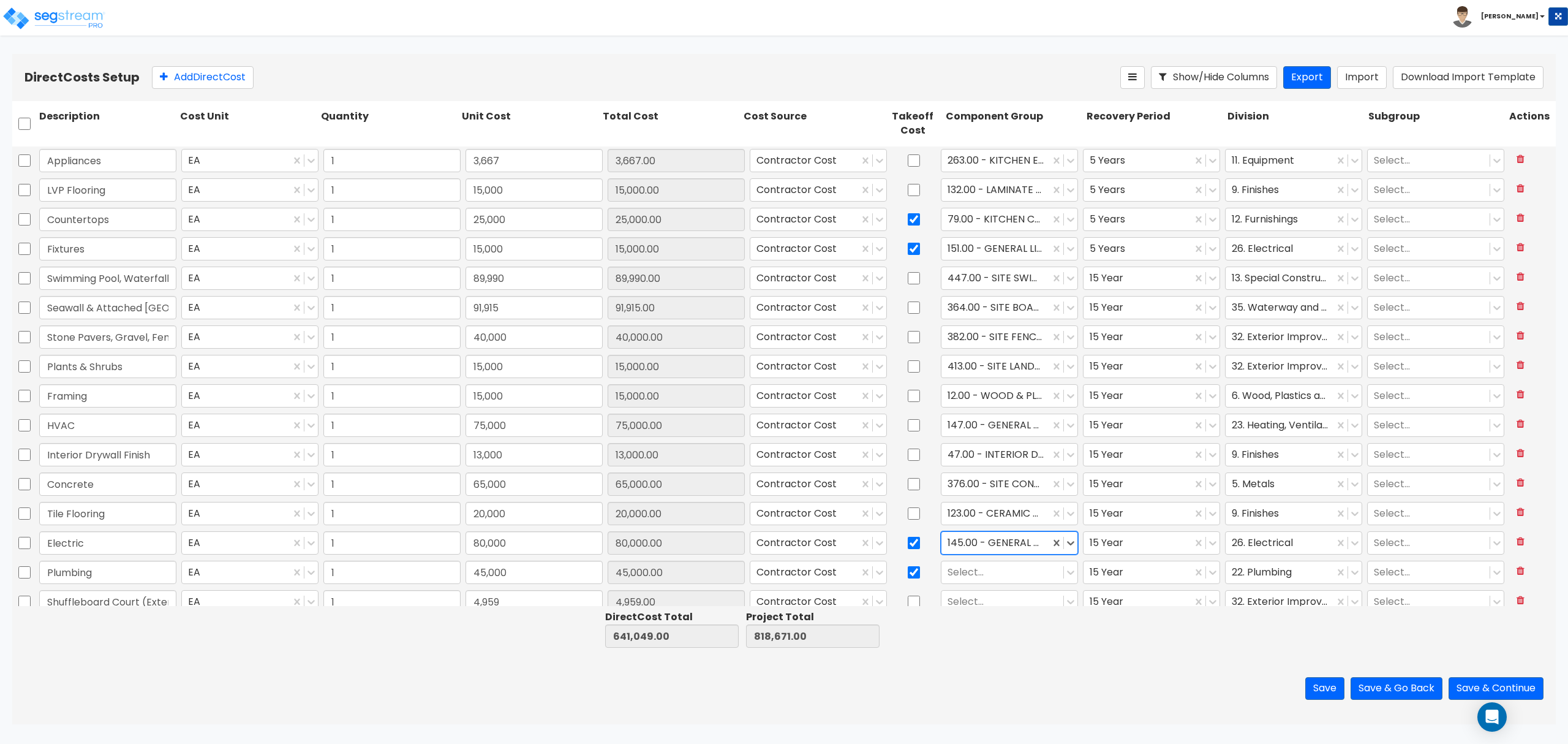
scroll to position [70, 0]
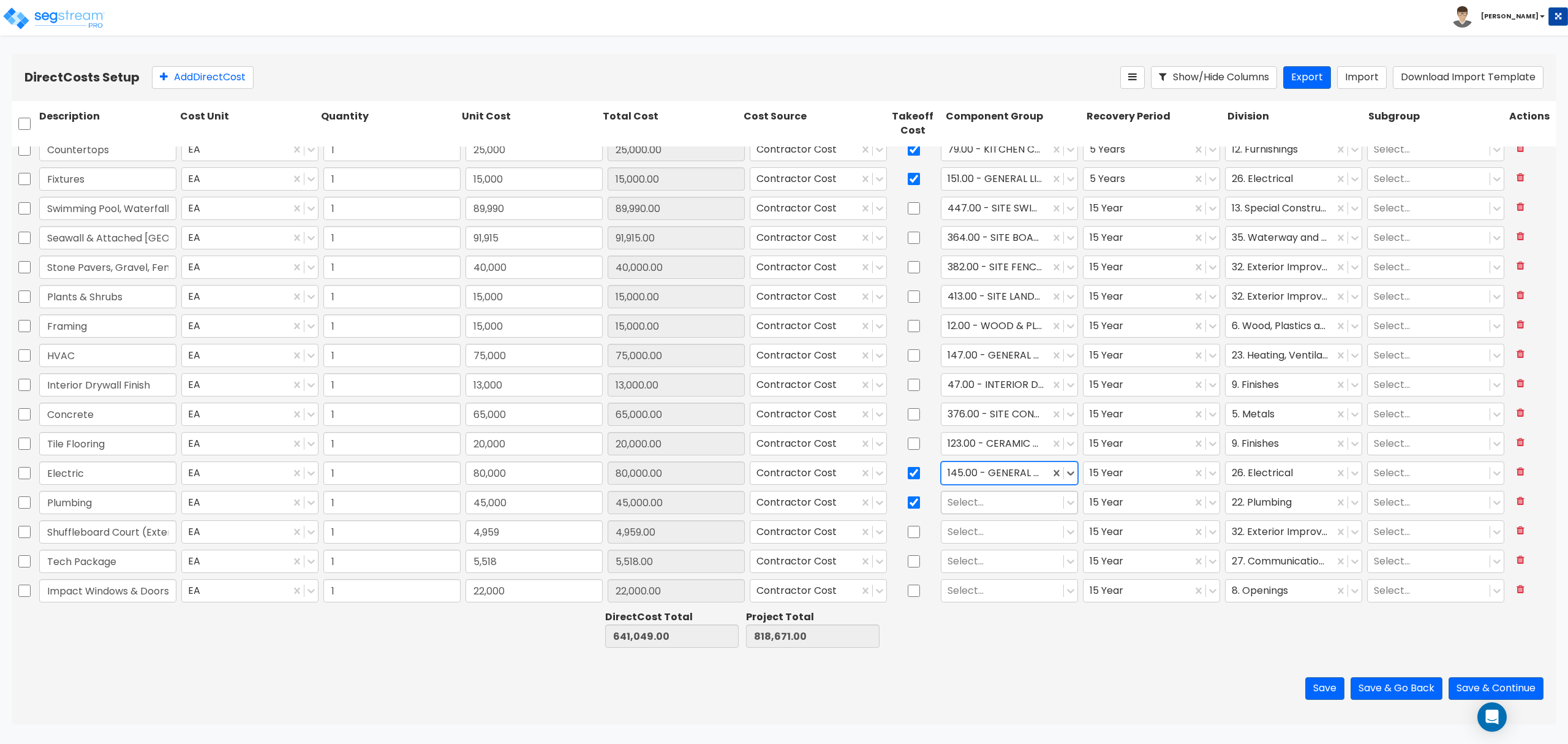
click at [969, 504] on div at bounding box center [1002, 502] width 110 height 17
type input "general pl"
click at [966, 535] on div at bounding box center [1002, 532] width 110 height 17
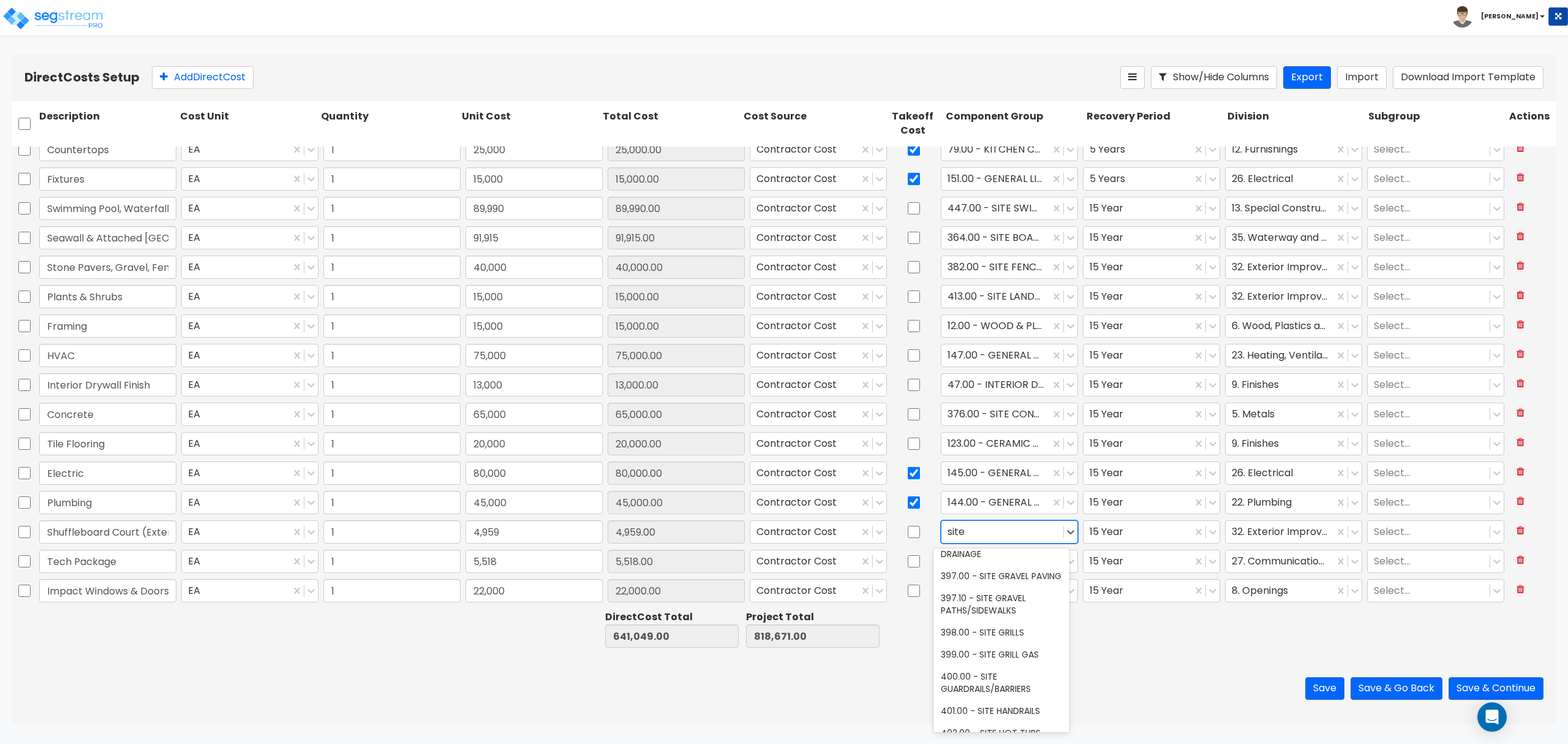
scroll to position [1797, 0]
type input "site"
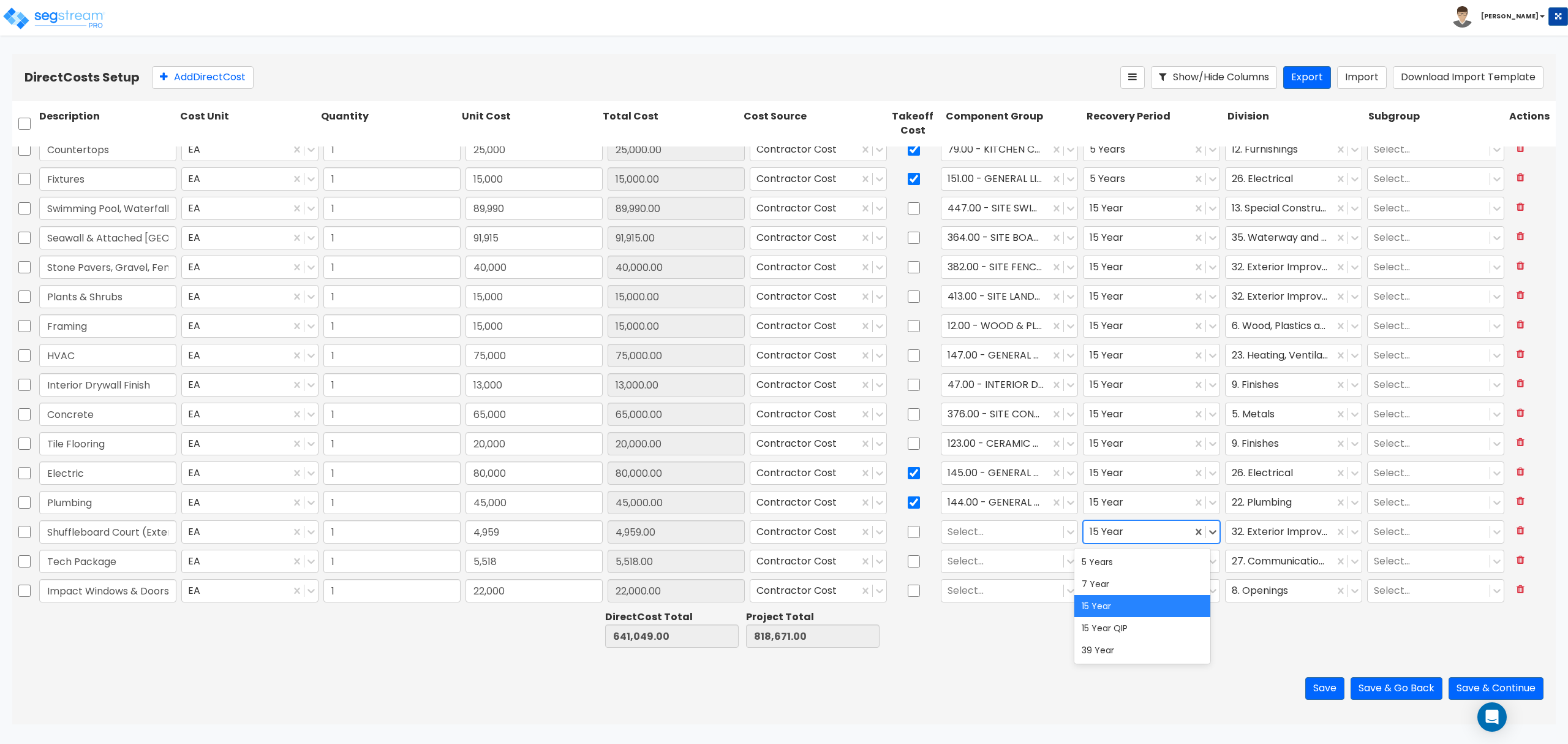
click at [1123, 532] on div at bounding box center [1138, 532] width 96 height 17
click at [1123, 587] on div "7 Year" at bounding box center [1142, 584] width 136 height 22
click at [1017, 525] on div at bounding box center [1002, 532] width 110 height 17
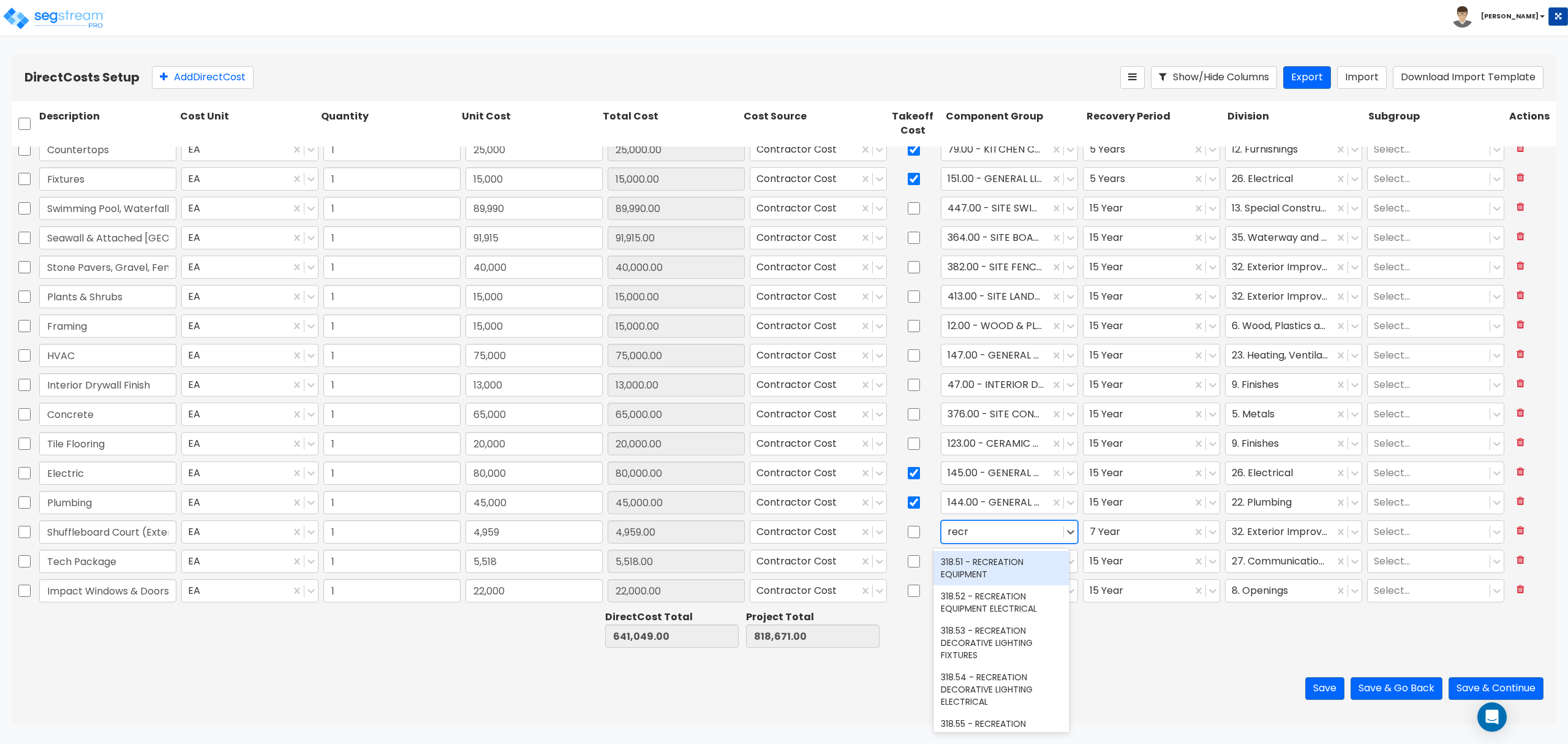
type input "recre"
click at [1024, 535] on div at bounding box center [1002, 532] width 110 height 17
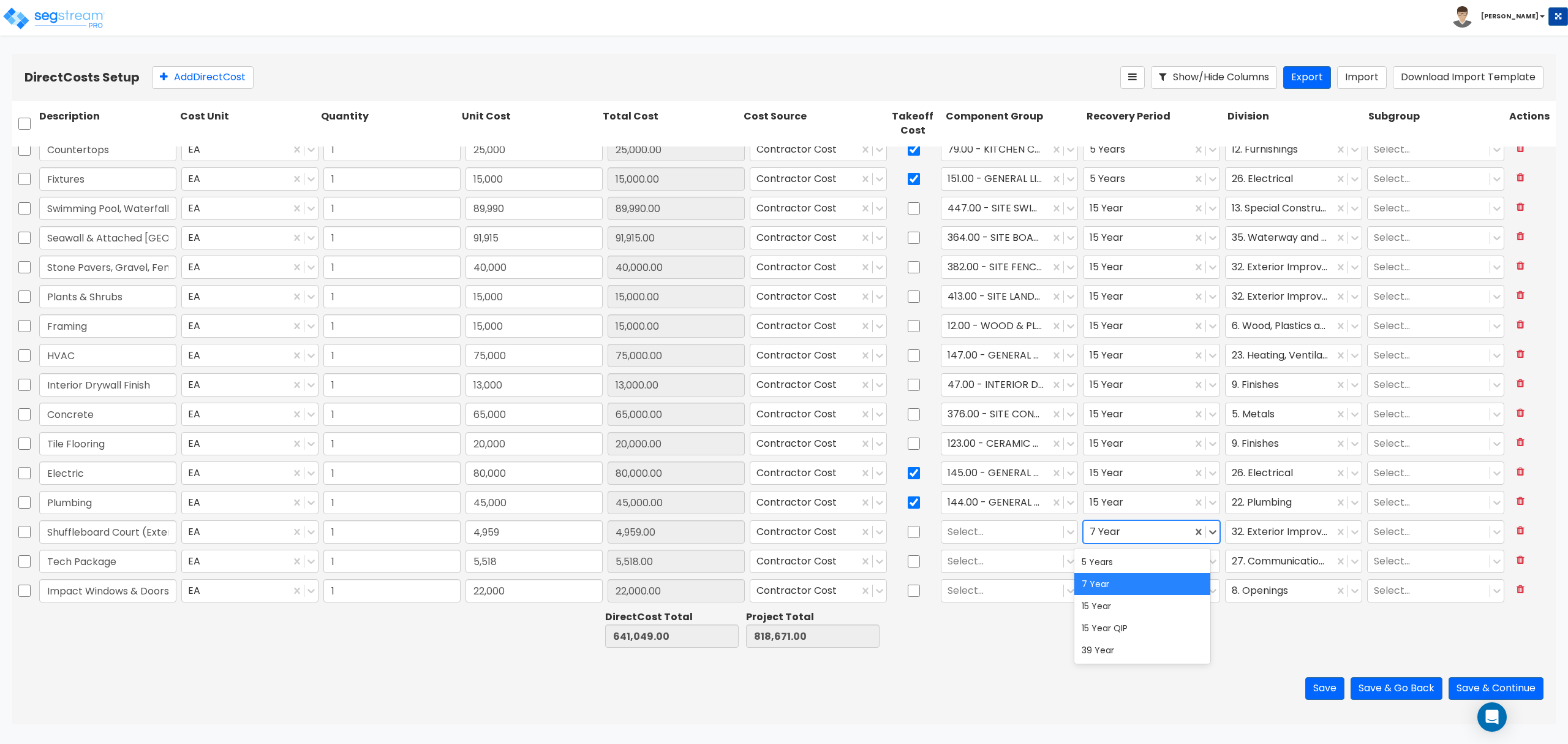
click at [1105, 533] on div at bounding box center [1138, 532] width 96 height 17
click at [1113, 560] on div "5 Years" at bounding box center [1142, 562] width 136 height 22
click at [1006, 532] on div at bounding box center [1002, 532] width 110 height 17
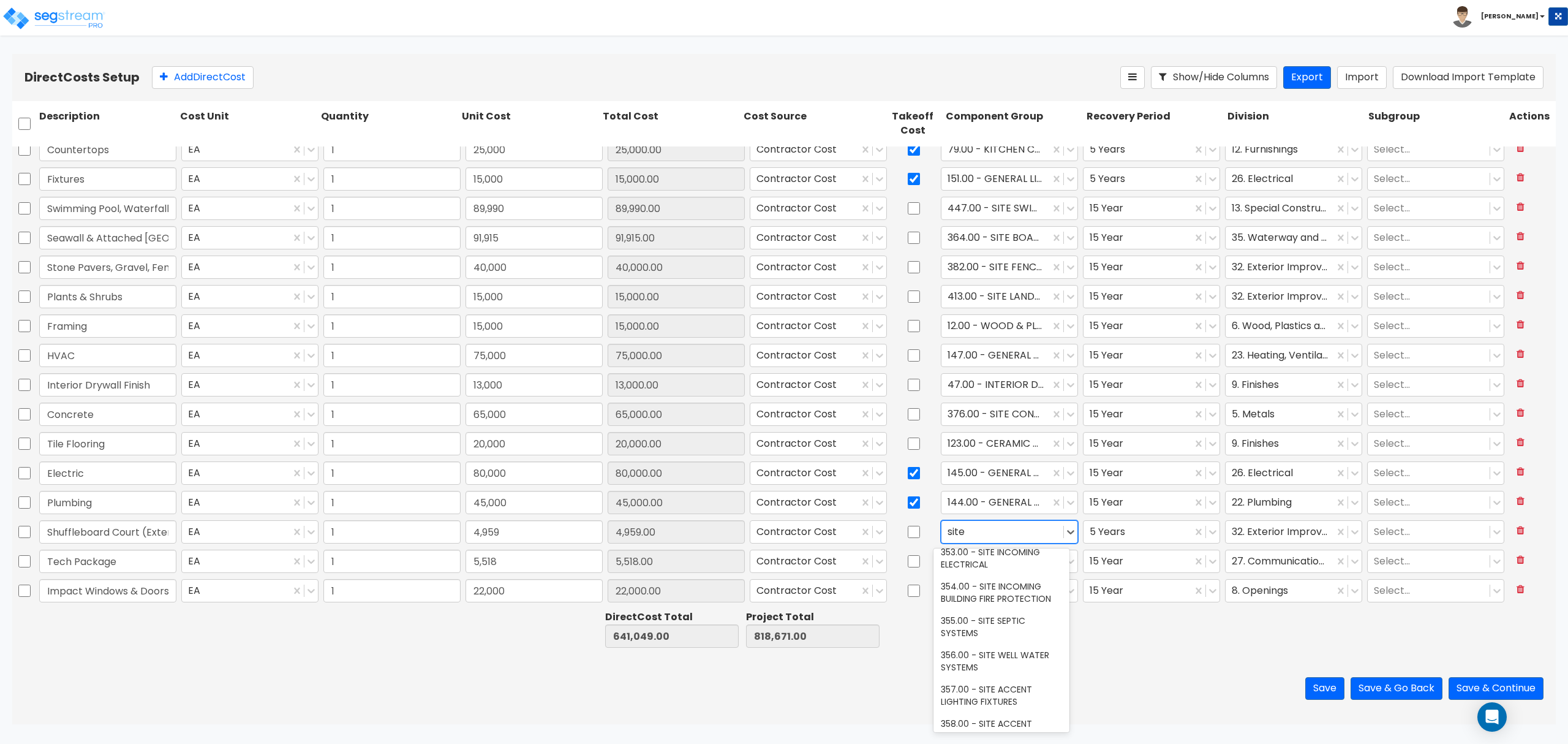
scroll to position [245, 0]
type input "site"
click at [1124, 529] on div at bounding box center [1138, 532] width 96 height 17
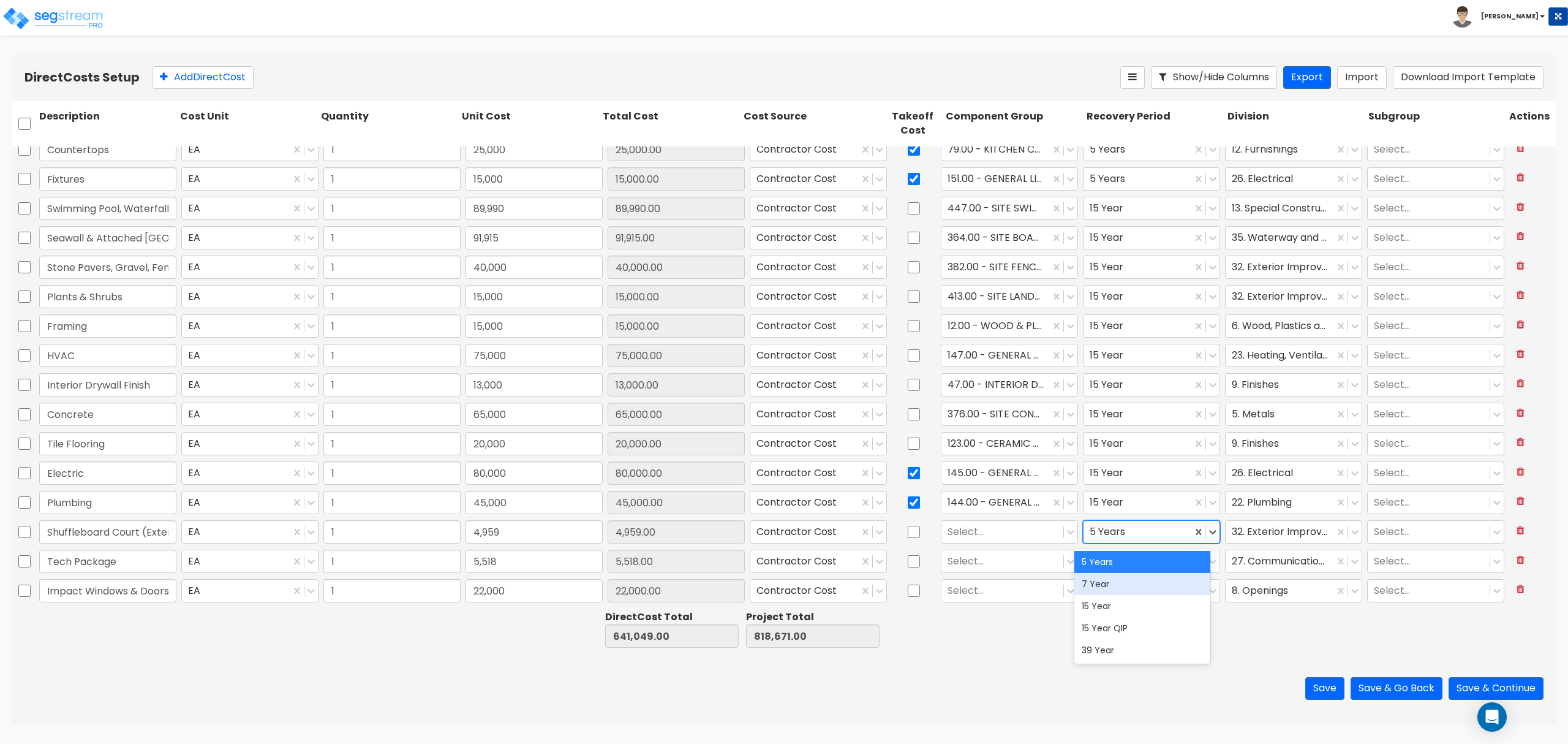
click at [1125, 586] on div "7 Year" at bounding box center [1142, 584] width 136 height 22
click at [1013, 533] on div at bounding box center [1002, 532] width 110 height 17
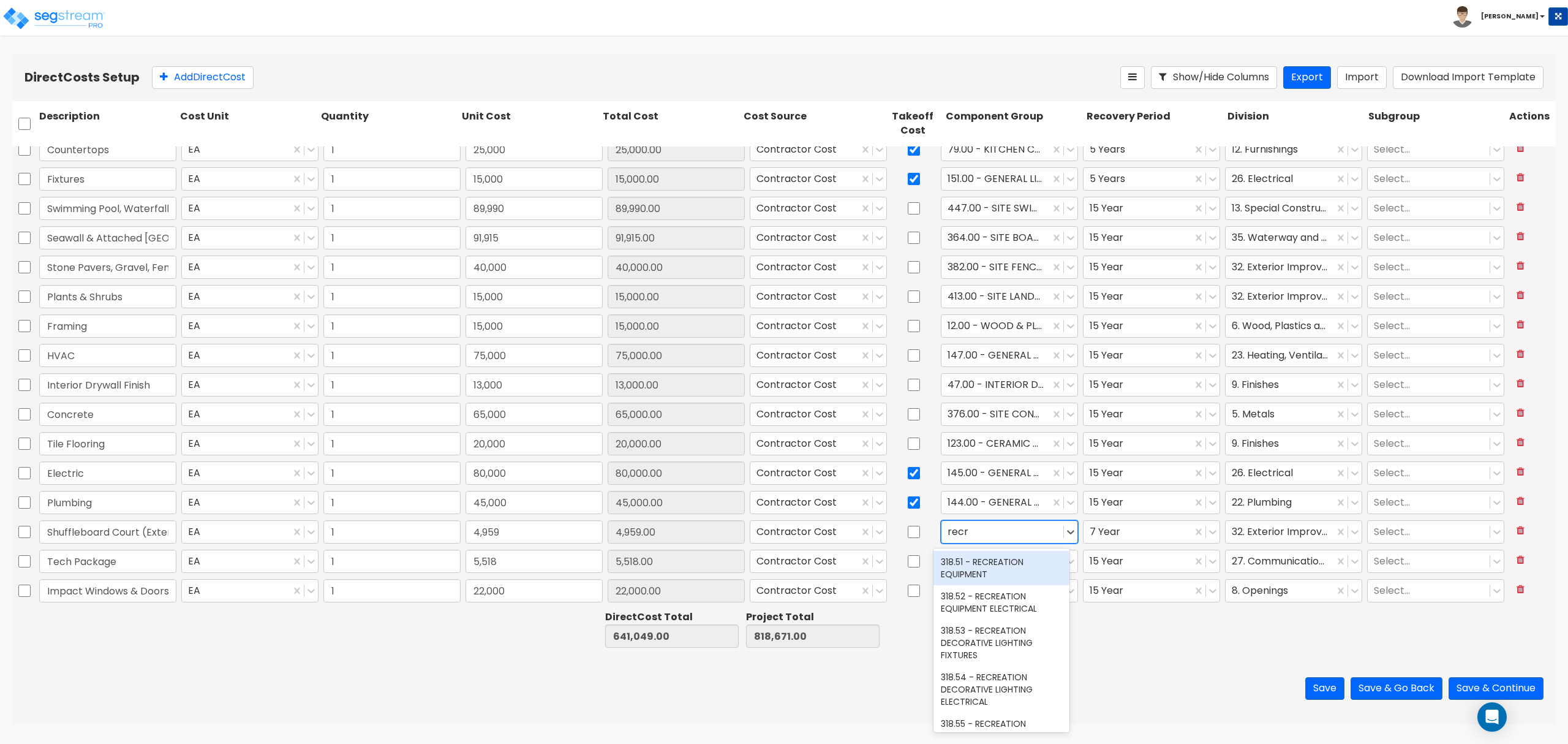
type input "recre"
click at [993, 571] on div "318.51 - RECREATION EQUIPMENT" at bounding box center [1001, 567] width 136 height 34
click at [982, 562] on div at bounding box center [1002, 561] width 110 height 17
type input "t"
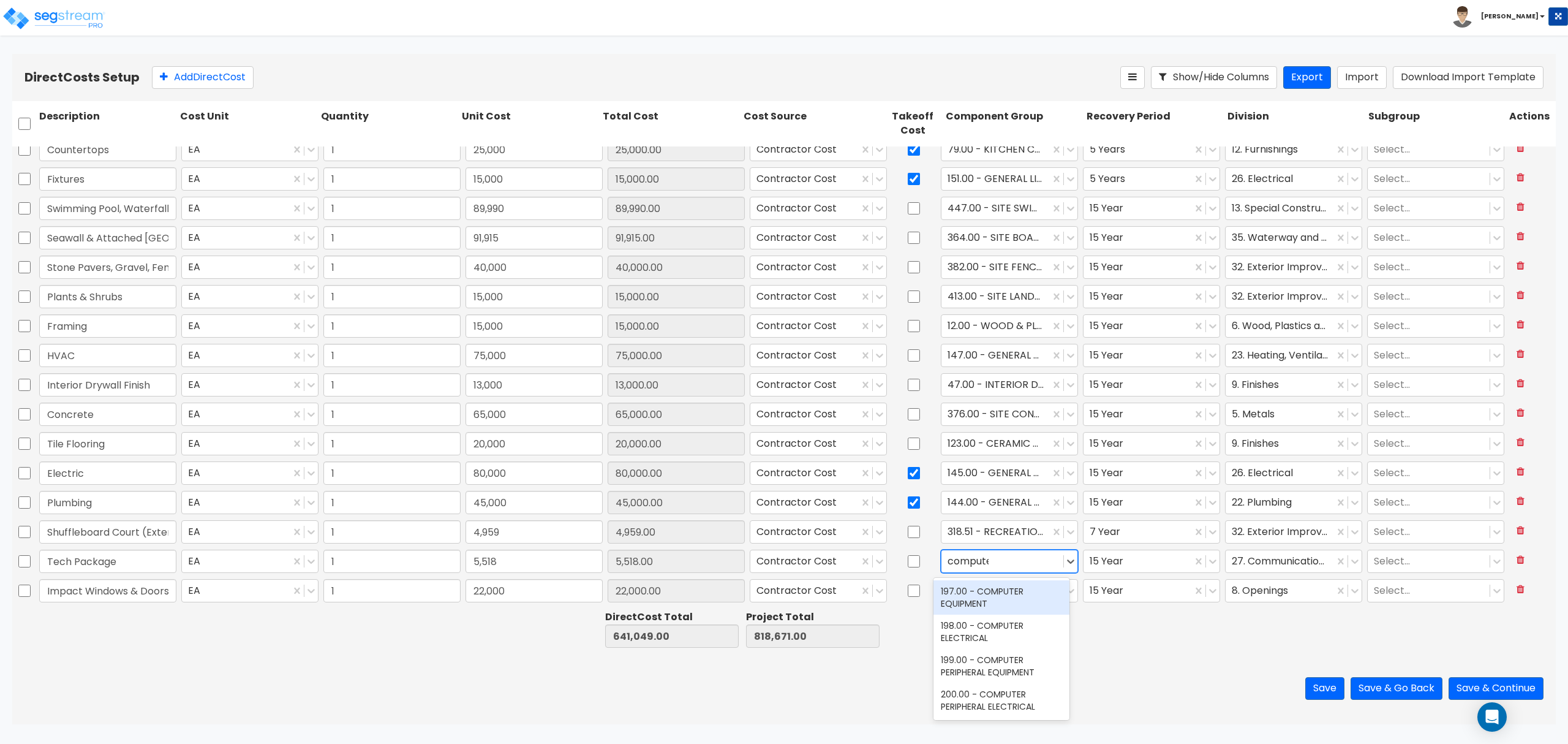
type input "computer"
click at [1007, 670] on div "202.00 - COMPUTER DATA EQUIPMENT" at bounding box center [1001, 674] width 136 height 34
click at [980, 586] on div at bounding box center [1002, 590] width 110 height 17
type input "window"
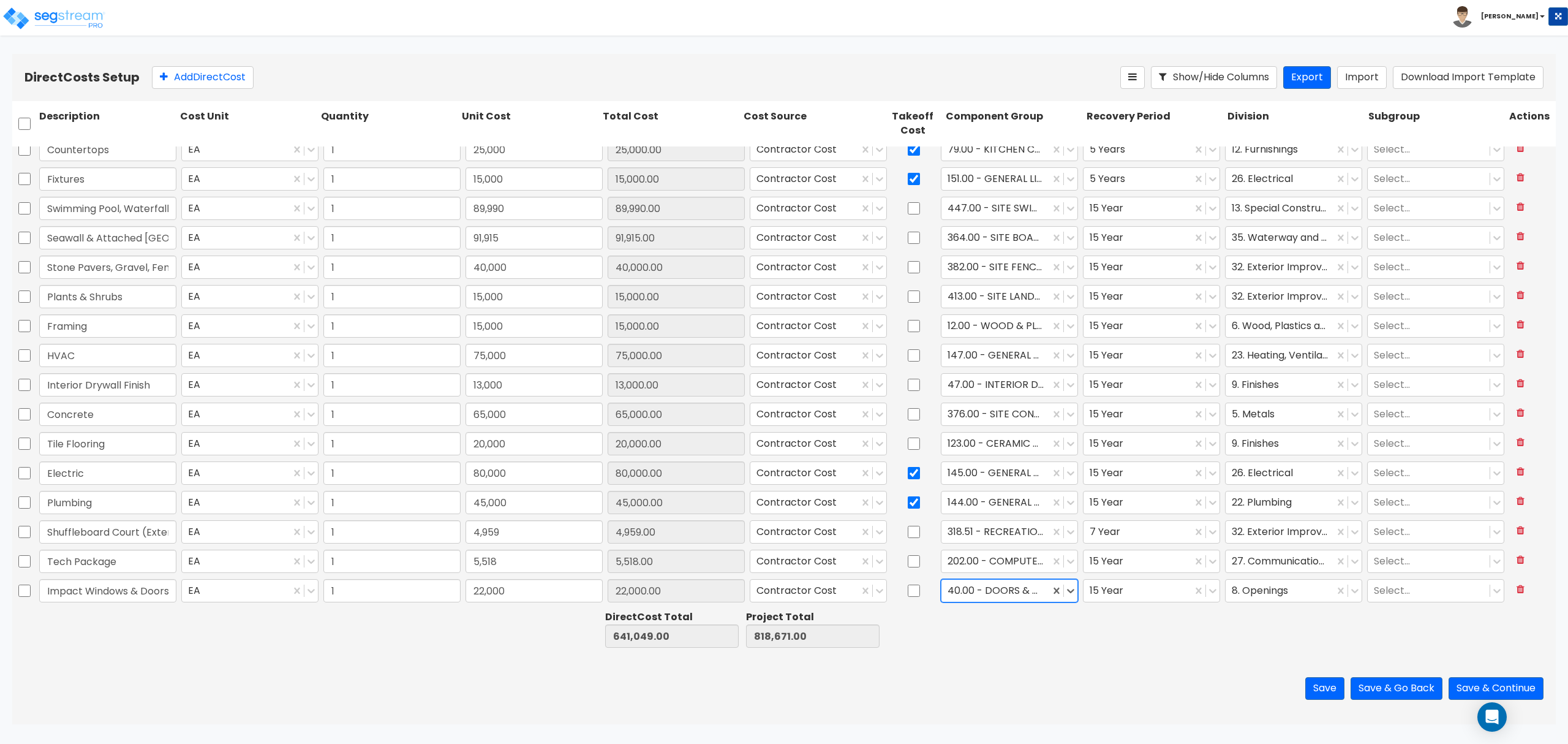
click at [1143, 673] on div "Save Save & Go Back Save & Continue" at bounding box center [784, 688] width 1544 height 72
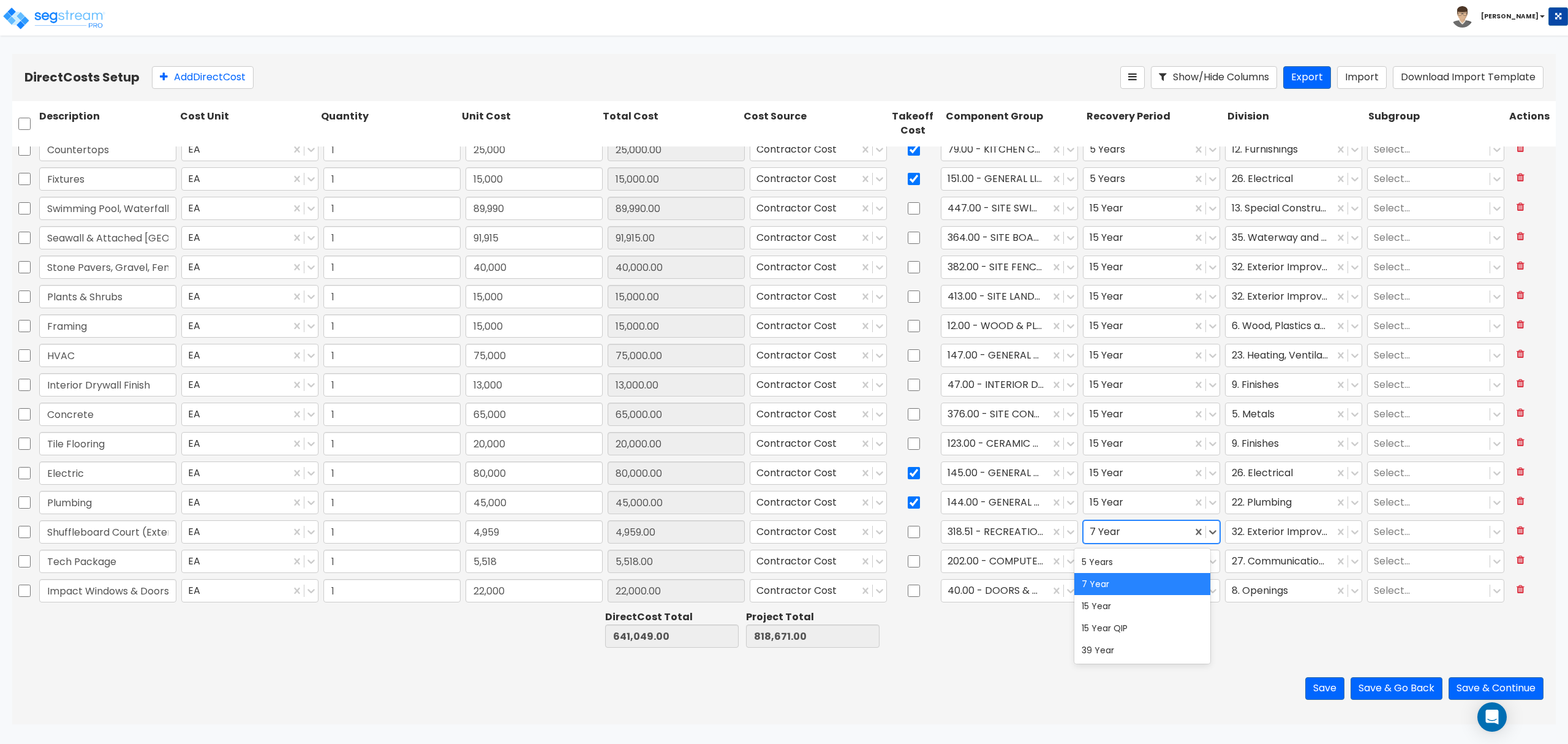
click at [1131, 533] on div at bounding box center [1138, 532] width 96 height 17
click at [1131, 562] on div "5 Years" at bounding box center [1142, 562] width 136 height 22
click at [1100, 657] on div "Save Save & Go Back Save & Continue" at bounding box center [784, 688] width 1544 height 72
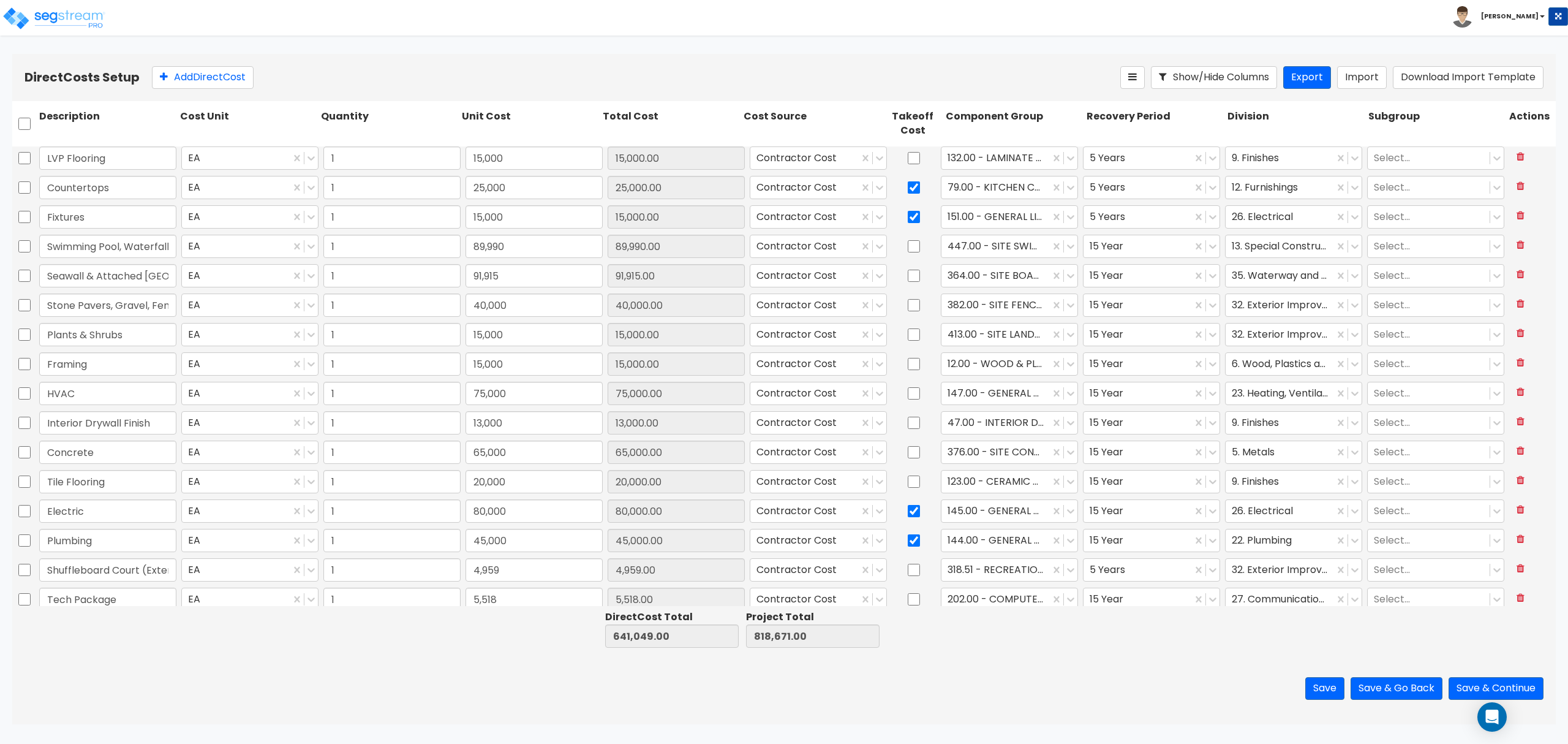
scroll to position [0, 0]
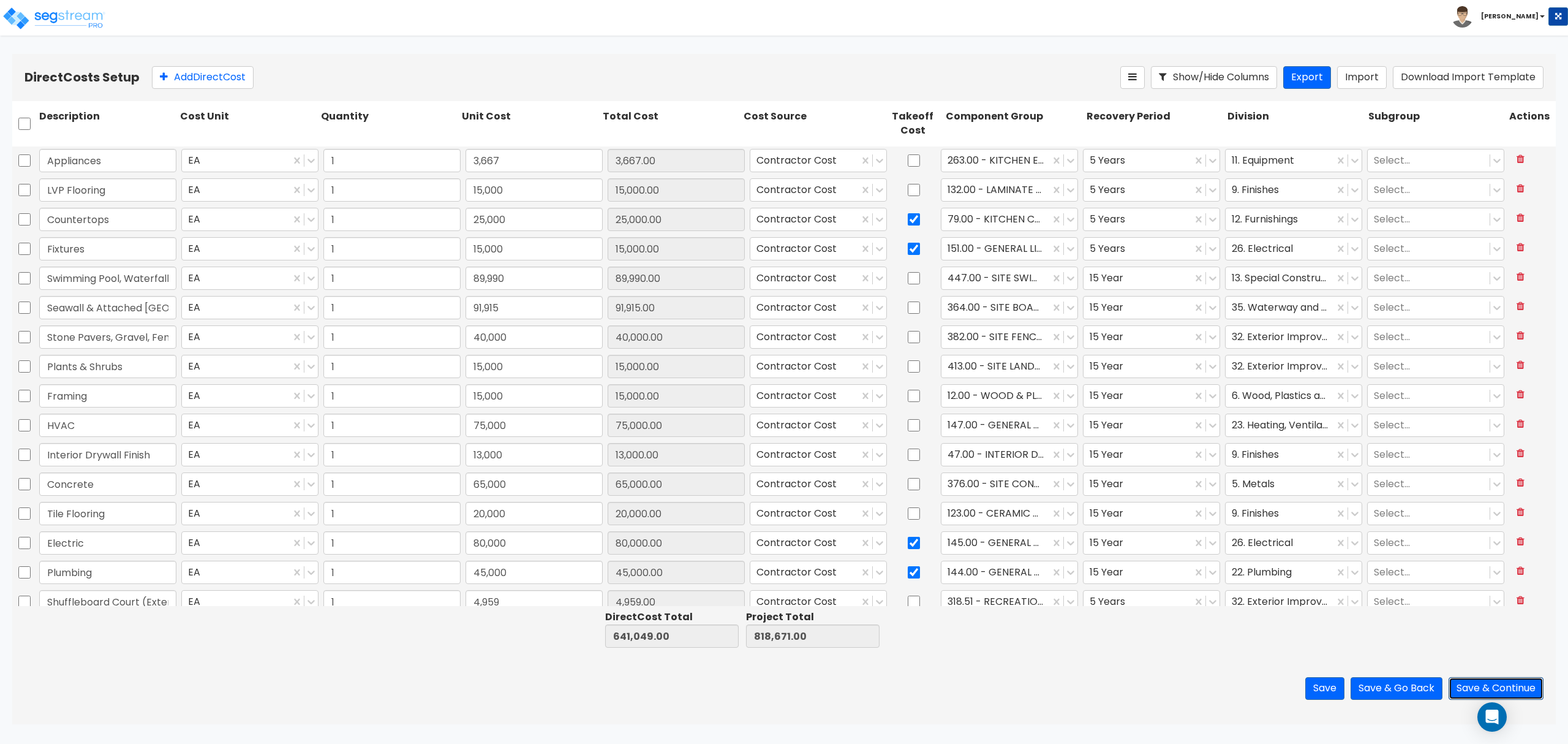
click at [1470, 682] on button "Save & Continue" at bounding box center [1496, 688] width 95 height 23
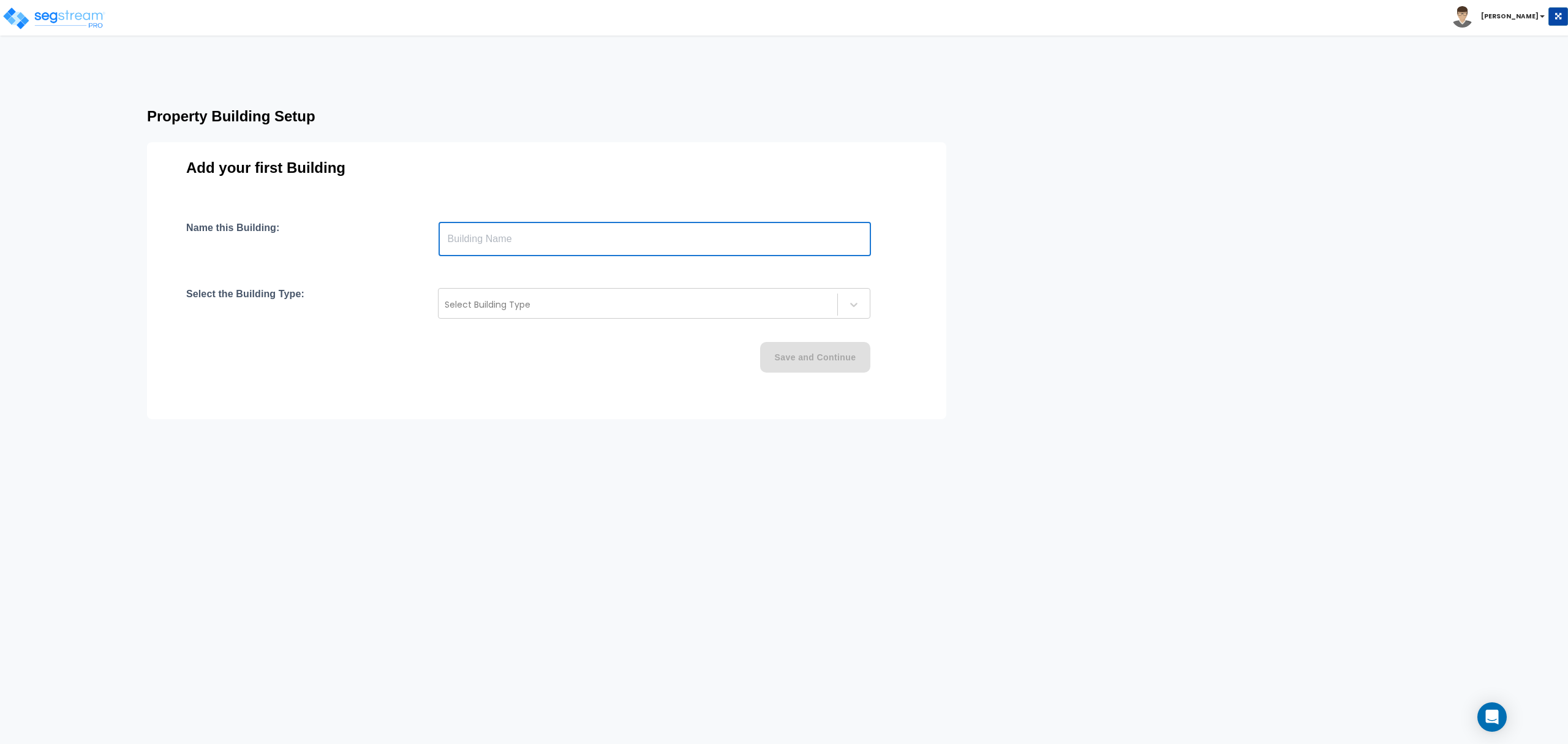
click at [468, 236] on input "text" at bounding box center [655, 239] width 433 height 34
type input "[STREET_ADDRESS]"
click at [516, 307] on div at bounding box center [638, 304] width 387 height 15
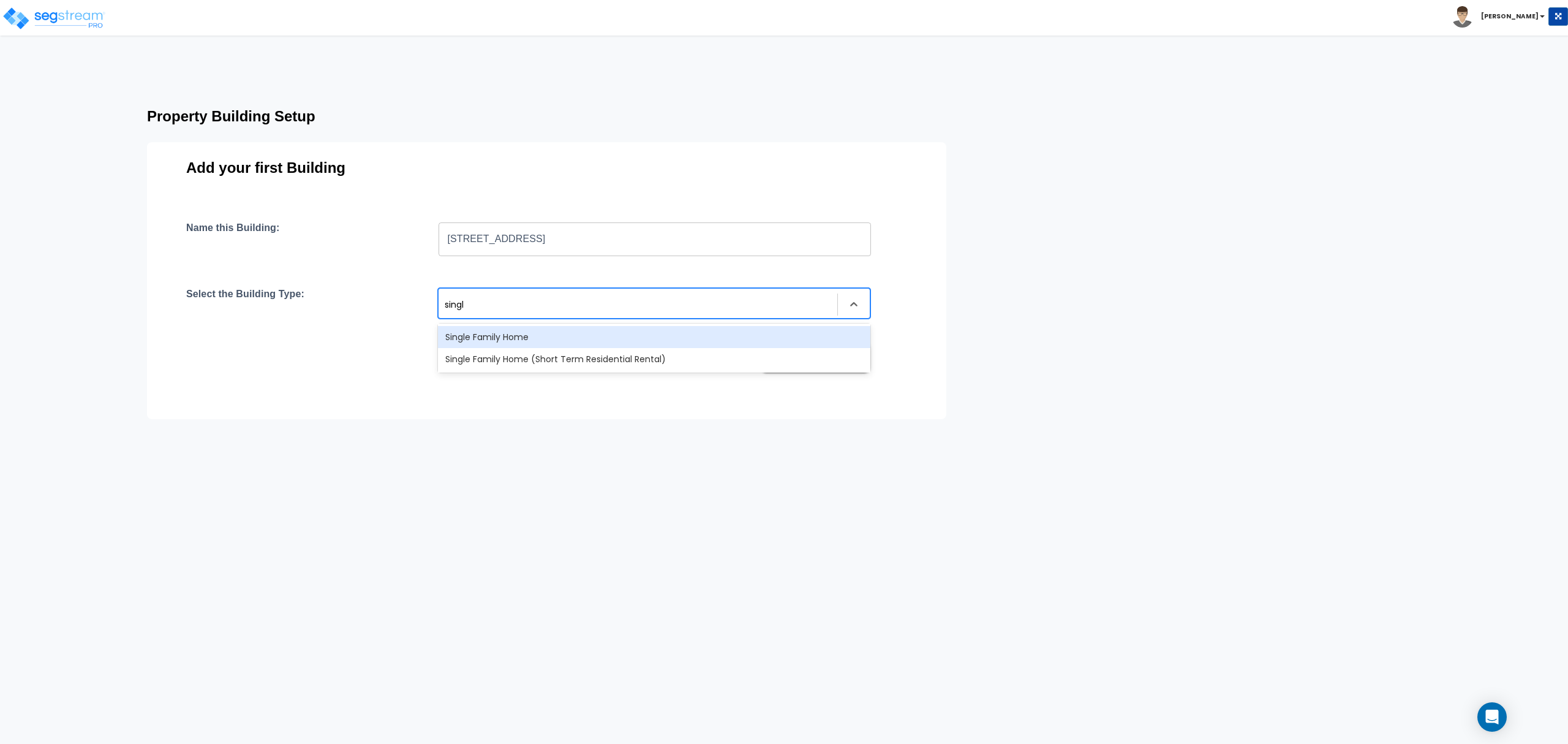
type input "single"
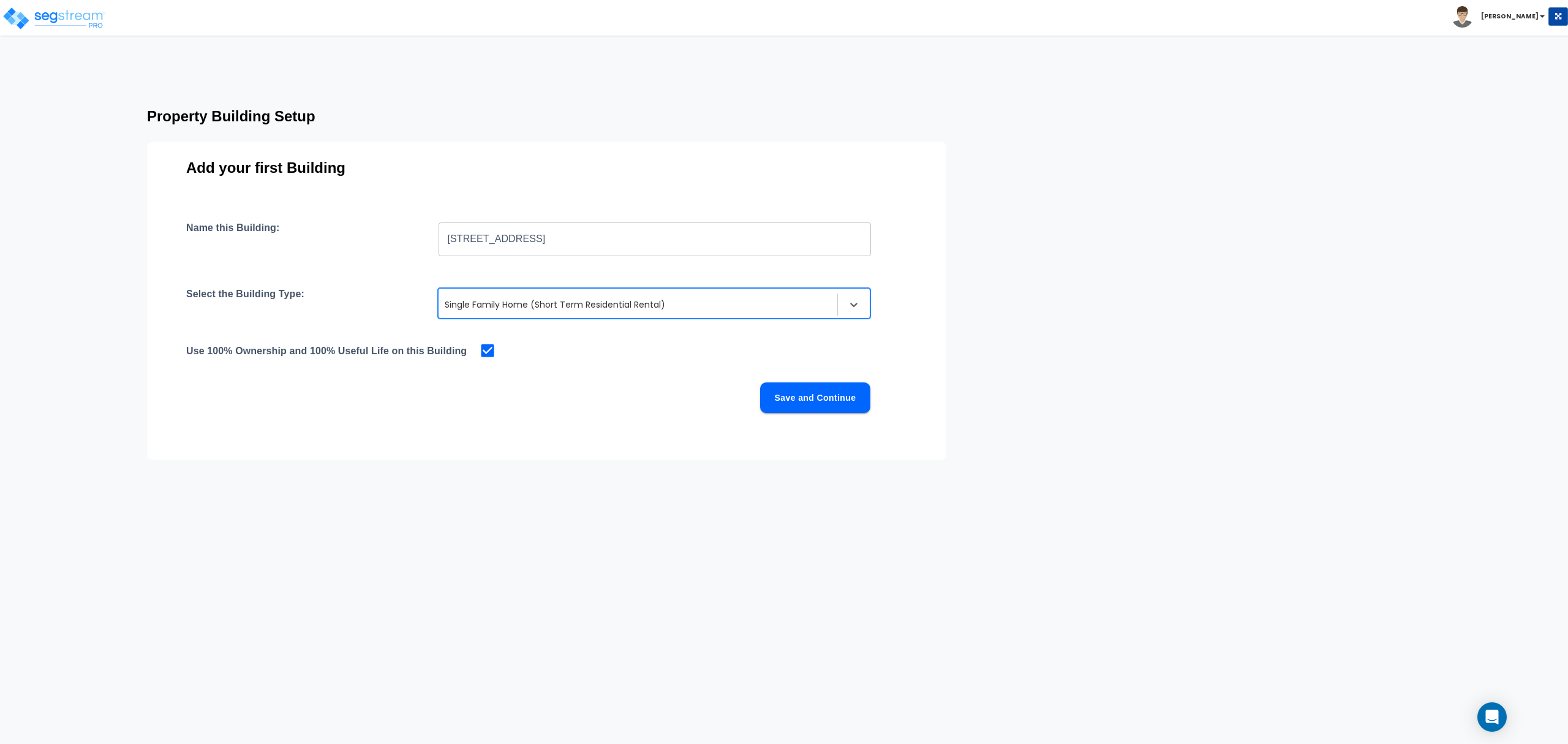
click at [775, 396] on button "Save and Continue" at bounding box center [816, 397] width 111 height 31
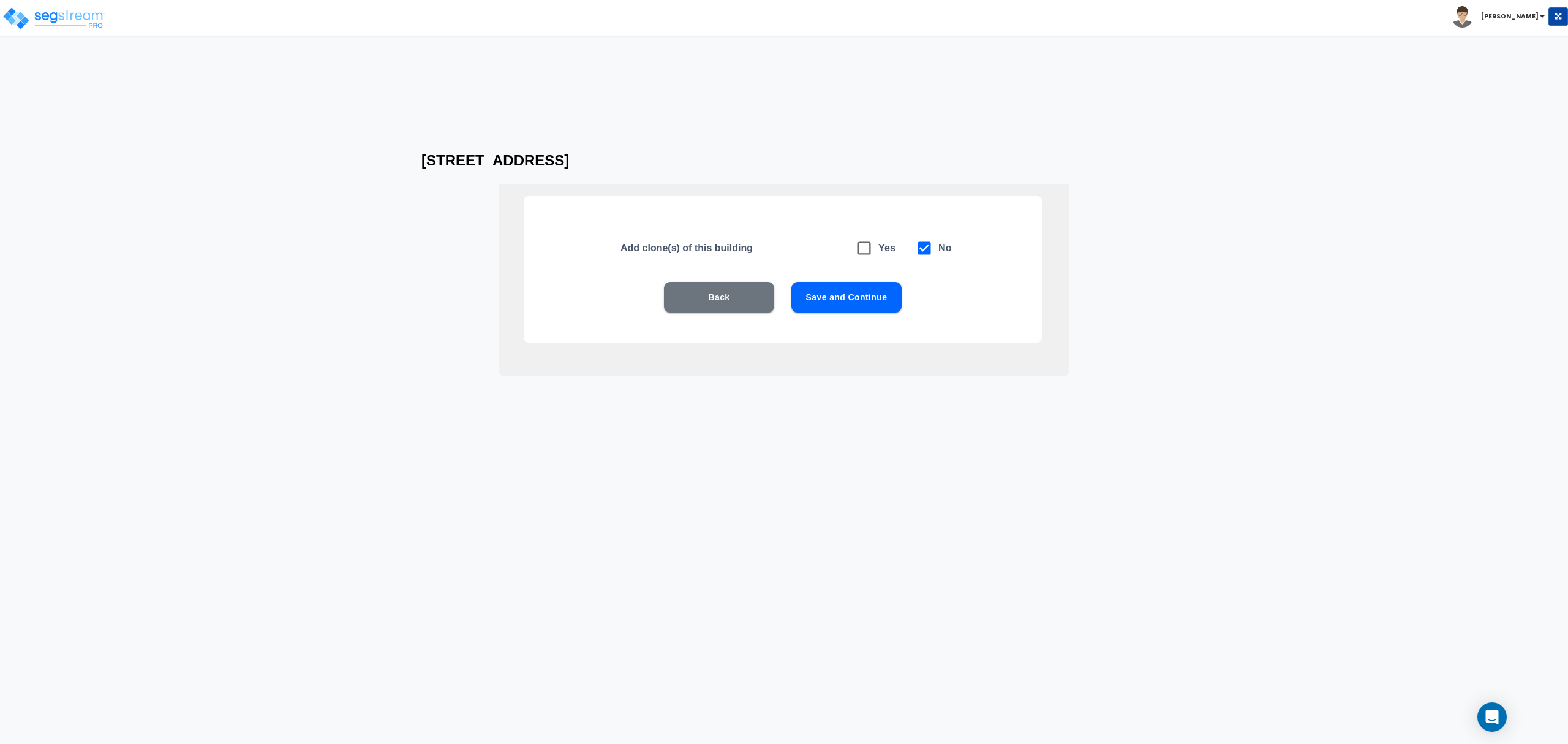
click at [838, 293] on button "Save and Continue" at bounding box center [846, 297] width 111 height 31
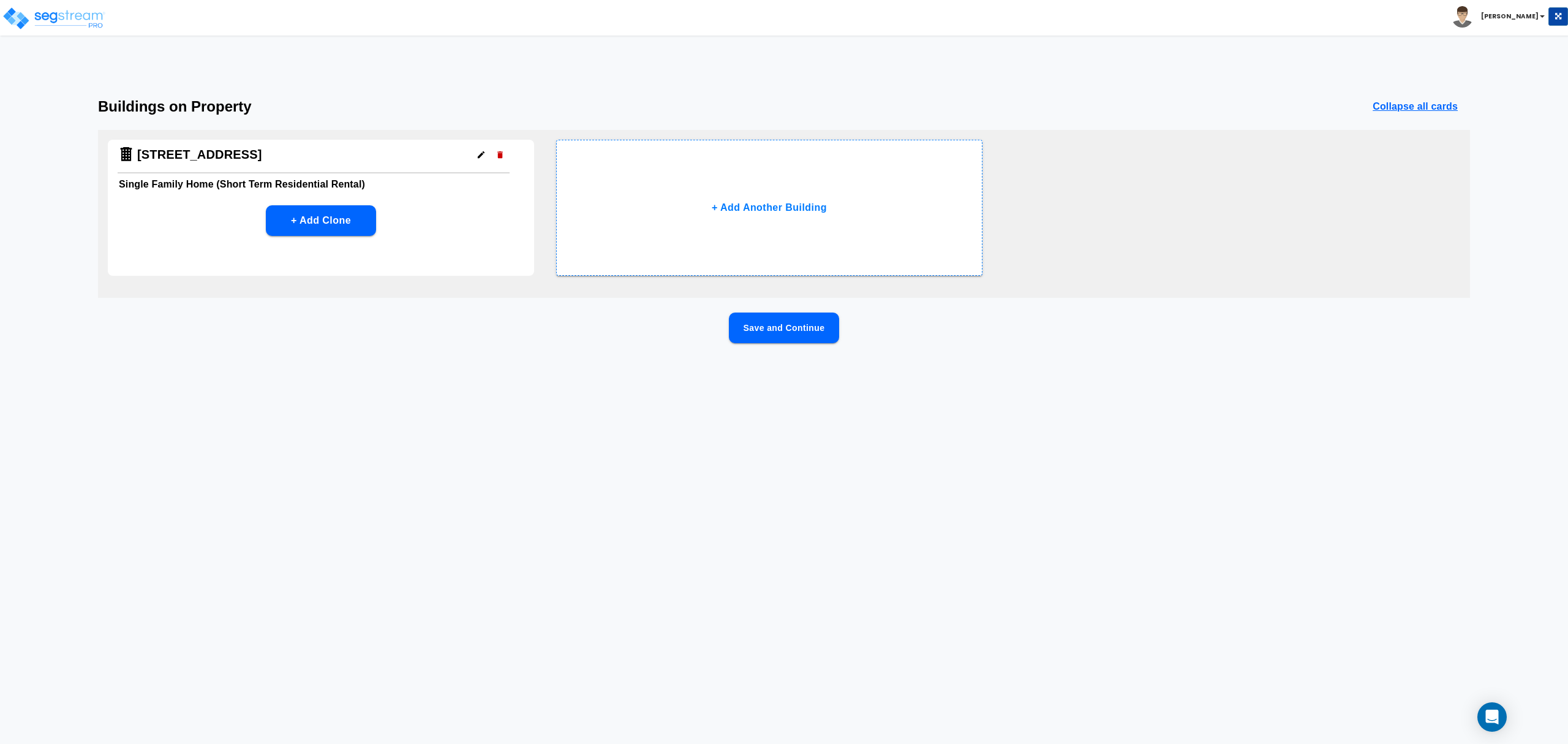
click at [785, 322] on button "Save and Continue" at bounding box center [784, 328] width 111 height 31
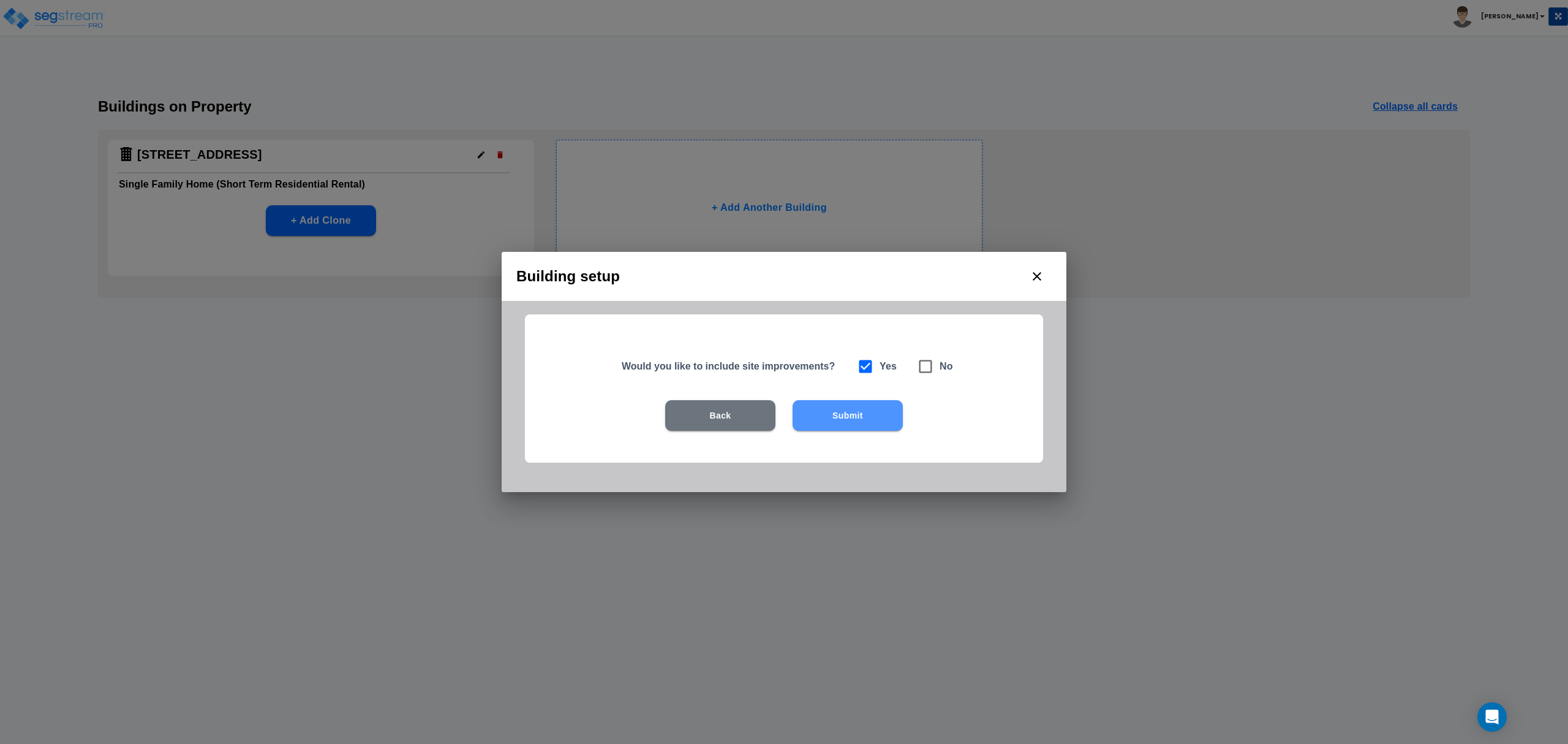
click at [811, 408] on button "Submit" at bounding box center [848, 415] width 111 height 31
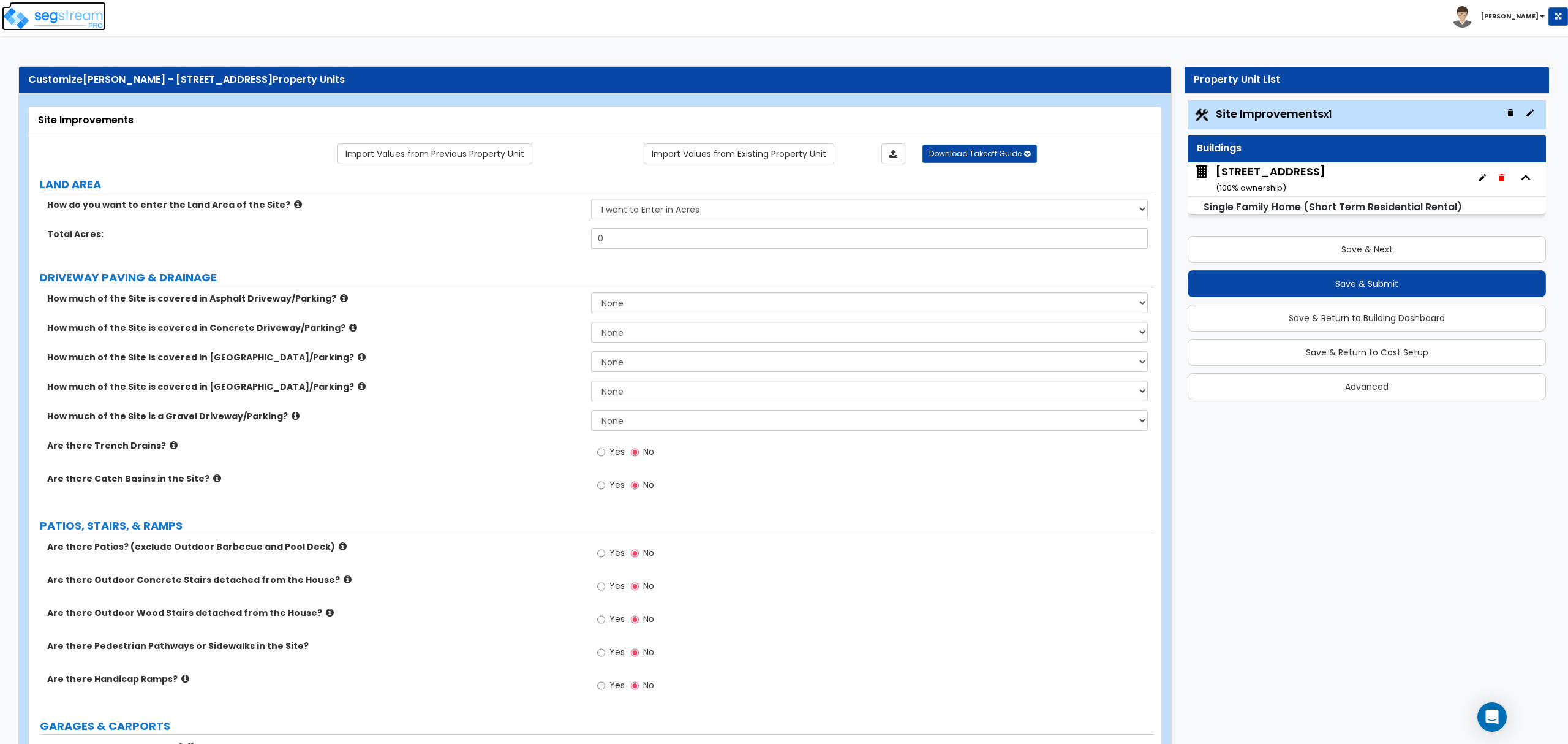
click at [53, 9] on img at bounding box center [54, 18] width 104 height 24
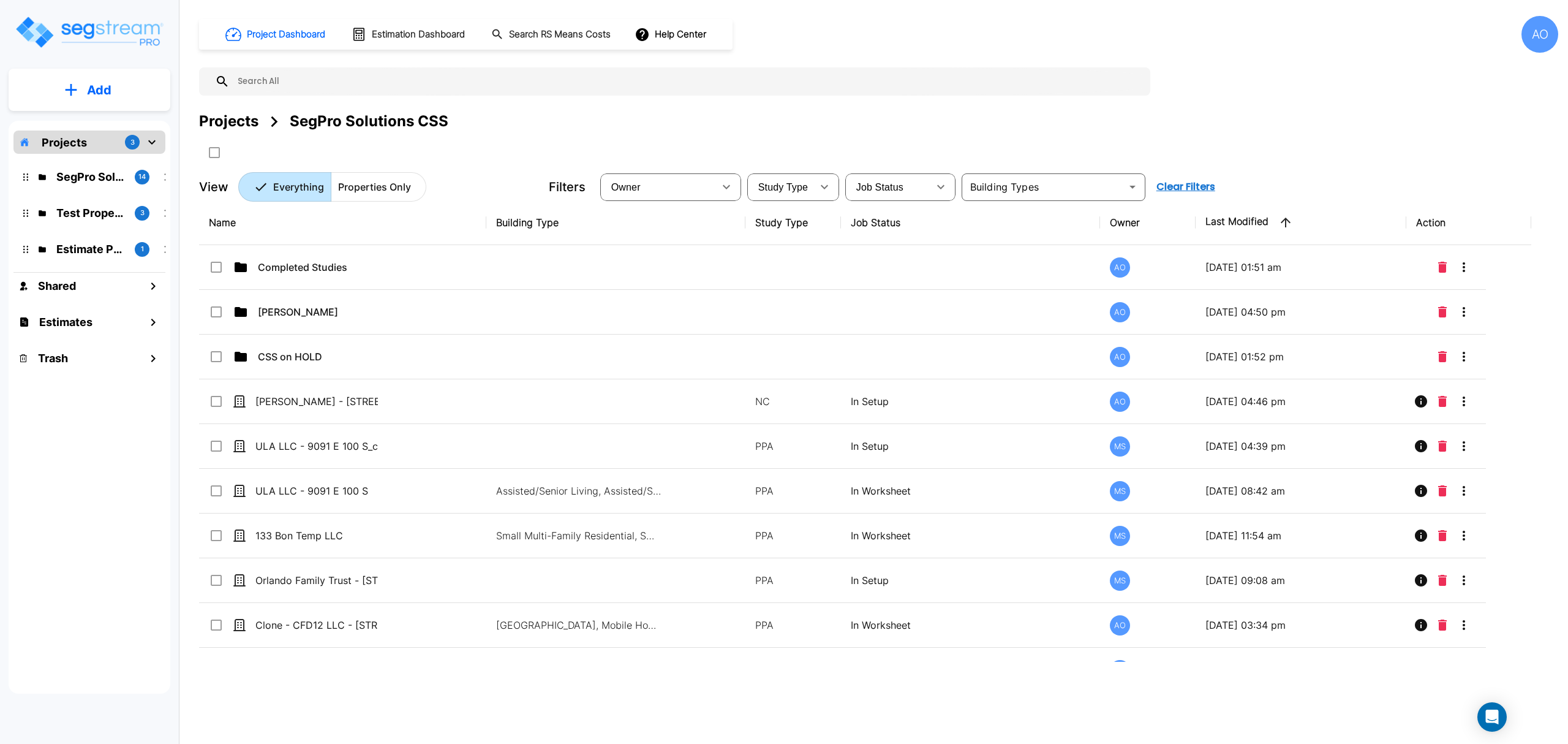
click at [1260, 127] on div "Projects SegPro Solutions CSS" at bounding box center [879, 122] width 1360 height 22
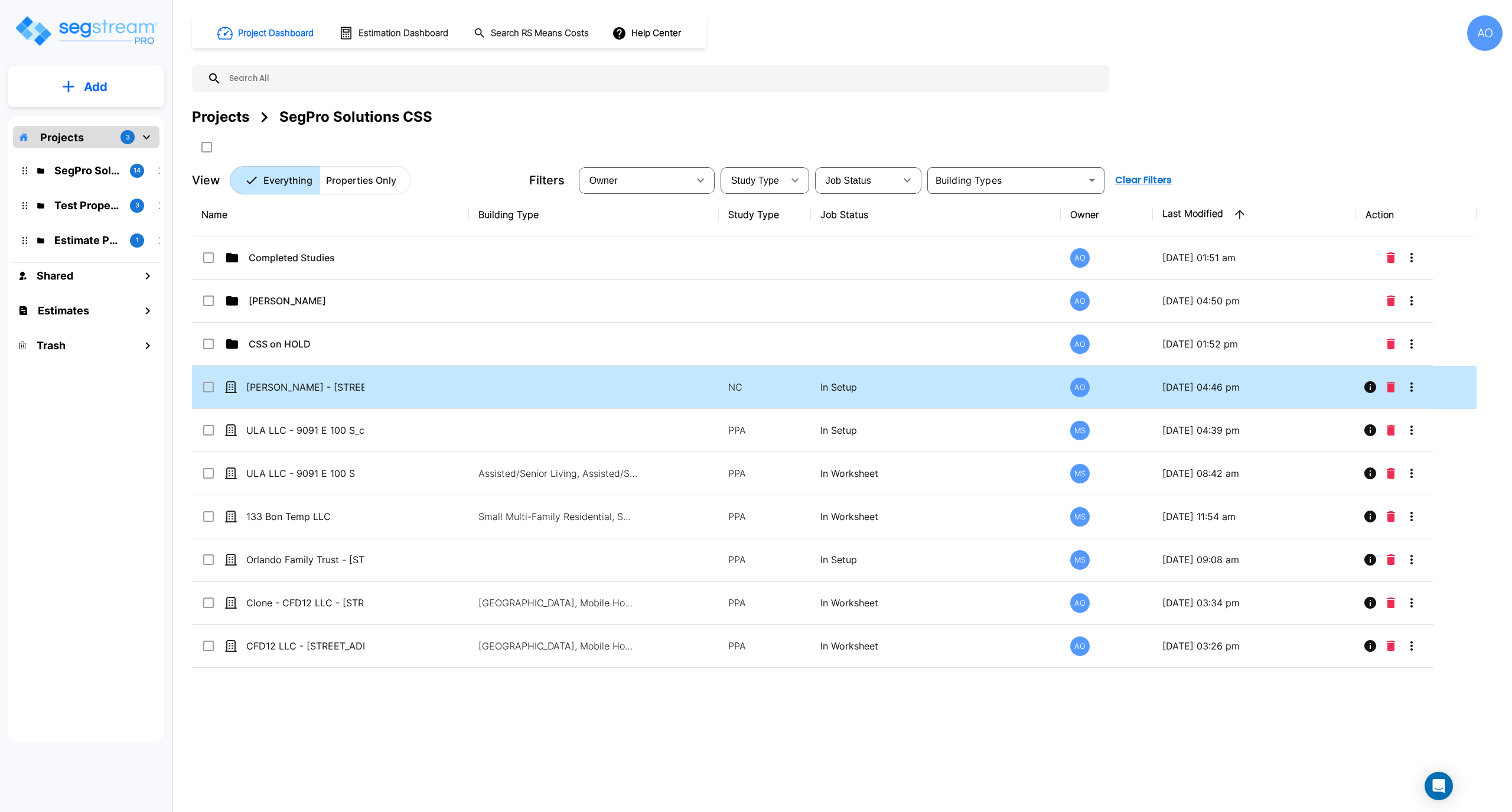
click at [756, 377] on td "NC" at bounding box center [764, 387] width 92 height 43
checkbox input "true"
